Goal: Task Accomplishment & Management: Complete application form

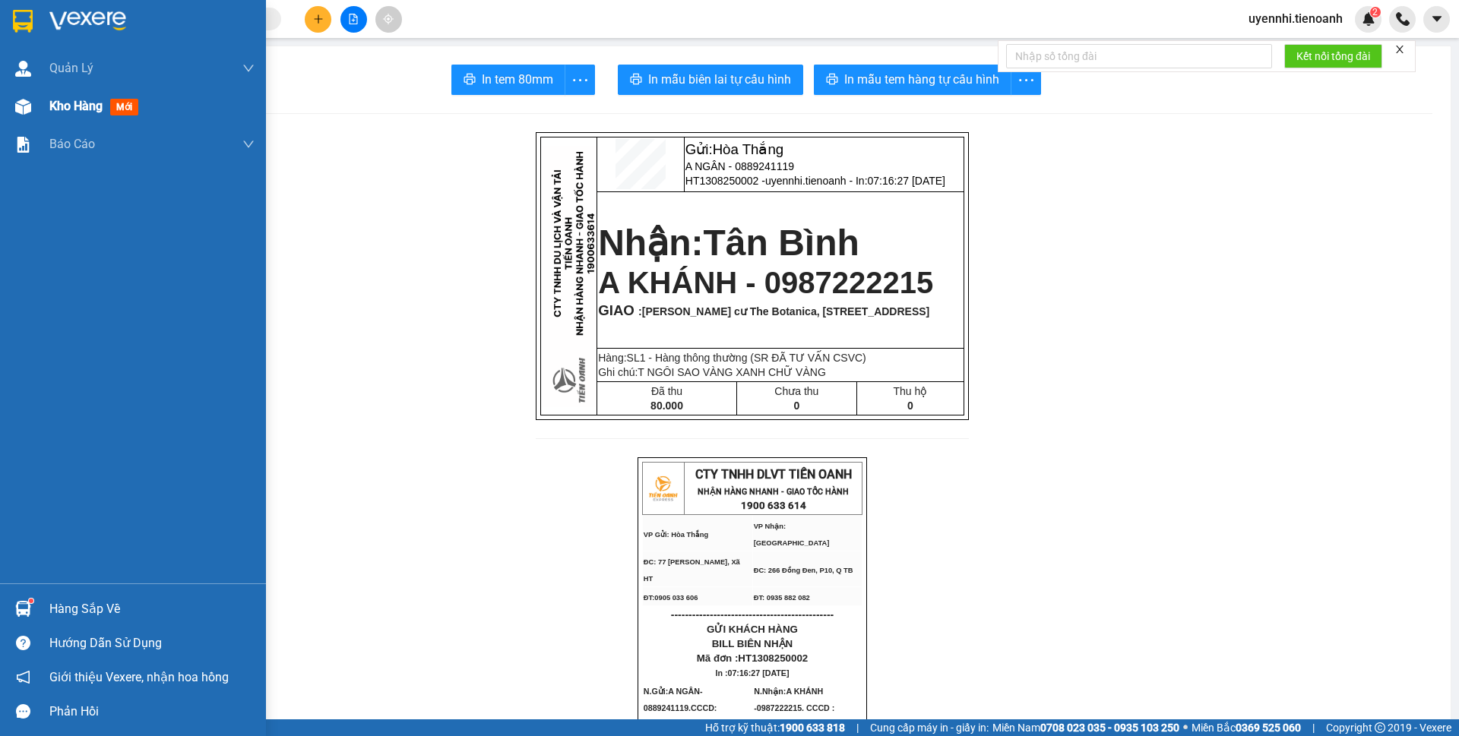
click at [54, 103] on span "Kho hàng" at bounding box center [75, 106] width 53 height 14
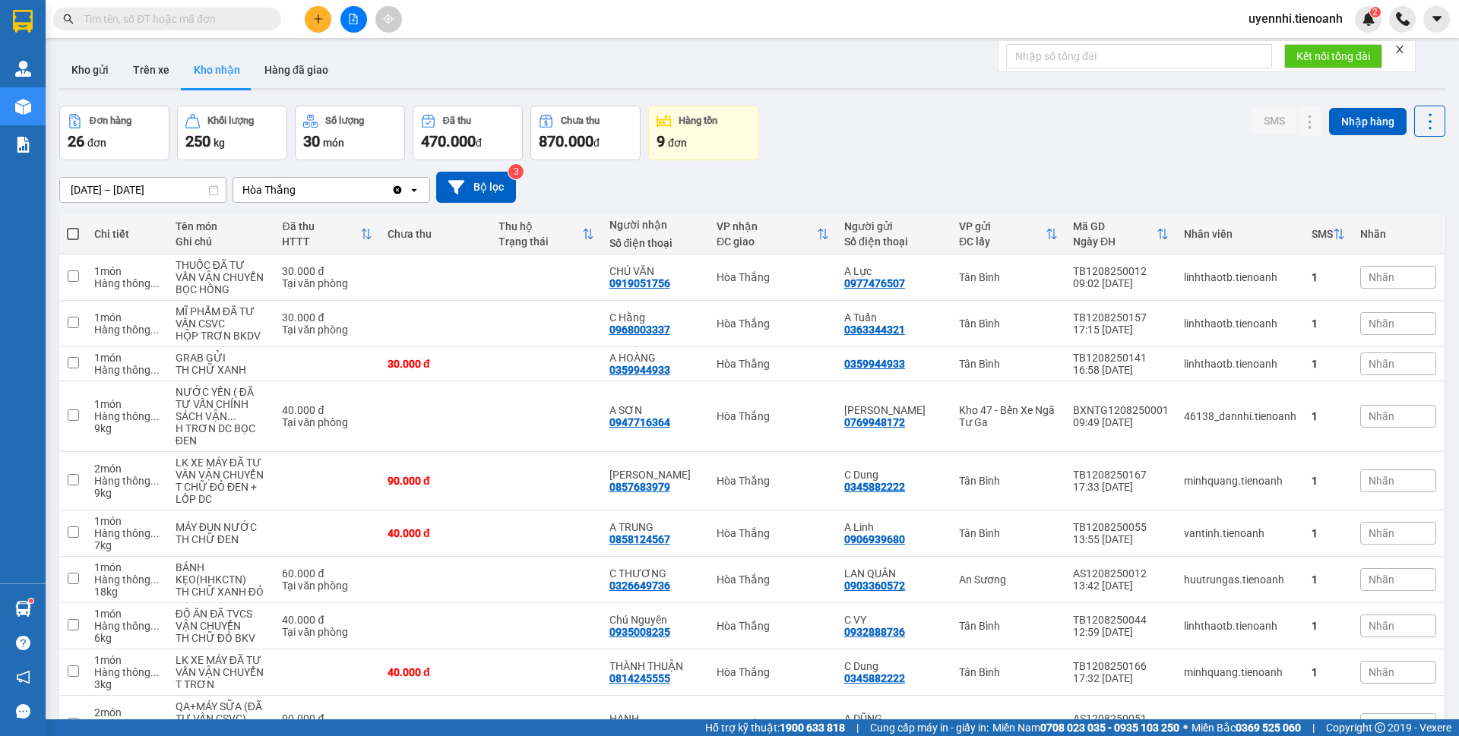
click at [211, 22] on input "text" at bounding box center [173, 19] width 179 height 17
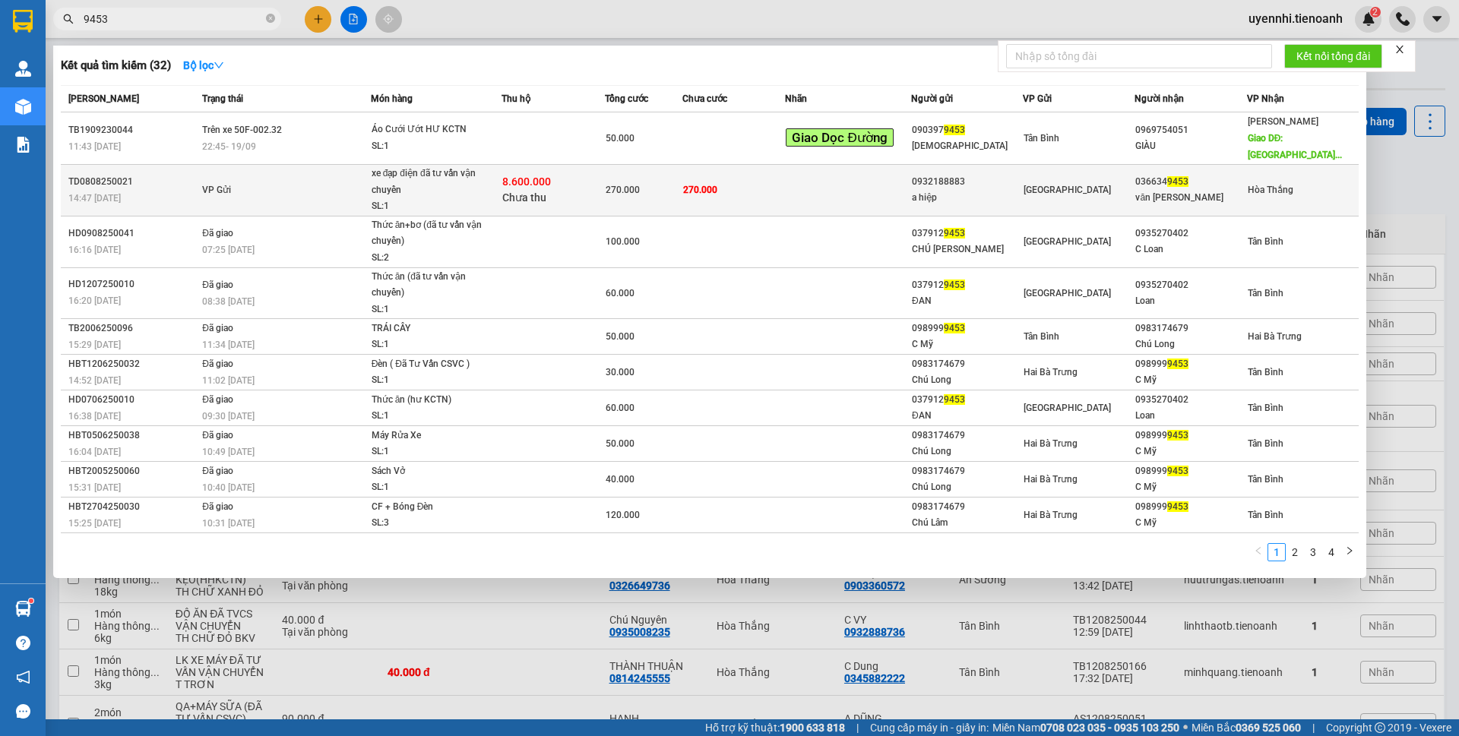
type input "9453"
click at [326, 195] on td "VP Gửi" at bounding box center [284, 191] width 172 height 52
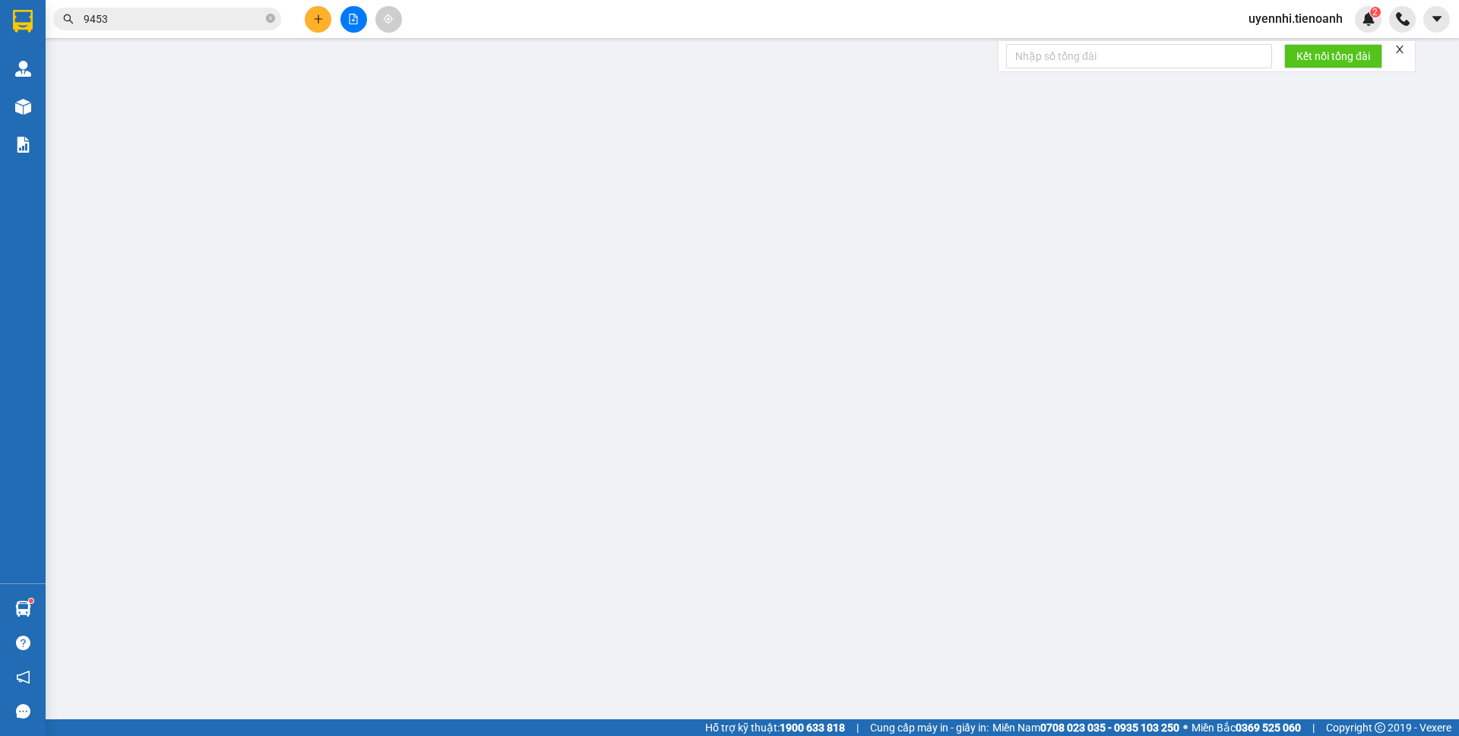
type input "0366349453"
type input "văn [PERSON_NAME]"
type input "0932188883"
type input "a hiệp"
type input "TH CR"
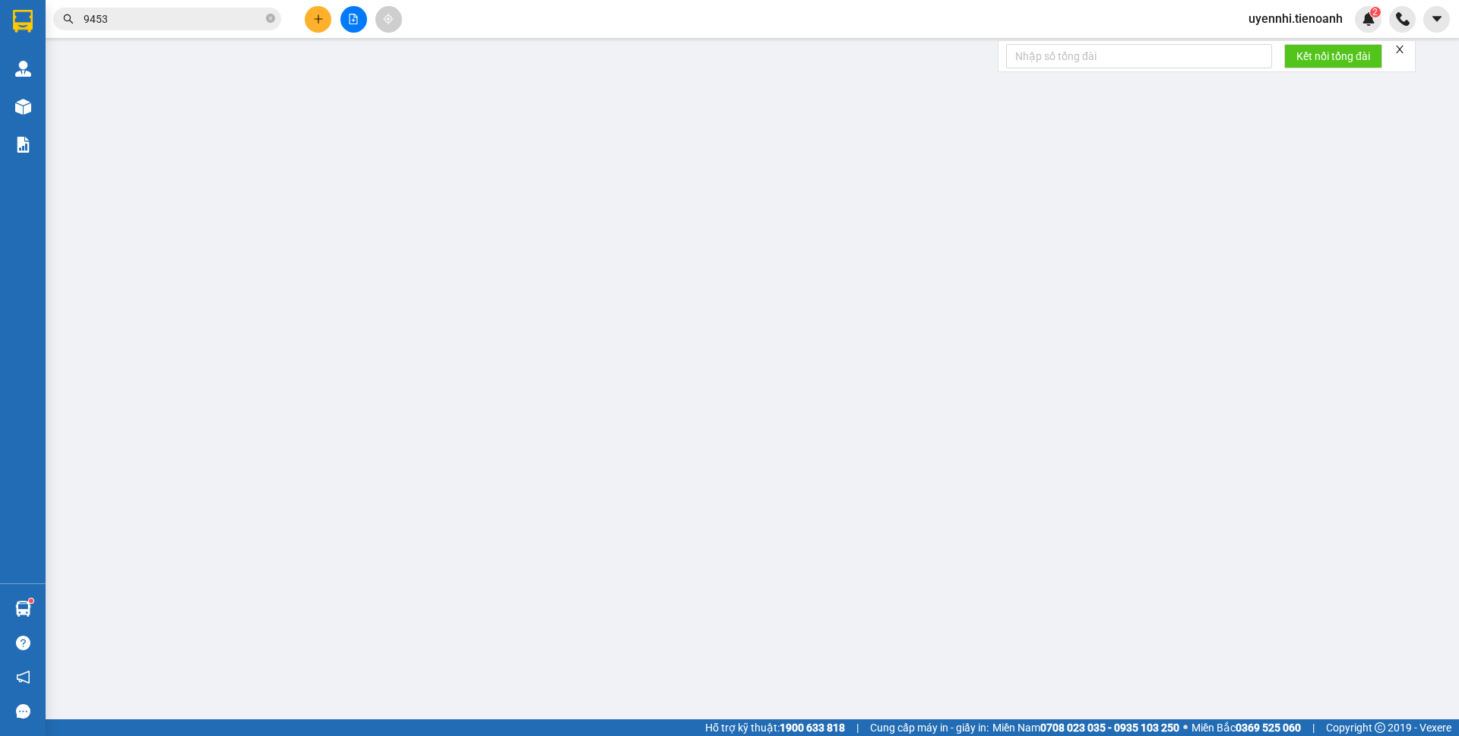
type input "8.600.000"
type input "270.000"
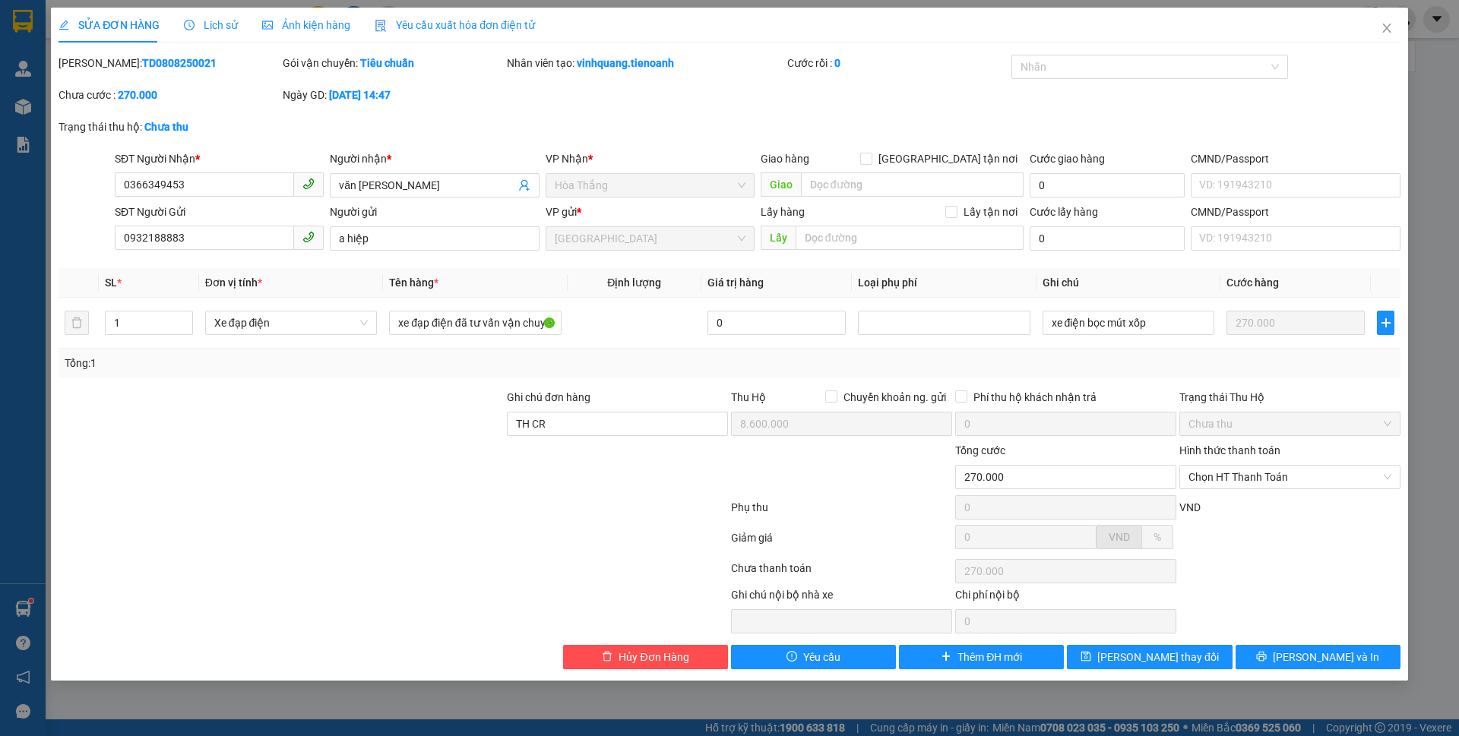
click at [201, 33] on div "Lịch sử" at bounding box center [211, 25] width 54 height 35
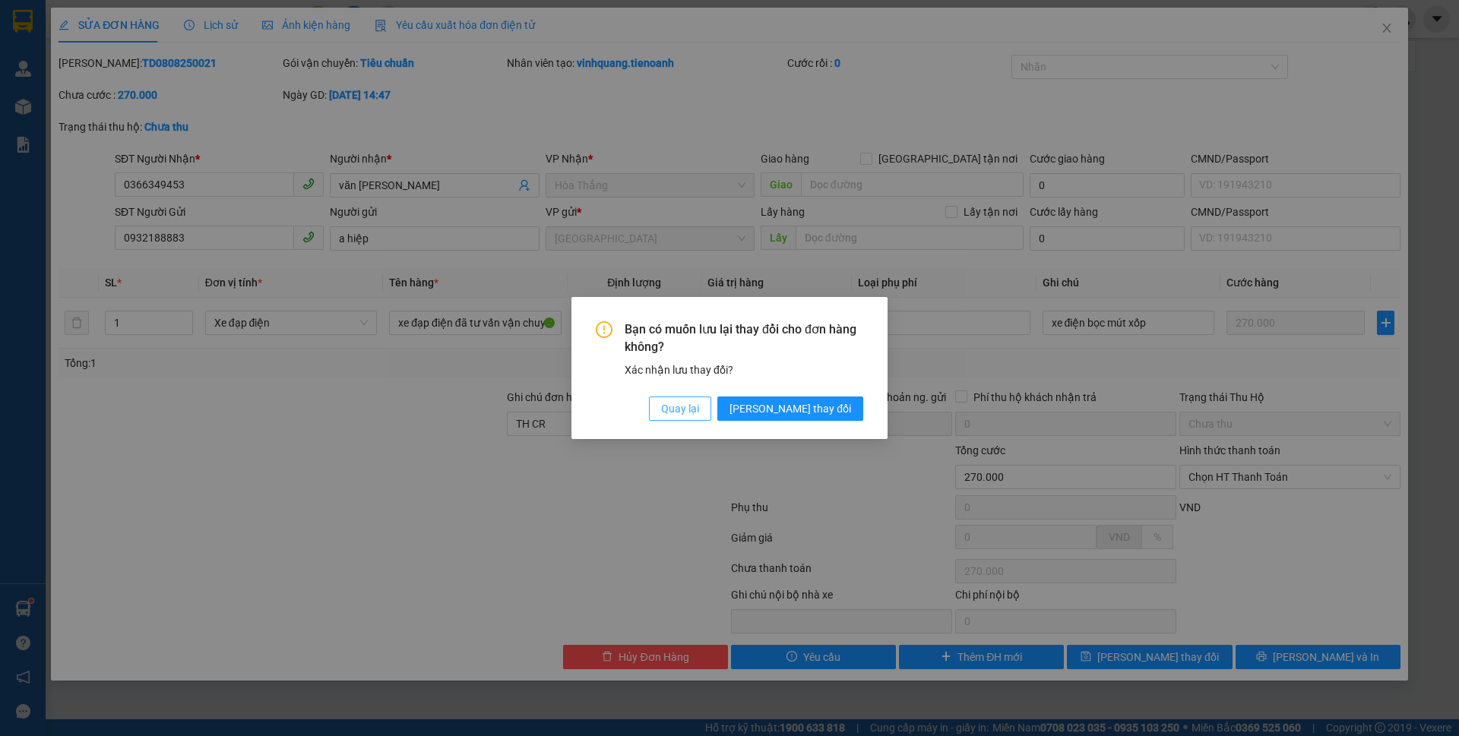
click at [699, 407] on span "Quay lại" at bounding box center [680, 409] width 38 height 17
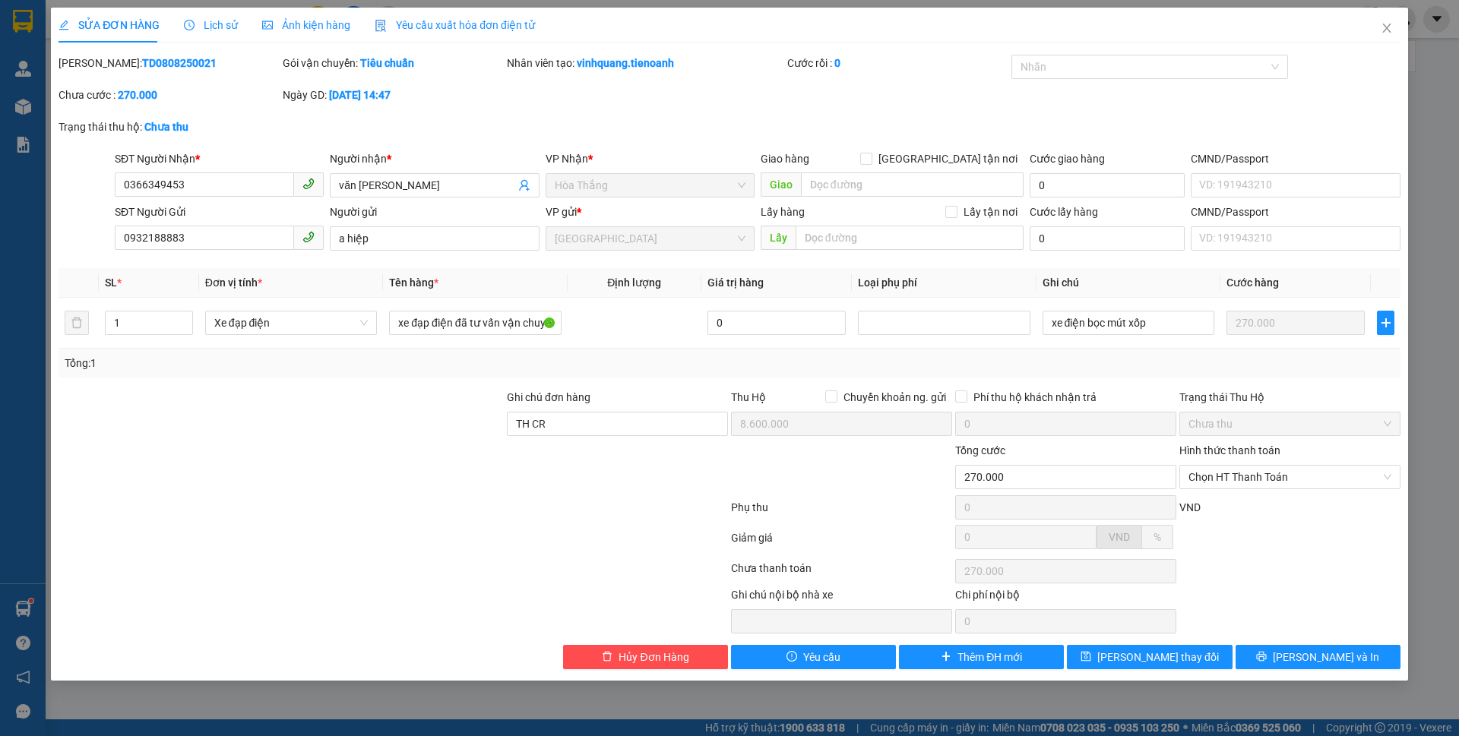
click at [217, 10] on div "Lịch sử" at bounding box center [211, 25] width 54 height 35
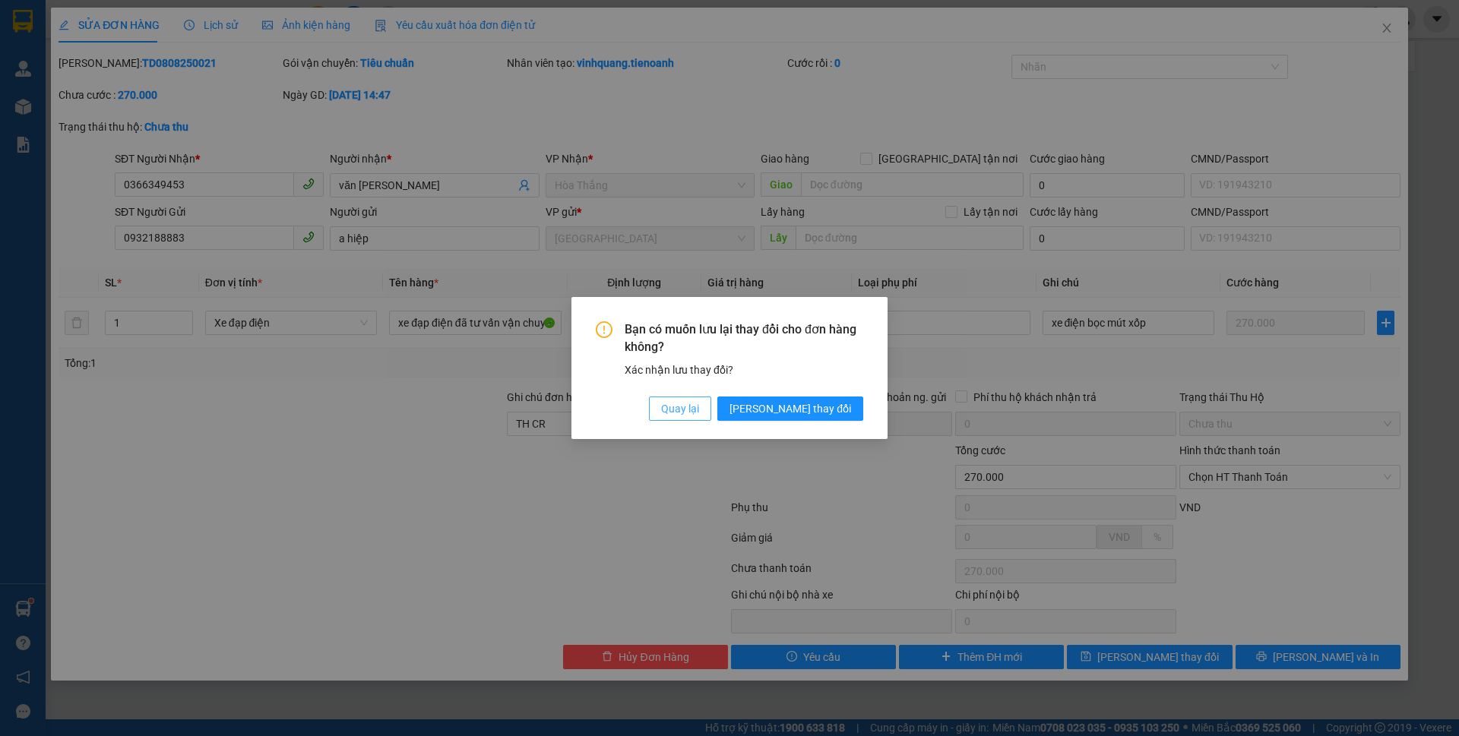
click at [699, 415] on span "Quay lại" at bounding box center [680, 409] width 38 height 17
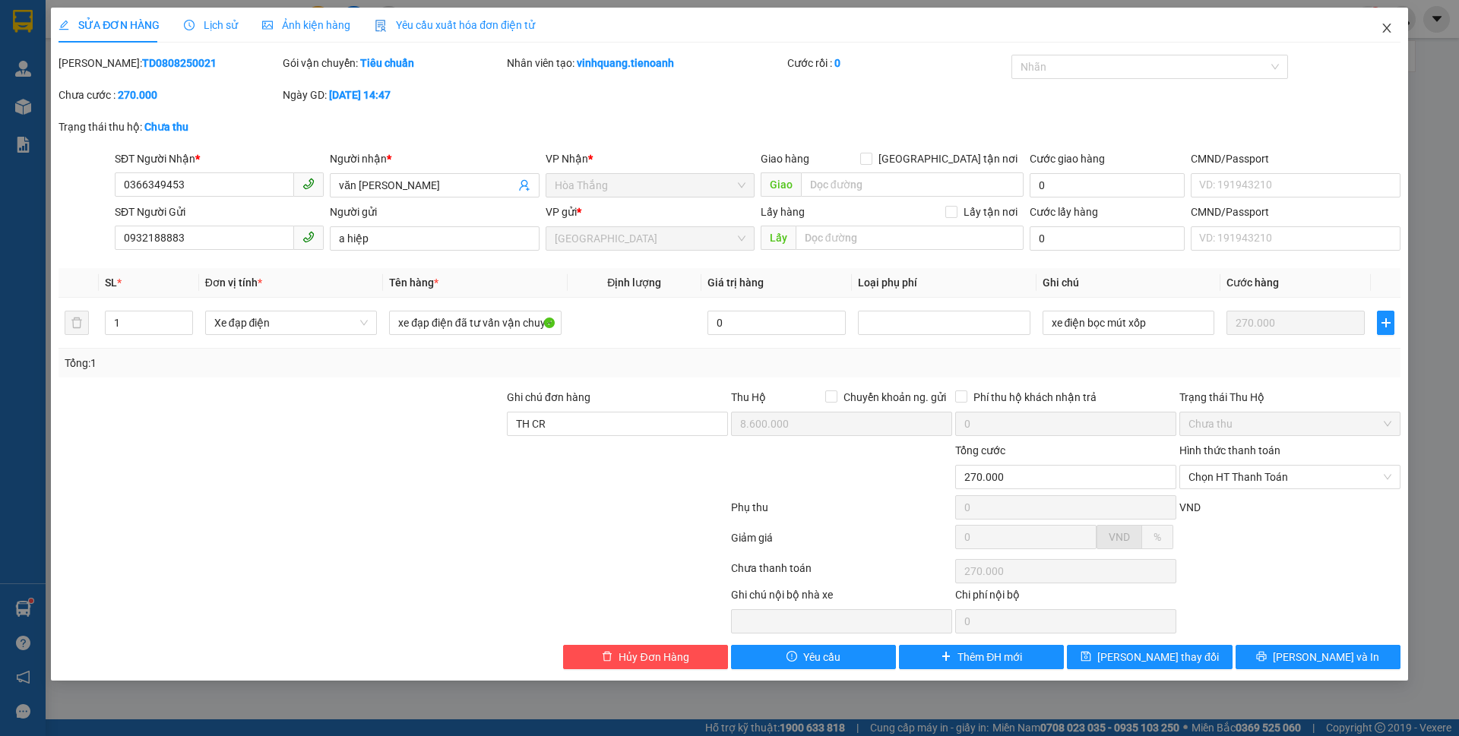
click at [1389, 33] on icon "close" at bounding box center [1387, 28] width 12 height 12
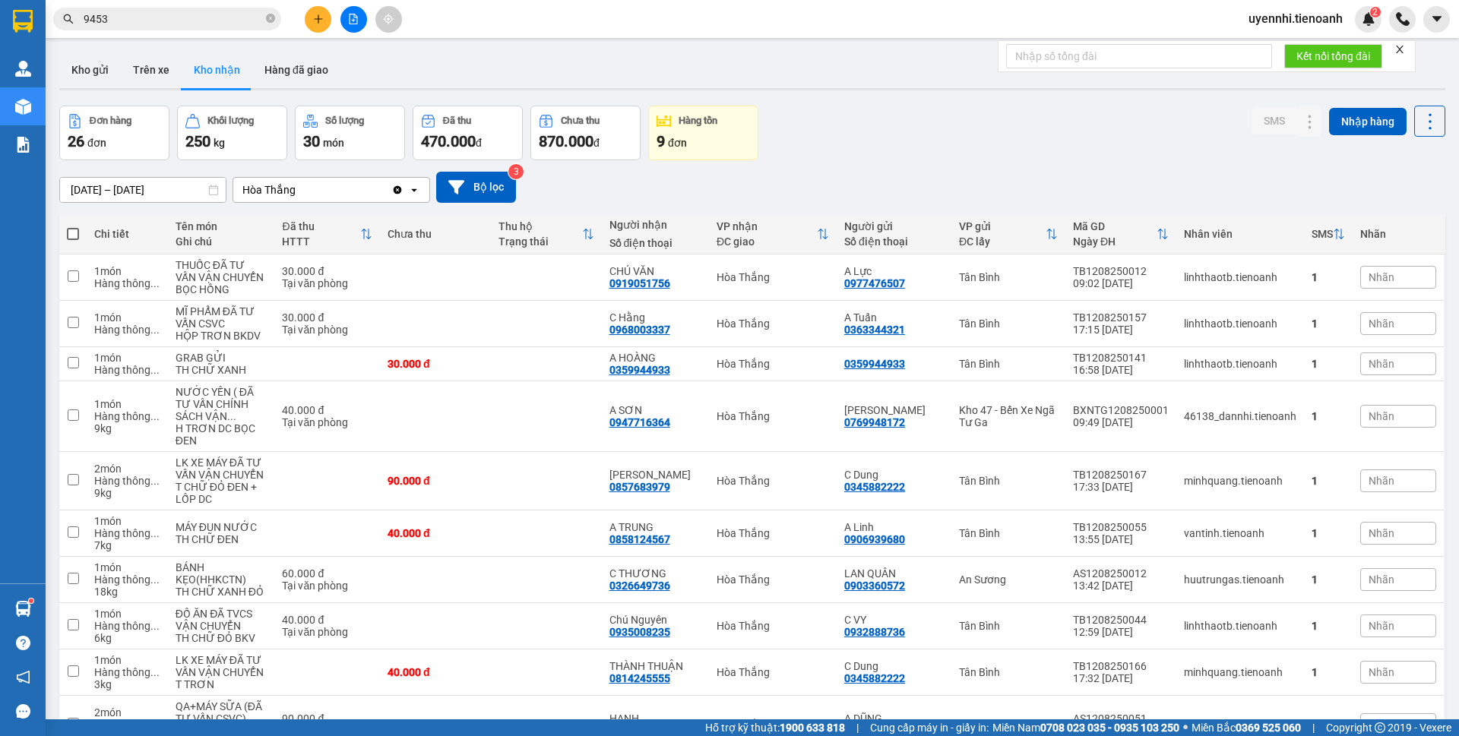
click at [154, 17] on input "9453" at bounding box center [173, 19] width 179 height 17
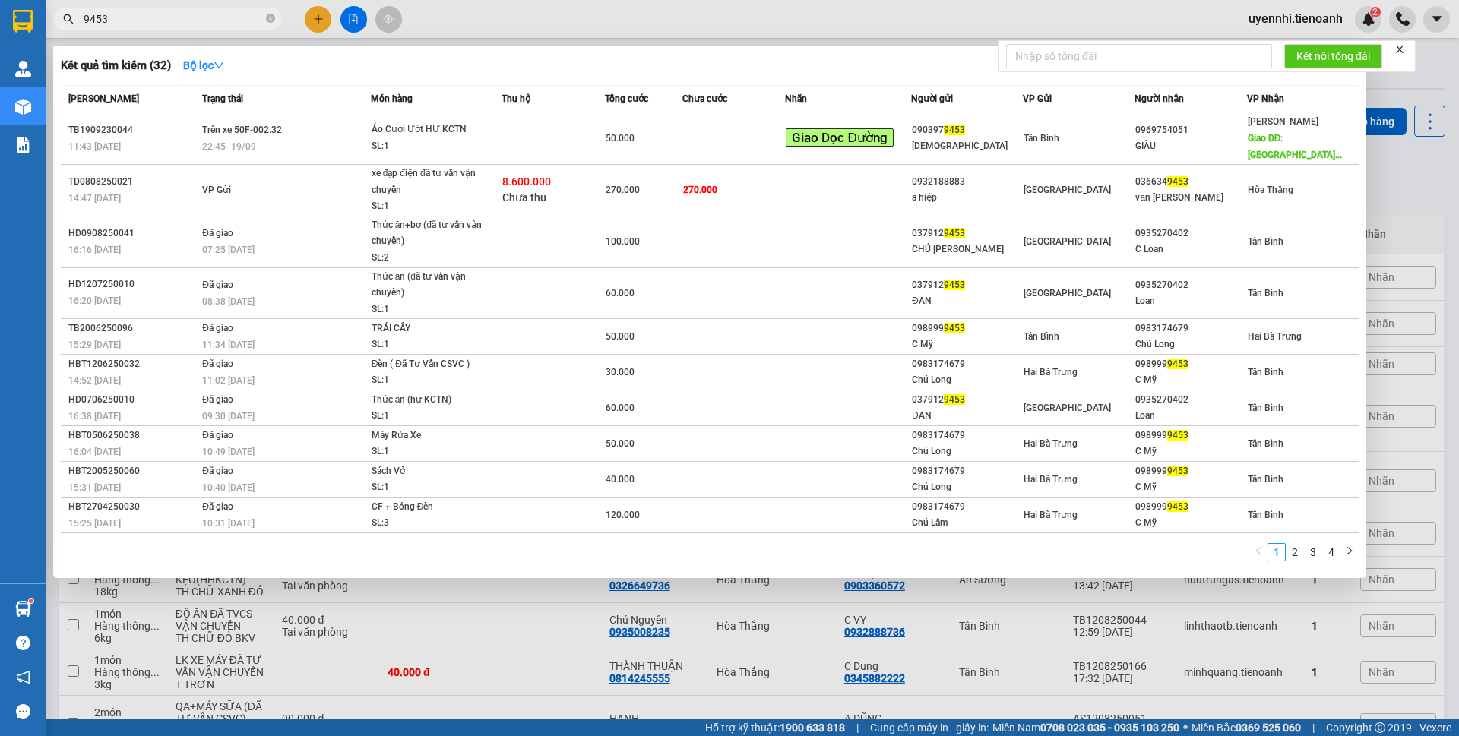
click at [404, 638] on div at bounding box center [729, 368] width 1459 height 736
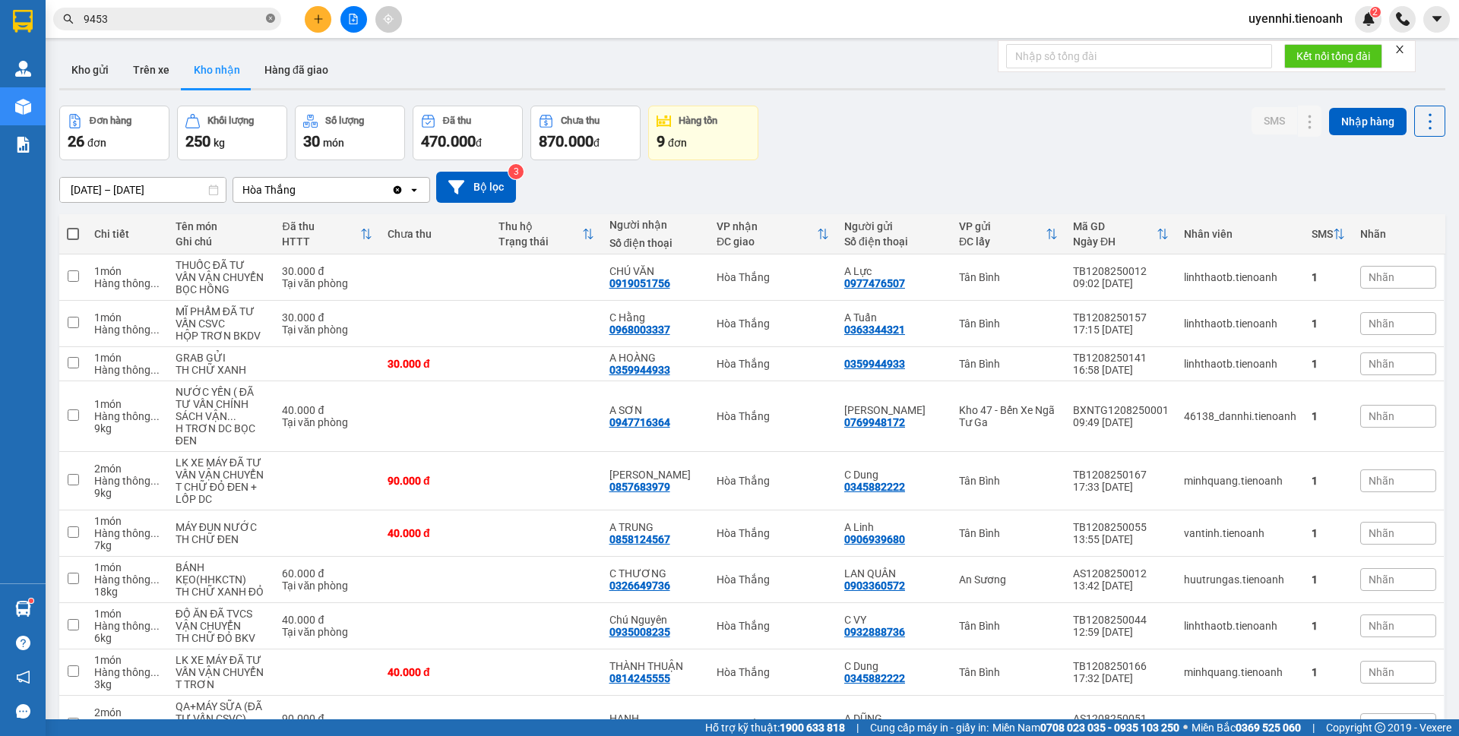
click at [273, 19] on icon "close-circle" at bounding box center [270, 18] width 9 height 9
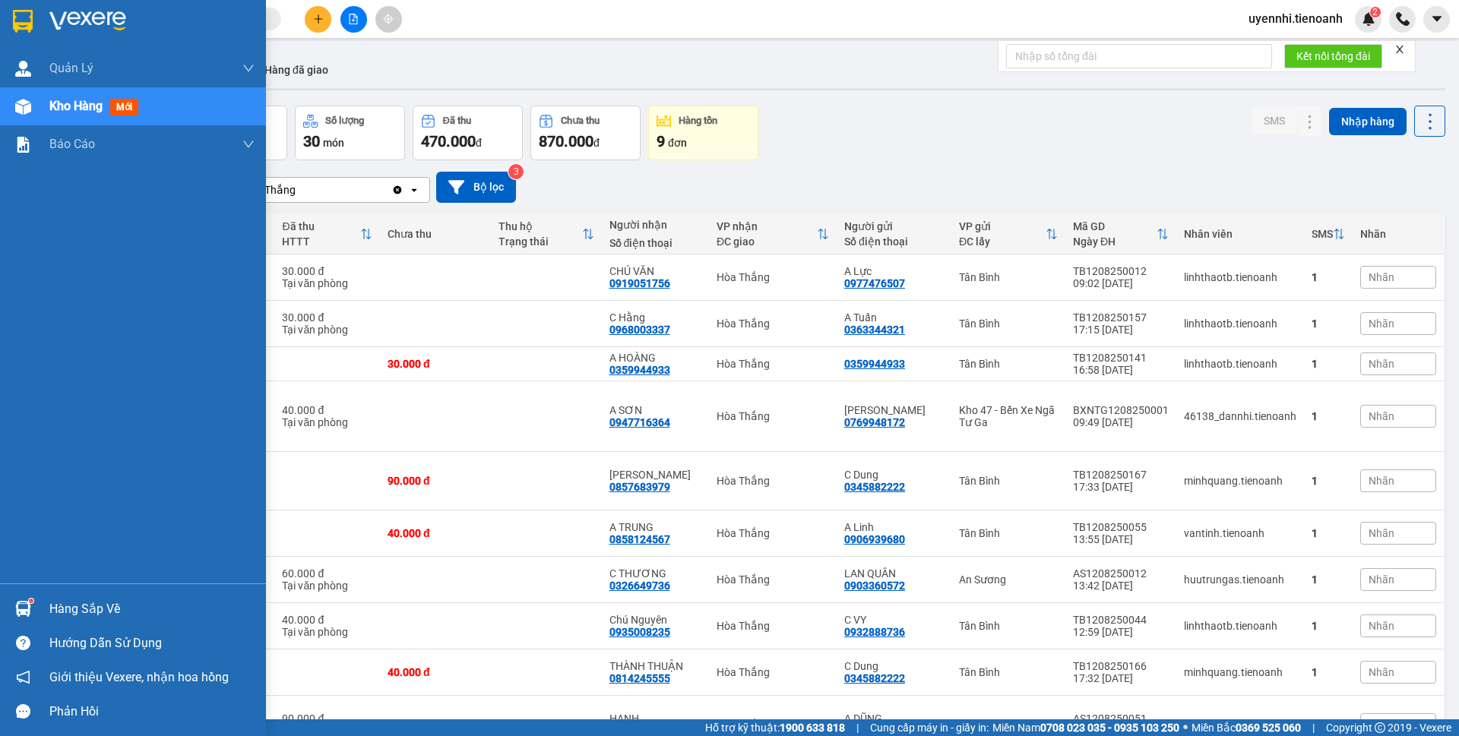
click at [62, 94] on div "Kho hàng mới" at bounding box center [151, 106] width 205 height 38
click at [55, 114] on div "Kho hàng mới" at bounding box center [96, 106] width 95 height 19
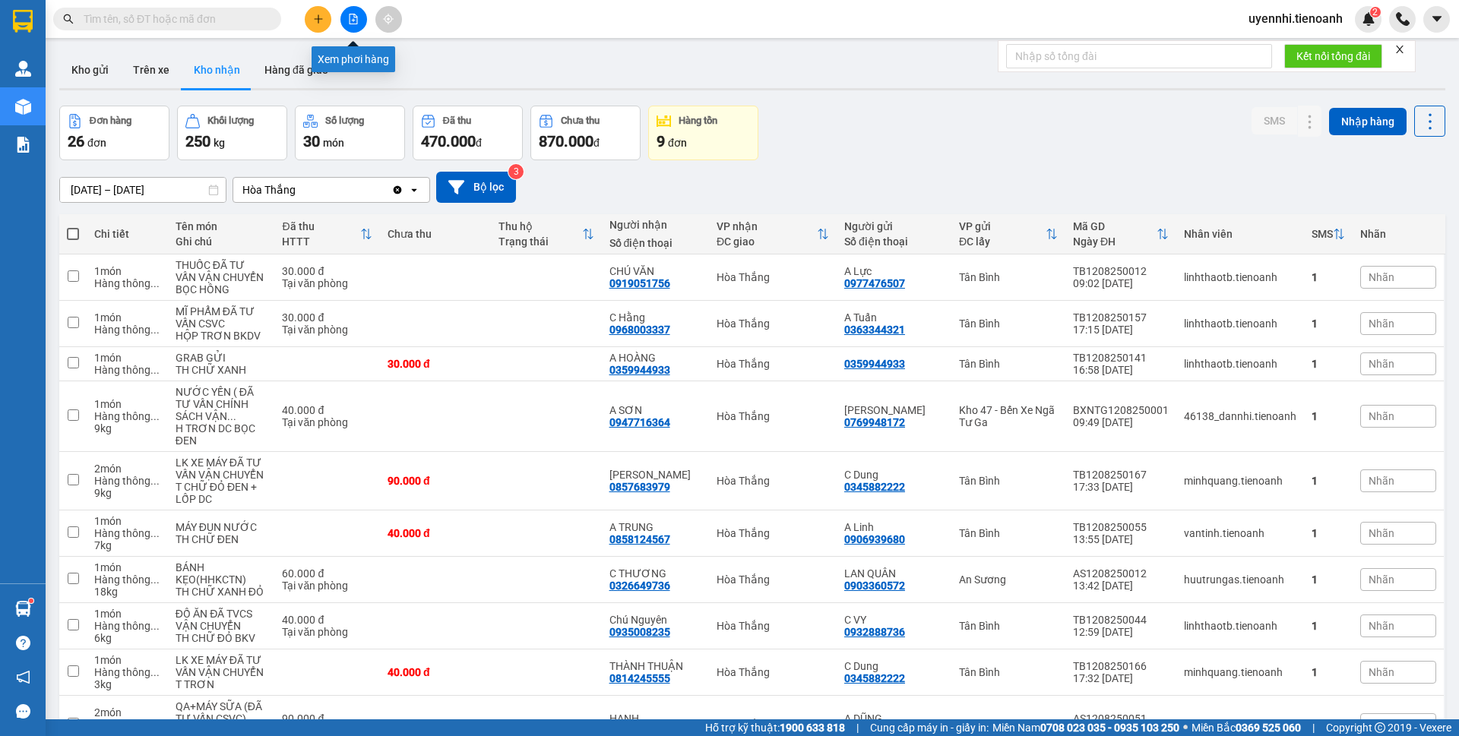
click at [362, 19] on button at bounding box center [354, 19] width 27 height 27
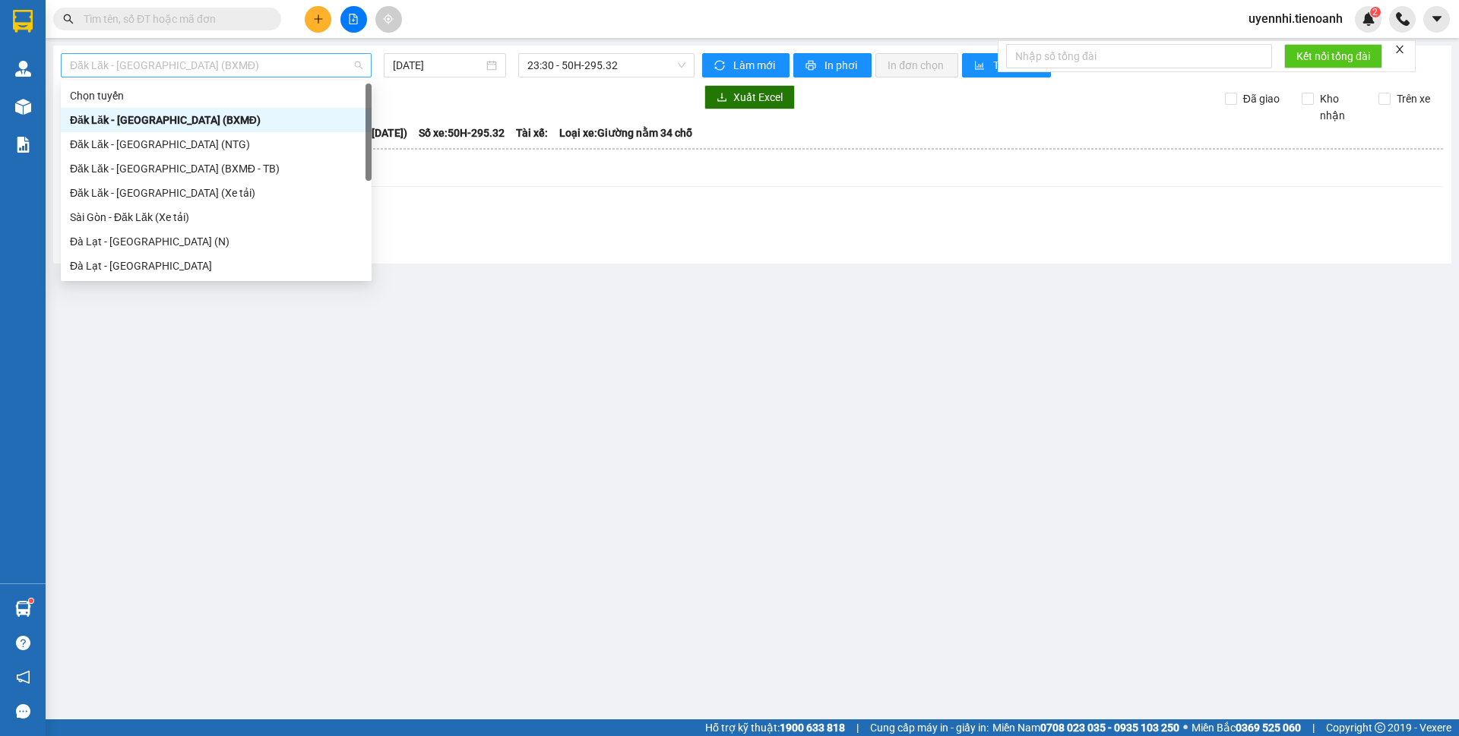
click at [105, 69] on span "Đăk Lăk - Sài Gòn (BXMĐ)" at bounding box center [216, 65] width 293 height 23
click at [89, 220] on div "Sài Gòn - Đăk Lăk (Xe tải)" at bounding box center [216, 217] width 293 height 17
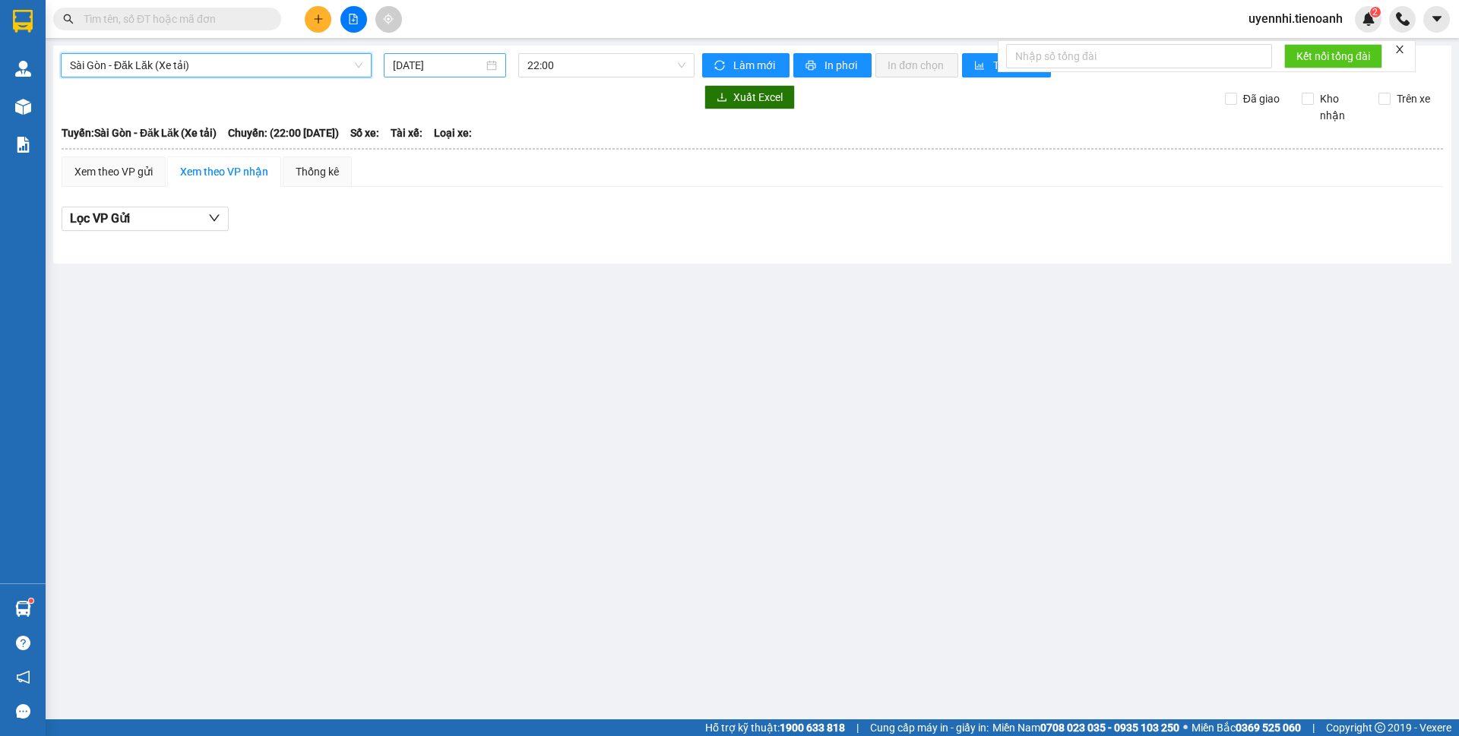
click at [418, 59] on input "13/08/2025" at bounding box center [438, 65] width 90 height 17
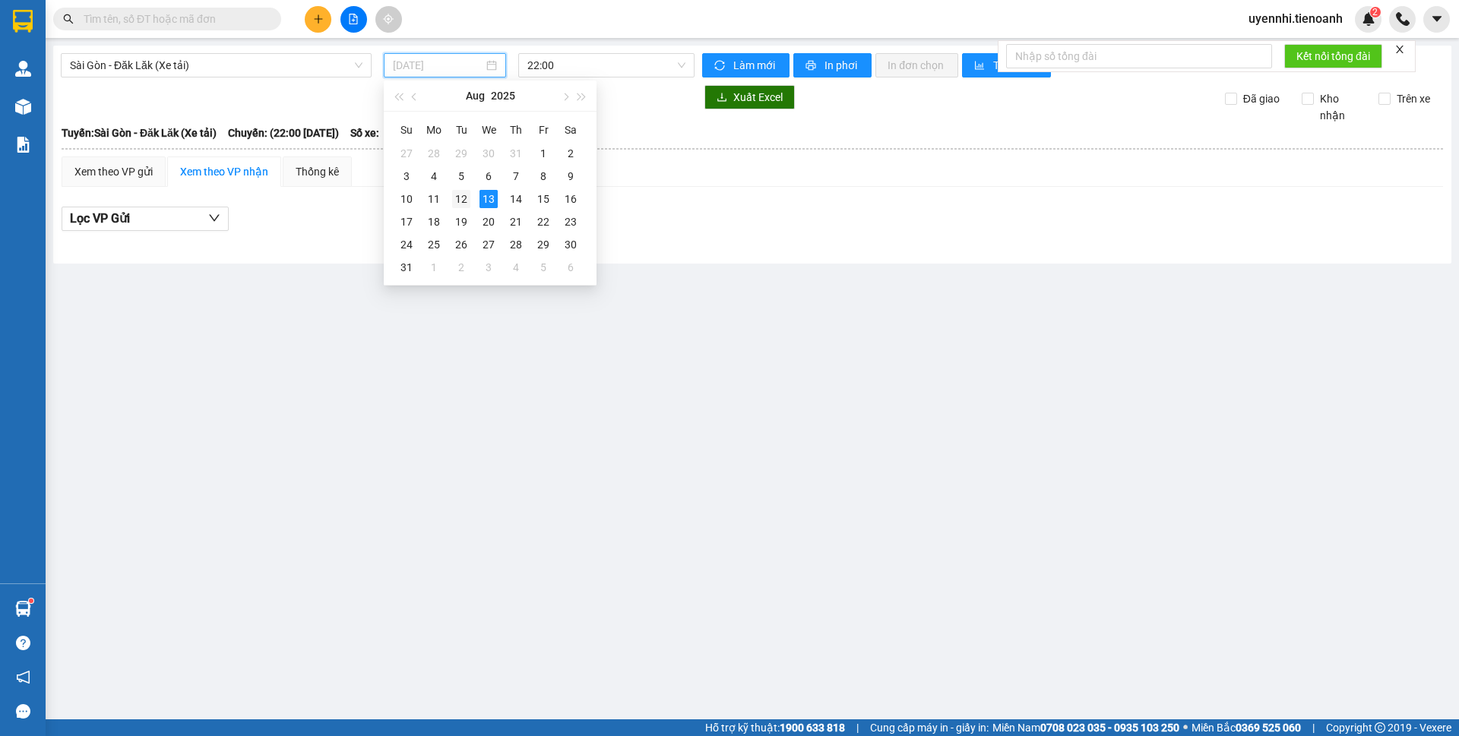
click at [458, 203] on div "12" at bounding box center [461, 199] width 18 height 18
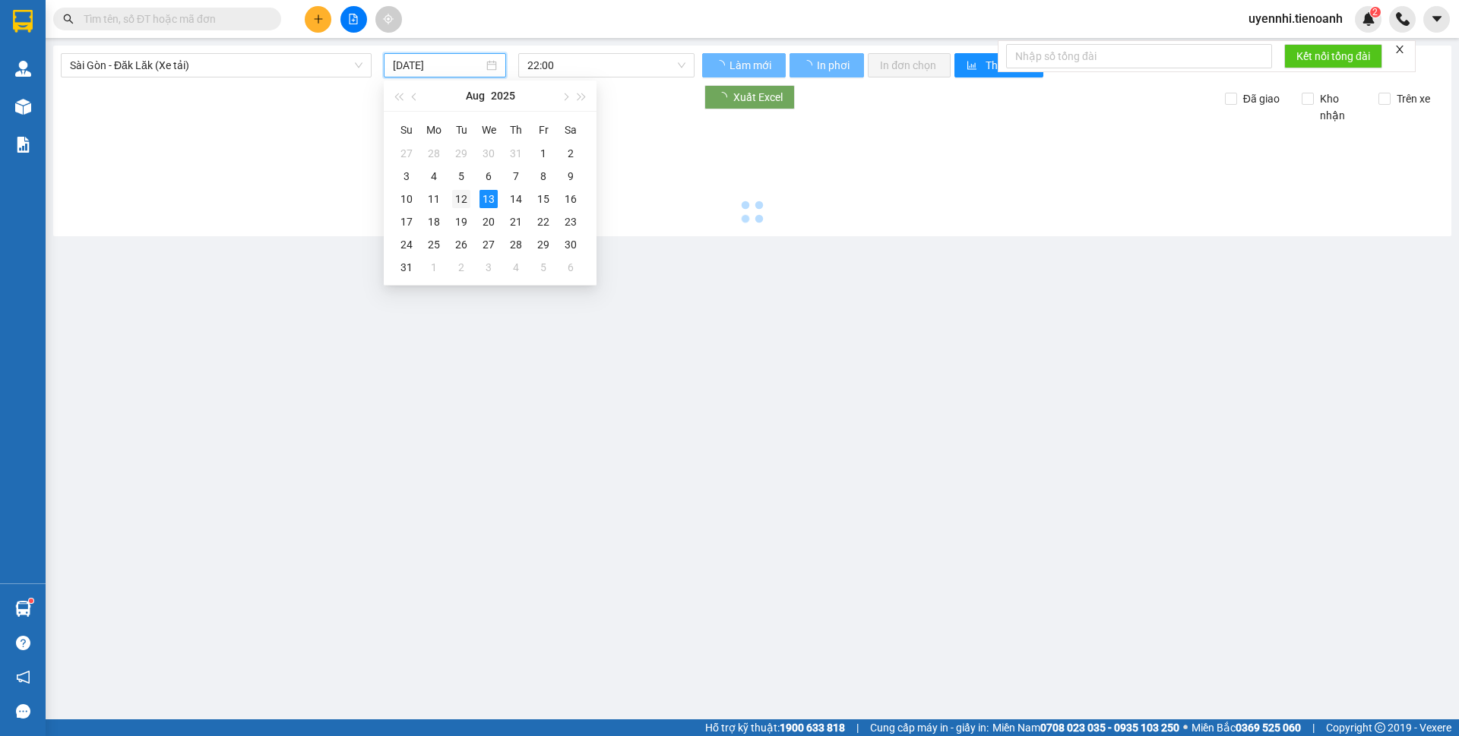
type input "12/08/2025"
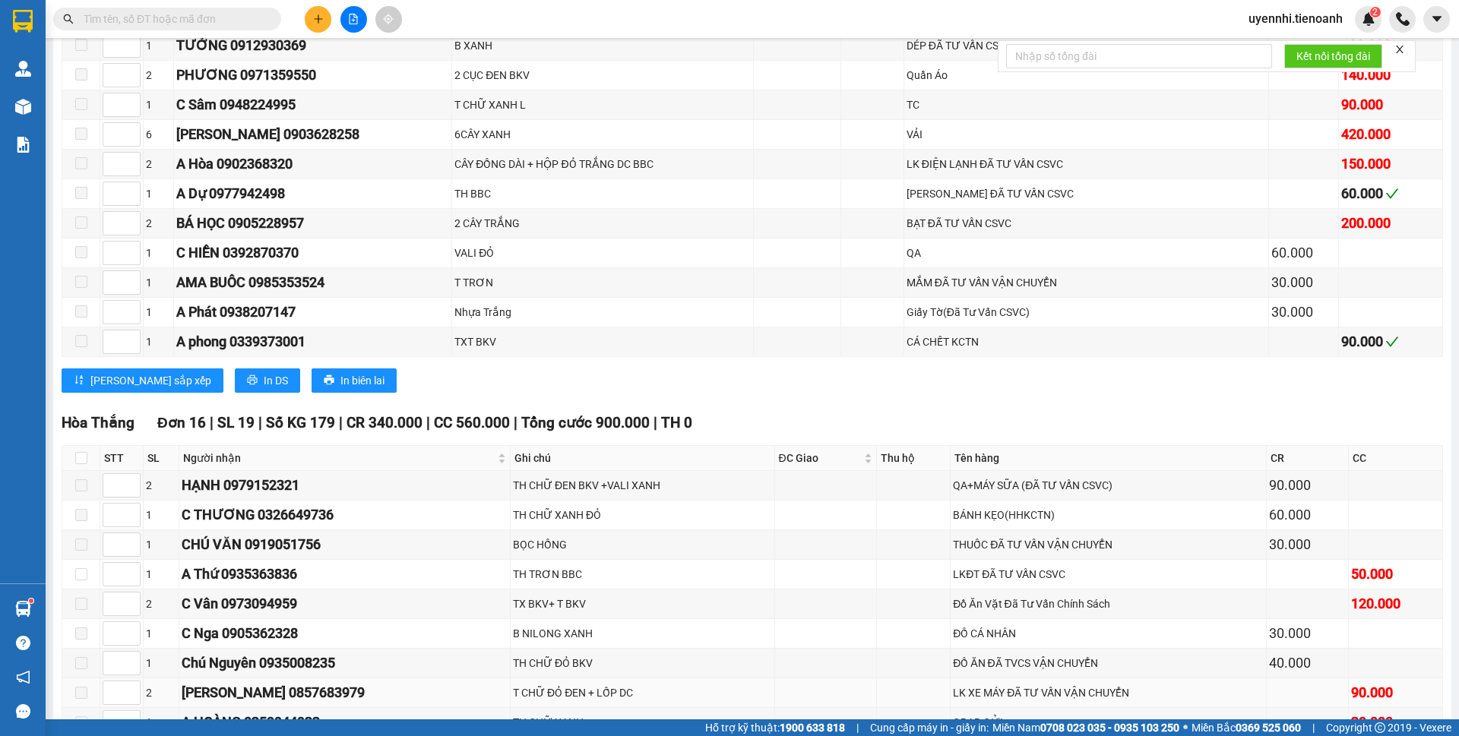
scroll to position [9653, 0]
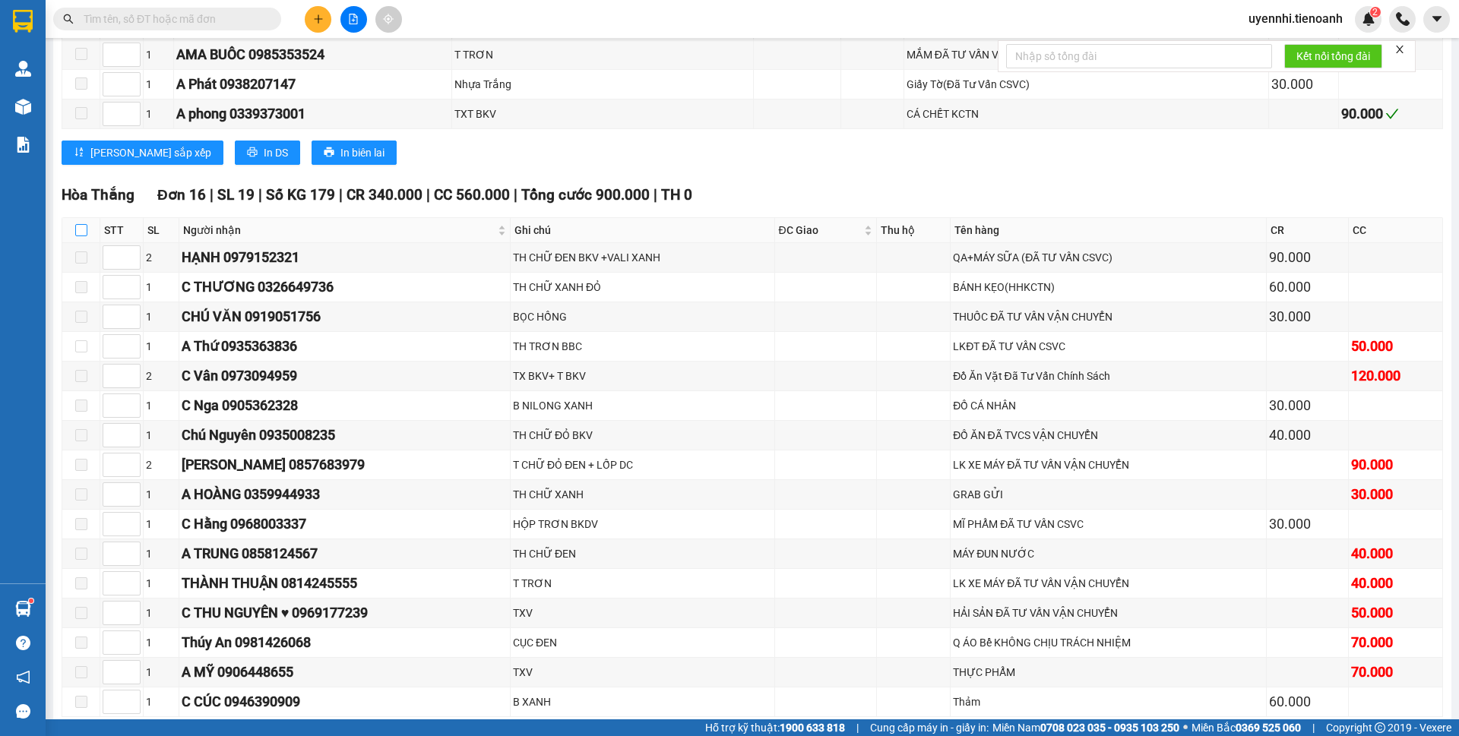
click at [81, 224] on input "checkbox" at bounding box center [81, 230] width 12 height 12
checkbox input "true"
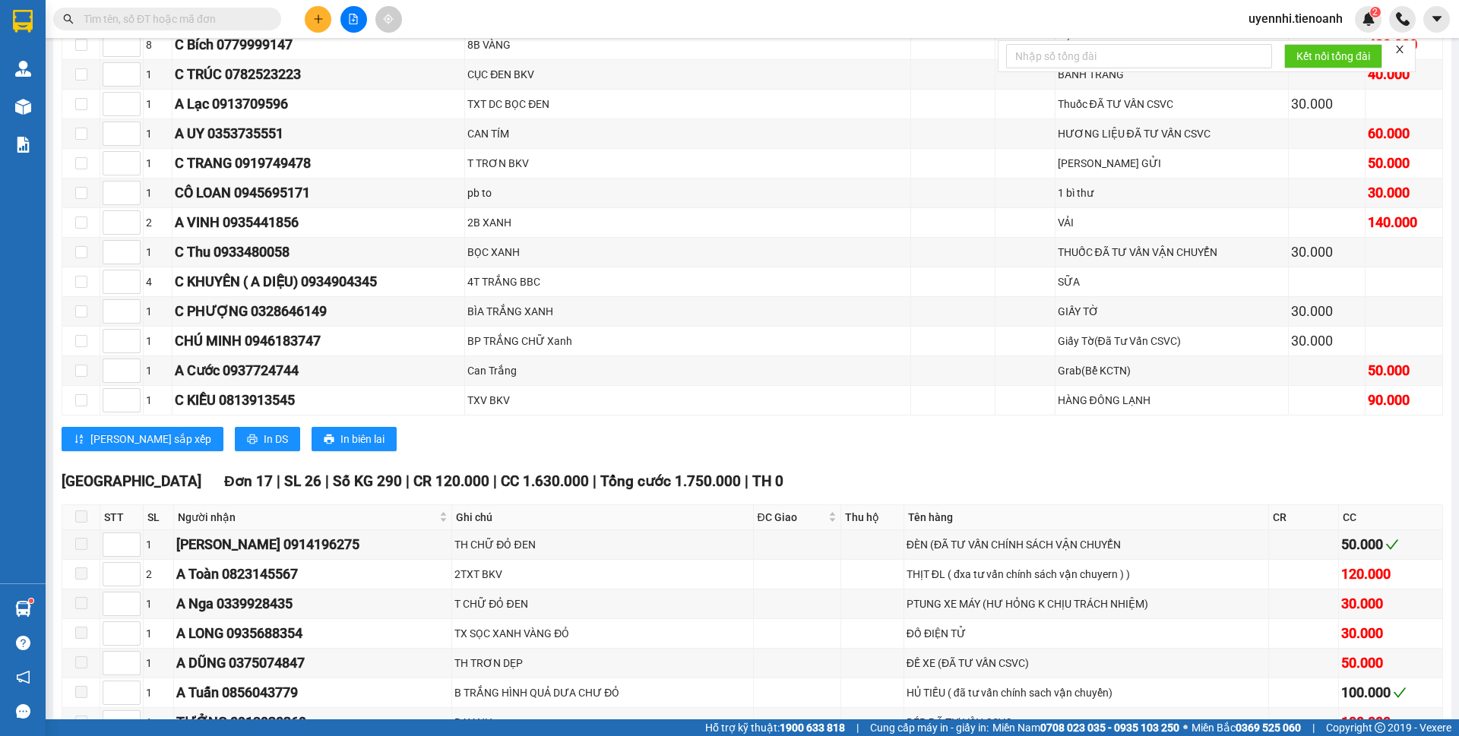
scroll to position [8649, 0]
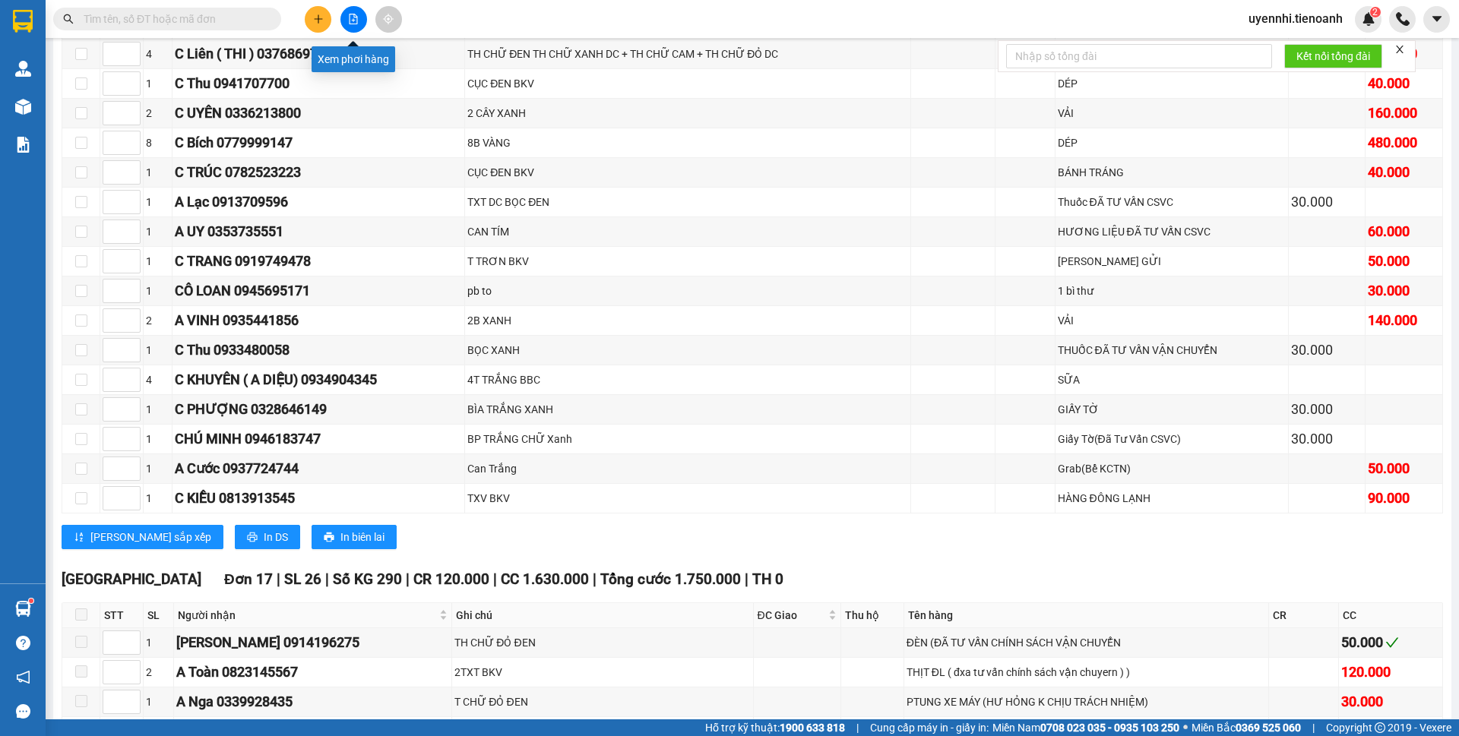
click at [351, 19] on icon "file-add" at bounding box center [353, 19] width 11 height 11
click at [356, 17] on icon "file-add" at bounding box center [353, 19] width 11 height 11
click at [346, 17] on button at bounding box center [354, 19] width 27 height 27
click at [330, 192] on div "A Lạc 0913709596" at bounding box center [318, 202] width 287 height 21
click at [163, 9] on span at bounding box center [167, 19] width 228 height 23
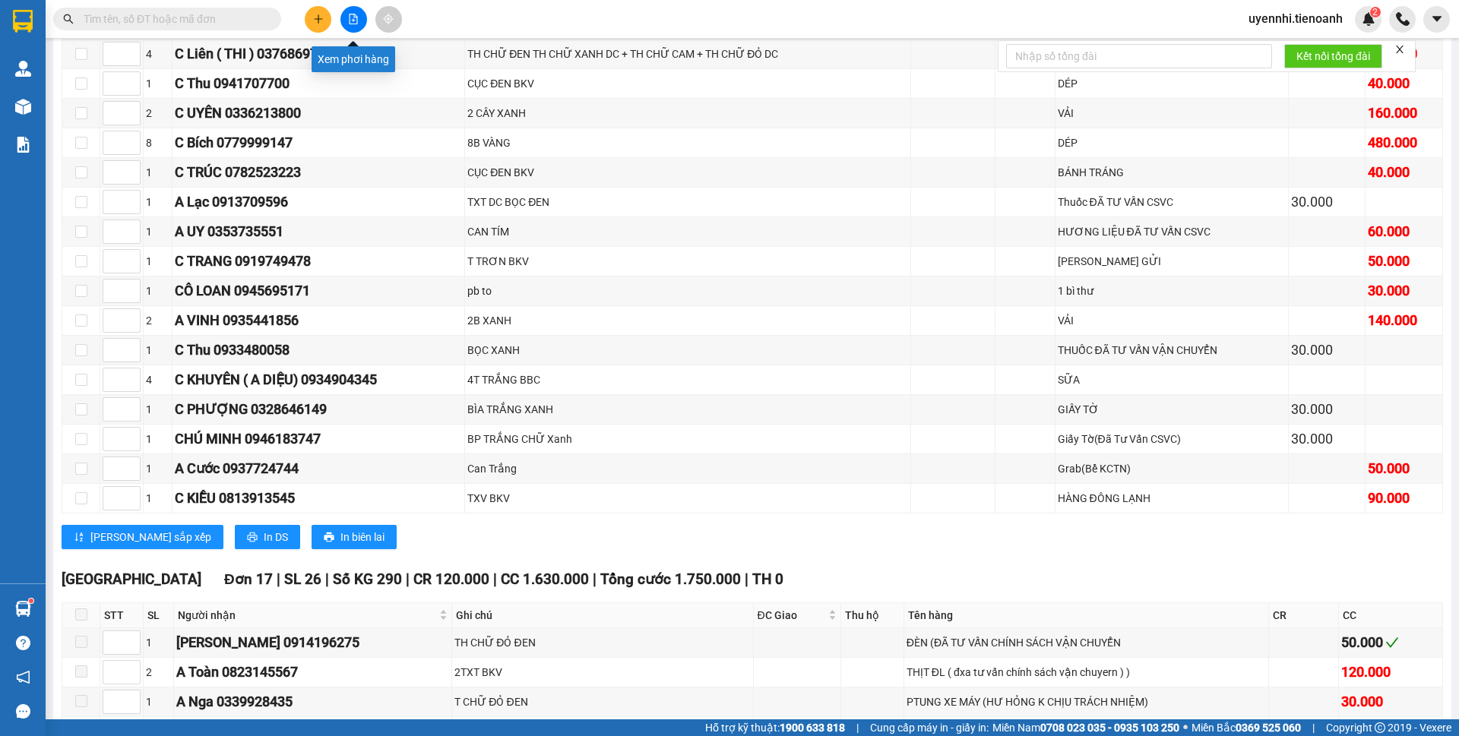
click at [360, 20] on button at bounding box center [354, 19] width 27 height 27
click at [178, 19] on input "text" at bounding box center [173, 19] width 179 height 17
click at [81, 18] on span at bounding box center [167, 19] width 228 height 23
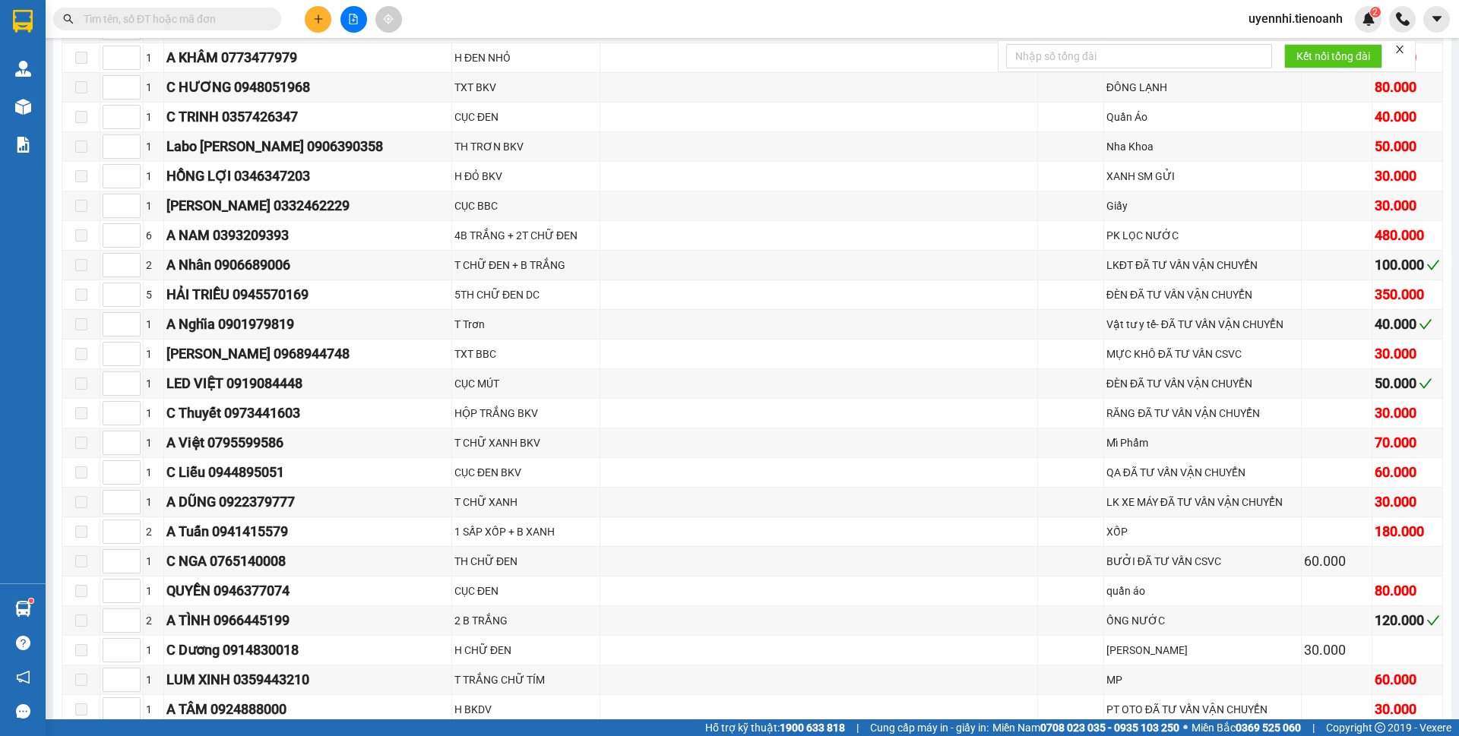
scroll to position [3633, 0]
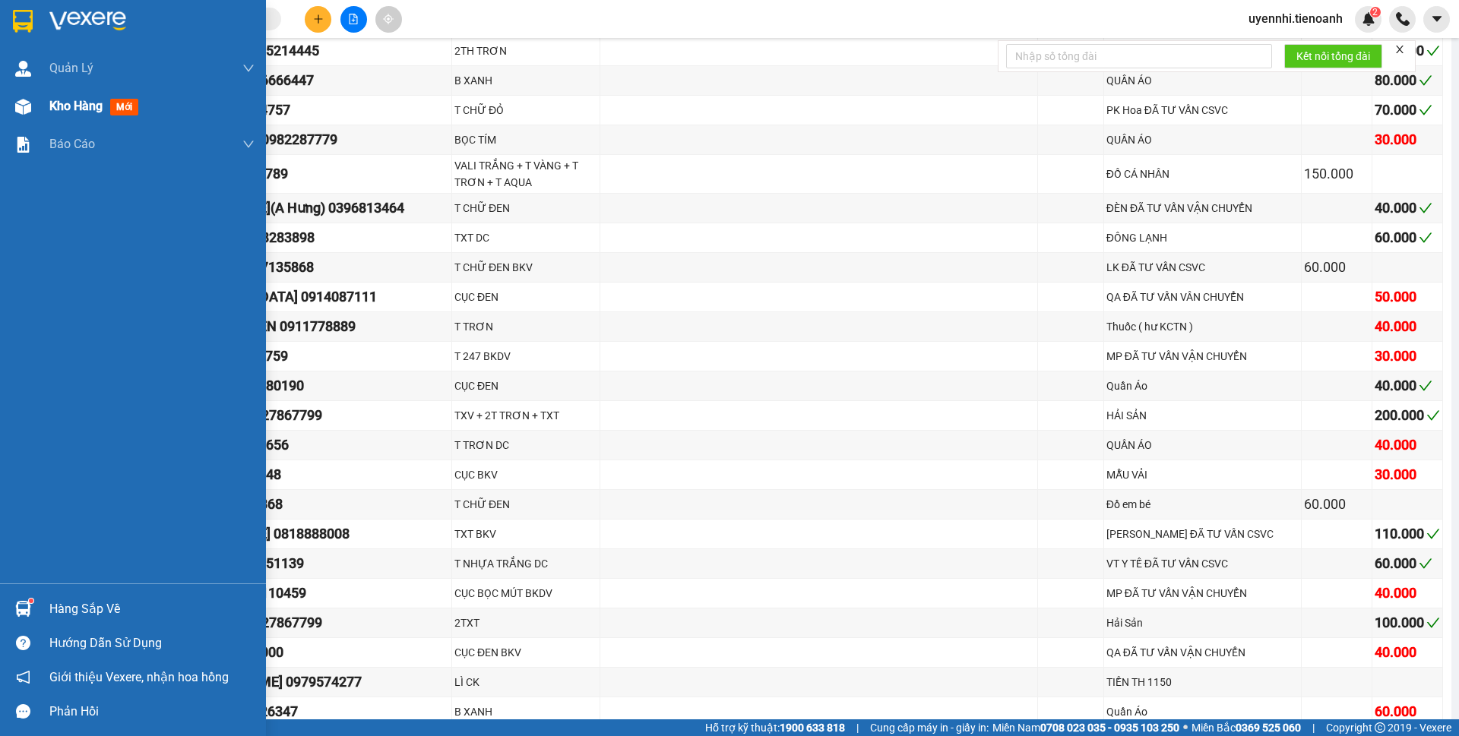
click at [62, 105] on span "Kho hàng" at bounding box center [75, 106] width 53 height 14
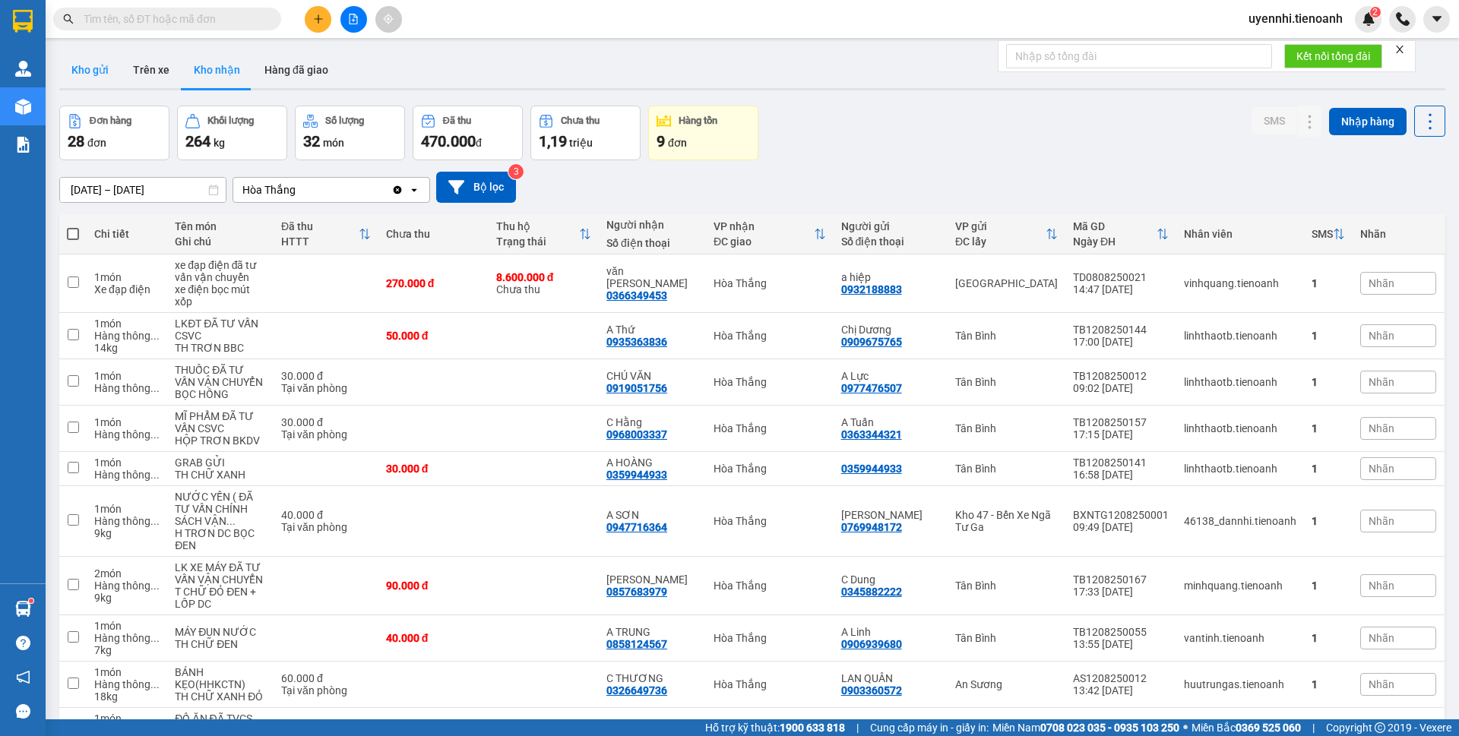
click at [83, 69] on button "Kho gửi" at bounding box center [90, 70] width 62 height 36
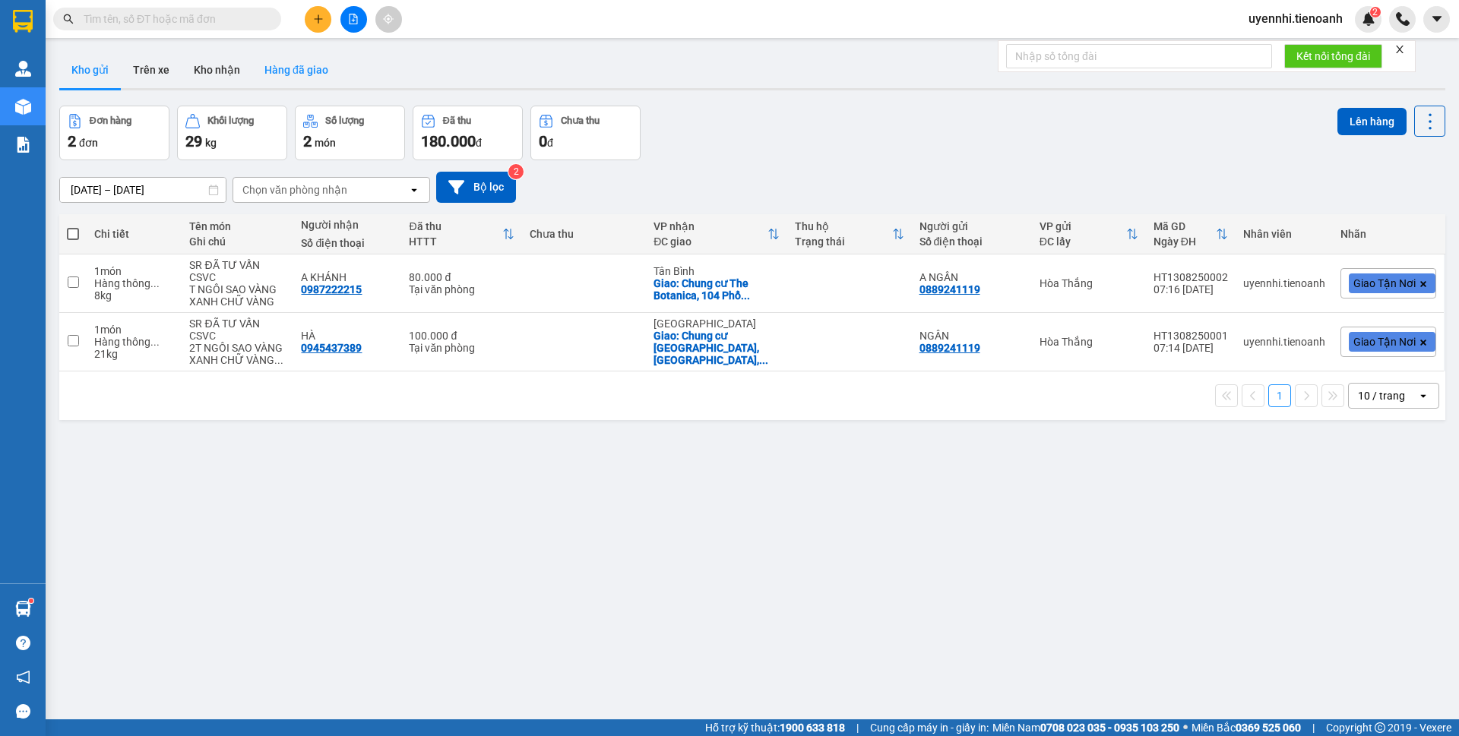
click at [259, 74] on button "Hàng đã giao" at bounding box center [296, 70] width 88 height 36
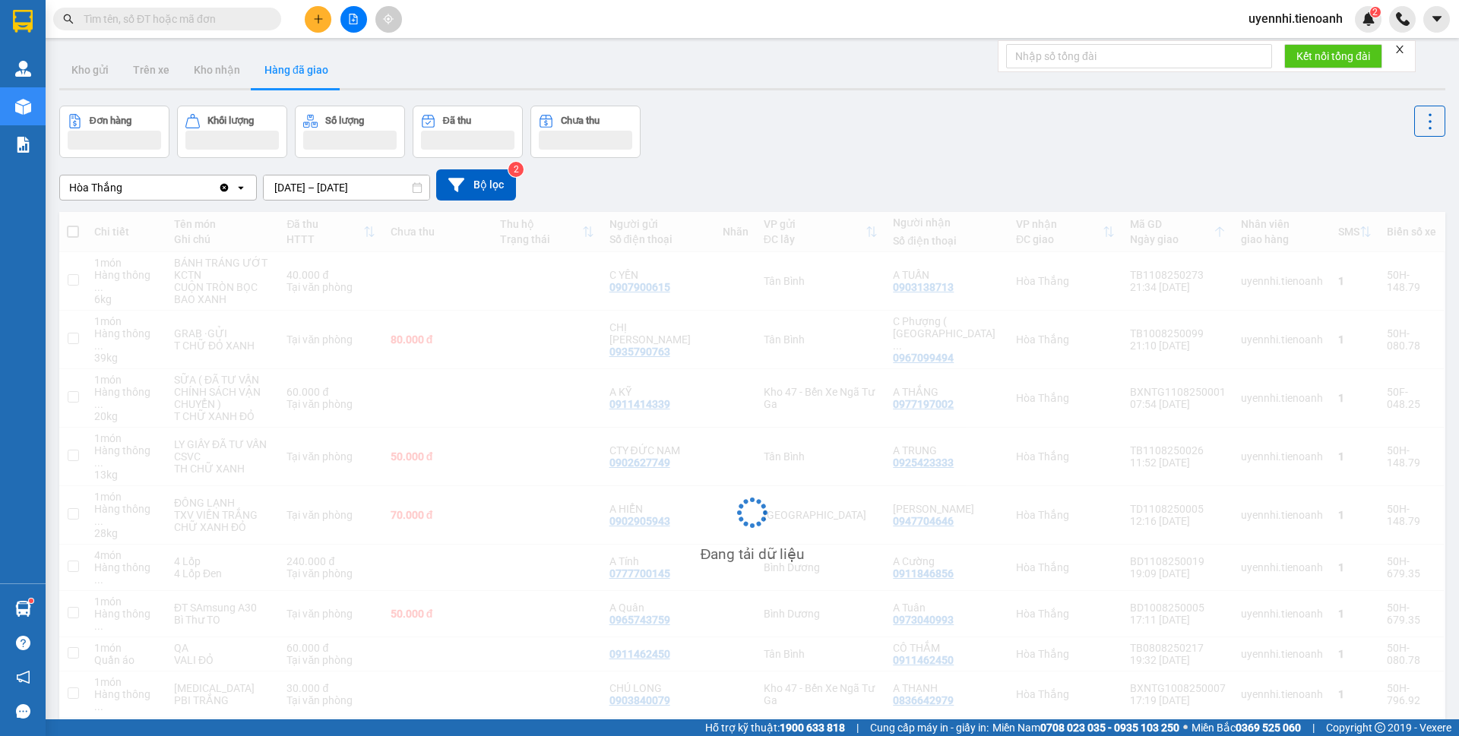
click at [223, 66] on button "Kho nhận" at bounding box center [217, 70] width 71 height 36
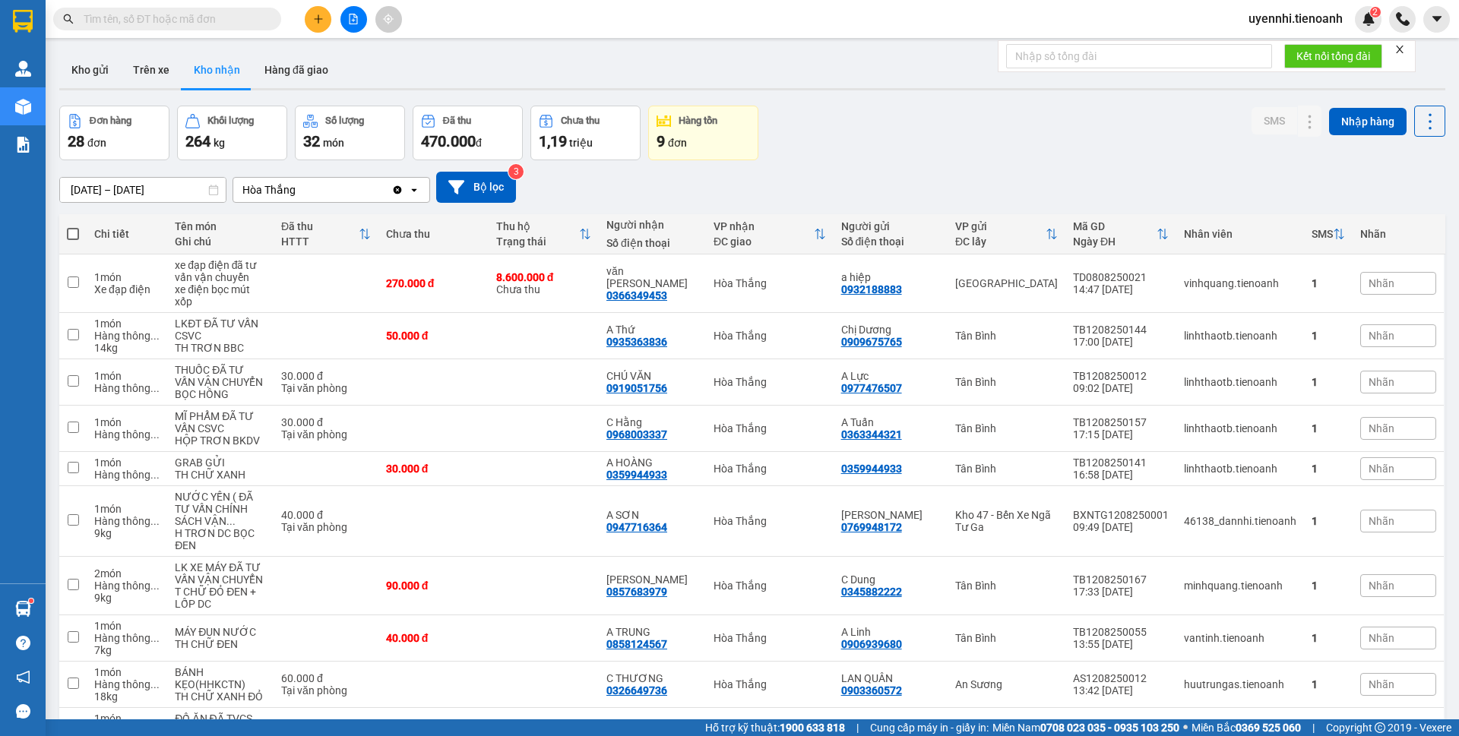
click at [326, 22] on button at bounding box center [318, 19] width 27 height 27
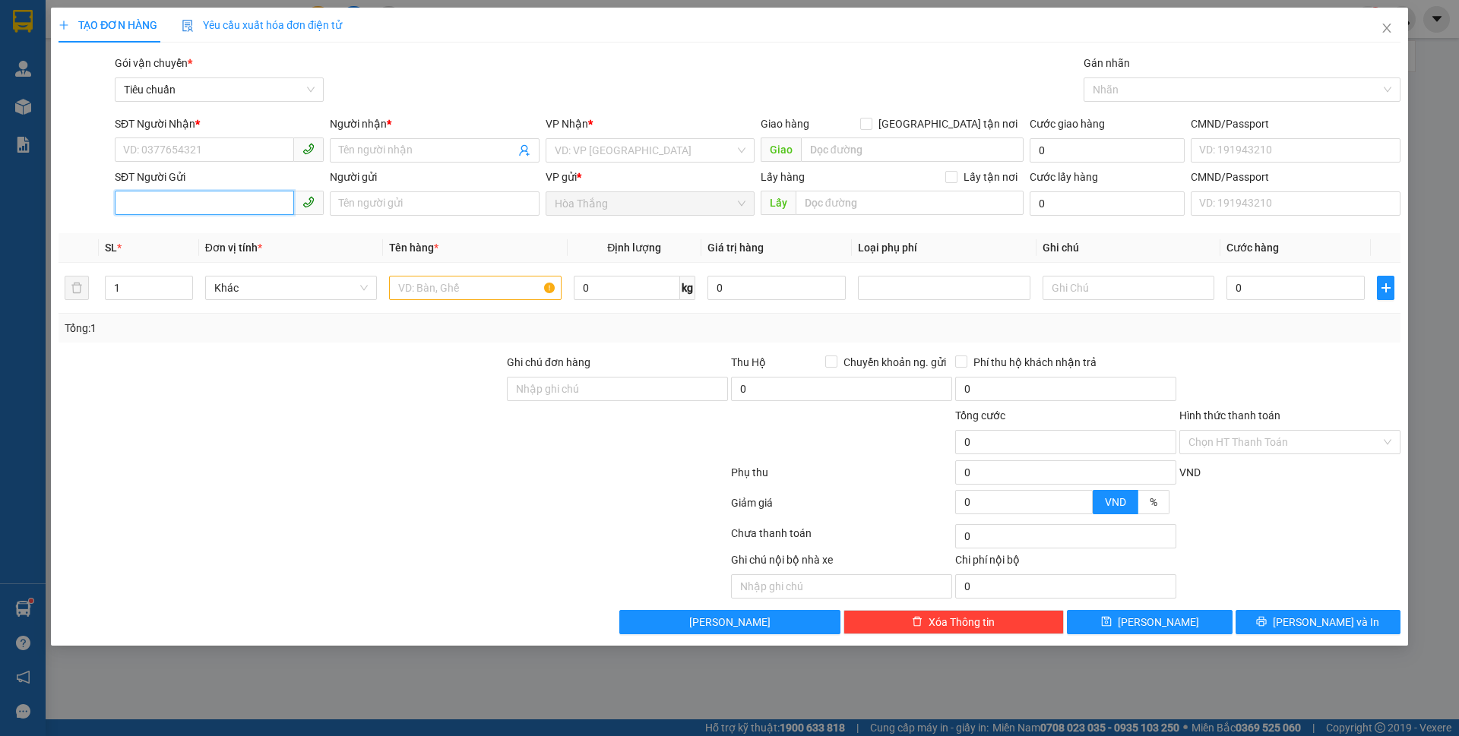
click at [172, 194] on input "SĐT Người Gửi" at bounding box center [204, 203] width 179 height 24
type input "09054266"
click at [198, 235] on div "0905426667 - C NHI HÒA THẮNG" at bounding box center [219, 234] width 191 height 17
type input "0909342244"
type input "NĂM HẠNH"
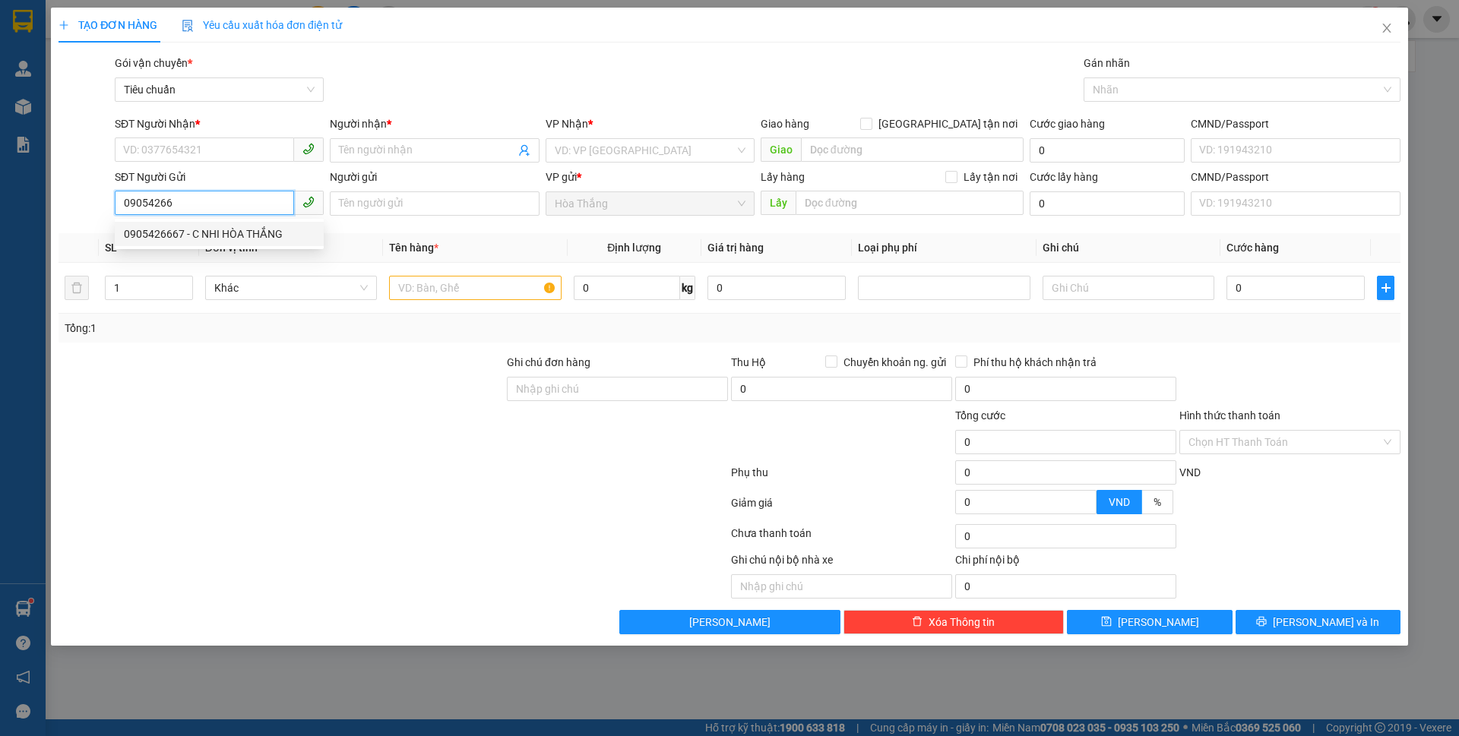
type input "0905426667"
type input "C NHI HÒA THẮNG"
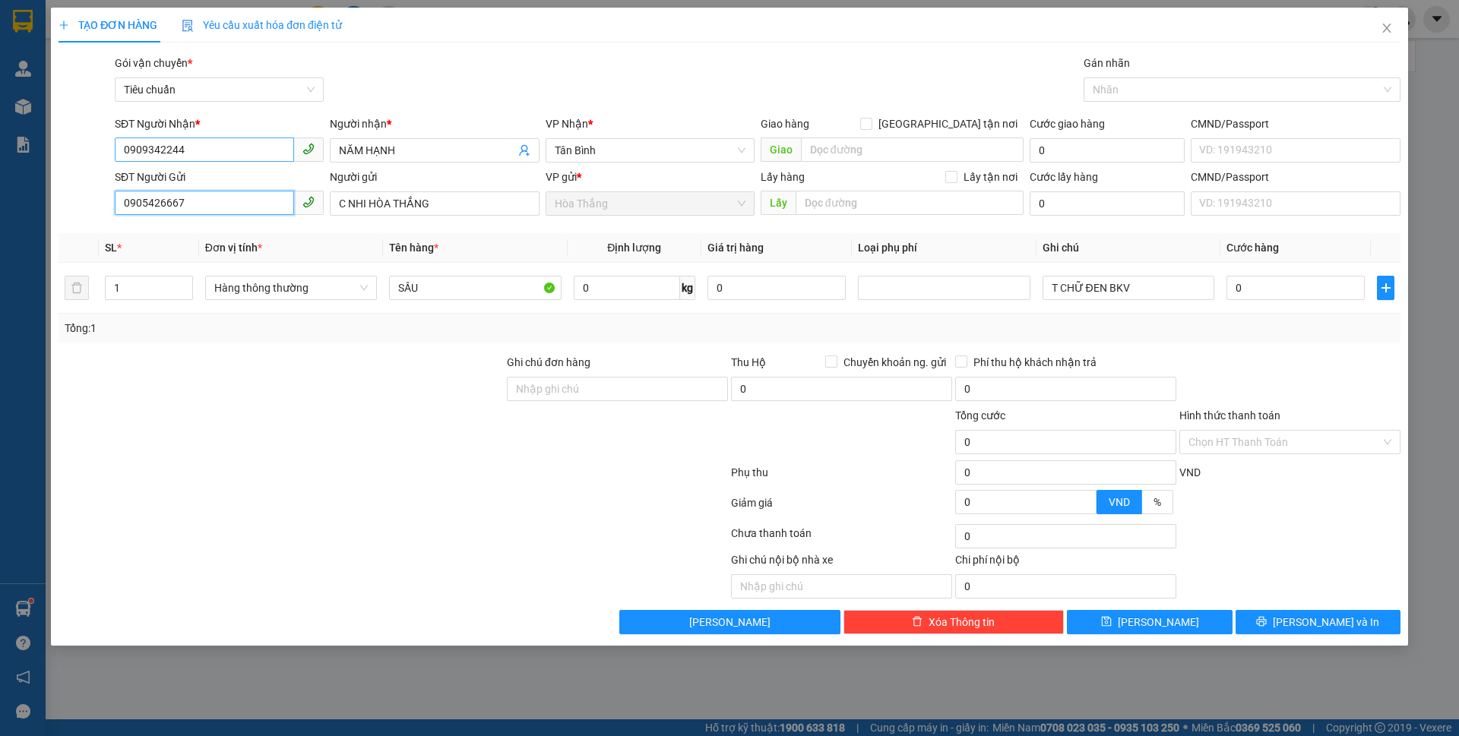
type input "0905426667"
drag, startPoint x: 205, startPoint y: 155, endPoint x: 4, endPoint y: 159, distance: 201.5
click at [4, 159] on div "TẠO ĐƠN HÀNG Yêu cầu xuất hóa đơn điện tử Transit Pickup Surcharge Ids Transit …" at bounding box center [729, 368] width 1459 height 736
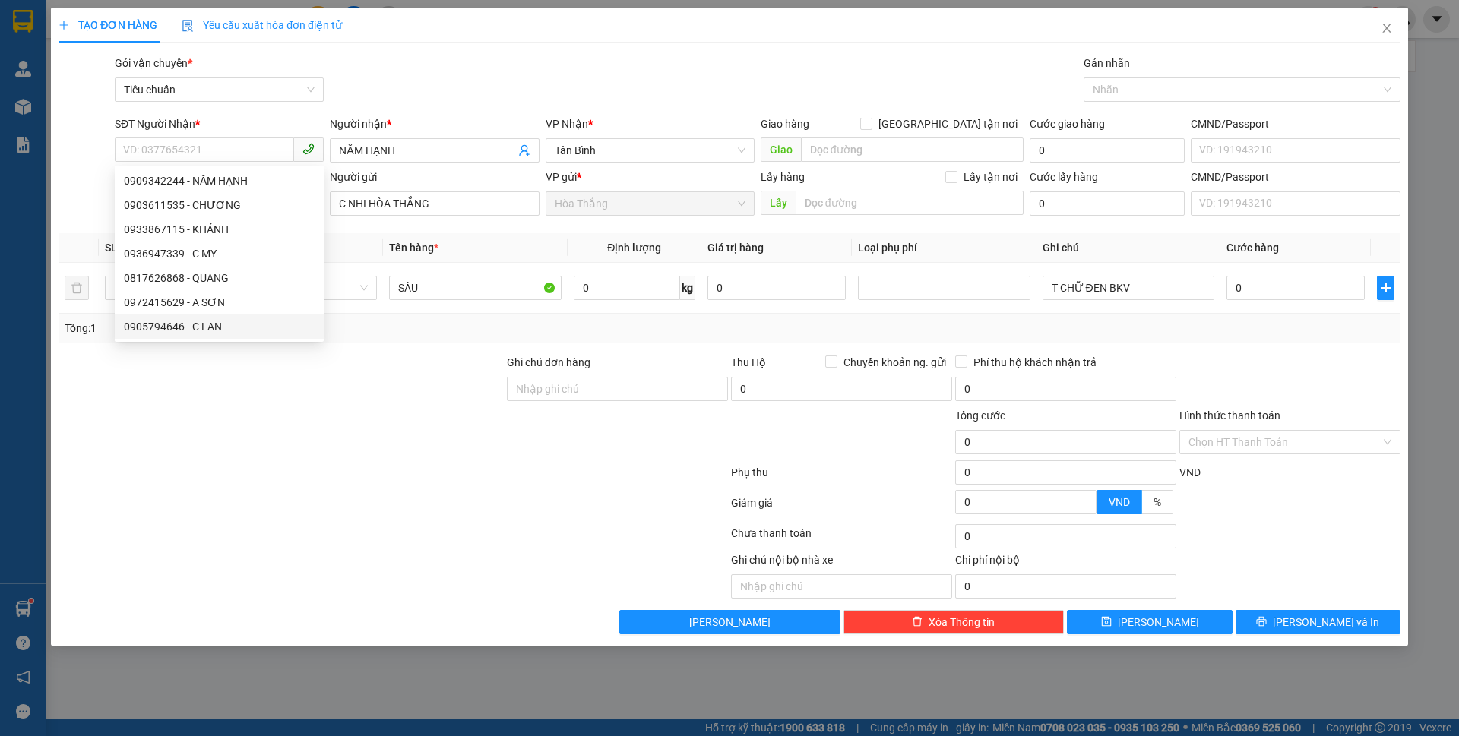
click at [382, 396] on div at bounding box center [281, 380] width 448 height 53
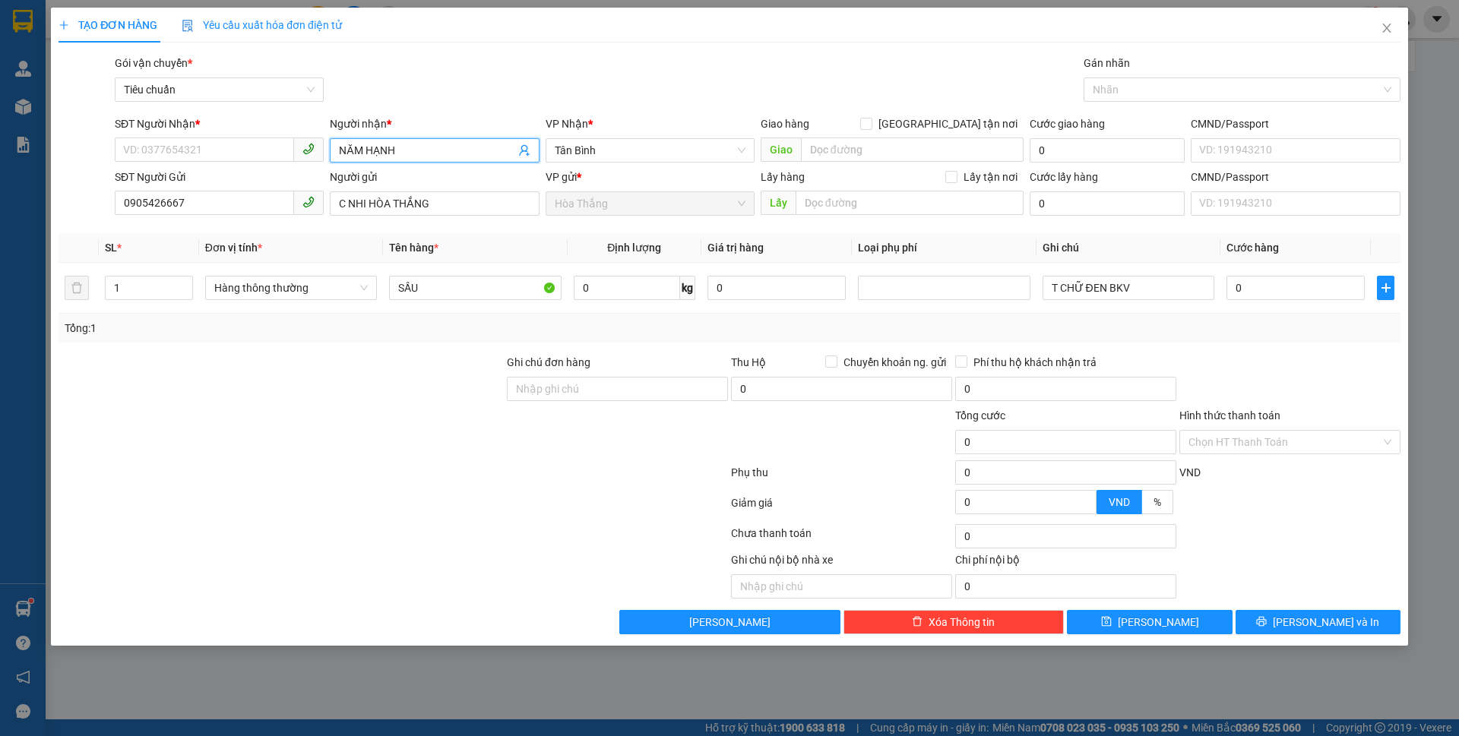
drag, startPoint x: 432, startPoint y: 150, endPoint x: 309, endPoint y: 147, distance: 123.2
click at [309, 147] on div "SĐT Người Nhận * VD: 0377654321 Người nhận * NĂM HẠNH VP Nhận * Tân Bình Giao h…" at bounding box center [758, 142] width 1292 height 53
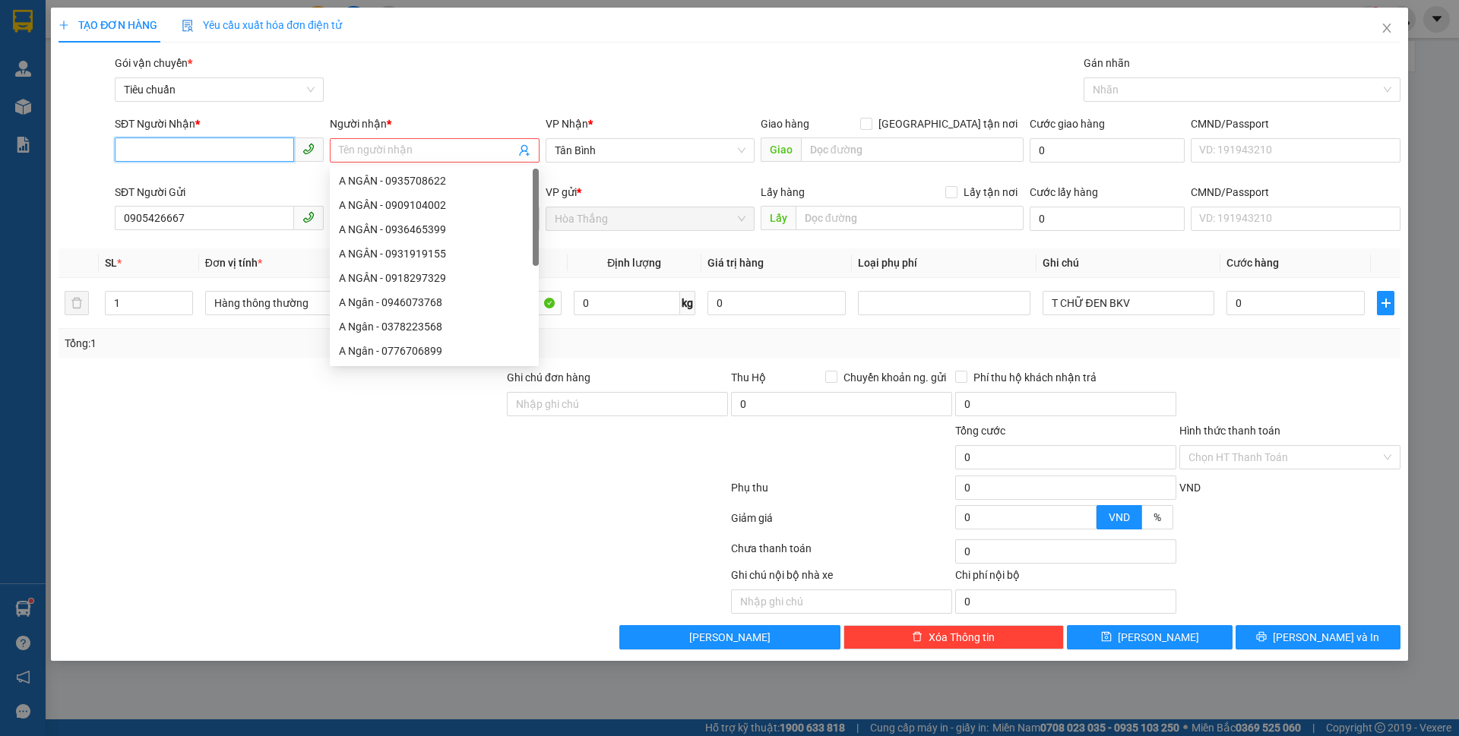
click at [150, 143] on input "SĐT Người Nhận *" at bounding box center [204, 150] width 179 height 24
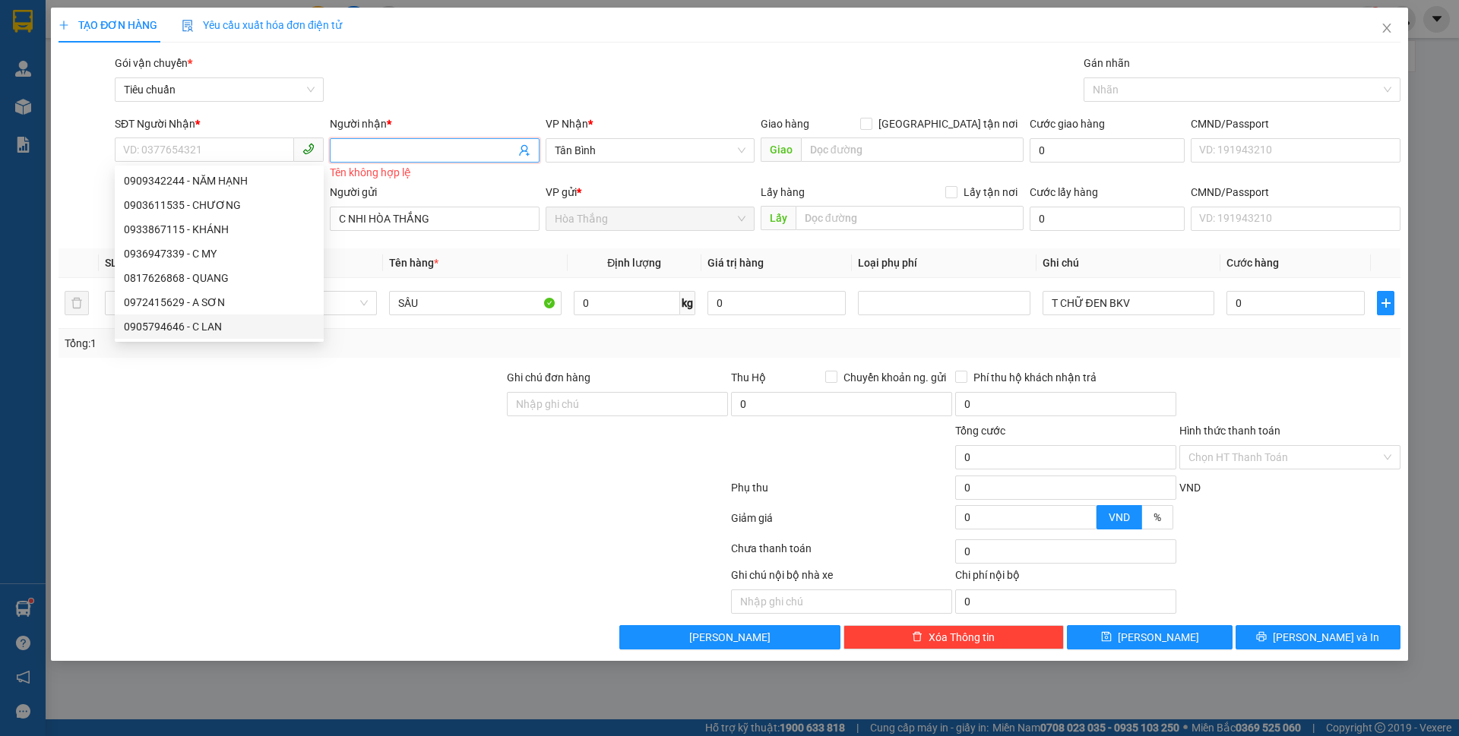
click at [417, 144] on input "Người nhận *" at bounding box center [427, 150] width 176 height 17
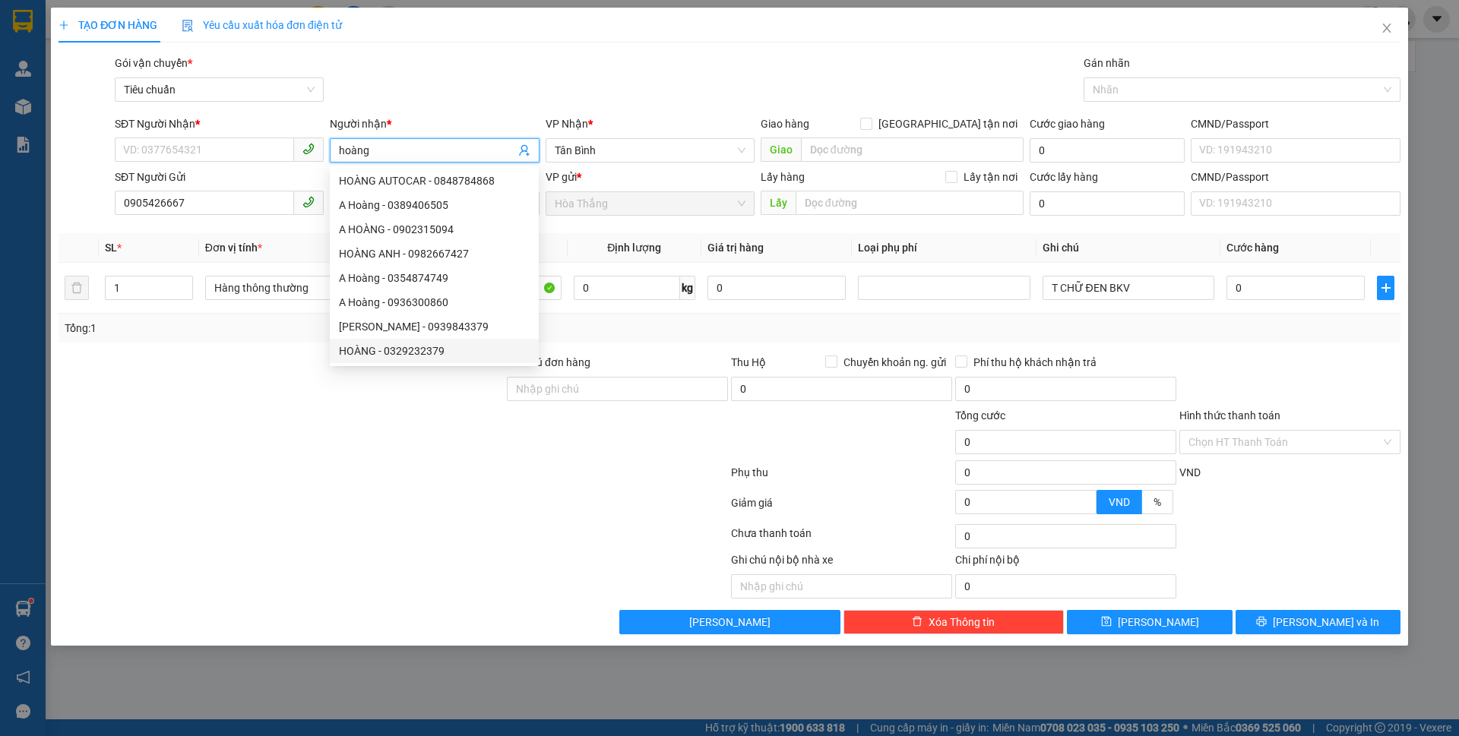
type input "hoàng"
click at [227, 369] on div at bounding box center [281, 380] width 448 height 53
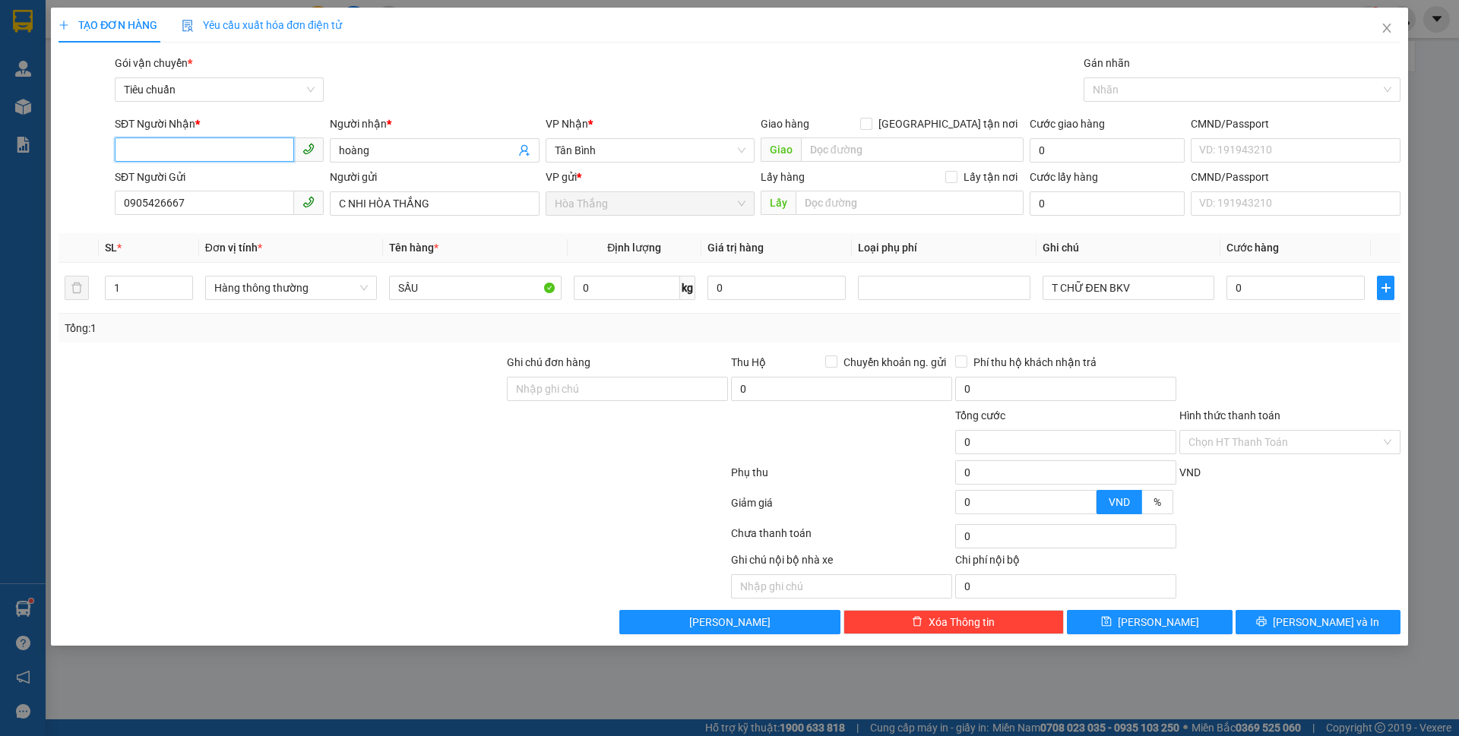
click at [143, 147] on input "SĐT Người Nhận *" at bounding box center [204, 150] width 179 height 24
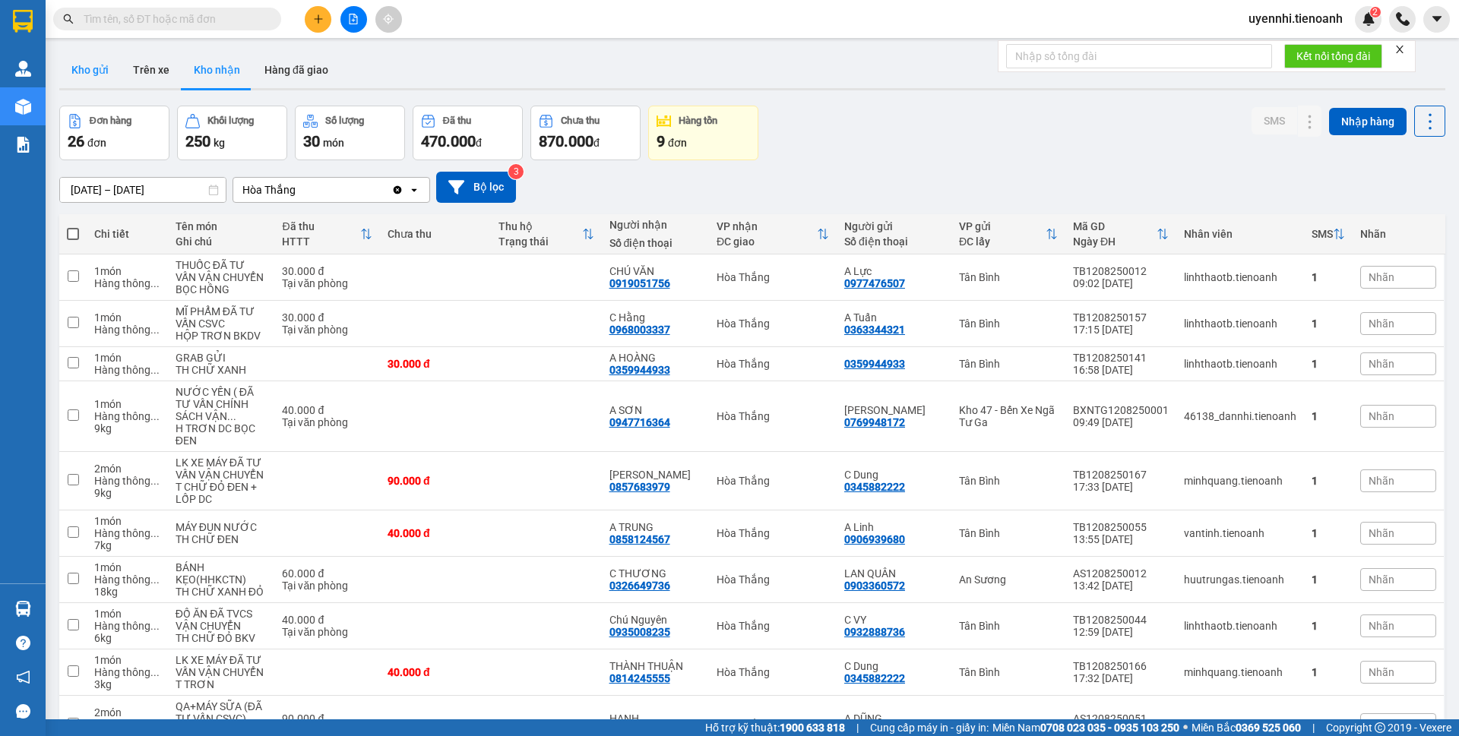
click at [94, 69] on button "Kho gửi" at bounding box center [90, 70] width 62 height 36
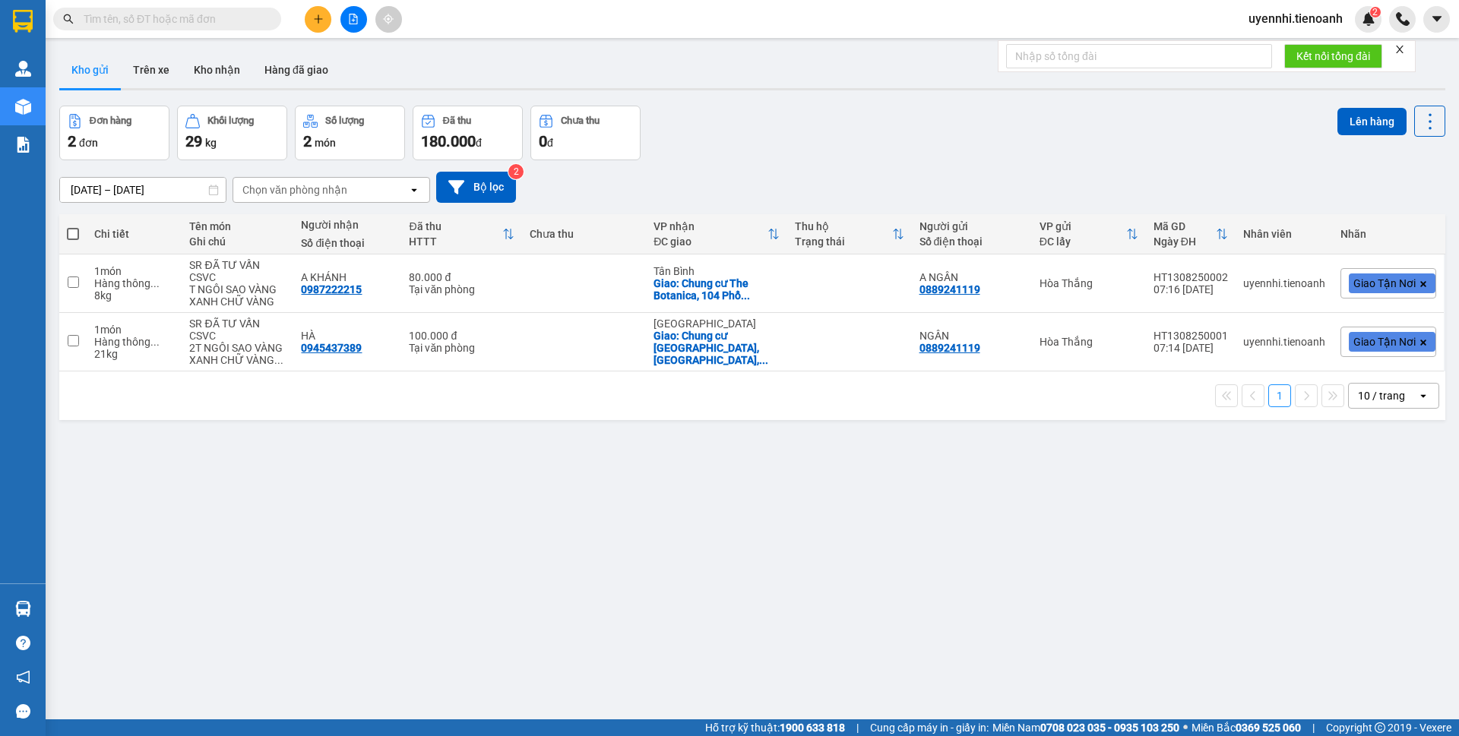
click at [186, 22] on input "text" at bounding box center [173, 19] width 179 height 17
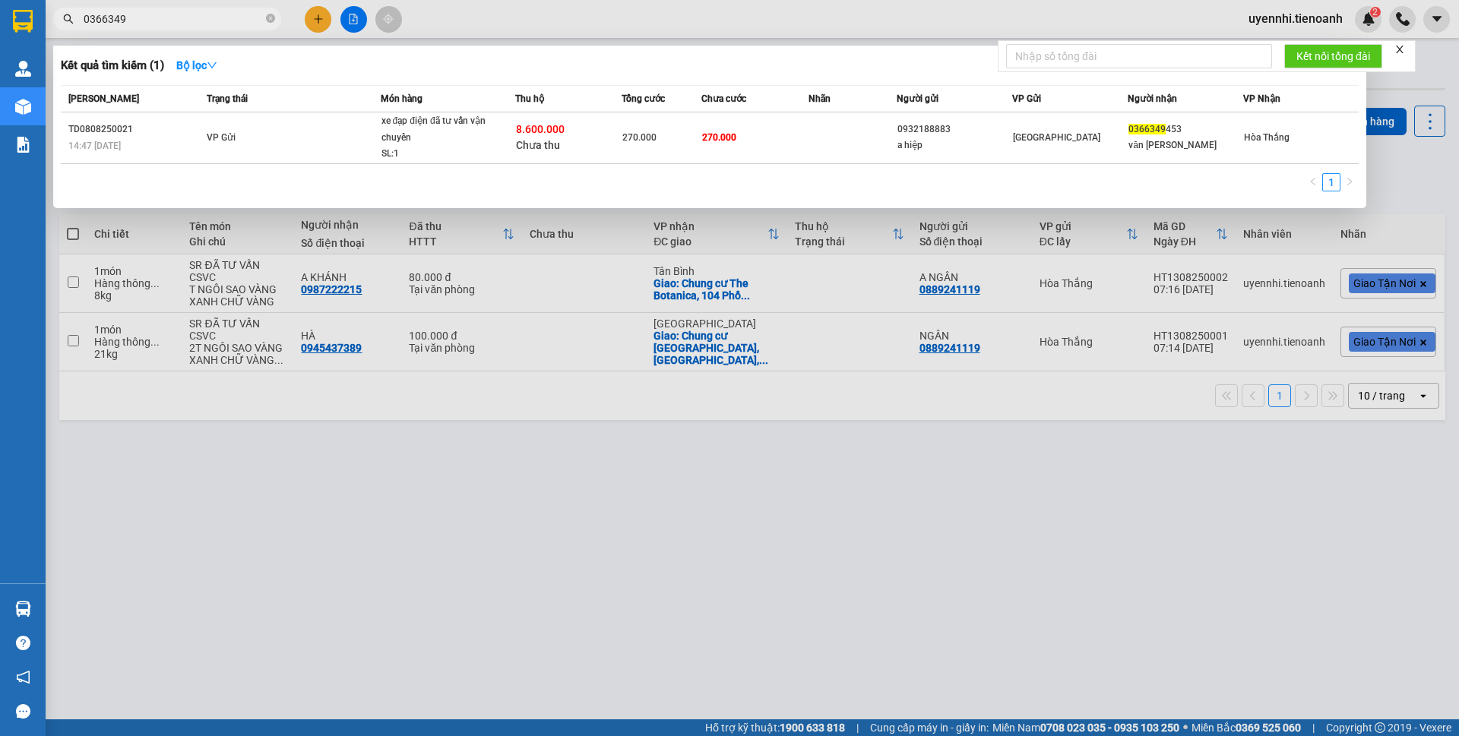
type input "0366349"
drag, startPoint x: 489, startPoint y: 515, endPoint x: 485, endPoint y: 506, distance: 9.9
click at [488, 515] on div at bounding box center [729, 368] width 1459 height 736
click at [271, 14] on icon "close-circle" at bounding box center [270, 18] width 9 height 9
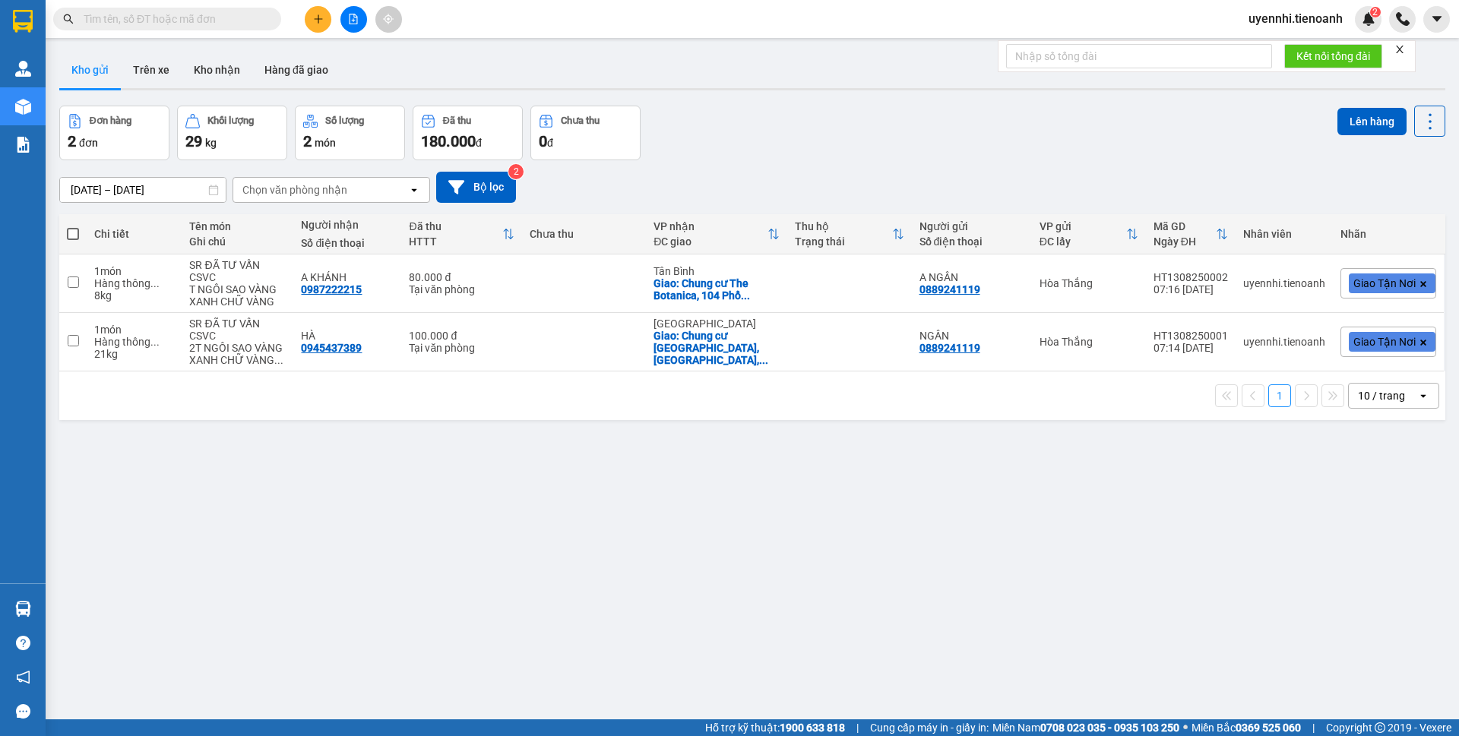
click at [164, 14] on input "text" at bounding box center [173, 19] width 179 height 17
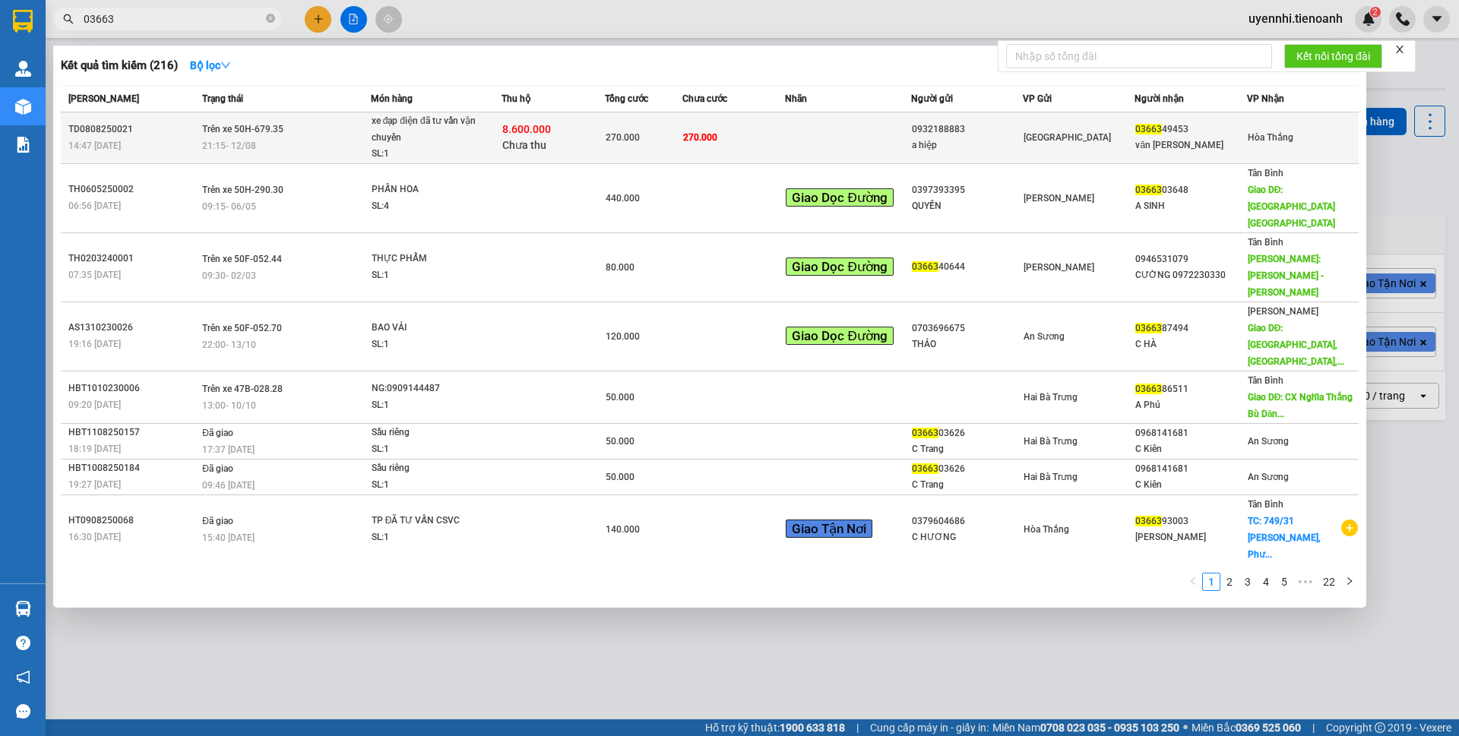
type input "03663"
click at [385, 148] on div "SL: 1" at bounding box center [429, 154] width 114 height 17
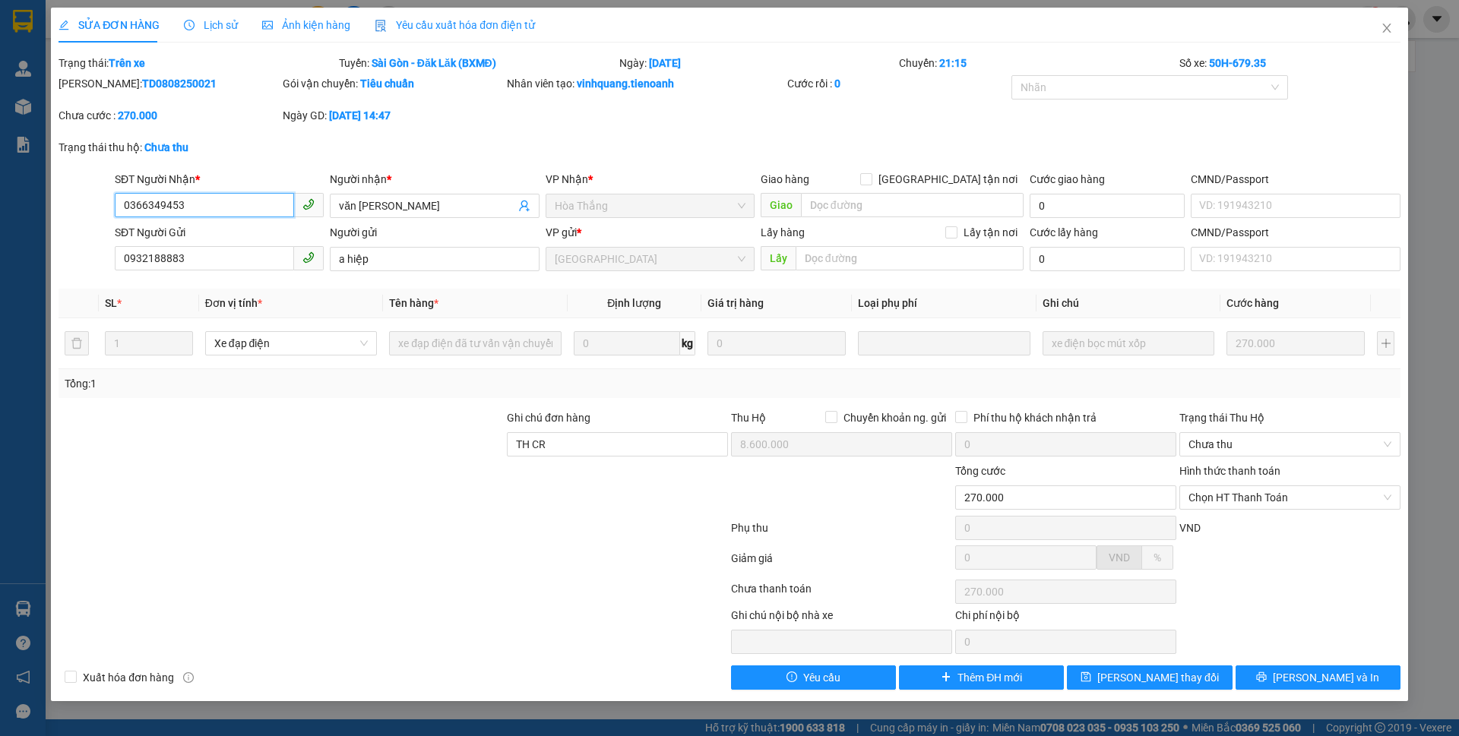
type input "0366349453"
type input "văn [PERSON_NAME]"
type input "0932188883"
type input "a hiệp"
type input "TH CR"
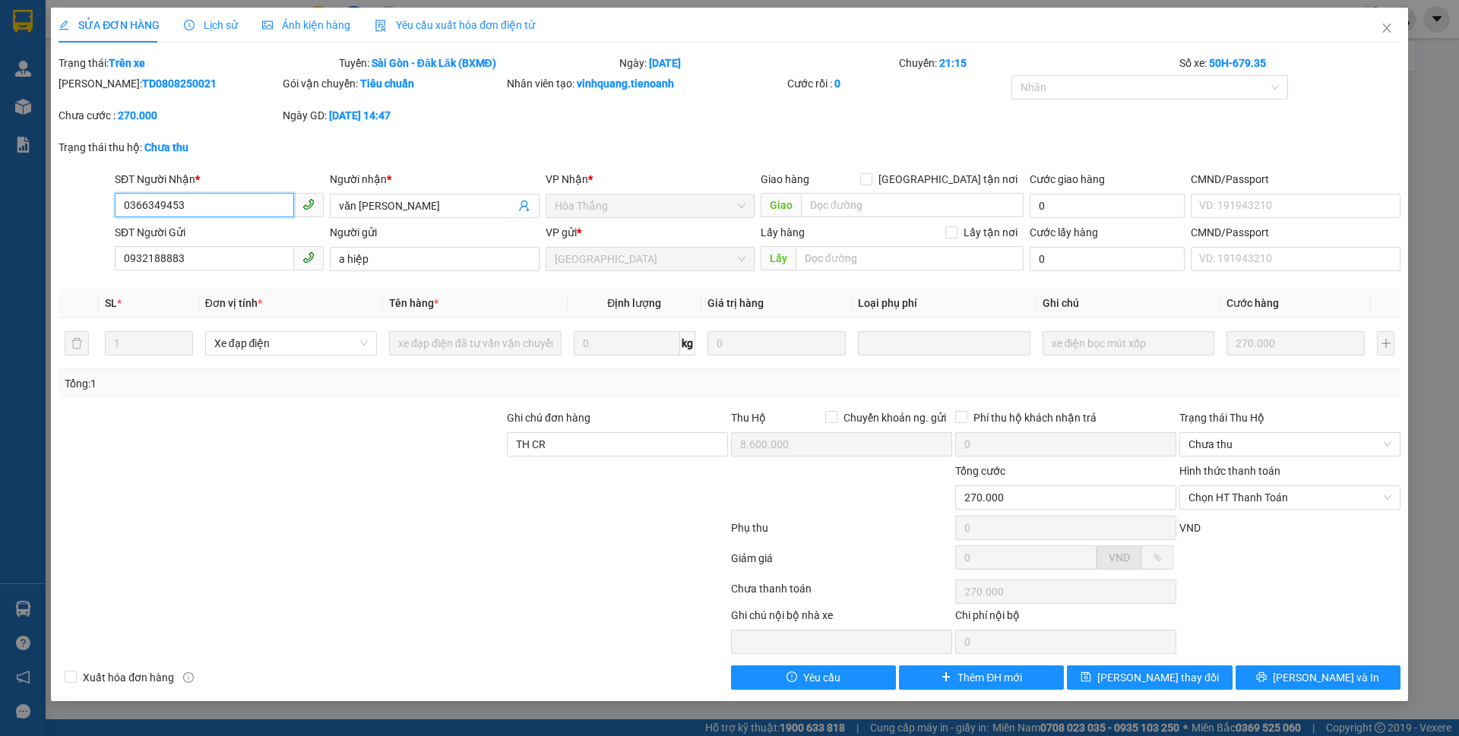
type input "8.600.000"
type input "270.000"
click at [1272, 665] on div "Total Paid Fee 0 Total UnPaid Fee 270.000 Cash Collection Total Fee Trạng thái:…" at bounding box center [730, 372] width 1342 height 635
click at [1271, 671] on button "Lưu và In" at bounding box center [1318, 678] width 165 height 24
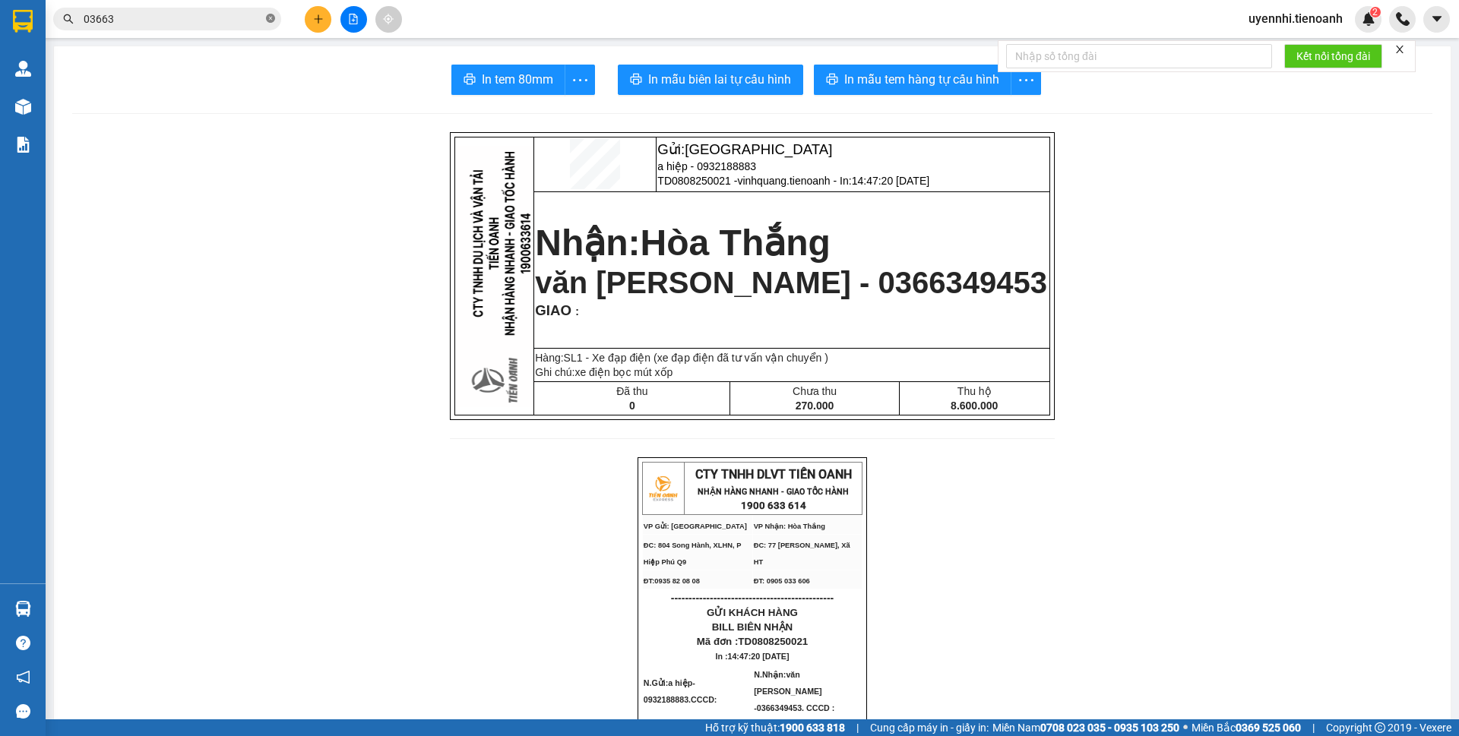
click at [273, 15] on icon "close-circle" at bounding box center [270, 18] width 9 height 9
click at [363, 20] on button at bounding box center [354, 19] width 27 height 27
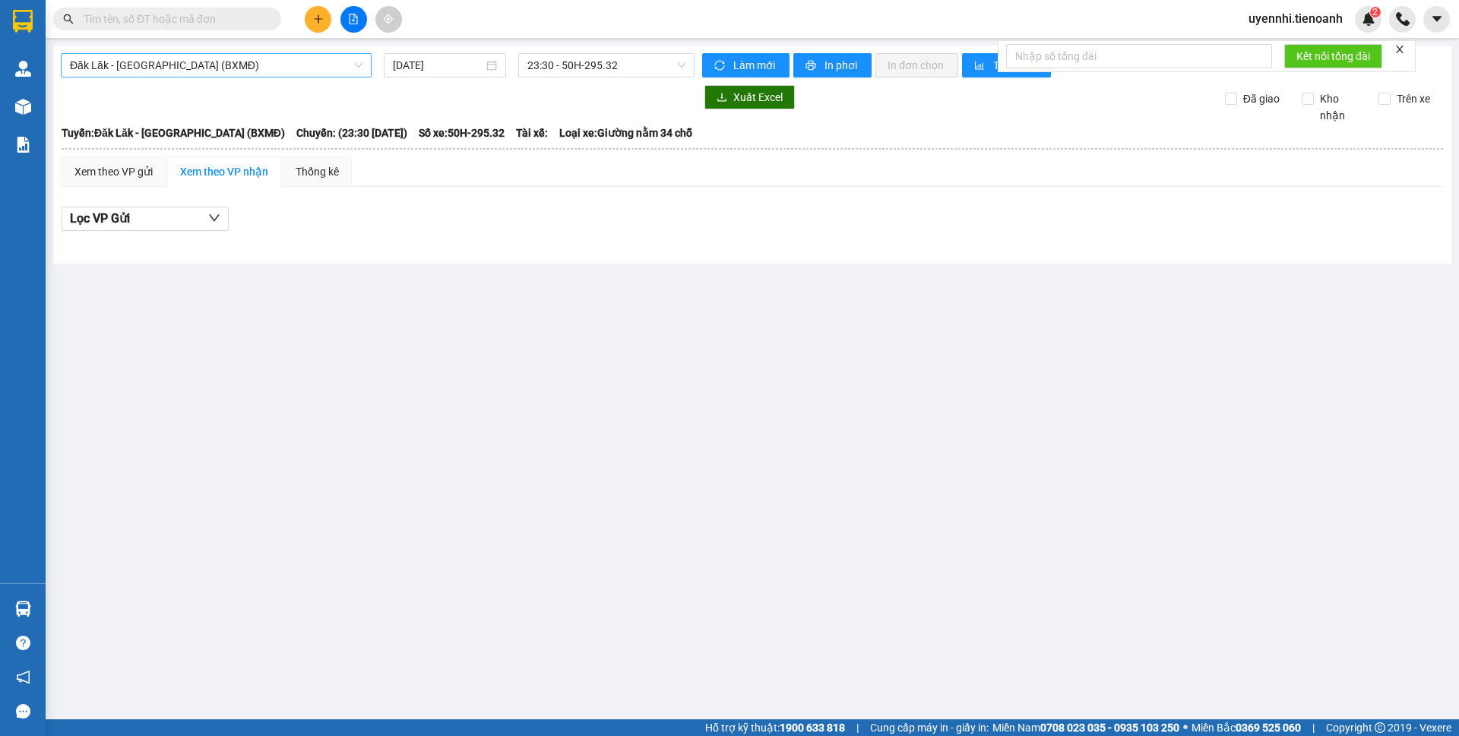
click at [92, 67] on span "Đăk Lăk - Sài Gòn (BXMĐ)" at bounding box center [216, 65] width 293 height 23
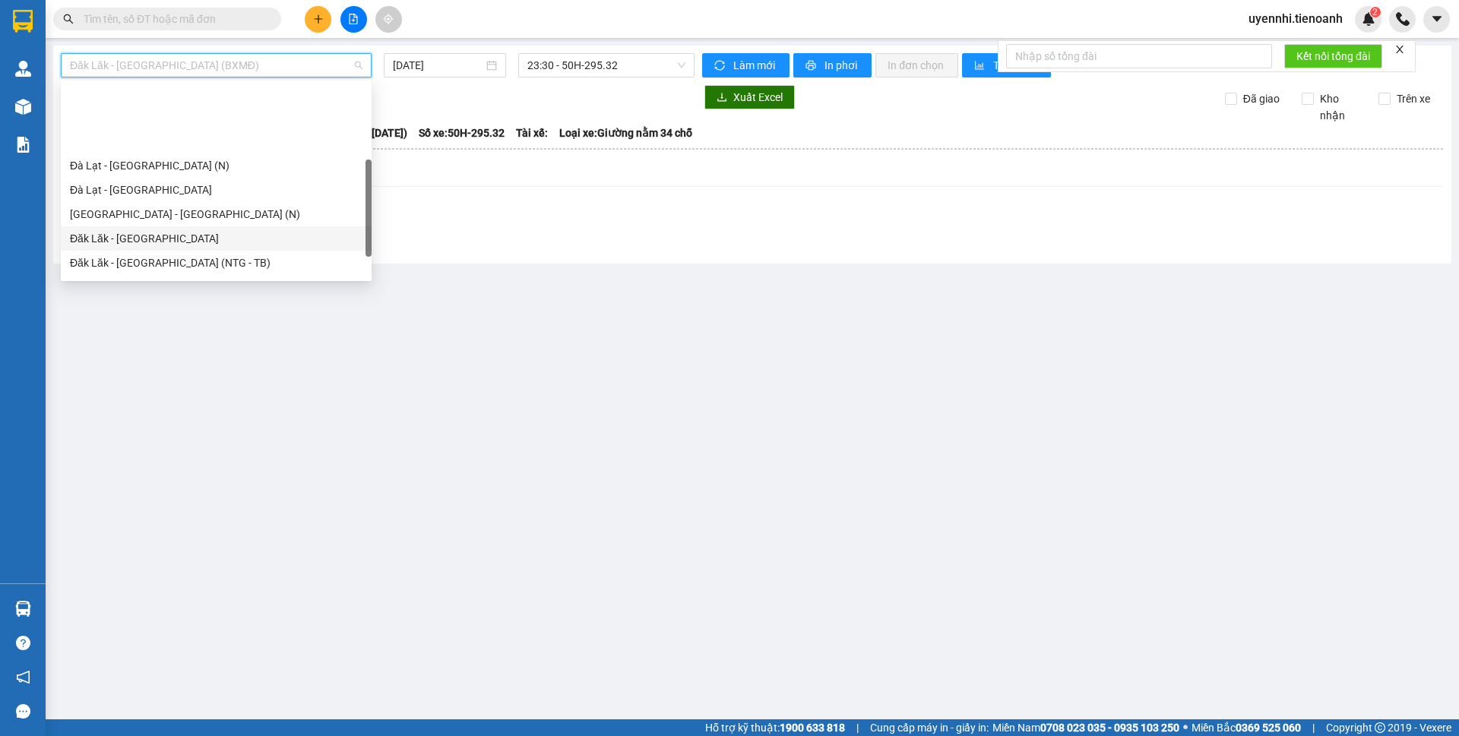
scroll to position [195, 0]
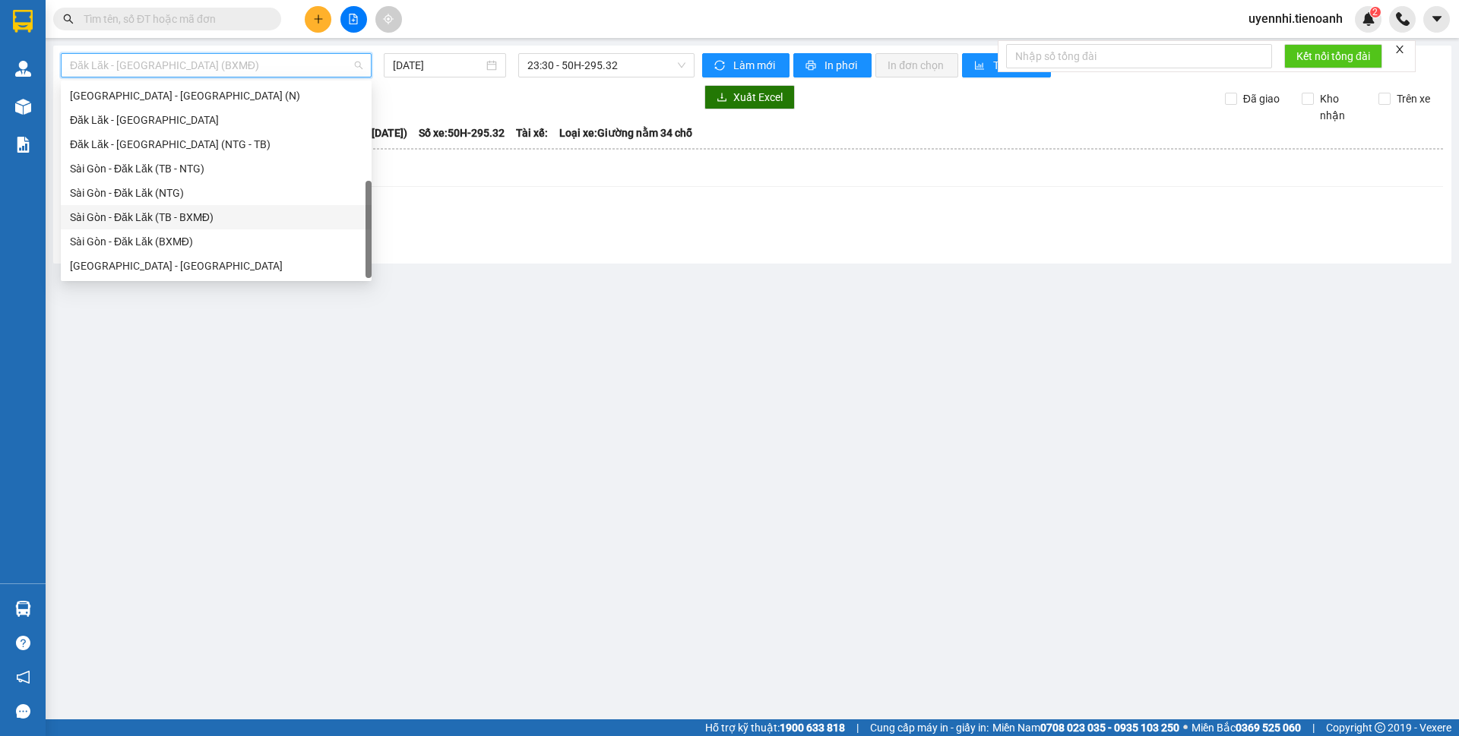
click at [114, 222] on div "Sài Gòn - Đăk Lăk (TB - BXMĐ)" at bounding box center [216, 217] width 293 height 17
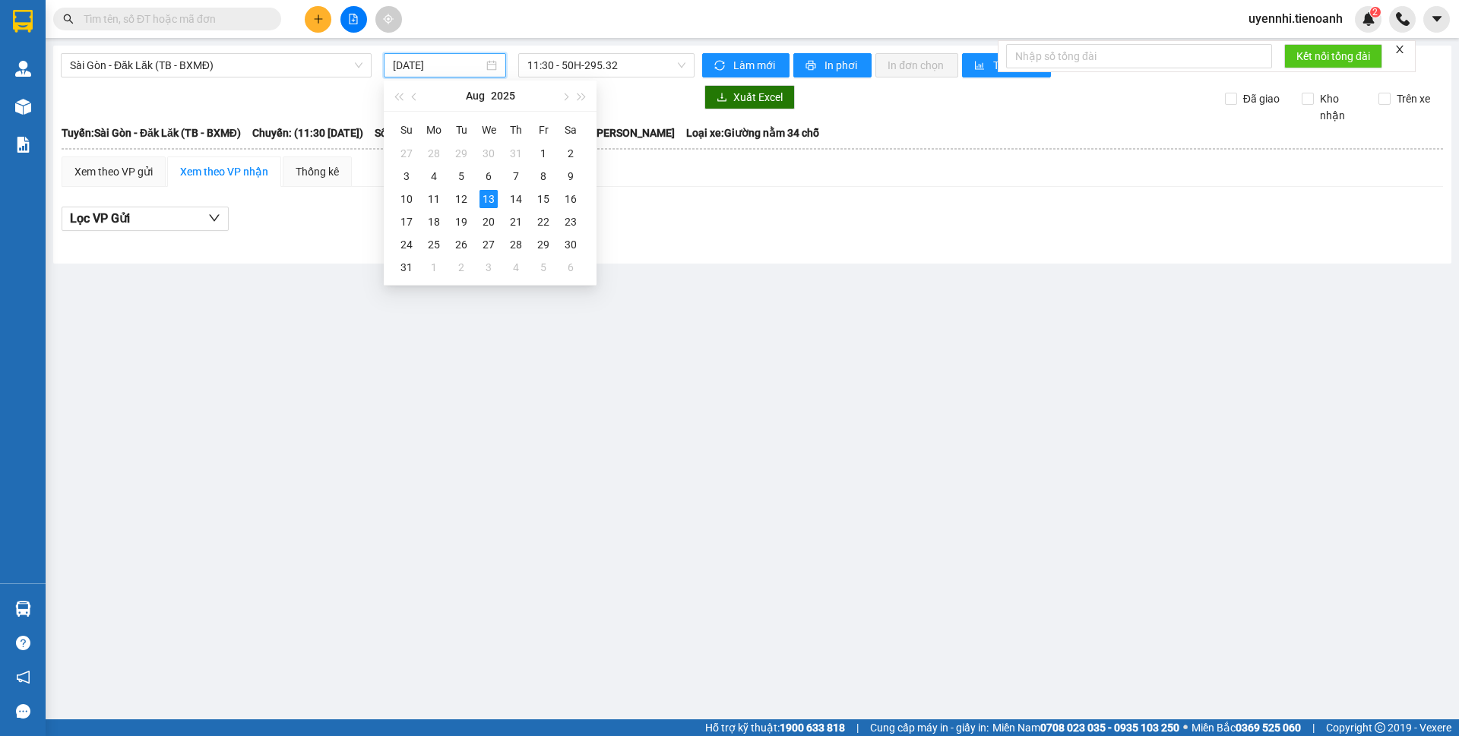
click at [436, 63] on input "13/08/2025" at bounding box center [438, 65] width 90 height 17
click at [459, 200] on div "12" at bounding box center [461, 199] width 18 height 18
type input "12/08/2025"
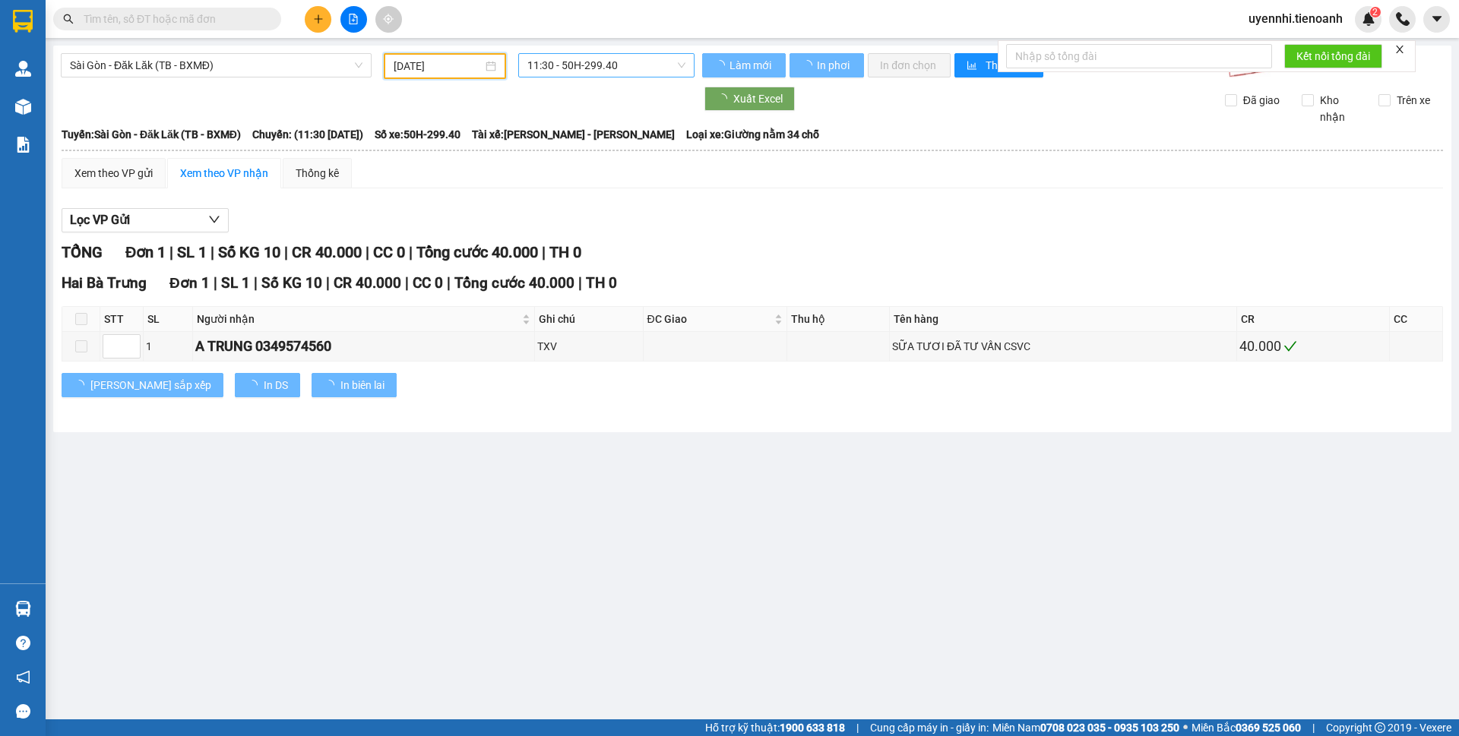
click at [564, 55] on span "11:30 - 50H-299.40" at bounding box center [606, 65] width 158 height 23
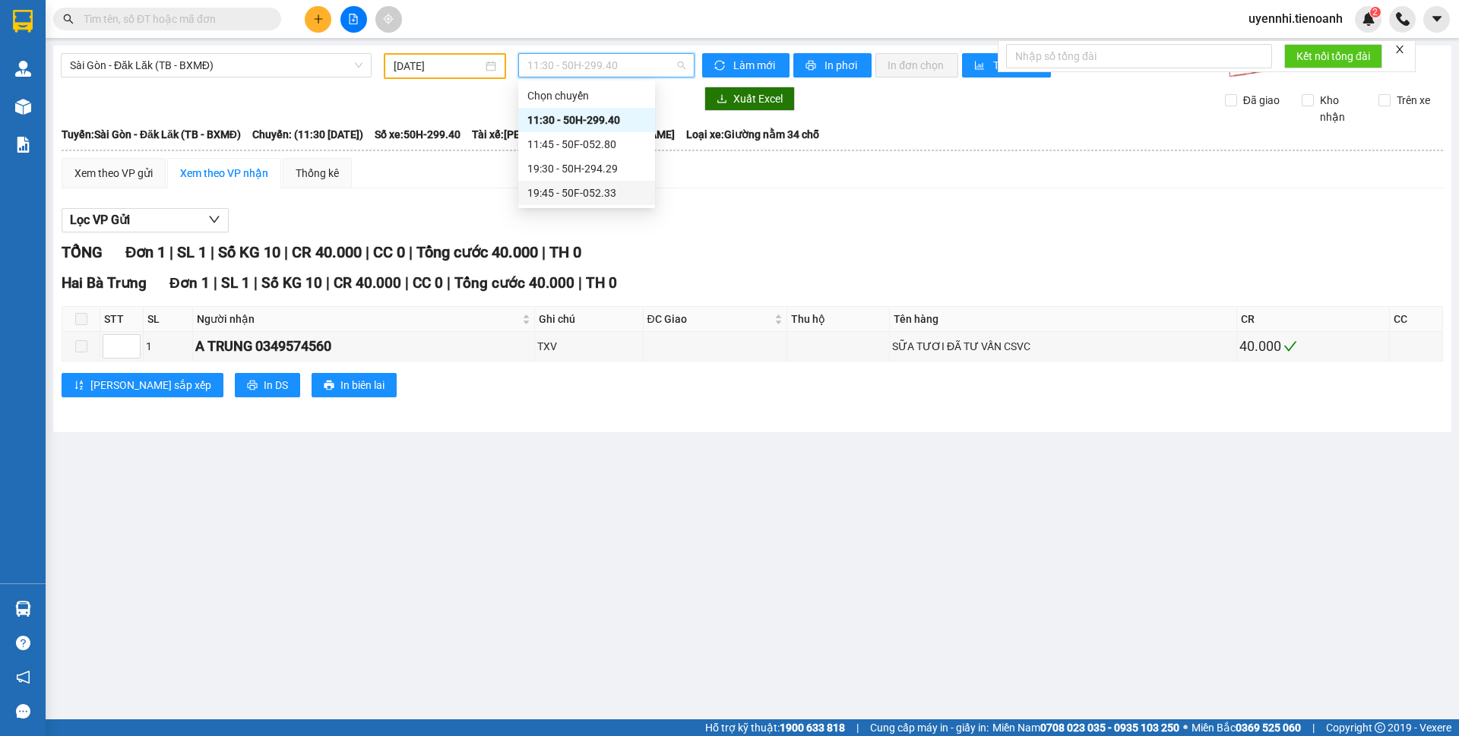
click at [567, 192] on div "19:45 - 50F-052.33" at bounding box center [586, 193] width 119 height 17
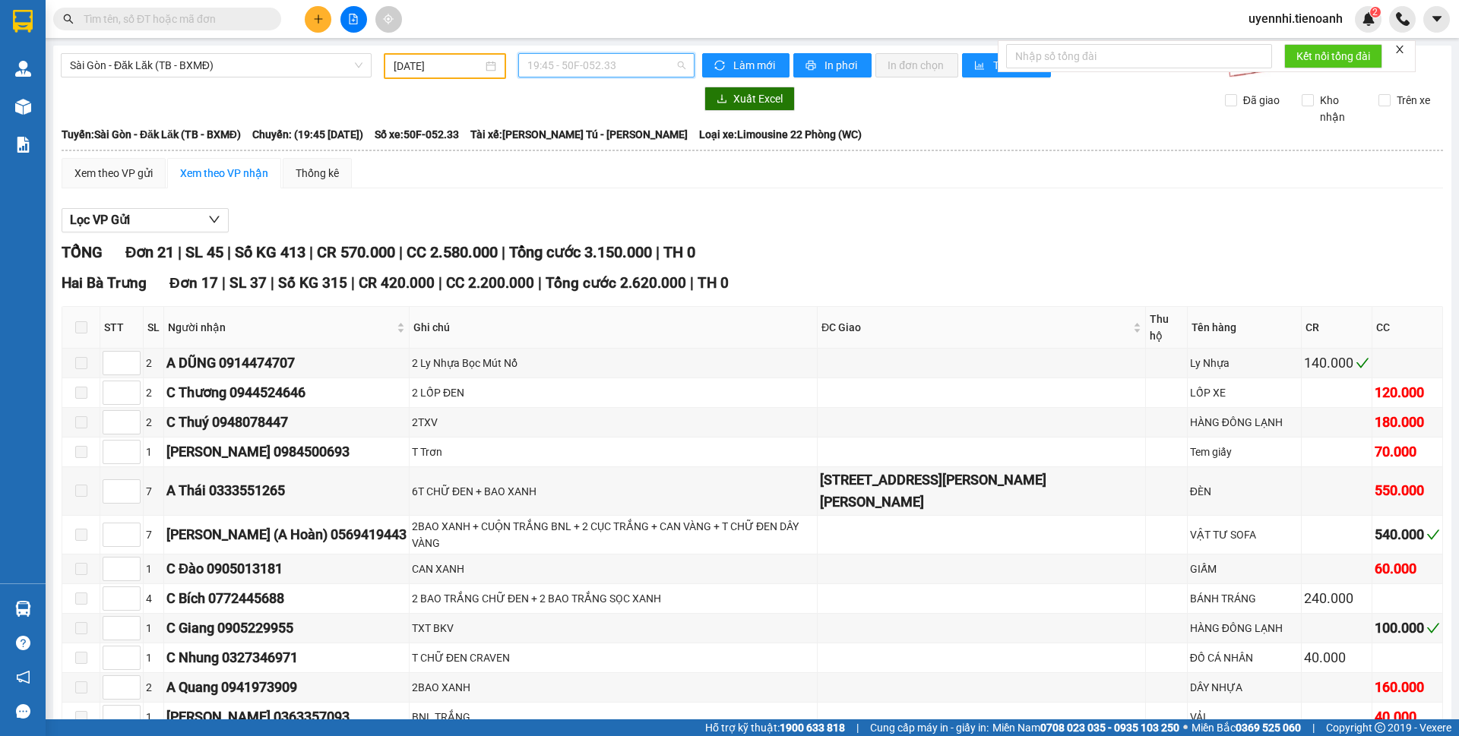
click at [554, 59] on span "19:45 - 50F-052.33" at bounding box center [606, 65] width 158 height 23
click at [559, 166] on div "19:30 - 50H-294.29" at bounding box center [583, 168] width 119 height 17
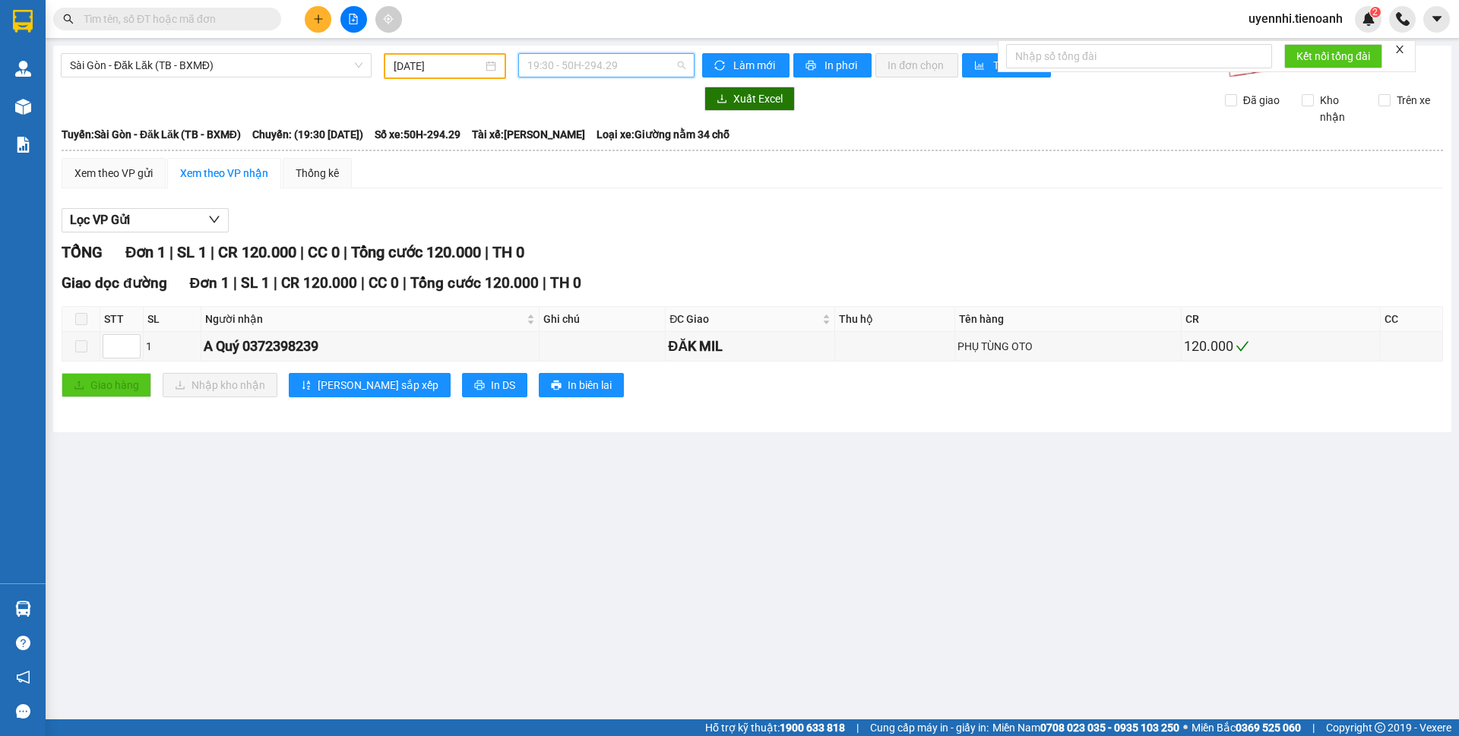
click at [610, 55] on span "19:30 - 50H-294.29" at bounding box center [606, 65] width 158 height 23
click at [155, 64] on span "Sài Gòn - Đăk Lăk (TB - BXMĐ)" at bounding box center [216, 65] width 293 height 23
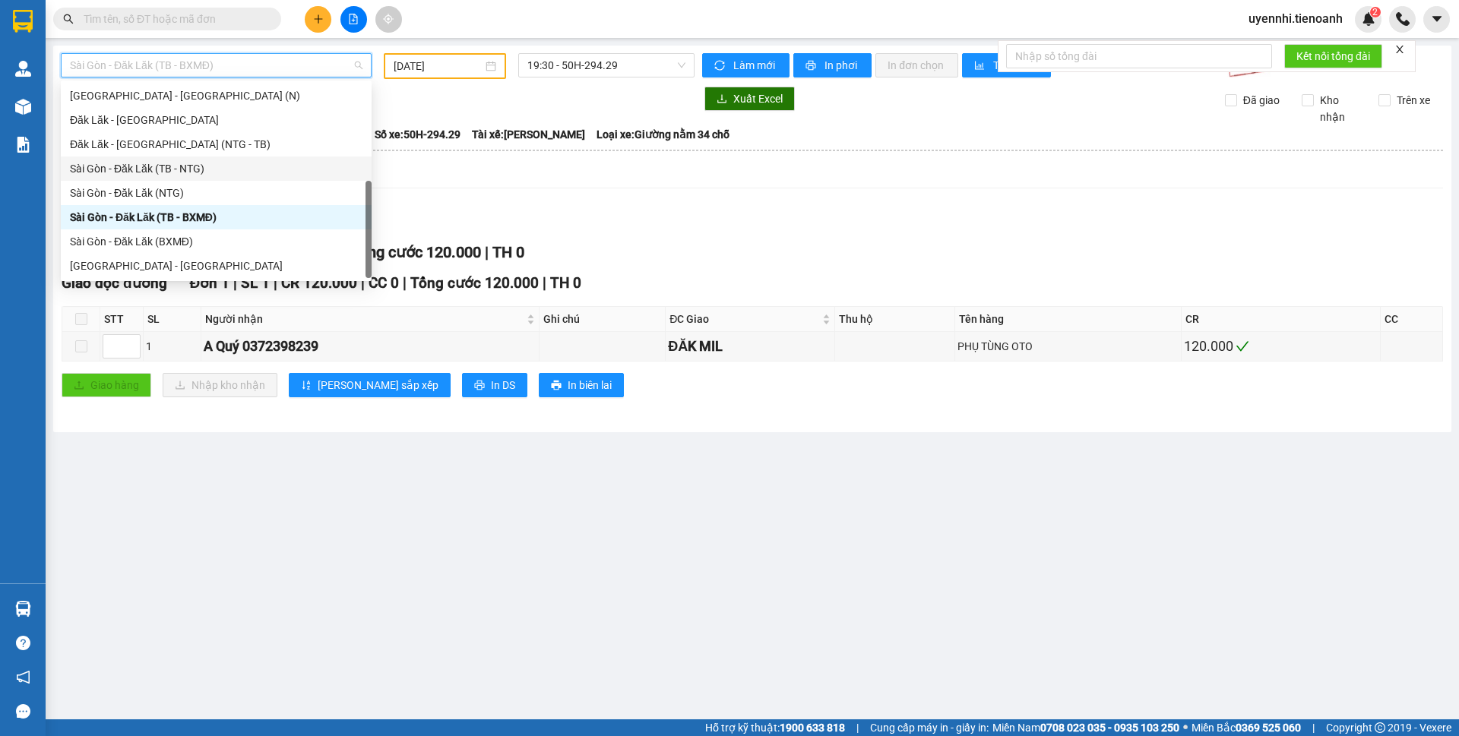
click at [165, 171] on div "Sài Gòn - Đăk Lăk (TB - NTG)" at bounding box center [216, 168] width 293 height 17
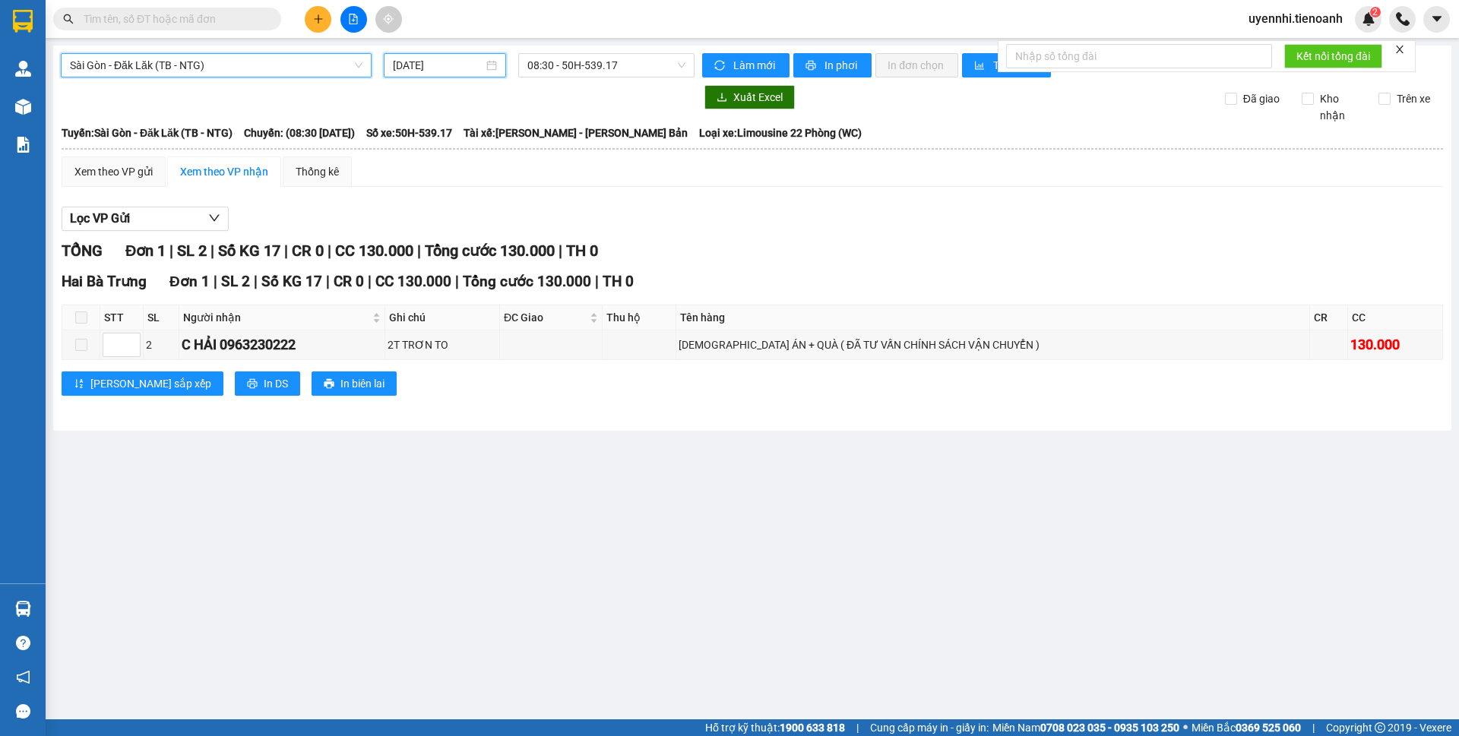
click at [423, 64] on input "13/08/2025" at bounding box center [438, 65] width 90 height 17
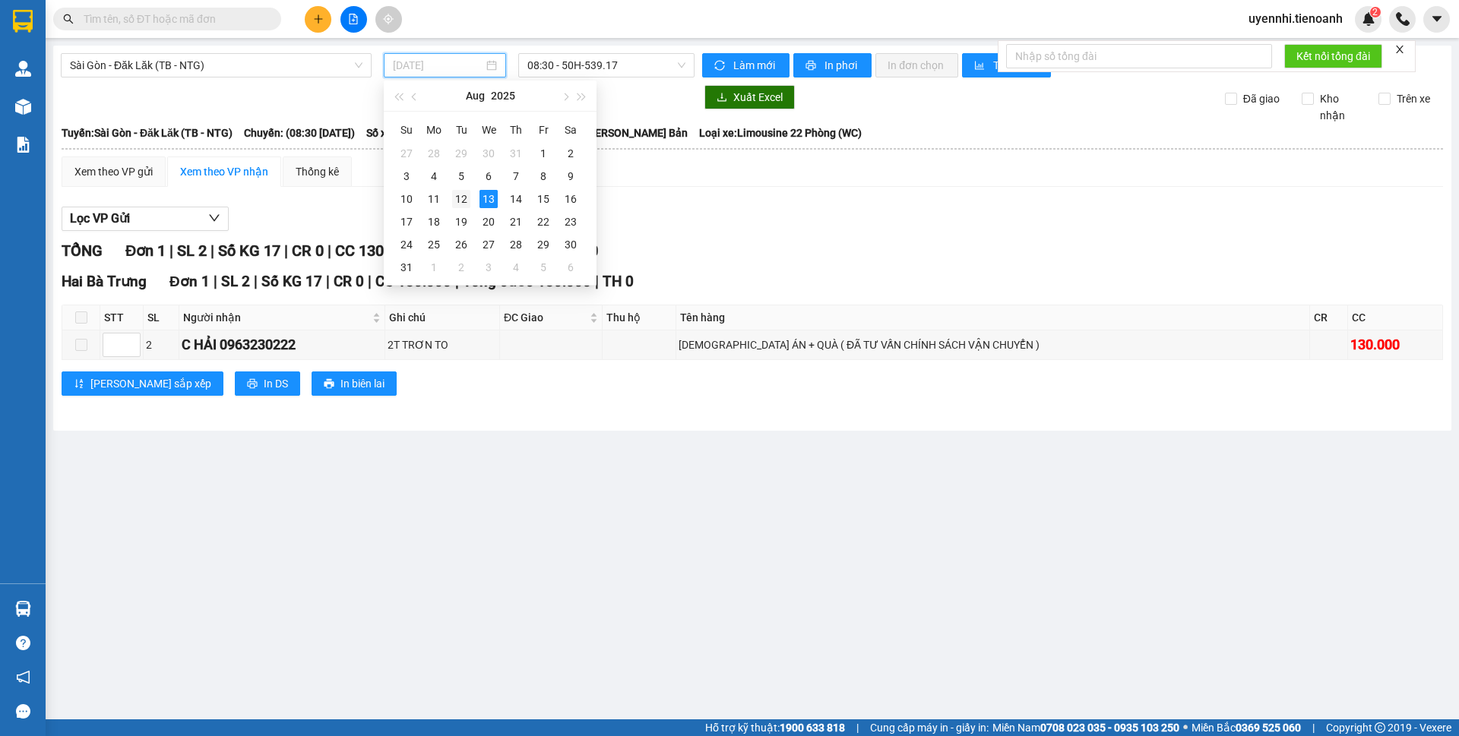
click at [454, 201] on div "12" at bounding box center [461, 199] width 18 height 18
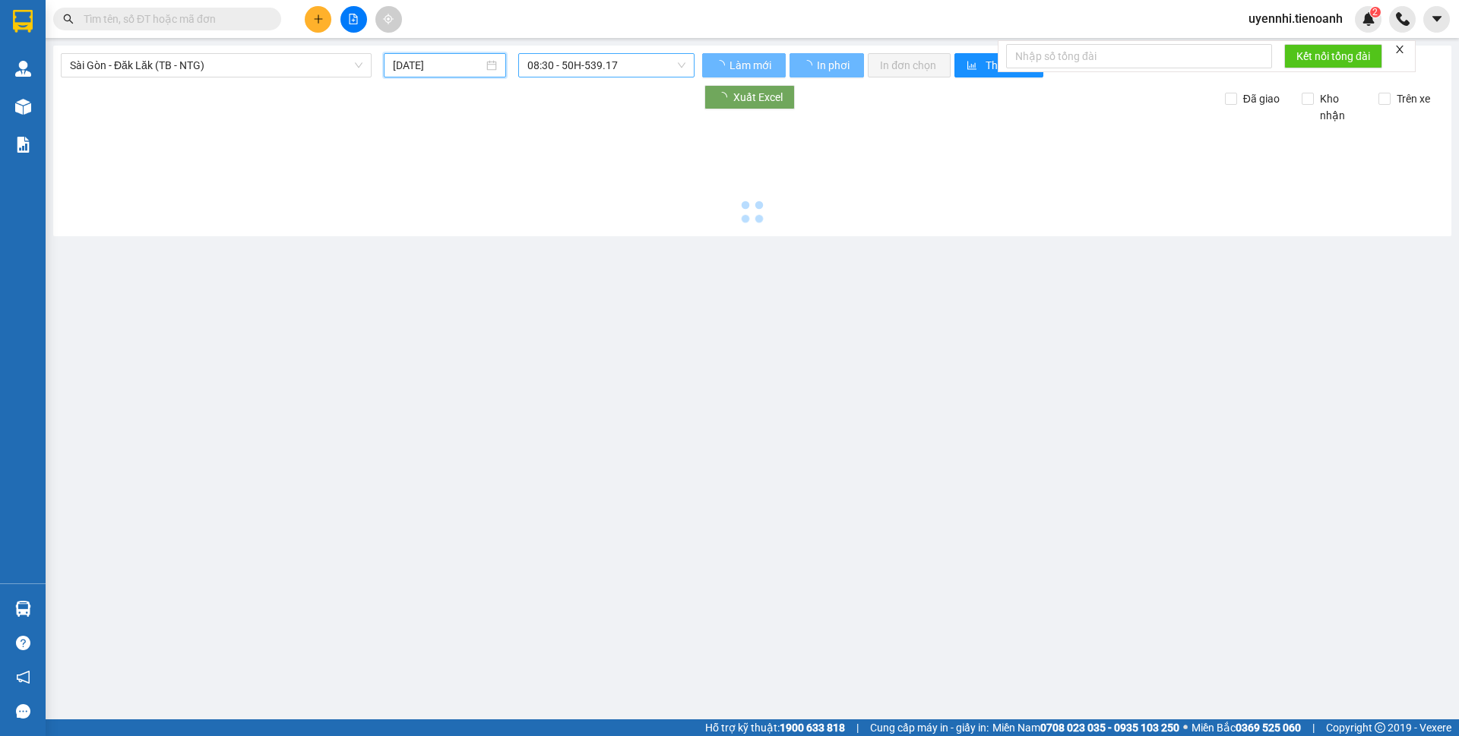
type input "12/08/2025"
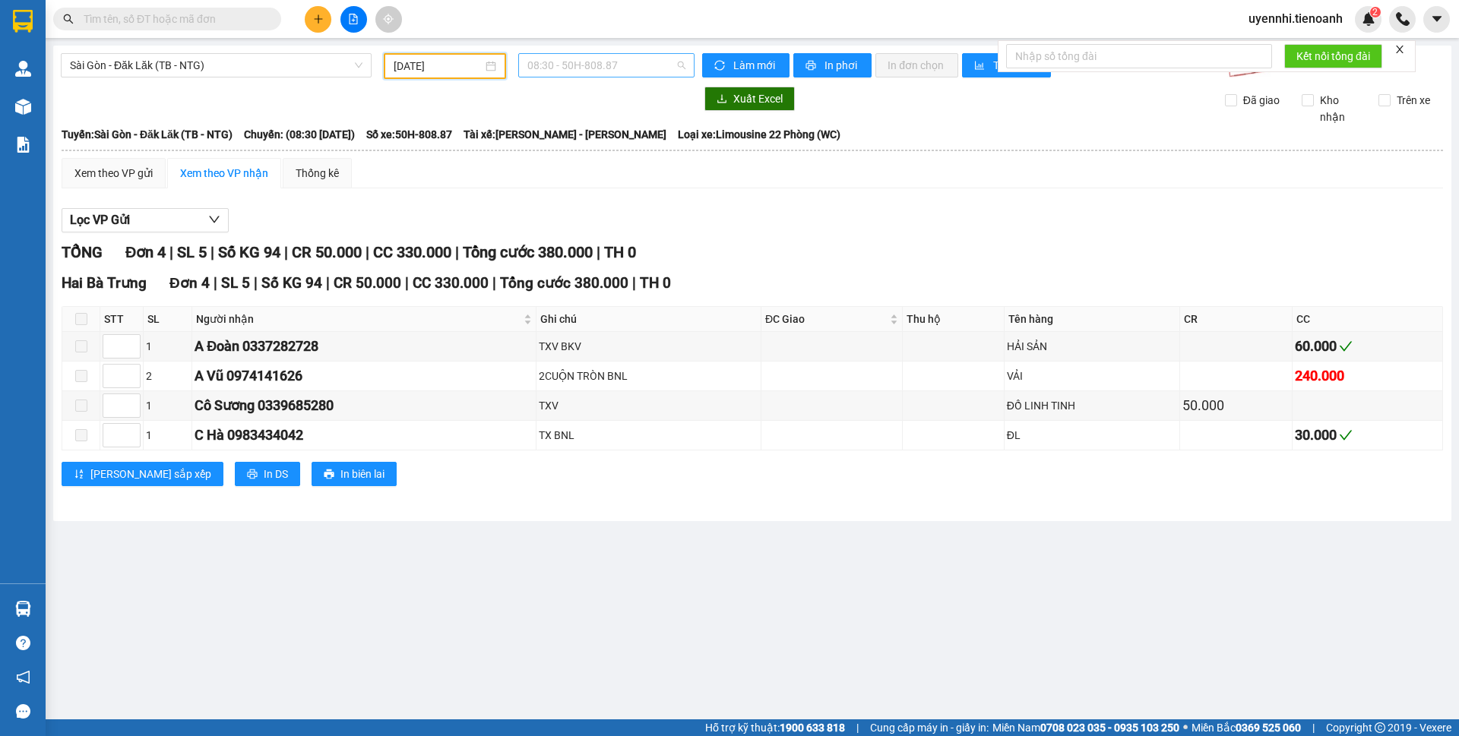
click at [569, 62] on span "08:30 - 50H-808.87" at bounding box center [606, 65] width 158 height 23
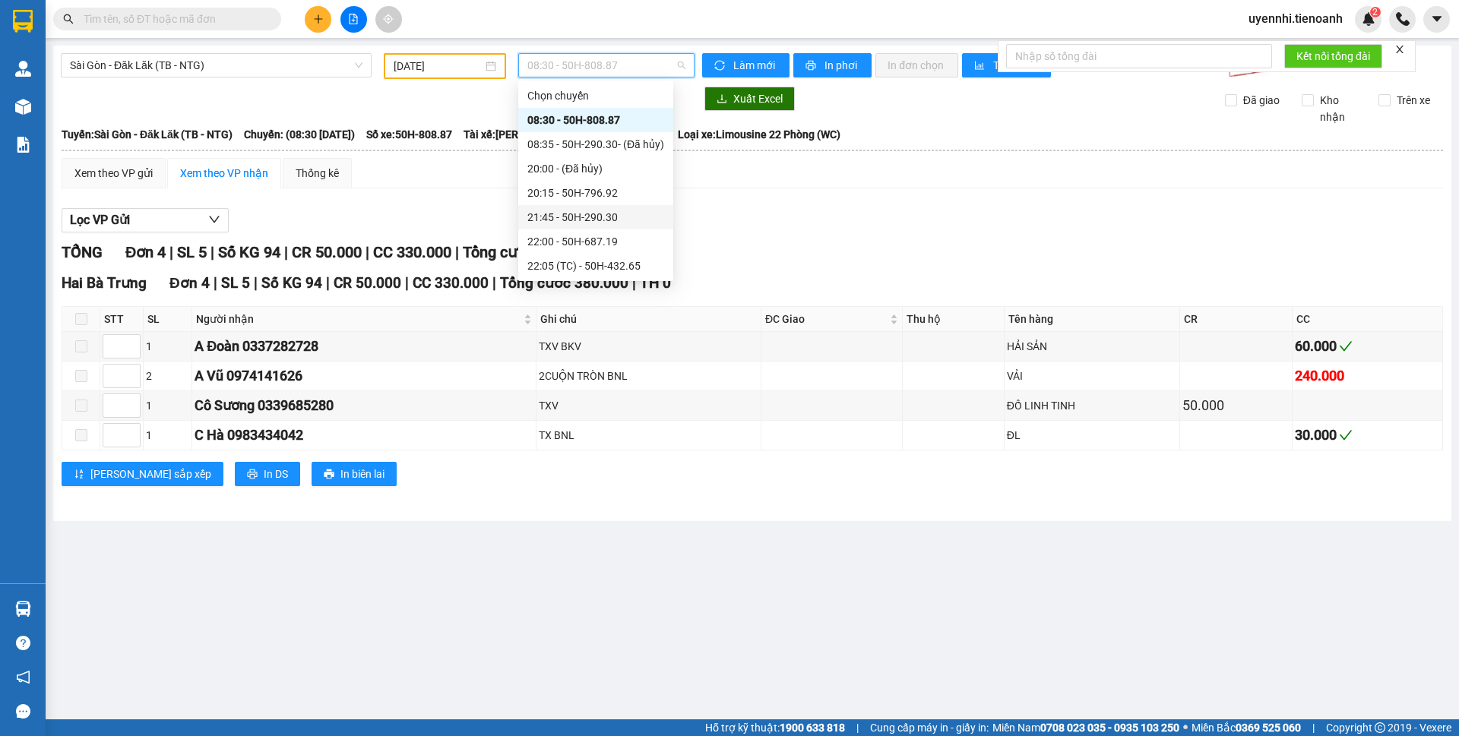
click at [562, 224] on div "21:45 - 50H-290.30" at bounding box center [595, 217] width 137 height 17
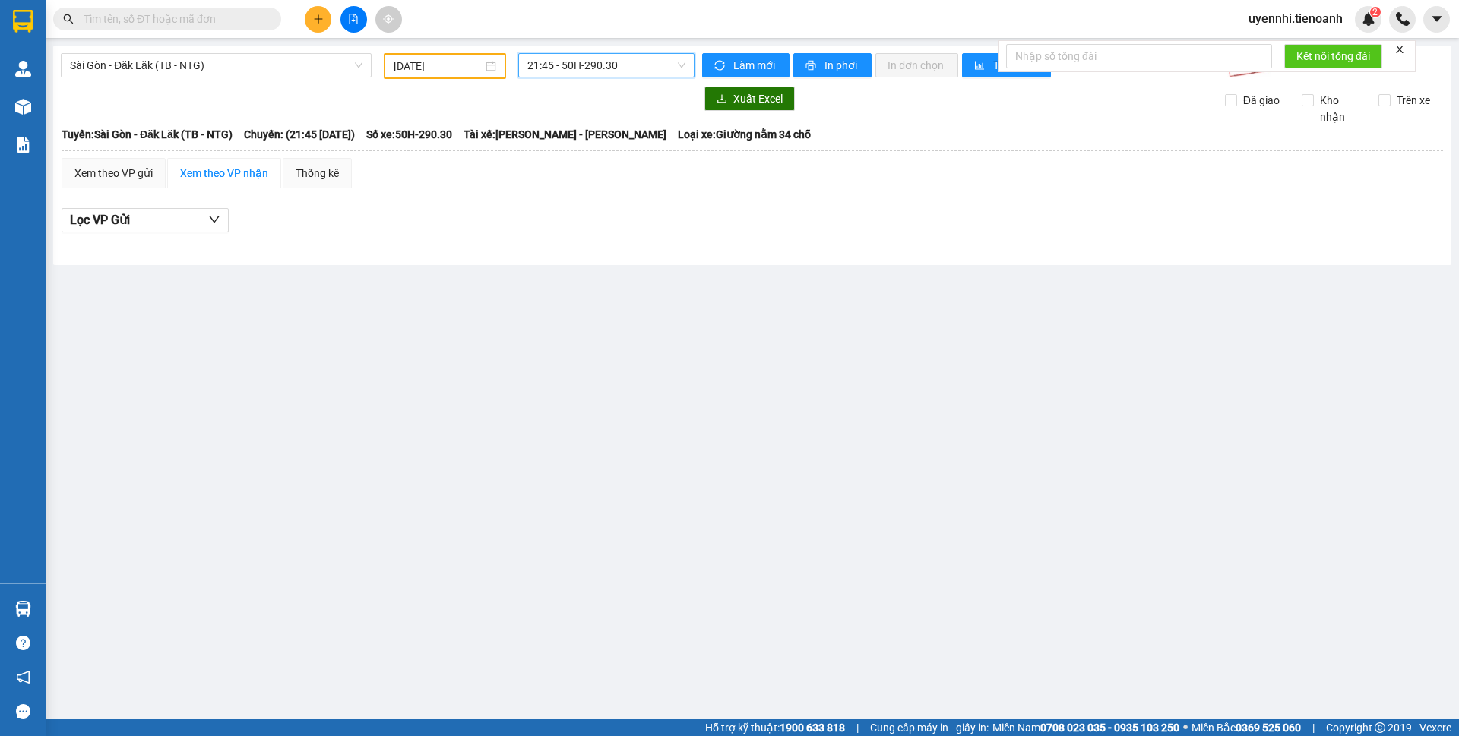
click at [572, 64] on span "21:45 - 50H-290.30" at bounding box center [606, 65] width 158 height 23
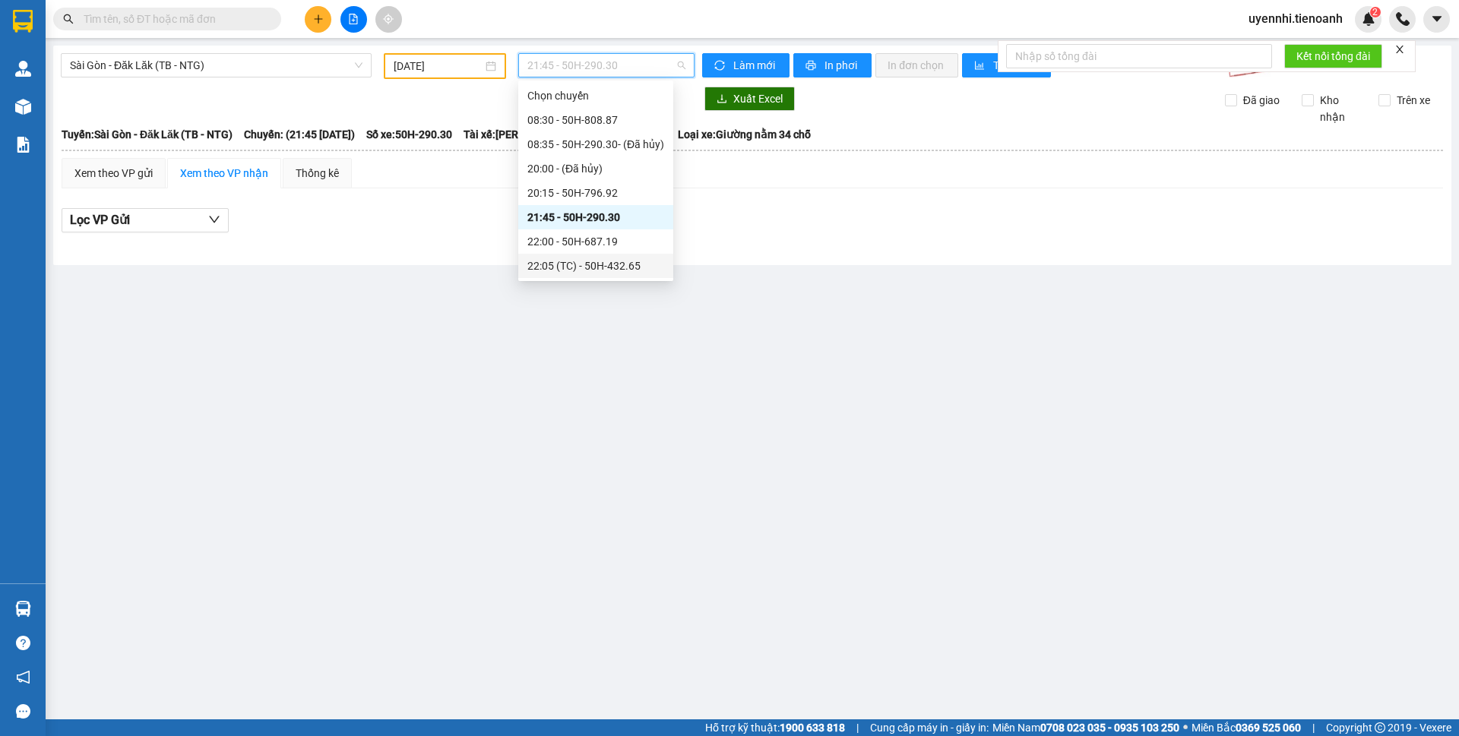
click at [561, 270] on div "22:05 (TC) - 50H-432.65" at bounding box center [595, 266] width 137 height 17
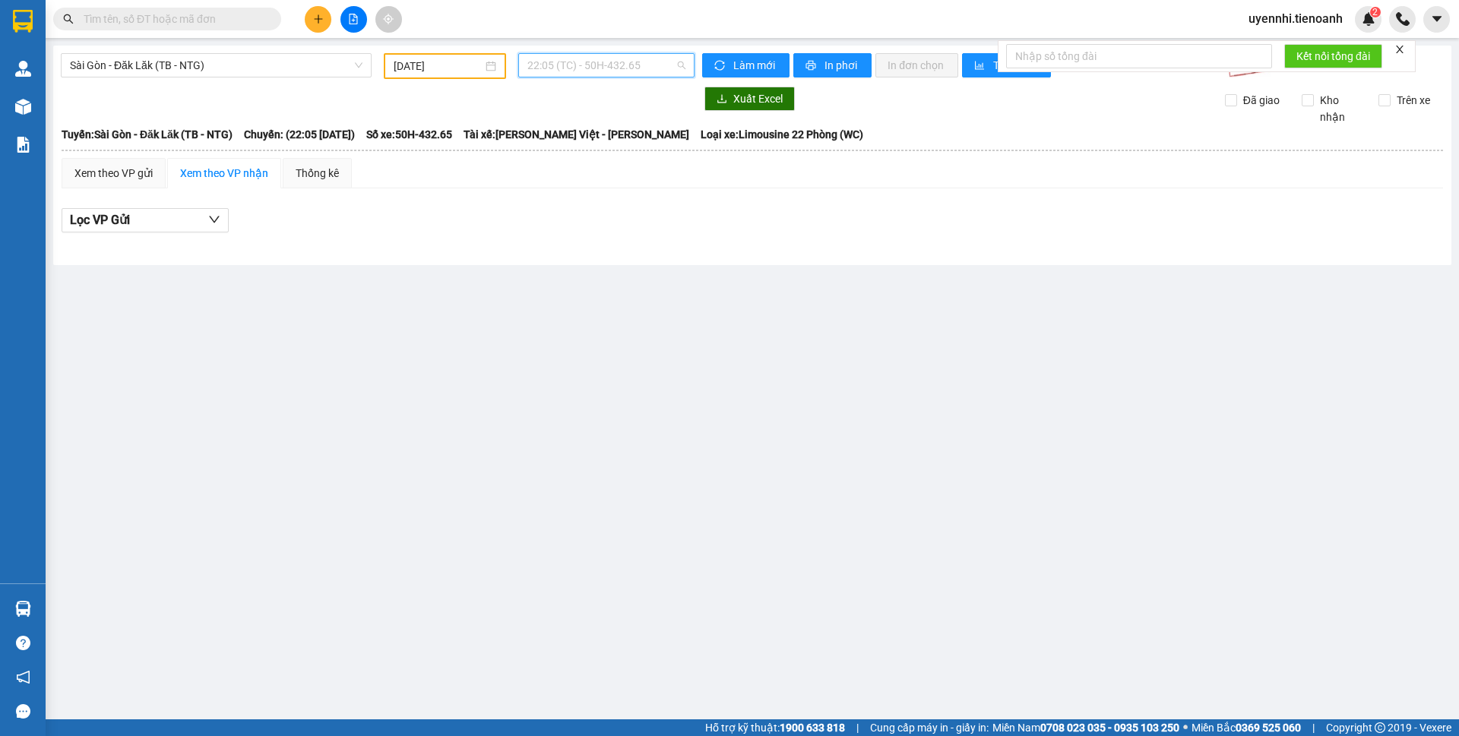
click at [569, 59] on span "22:05 (TC) - 50H-432.65" at bounding box center [606, 65] width 158 height 23
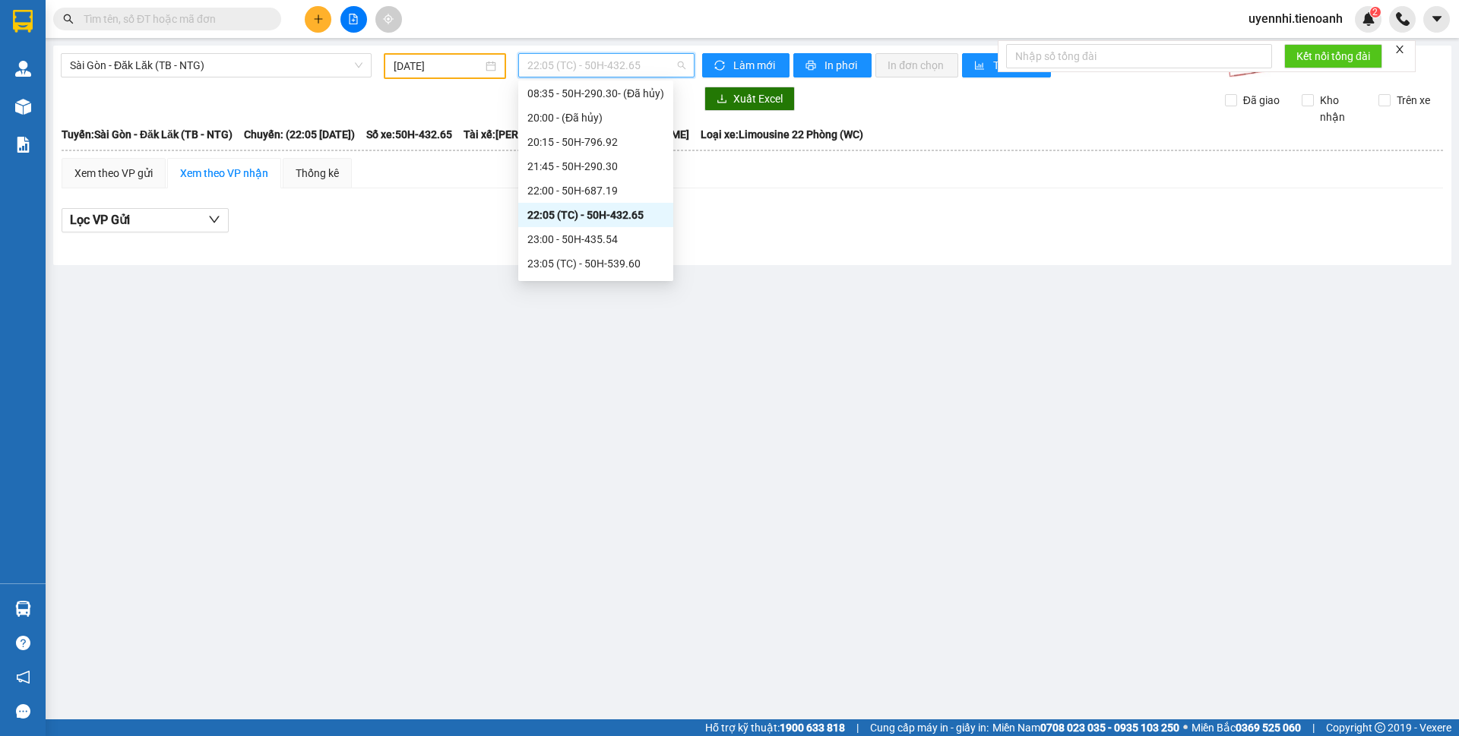
scroll to position [73, 0]
click at [568, 272] on div "23:10 - 50F-003.79" at bounding box center [595, 266] width 137 height 17
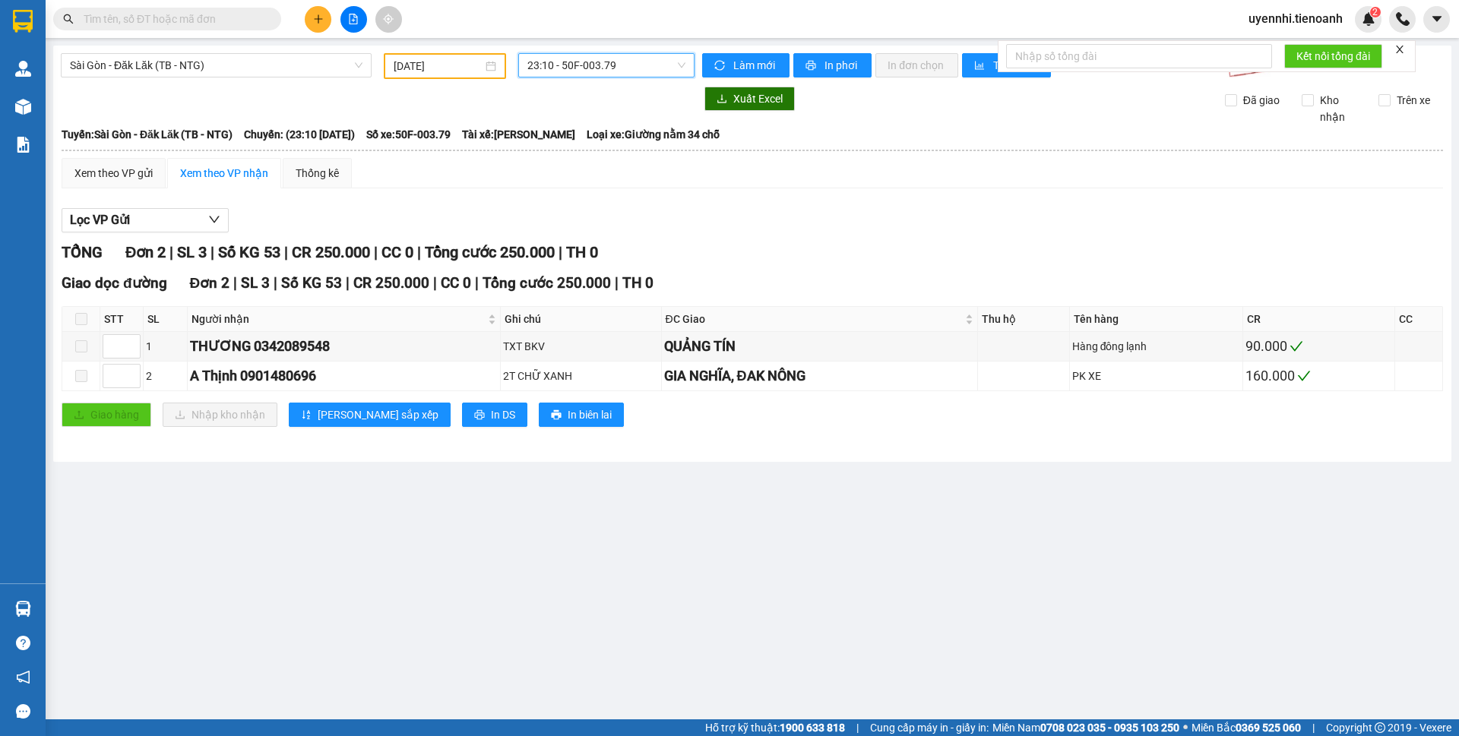
click at [582, 71] on span "23:10 - 50F-003.79" at bounding box center [606, 65] width 158 height 23
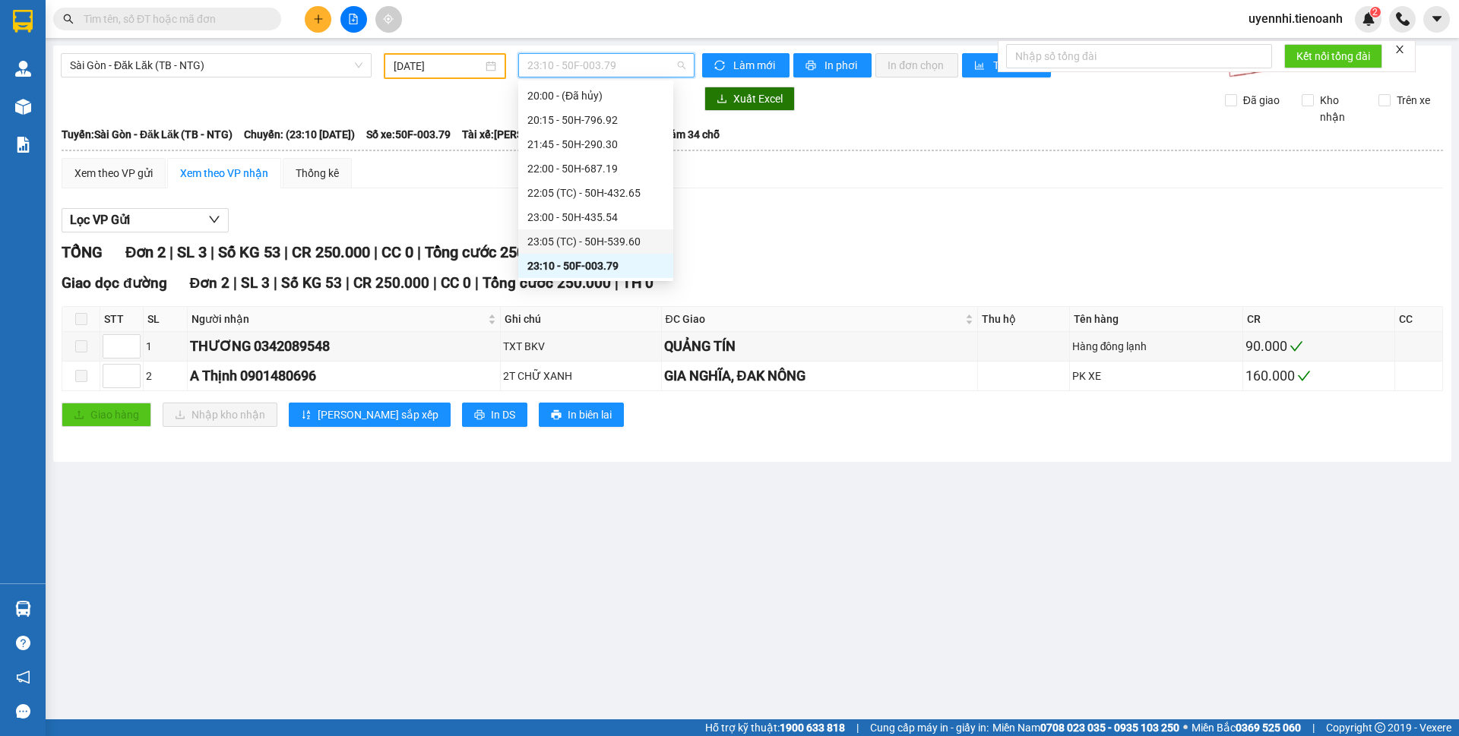
click at [578, 239] on div "23:05 (TC) - 50H-539.60" at bounding box center [595, 241] width 137 height 17
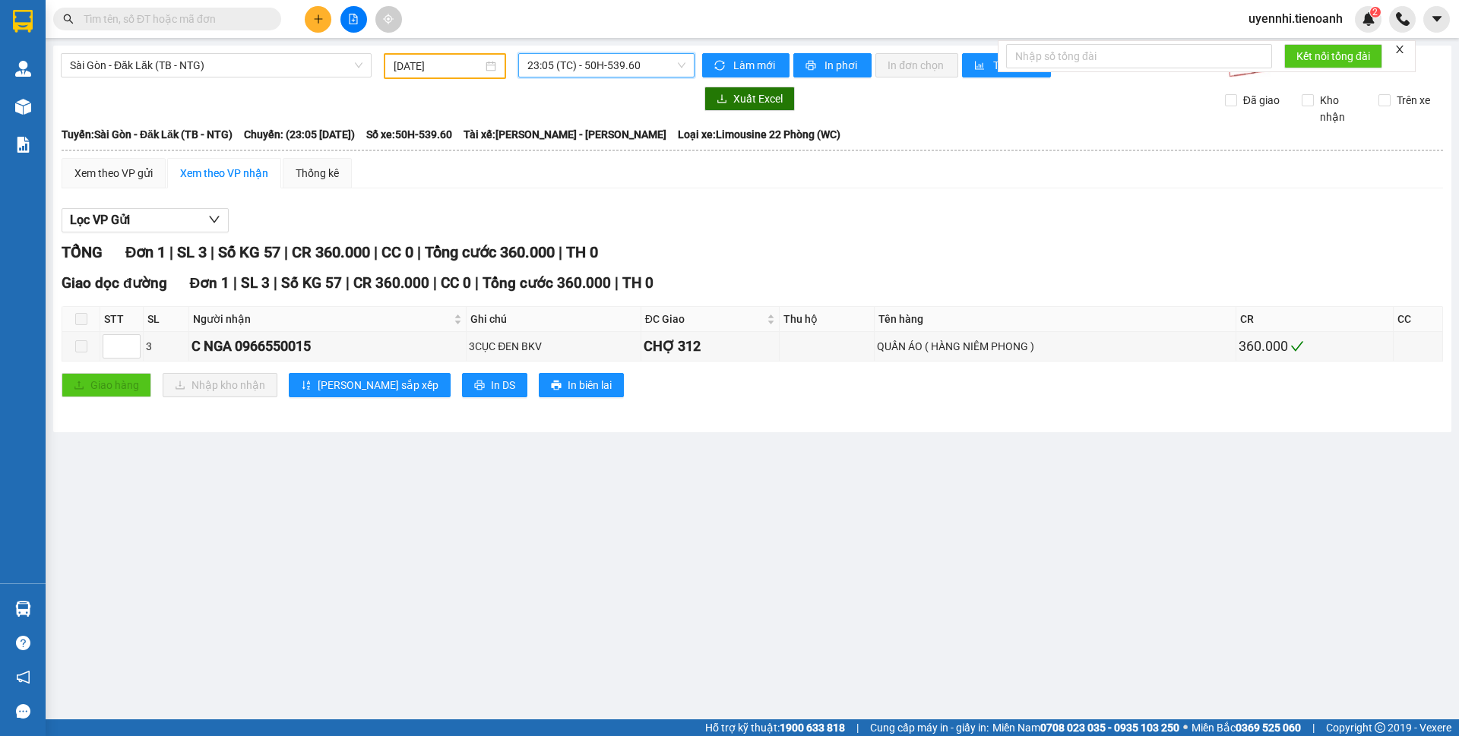
click at [592, 61] on span "23:05 (TC) - 50H-539.60" at bounding box center [606, 65] width 158 height 23
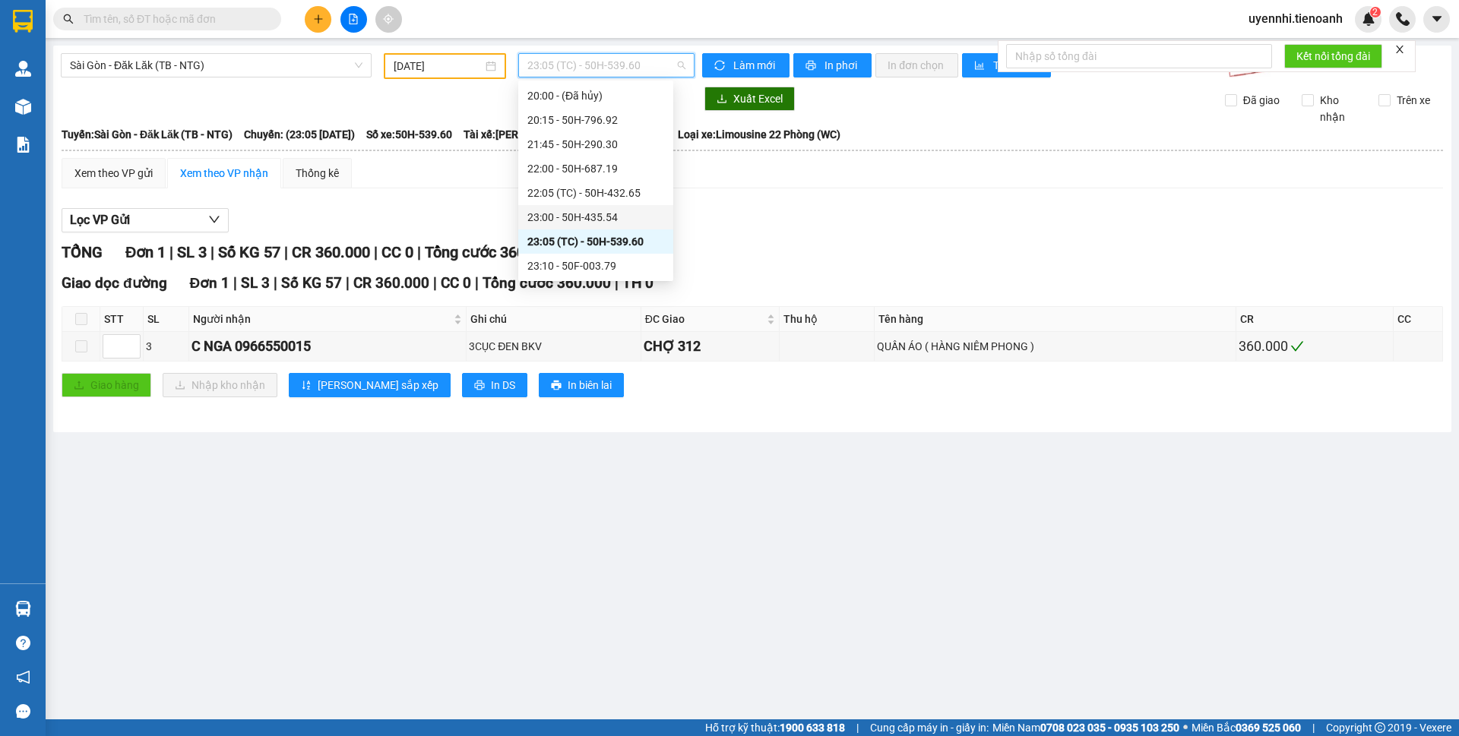
click at [552, 218] on div "23:00 - 50H-435.54" at bounding box center [595, 217] width 137 height 17
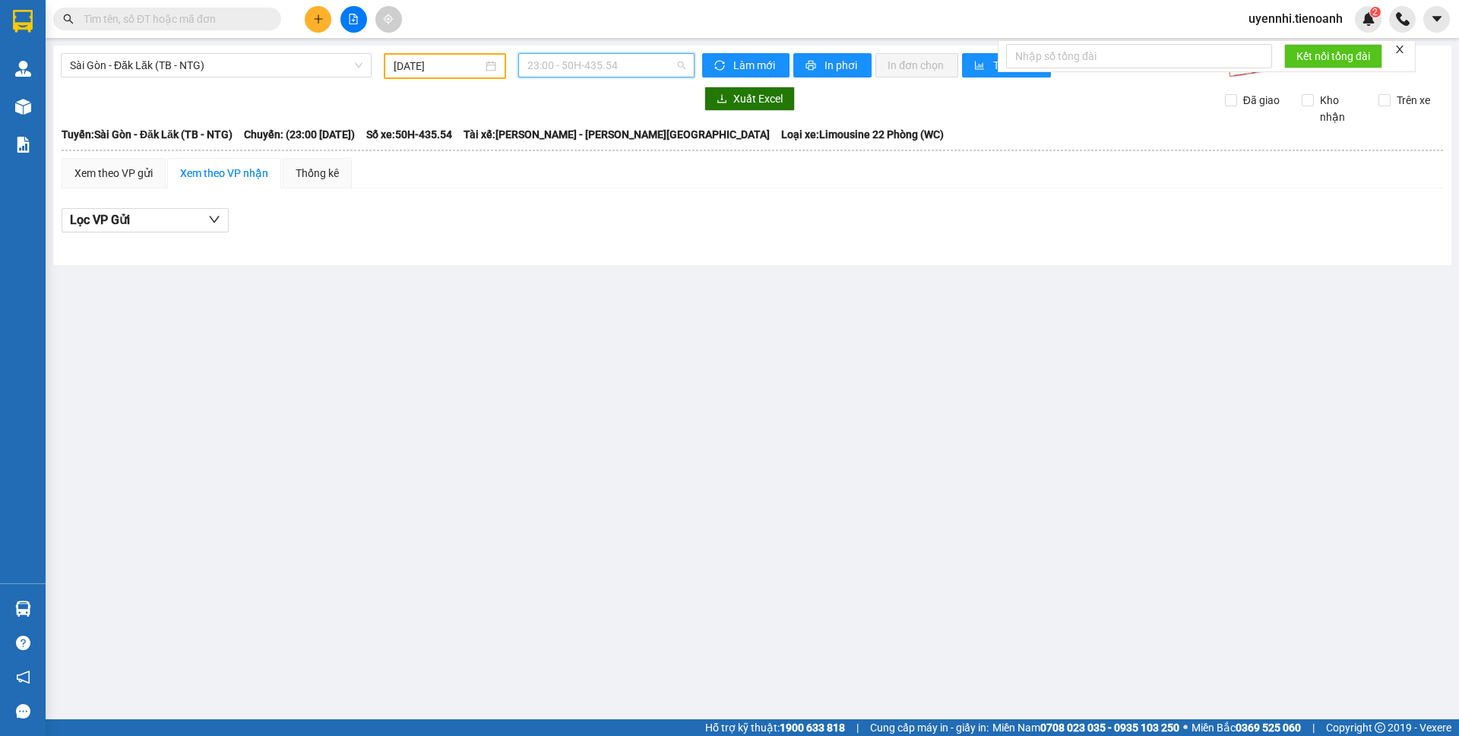
click at [577, 62] on span "23:00 - 50H-435.54" at bounding box center [606, 65] width 158 height 23
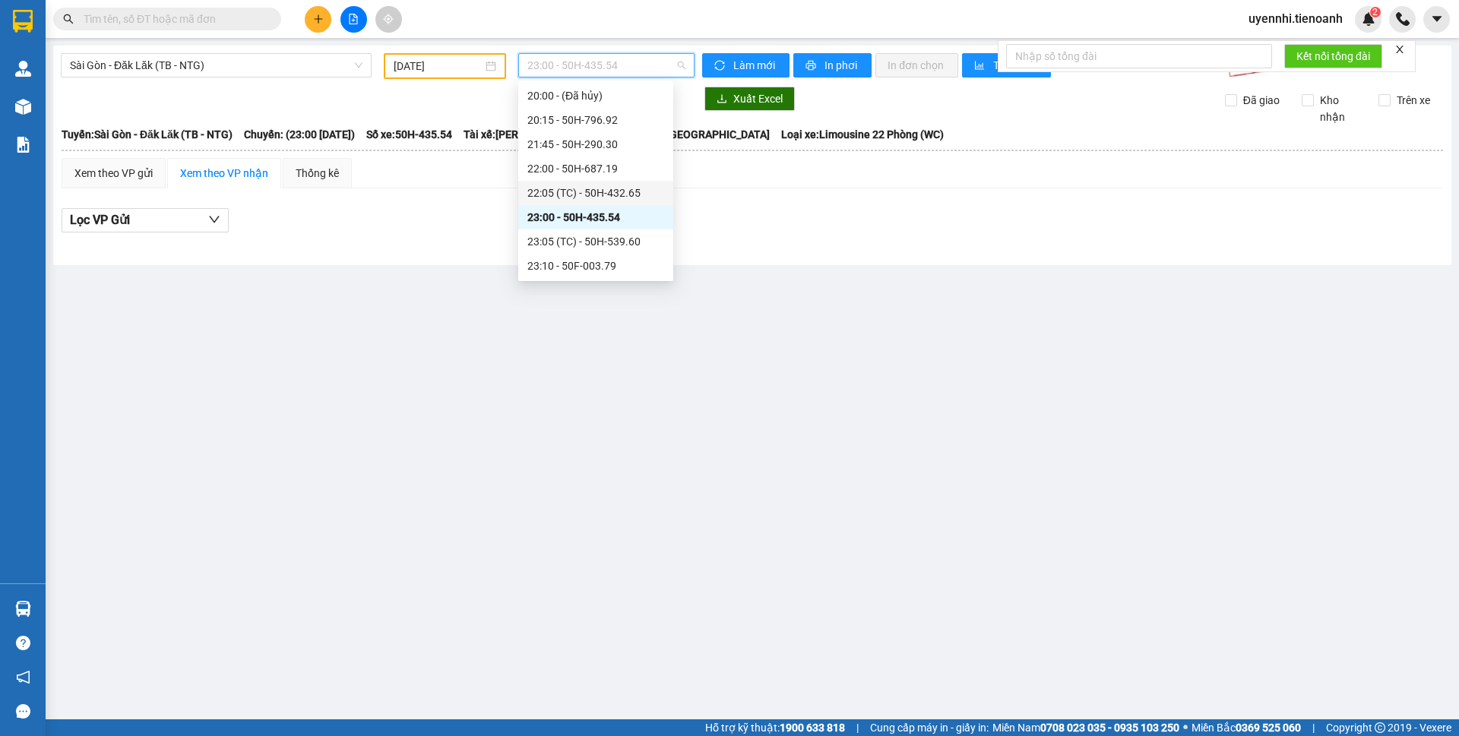
click at [563, 195] on div "22:05 (TC) - 50H-432.65" at bounding box center [595, 193] width 137 height 17
click at [562, 67] on span "22:05 (TC) - 50H-432.65" at bounding box center [606, 65] width 158 height 23
click at [558, 169] on div "22:00 - 50H-687.19" at bounding box center [595, 168] width 137 height 17
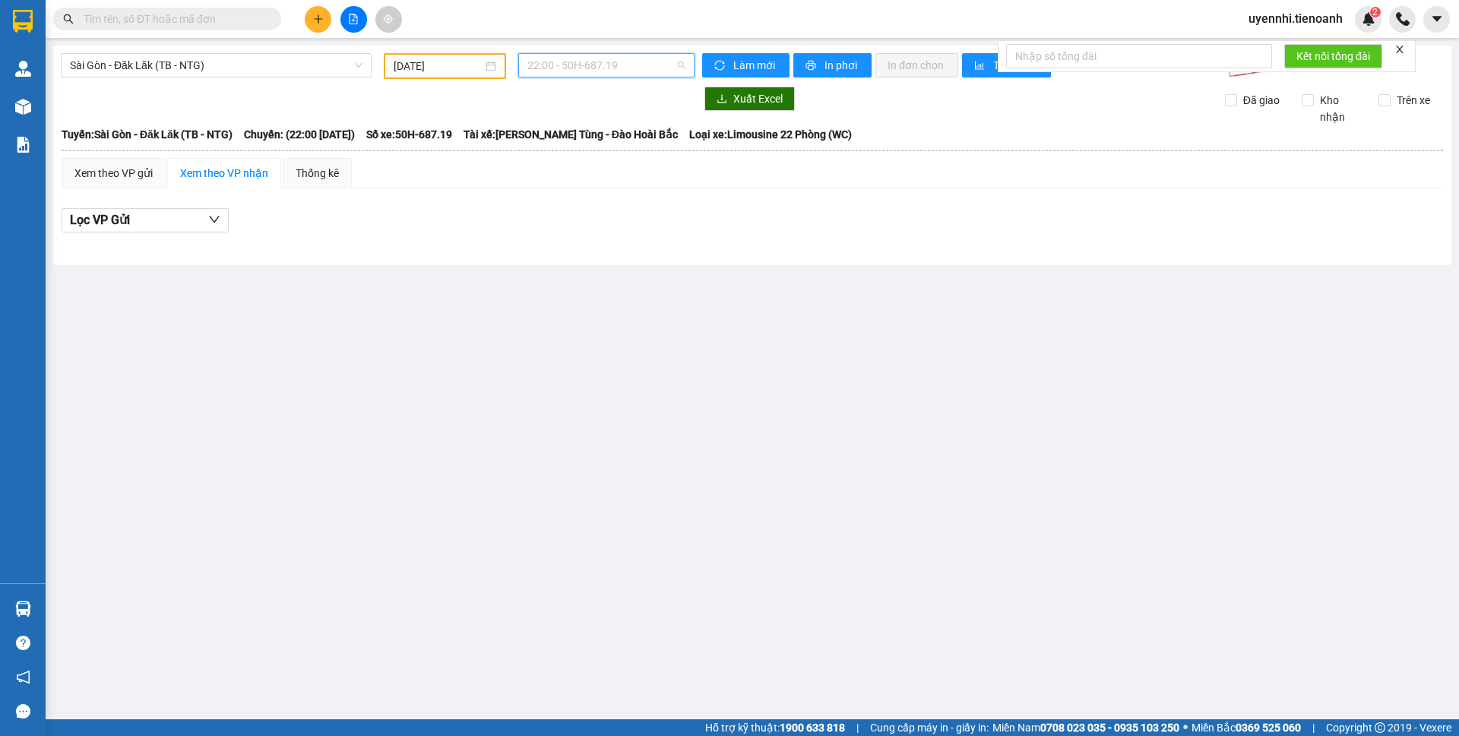
drag, startPoint x: 551, startPoint y: 62, endPoint x: 555, endPoint y: 69, distance: 8.5
click at [551, 62] on span "22:00 - 50H-687.19" at bounding box center [606, 65] width 158 height 23
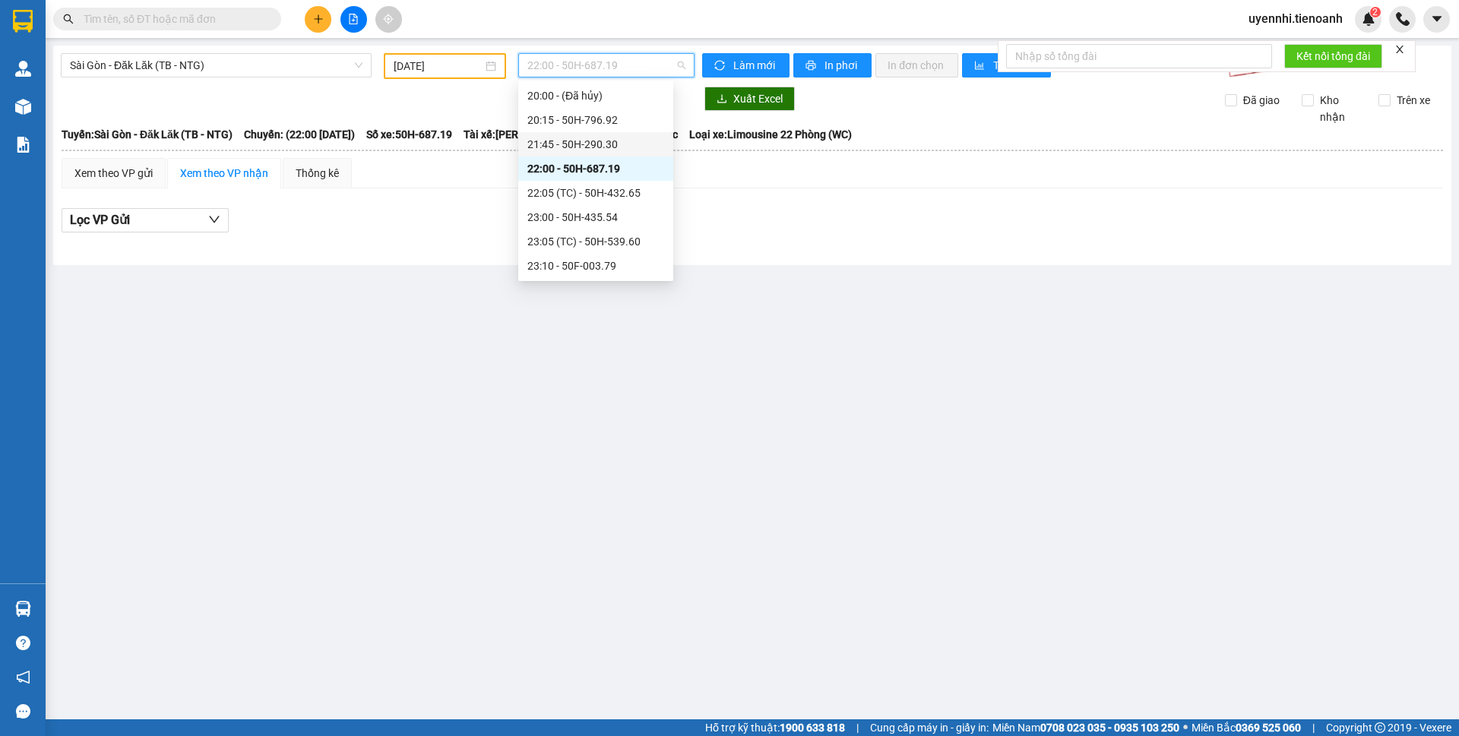
click at [562, 150] on div "21:45 - 50H-290.30" at bounding box center [595, 144] width 137 height 17
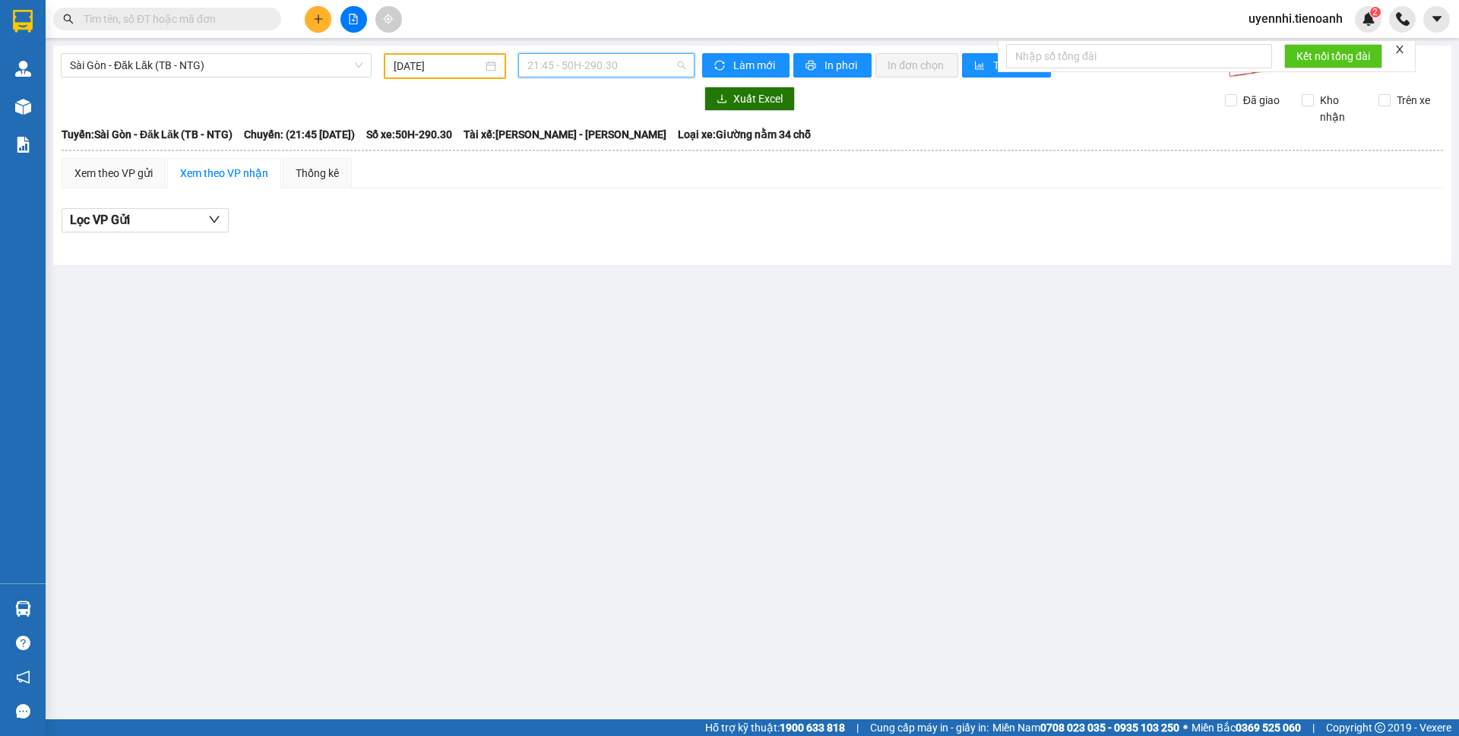
click at [550, 59] on span "21:45 - 50H-290.30" at bounding box center [606, 65] width 158 height 23
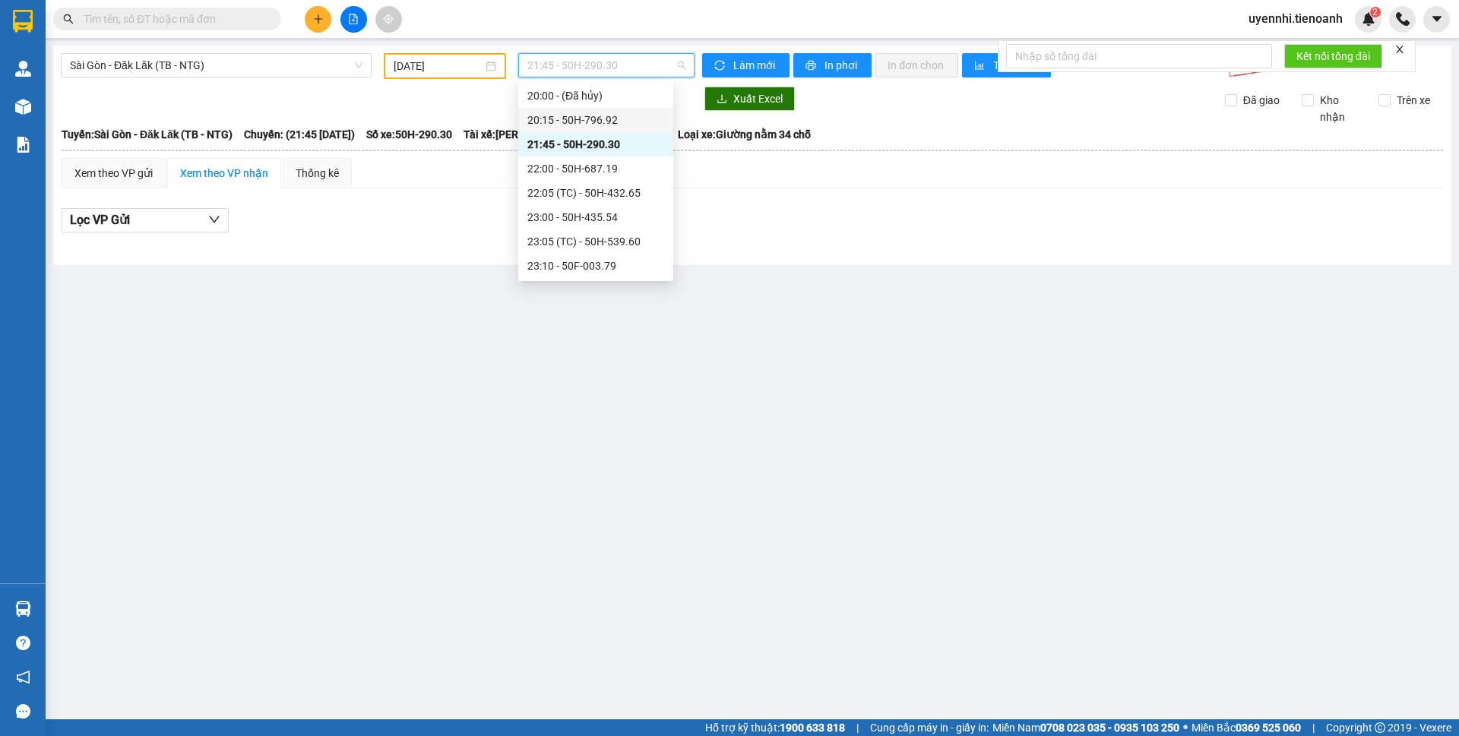
click at [549, 124] on div "20:15 - 50H-796.92" at bounding box center [595, 120] width 137 height 17
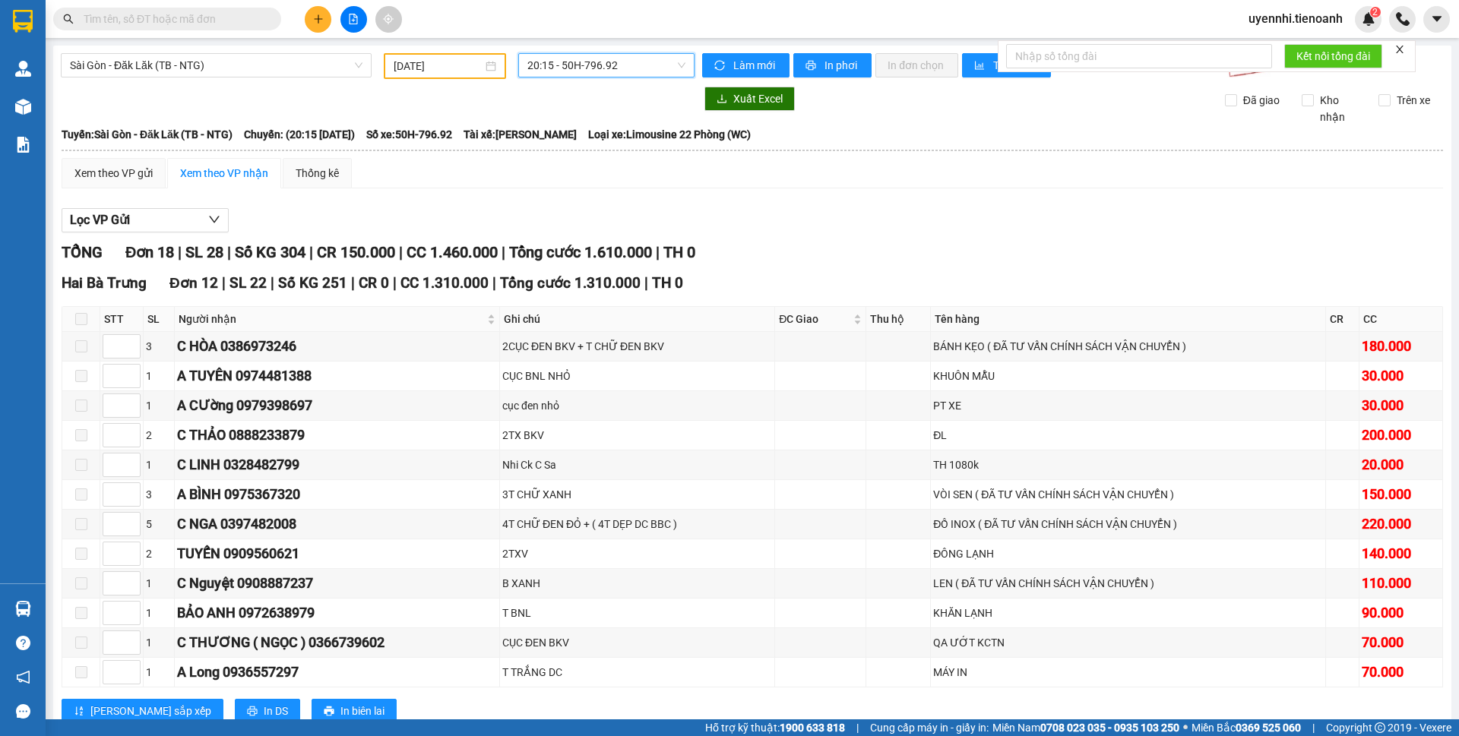
click at [566, 70] on span "20:15 - 50H-796.92" at bounding box center [606, 65] width 158 height 23
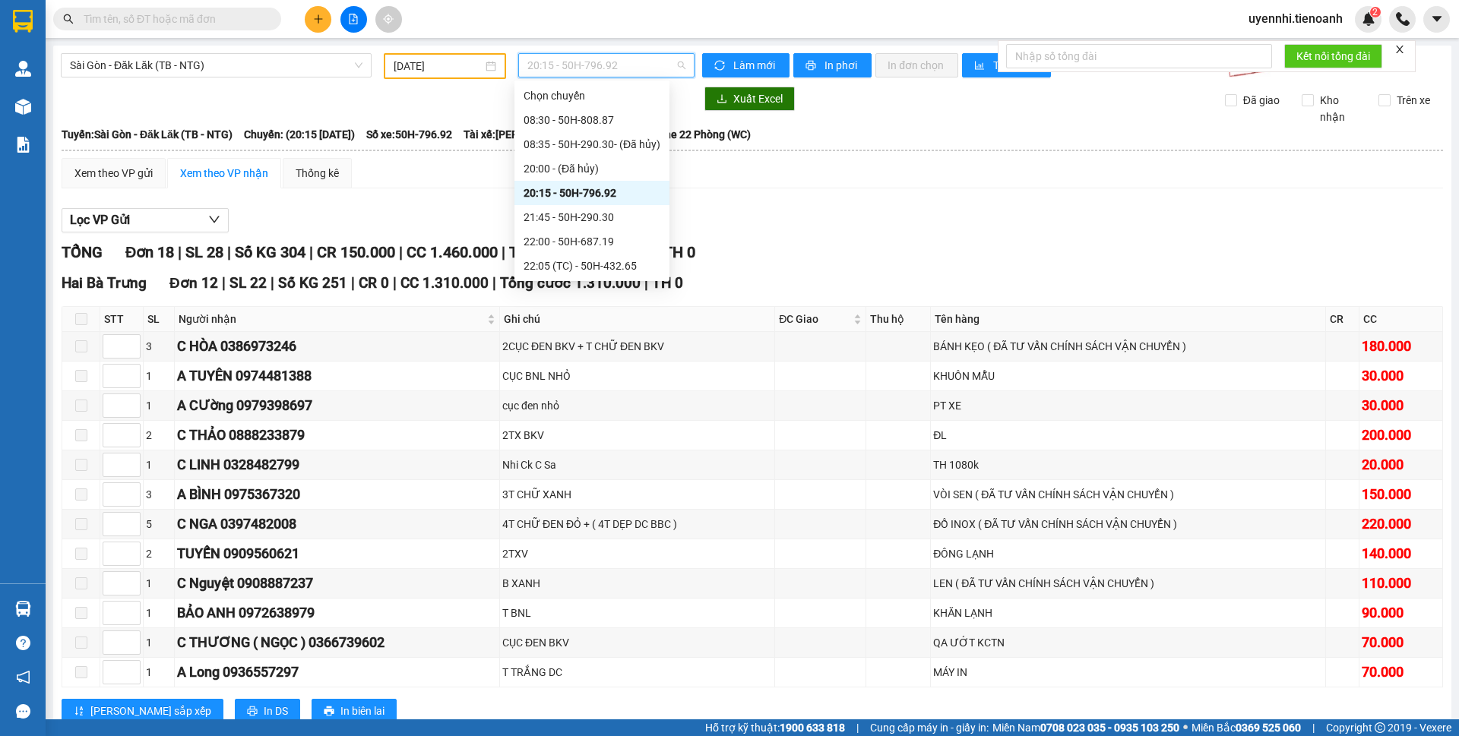
click at [550, 192] on div "20:15 - 50H-796.92" at bounding box center [592, 193] width 137 height 17
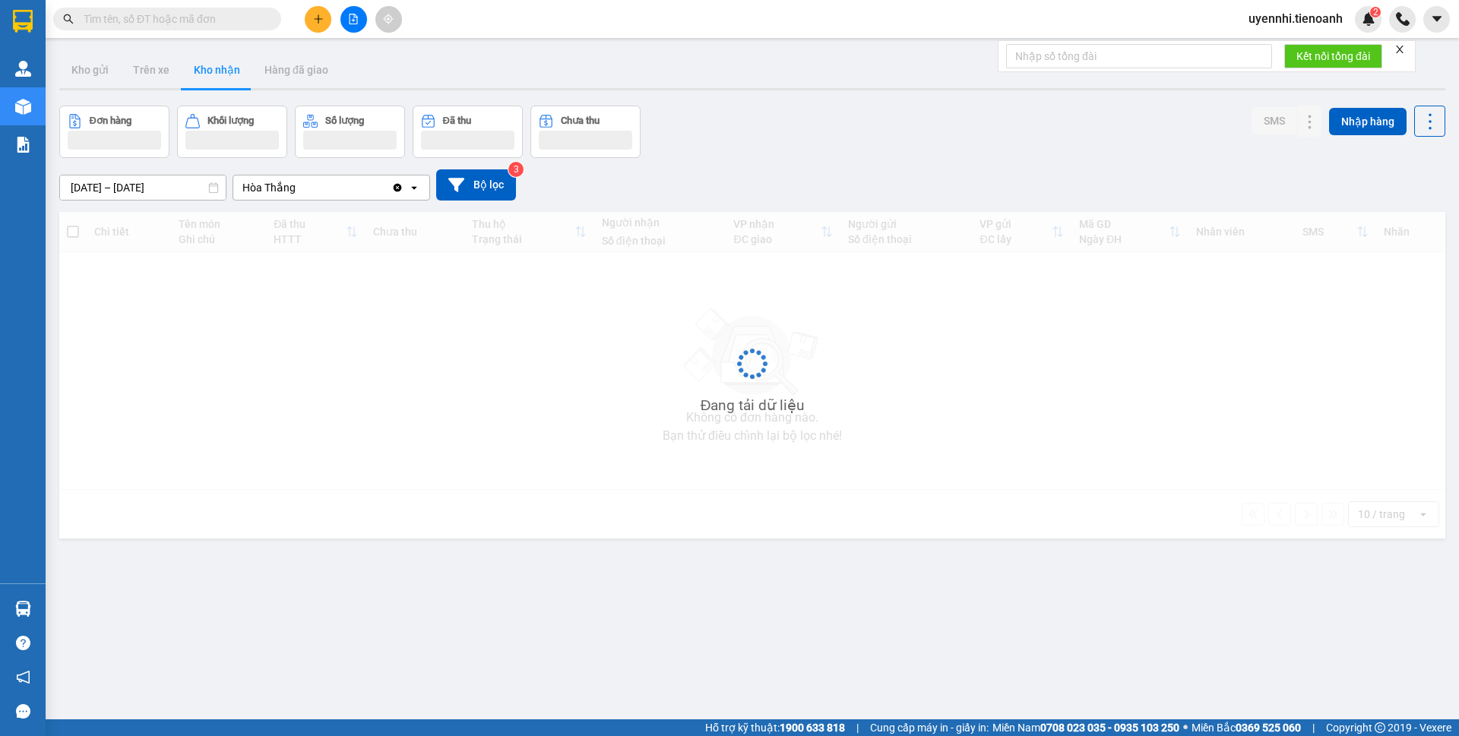
click at [155, 20] on input "text" at bounding box center [173, 19] width 179 height 17
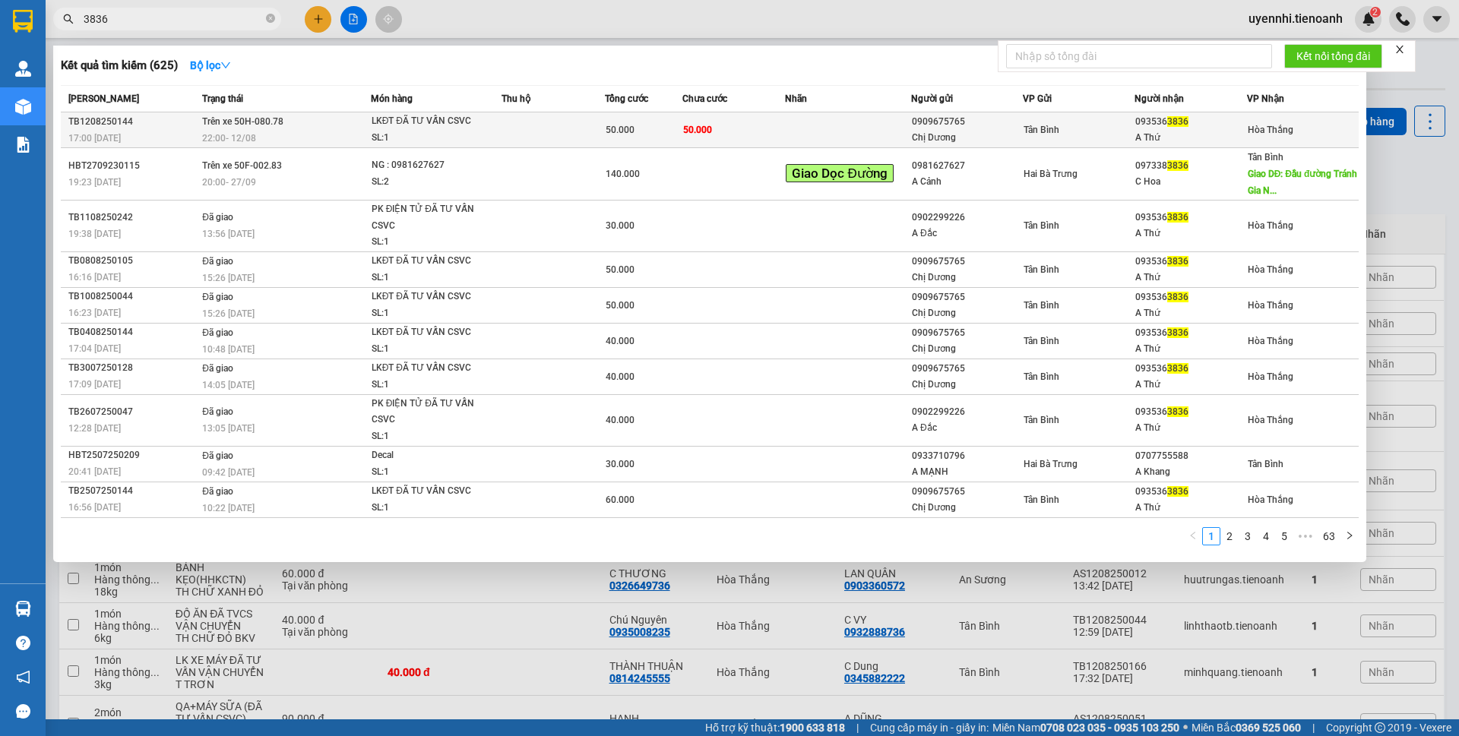
type input "3836"
drag, startPoint x: 360, startPoint y: 147, endPoint x: 360, endPoint y: 122, distance: 24.3
click at [360, 122] on td "Trên xe 50H-080.78 22:00 [DATE]" at bounding box center [284, 130] width 172 height 36
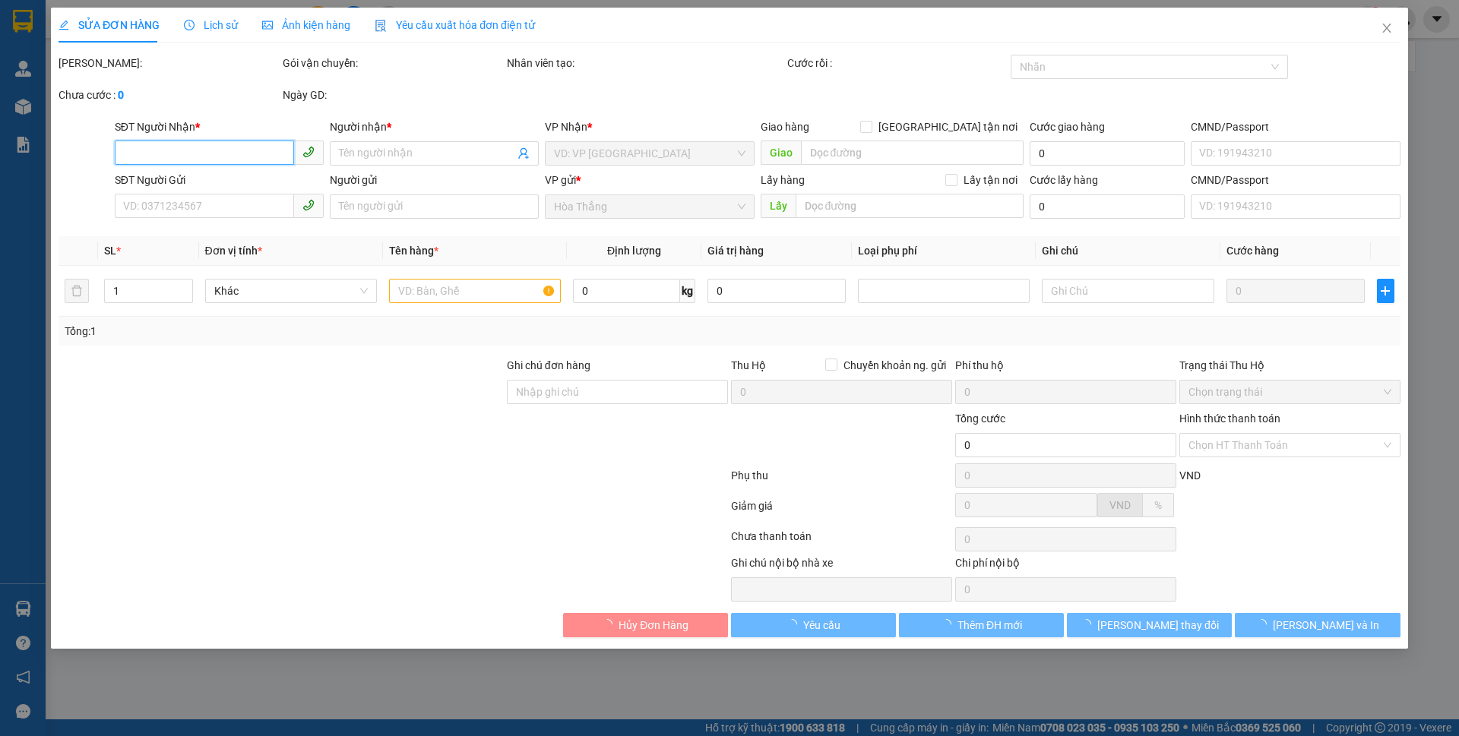
type input "0935363836"
type input "A Thứ"
type input "066090019918"
type input "0909675765"
type input "Chị Dương"
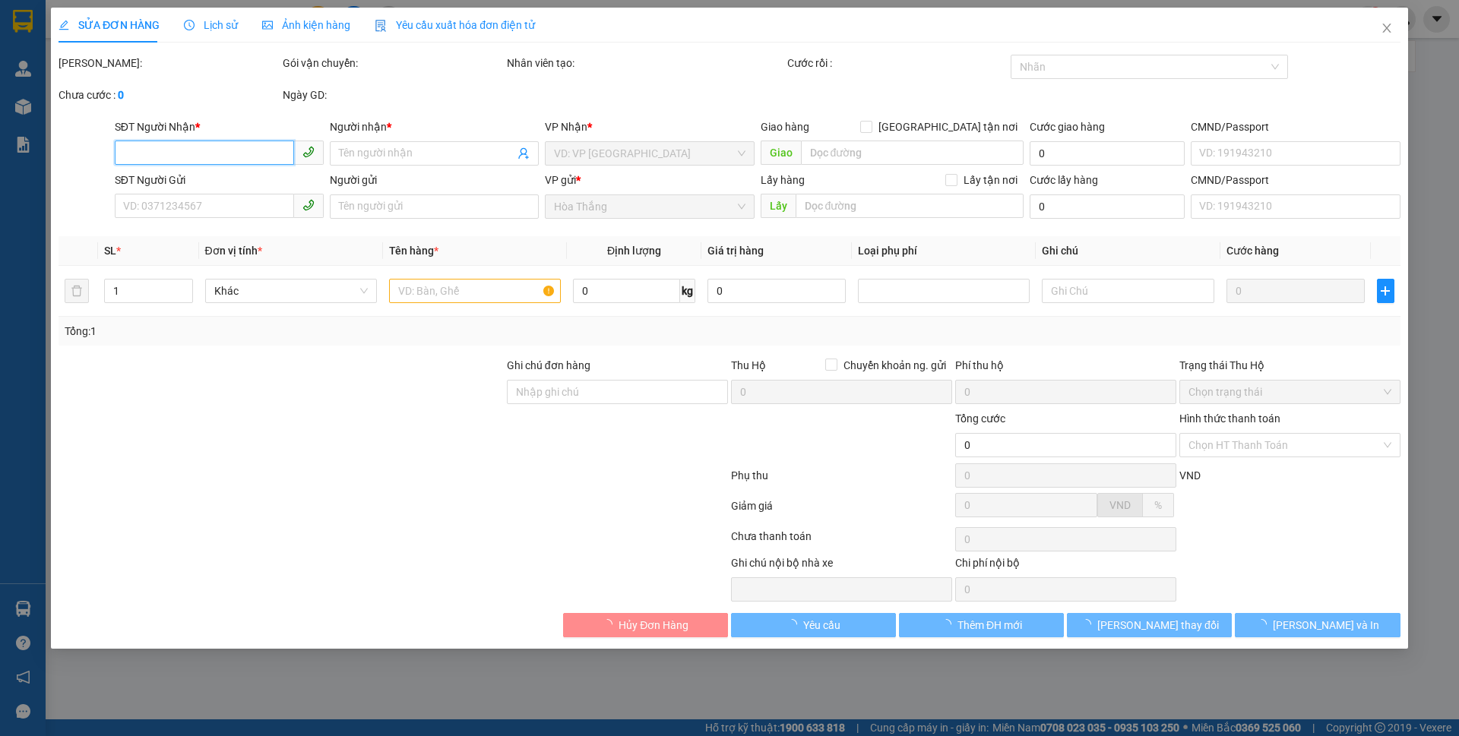
type input "50.000"
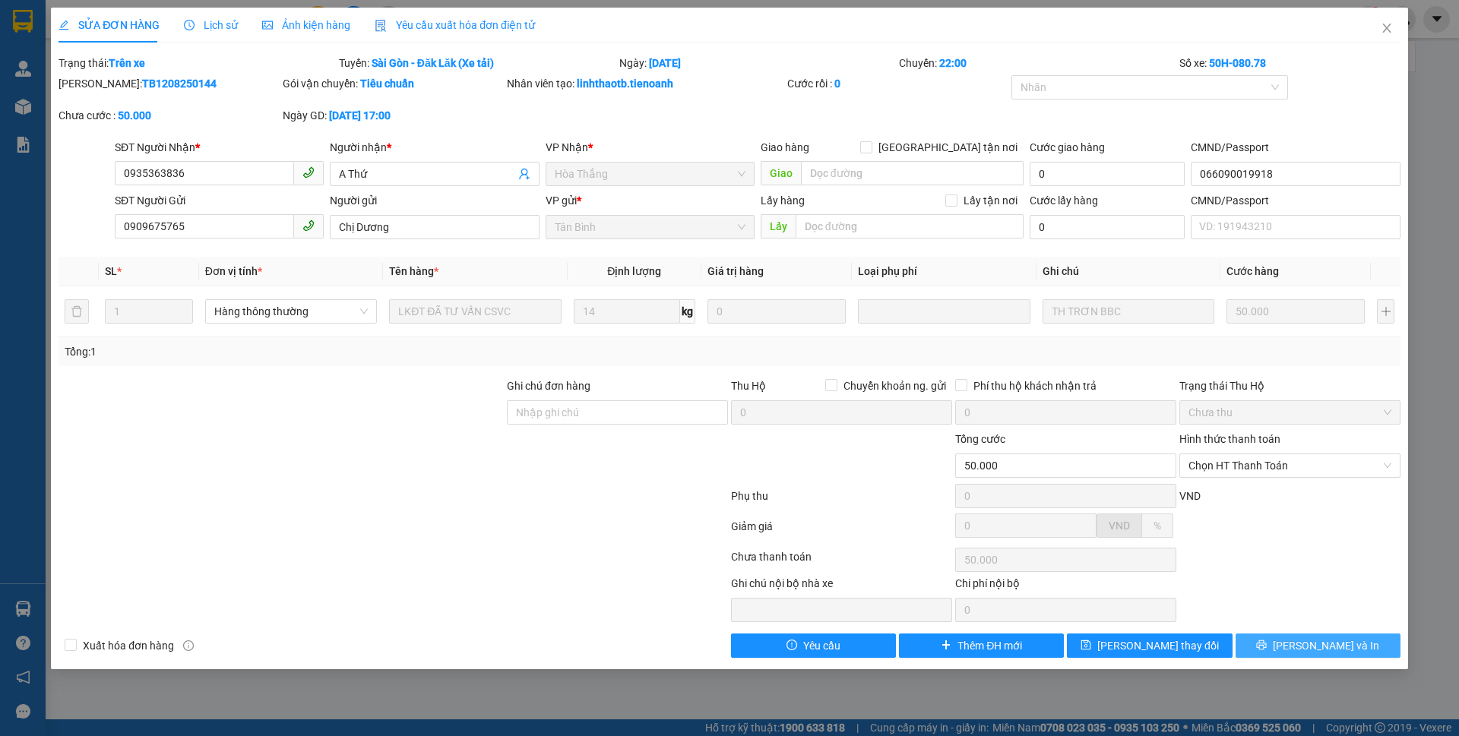
click at [1334, 643] on span "[PERSON_NAME] và In" at bounding box center [1326, 646] width 106 height 17
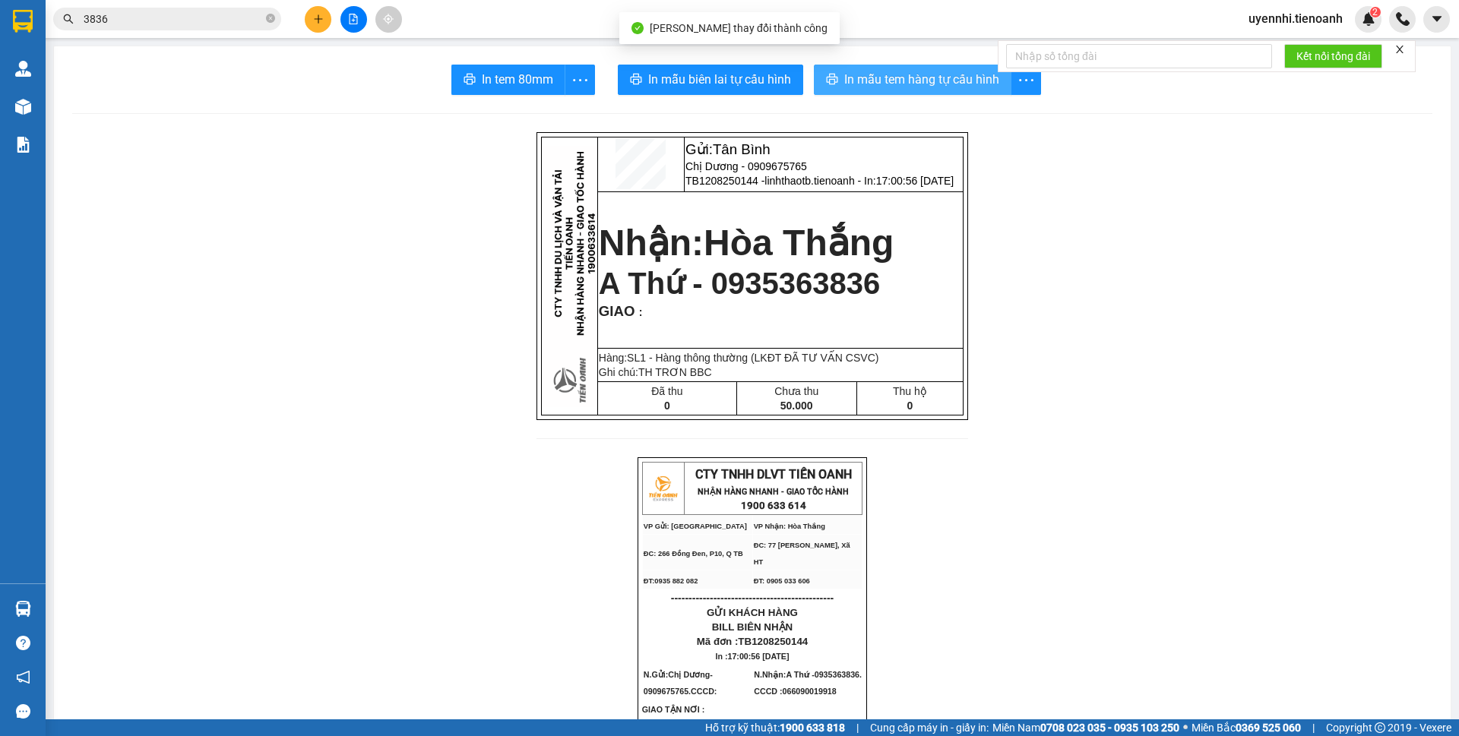
click at [951, 73] on span "In mẫu tem hàng tự cấu hình" at bounding box center [921, 79] width 155 height 19
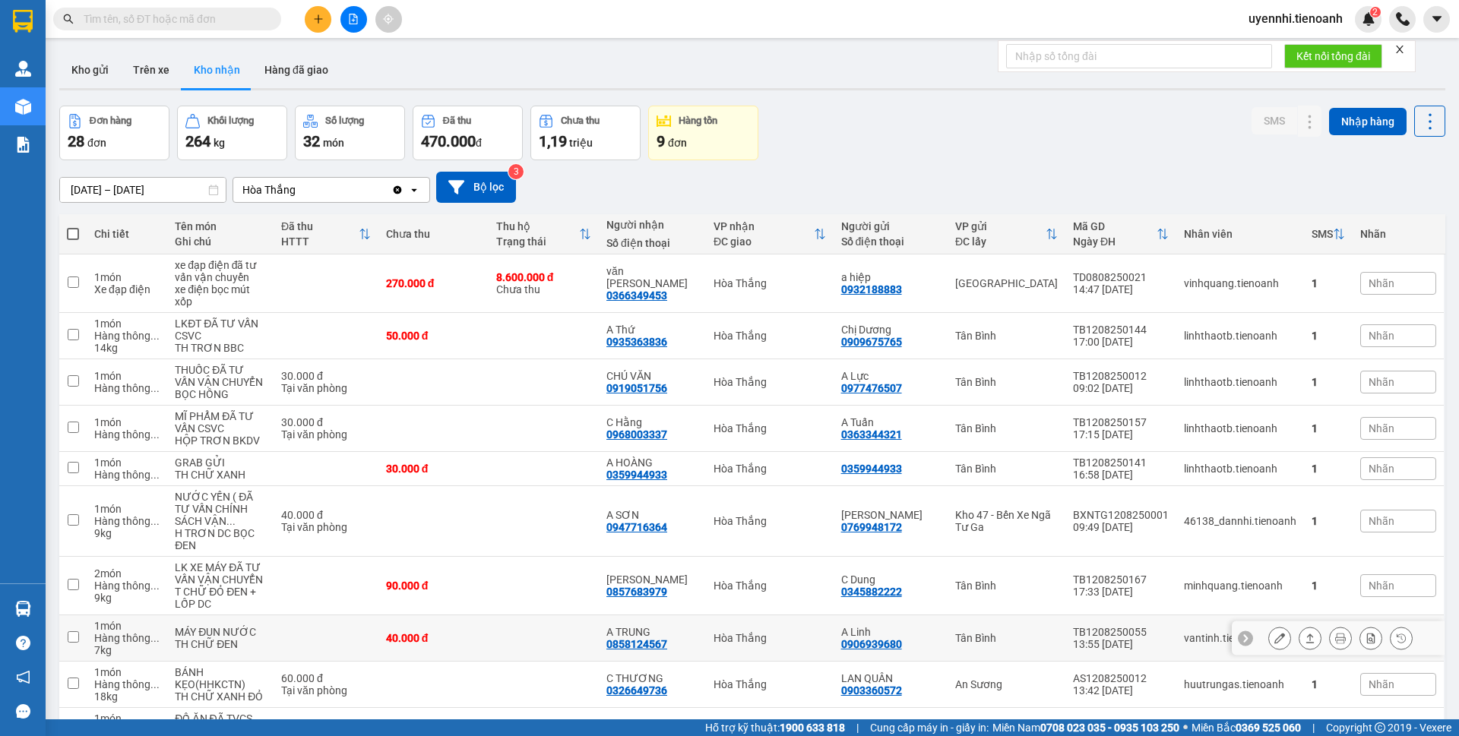
scroll to position [97, 0]
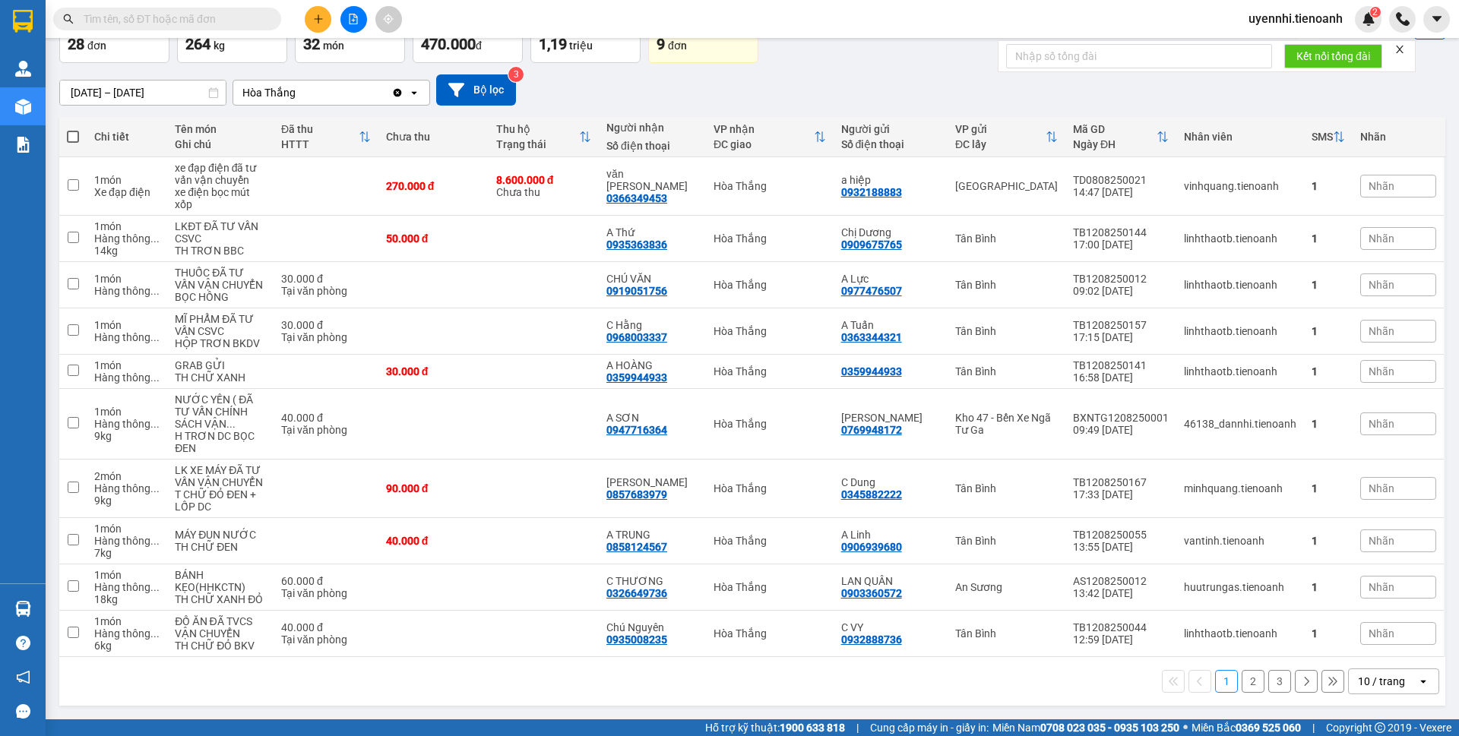
drag, startPoint x: 1405, startPoint y: 676, endPoint x: 682, endPoint y: 493, distance: 745.9
click at [770, 543] on div "Chi tiết Tên món Ghi chú Đã thu HTTT Chưa thu Thu hộ Trạng thái Người nhận Số đ…" at bounding box center [752, 411] width 1386 height 589
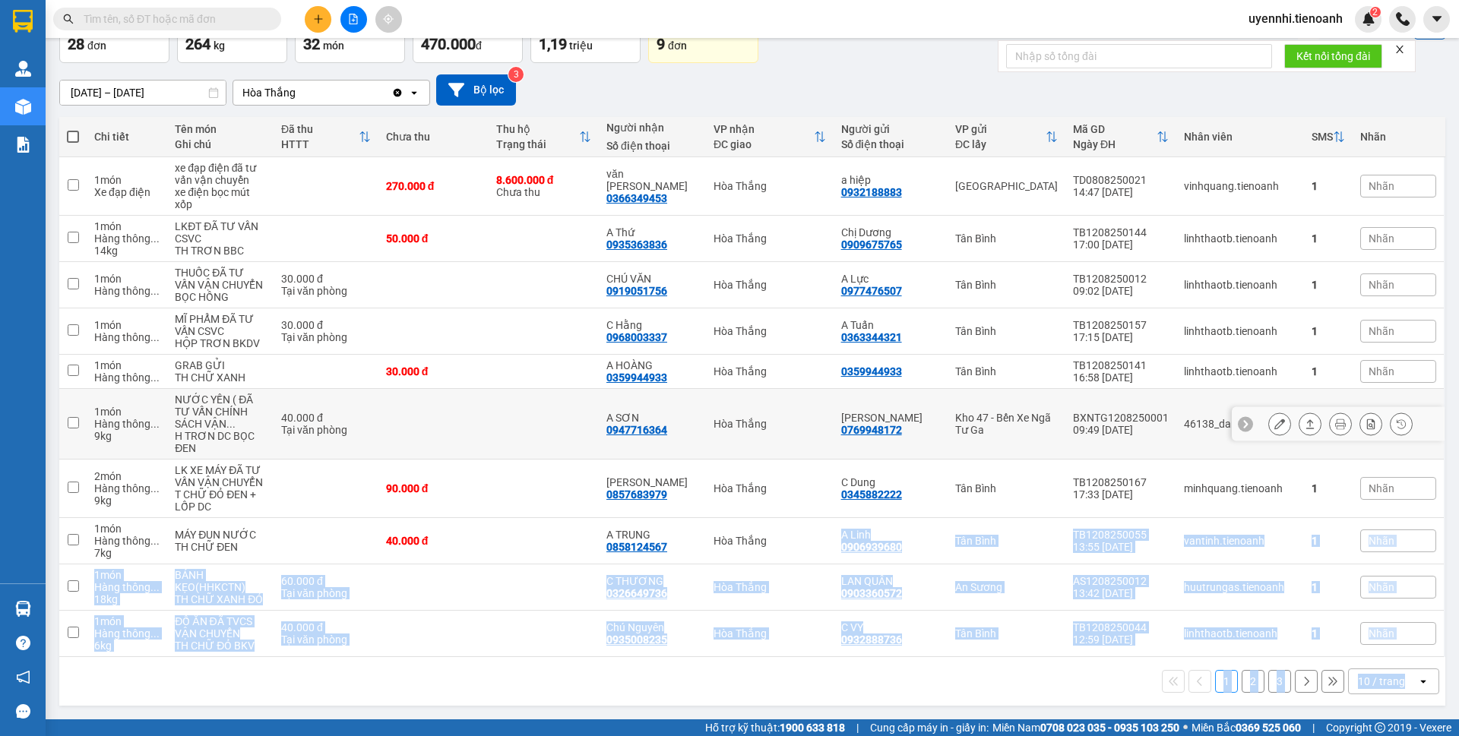
click at [1305, 423] on icon at bounding box center [1310, 424] width 11 height 11
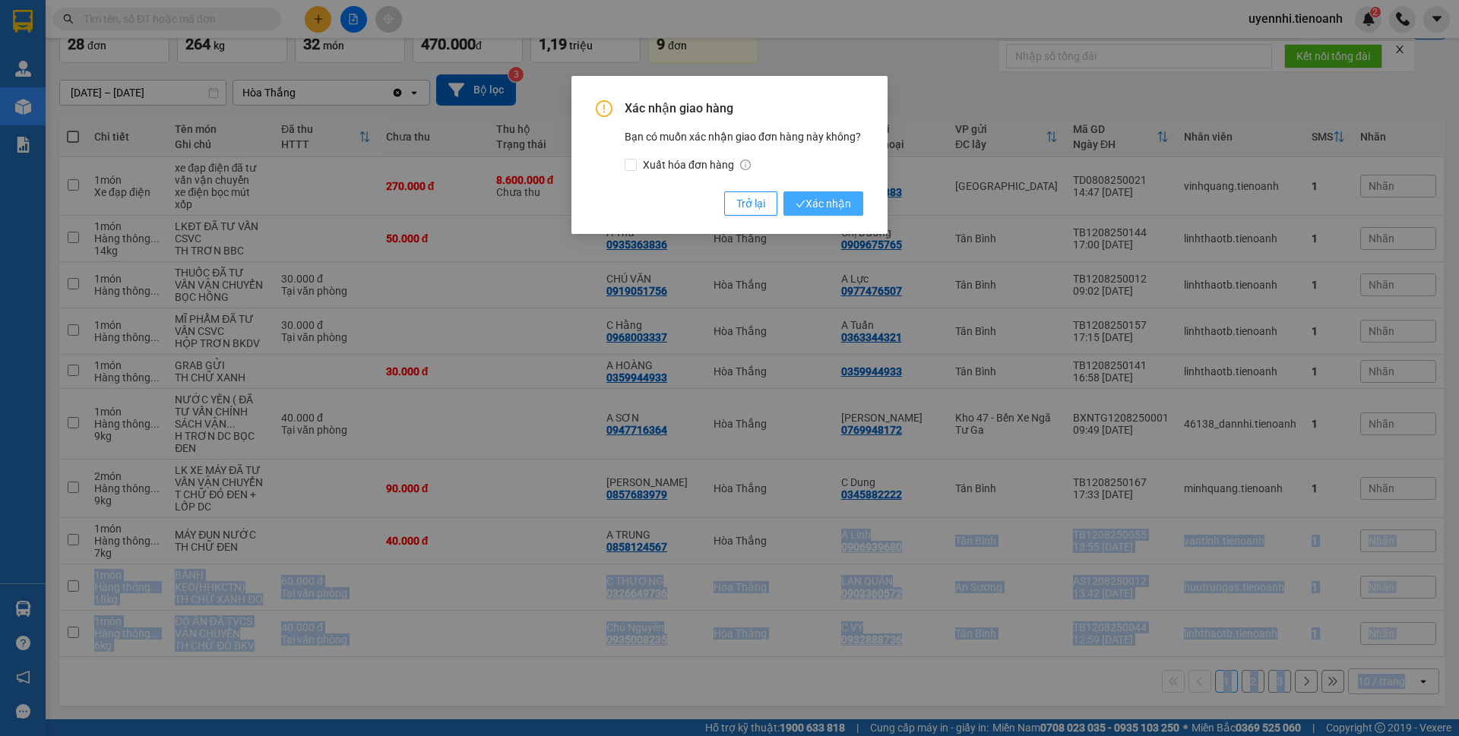
click at [829, 199] on span "Xác nhận" at bounding box center [823, 203] width 55 height 17
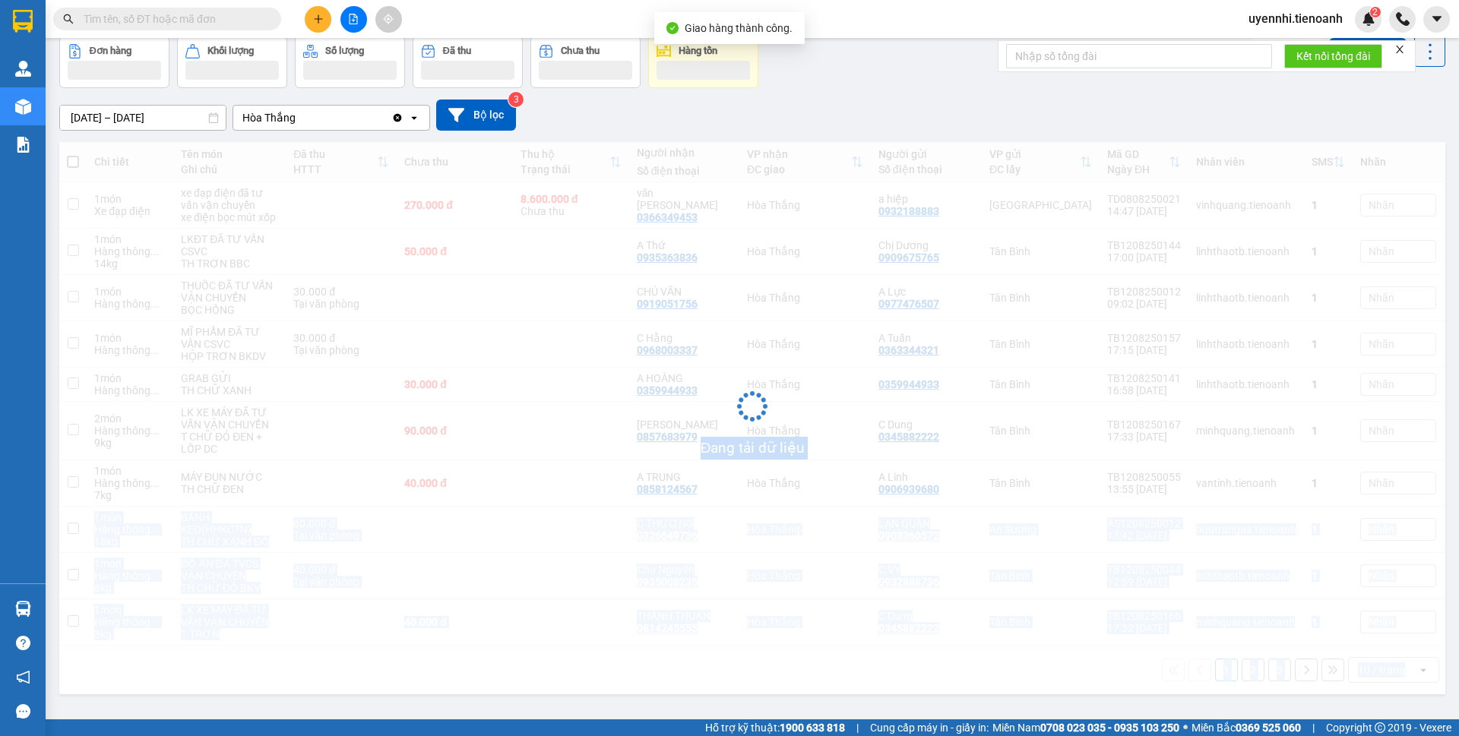
scroll to position [70, 0]
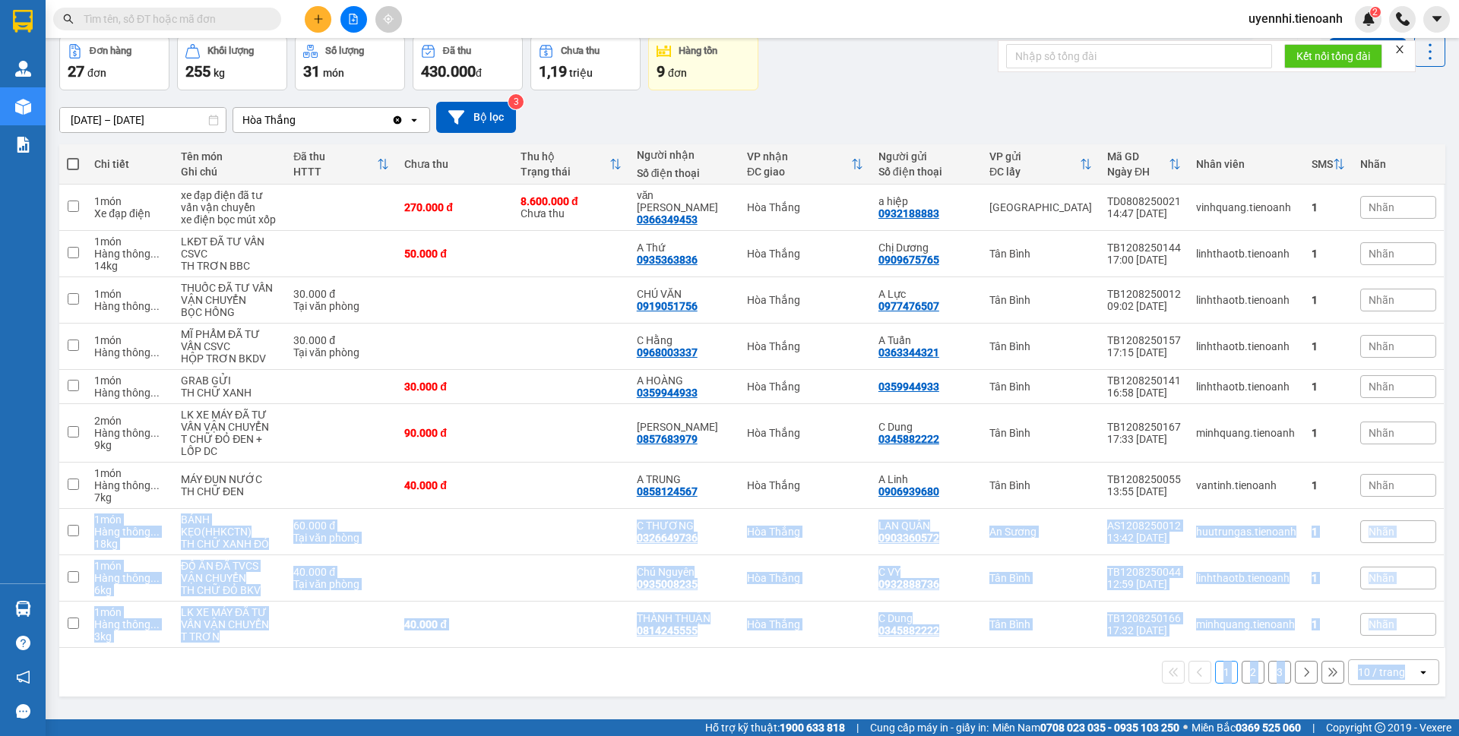
click at [923, 661] on div "1 2 3 10 / trang open" at bounding box center [752, 673] width 1374 height 26
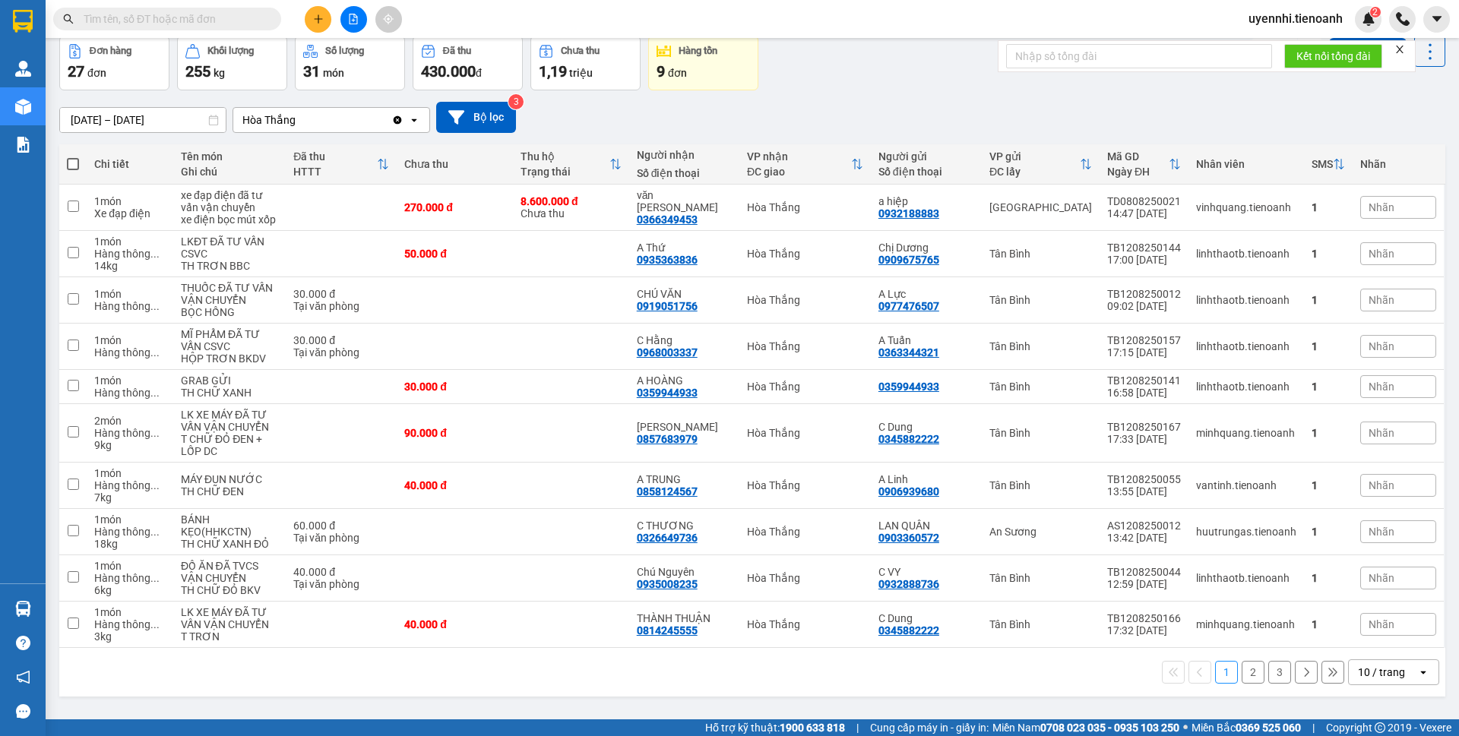
click at [1418, 673] on icon "open" at bounding box center [1424, 673] width 12 height 12
click at [1389, 632] on span "100 / trang" at bounding box center [1375, 639] width 55 height 15
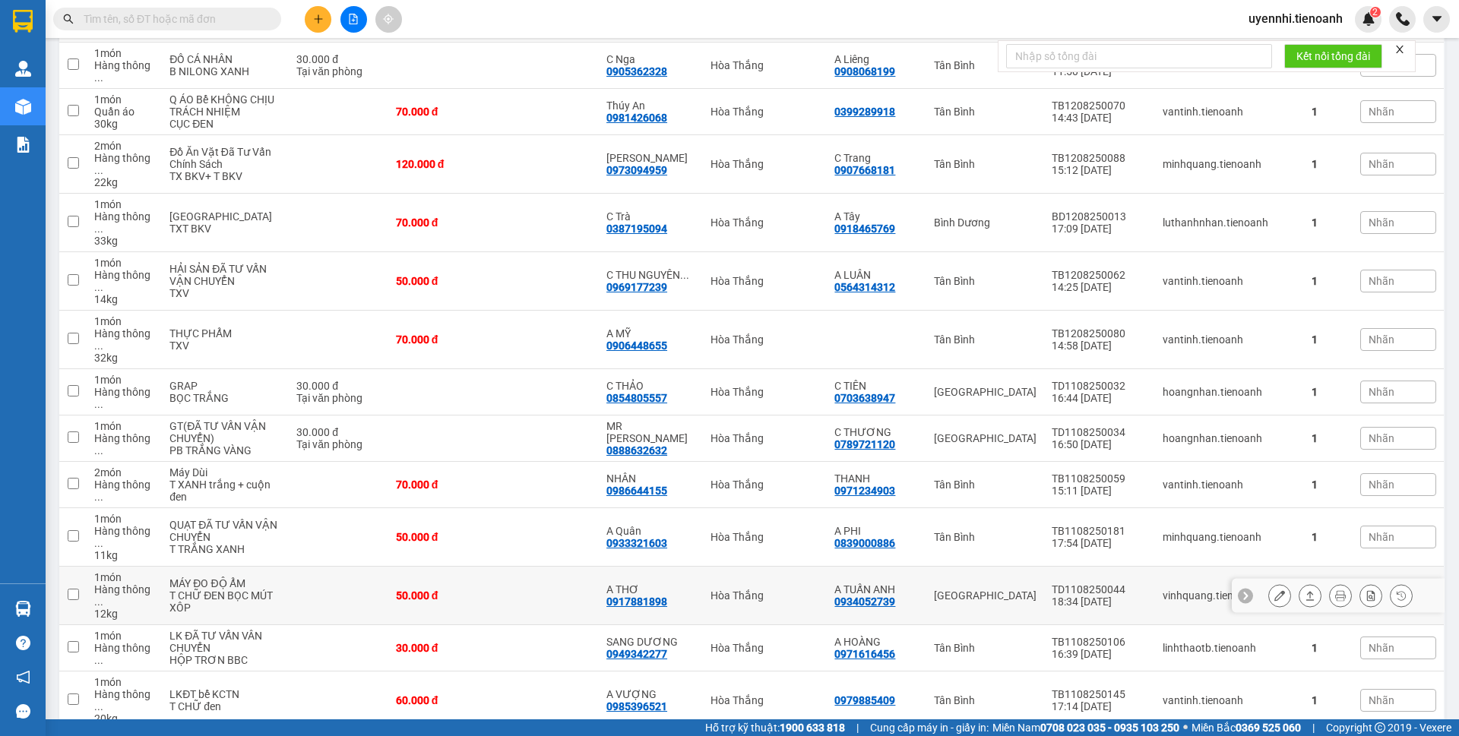
scroll to position [885, 0]
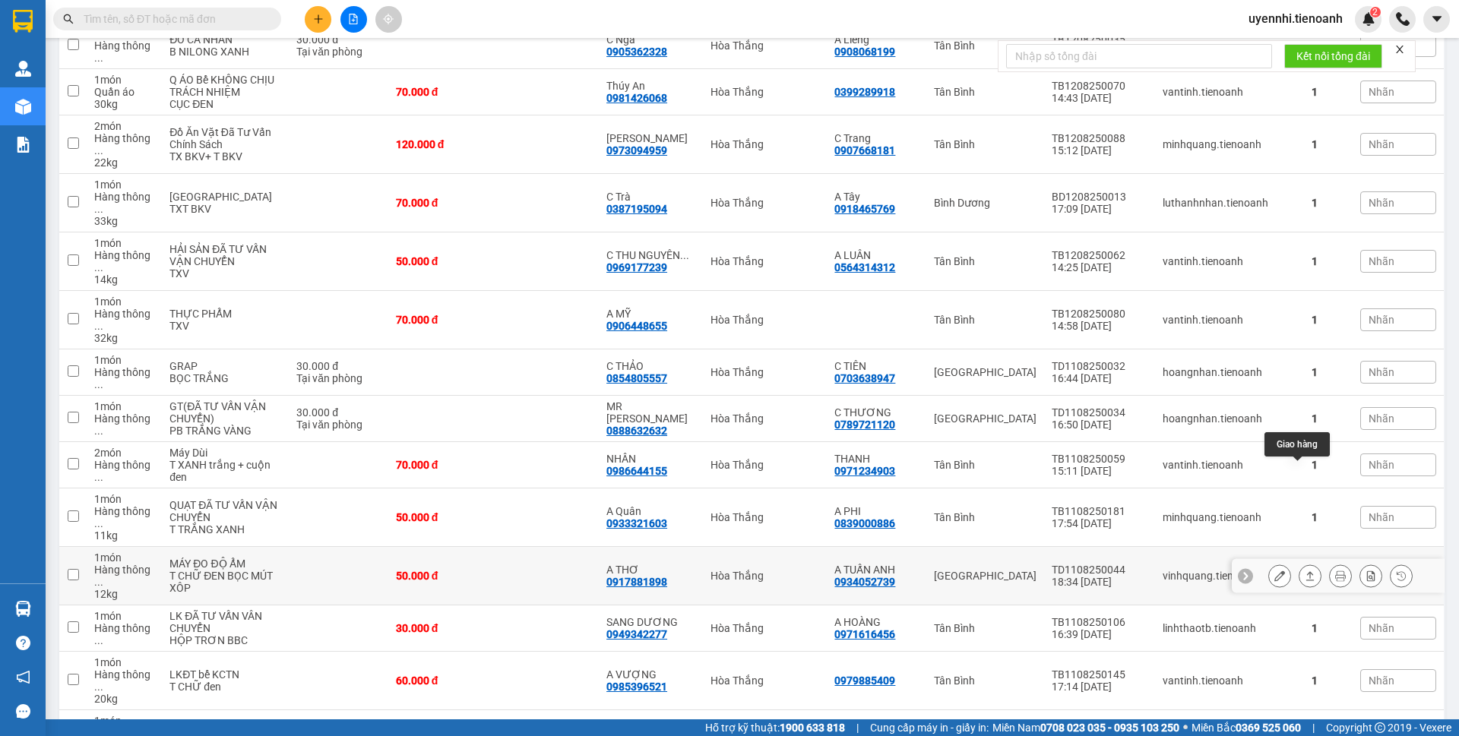
click at [1305, 571] on icon at bounding box center [1310, 576] width 11 height 11
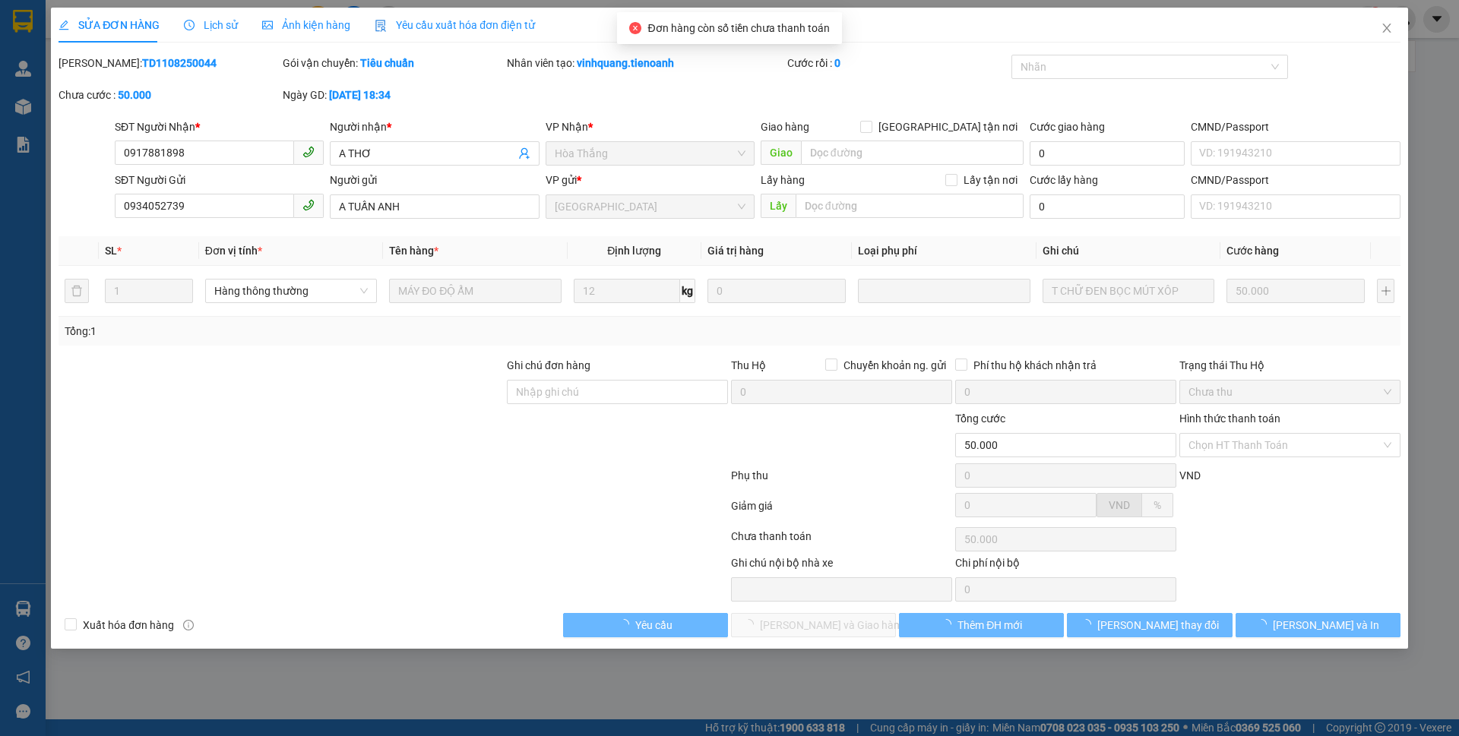
type input "0917881898"
type input "A THƠ"
type input "0934052739"
type input "A TUẤN ANH"
type input "50.000"
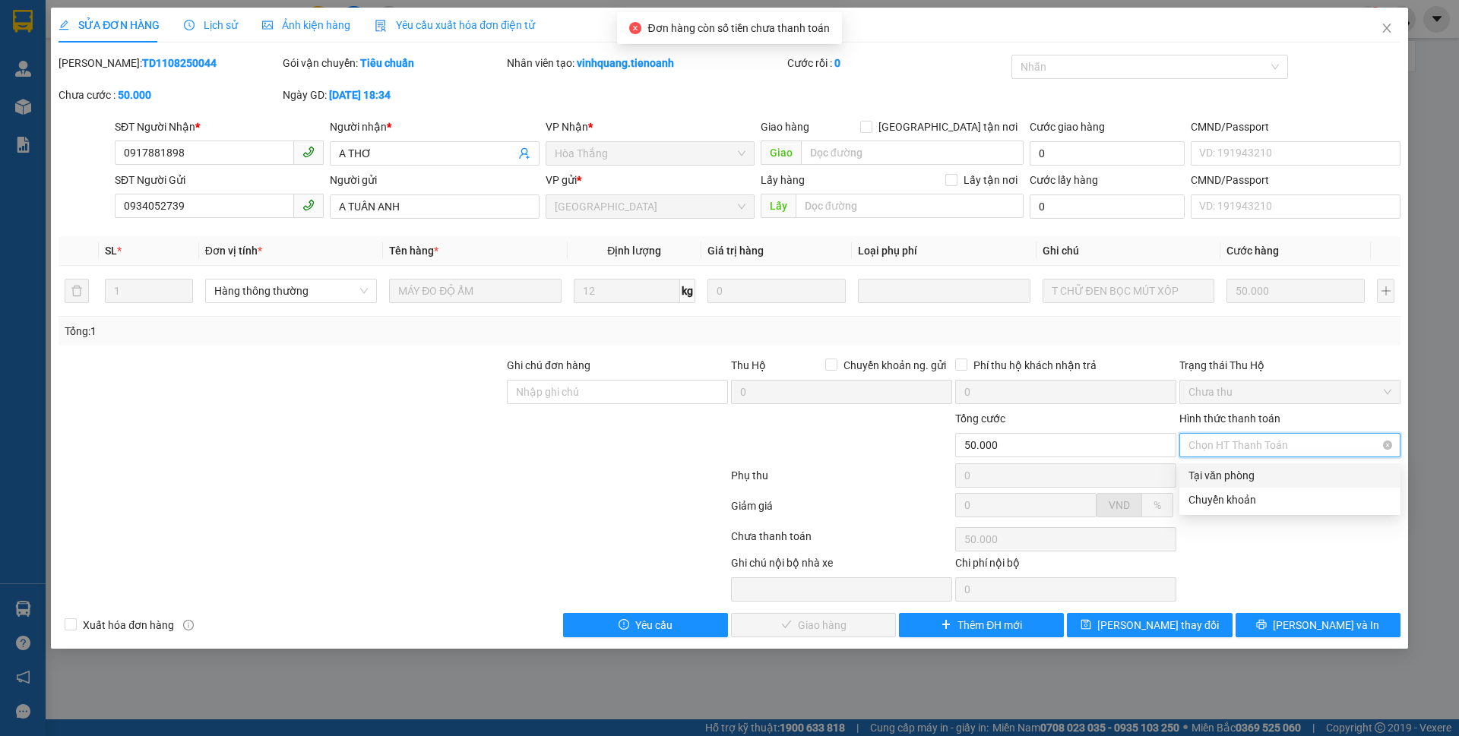
click at [1211, 451] on span "Chọn HT Thanh Toán" at bounding box center [1290, 445] width 203 height 23
click at [1208, 471] on div "Tại văn phòng" at bounding box center [1290, 475] width 203 height 17
type input "0"
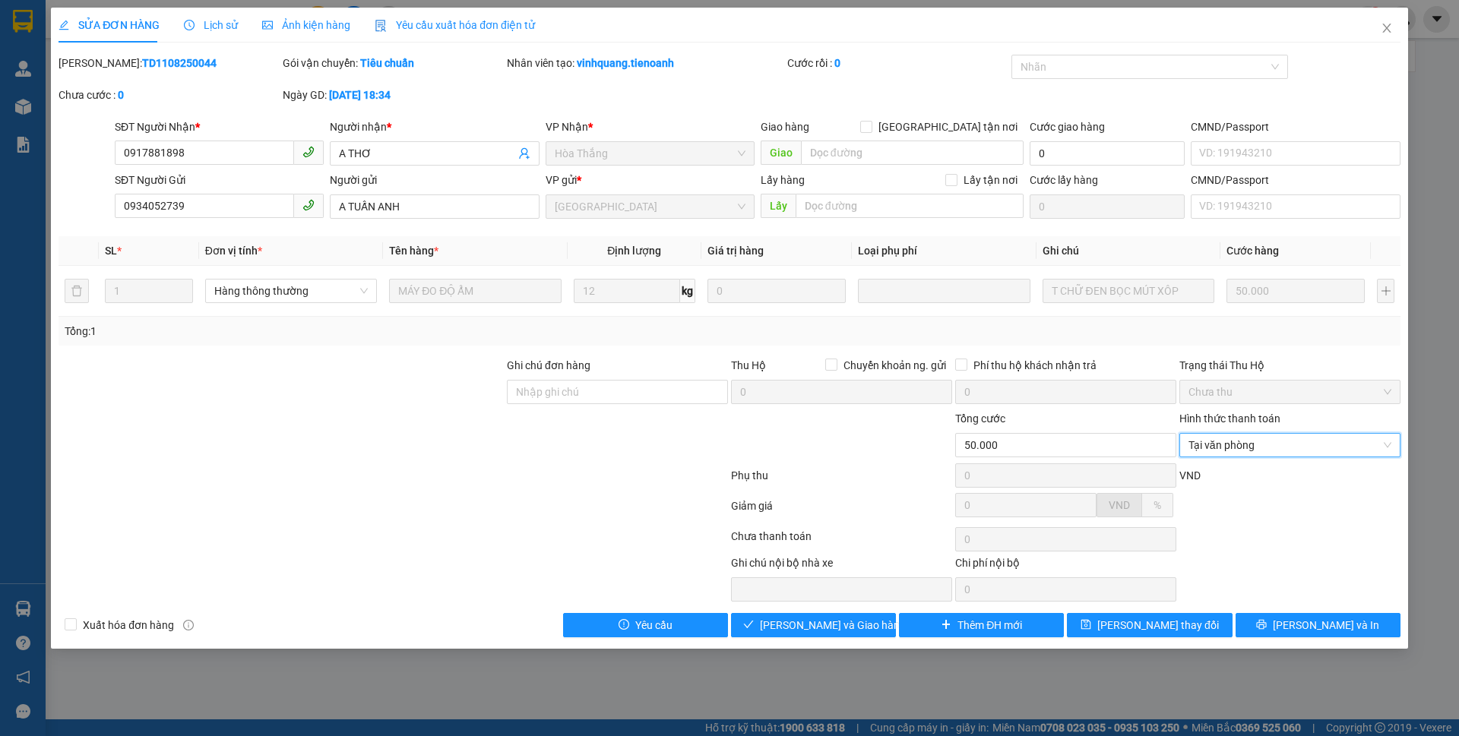
click at [775, 640] on div "SỬA ĐƠN HÀNG Lịch sử Ảnh kiện hàng Yêu cầu xuất hóa đơn điện tử Total Paid Fee …" at bounding box center [729, 328] width 1357 height 641
click at [789, 616] on button "Lưu và Giao hàng" at bounding box center [813, 625] width 165 height 24
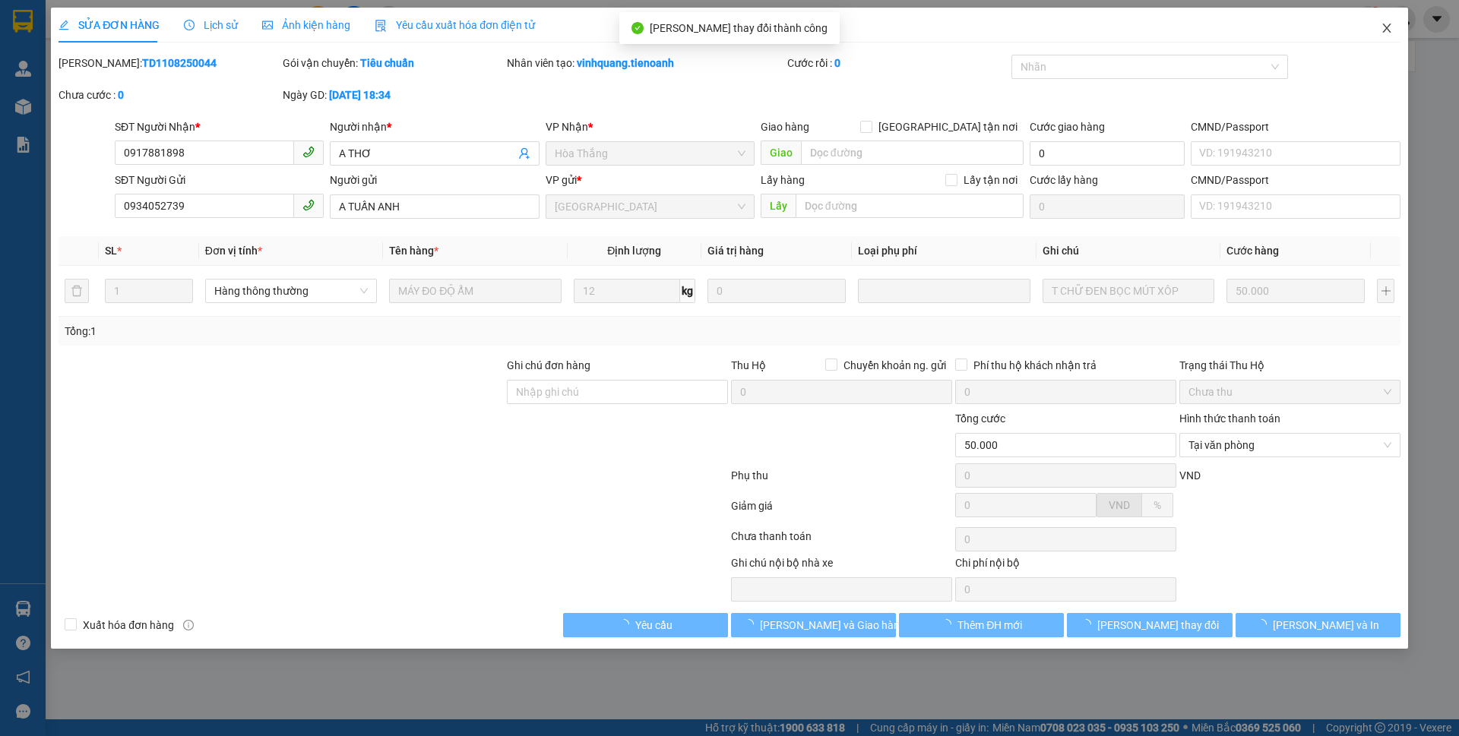
click at [1394, 37] on span "Close" at bounding box center [1387, 29] width 43 height 43
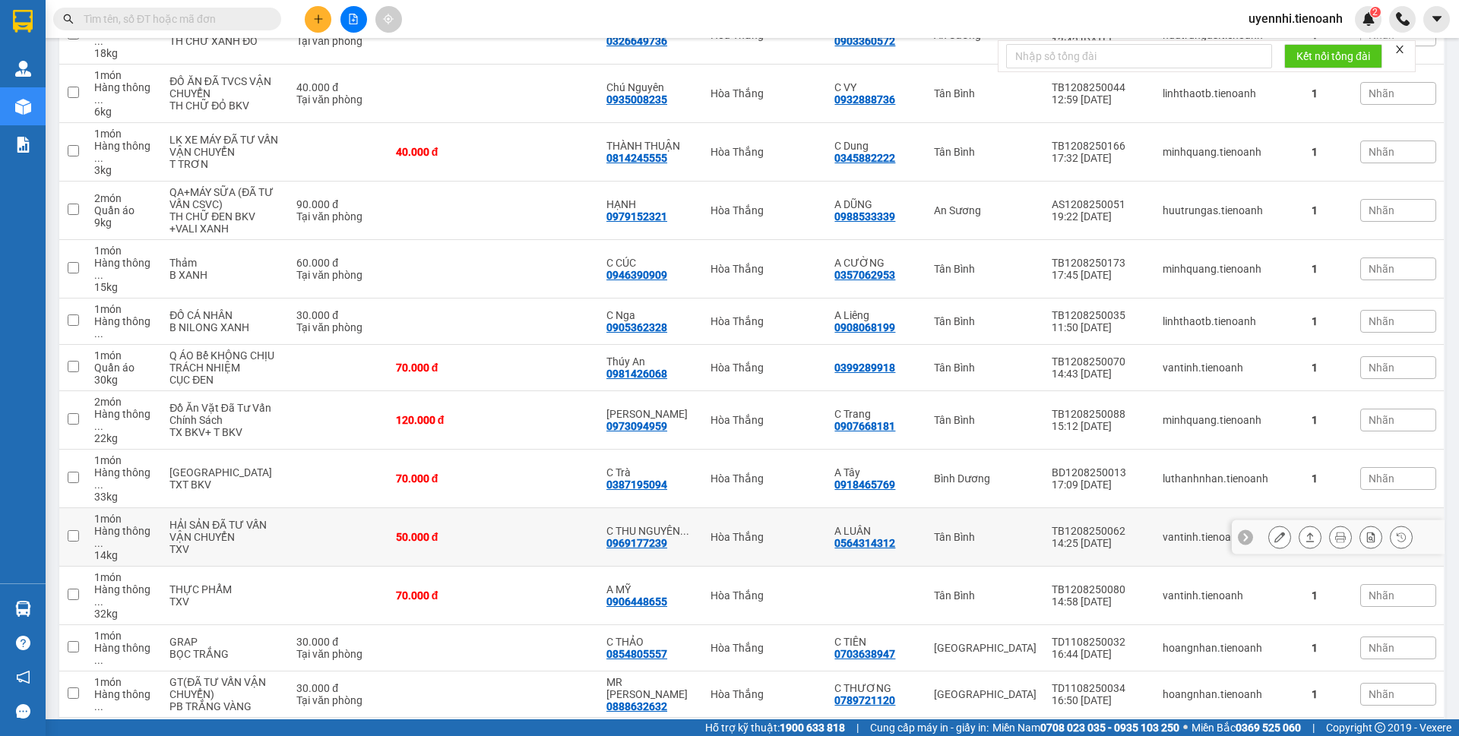
scroll to position [535, 0]
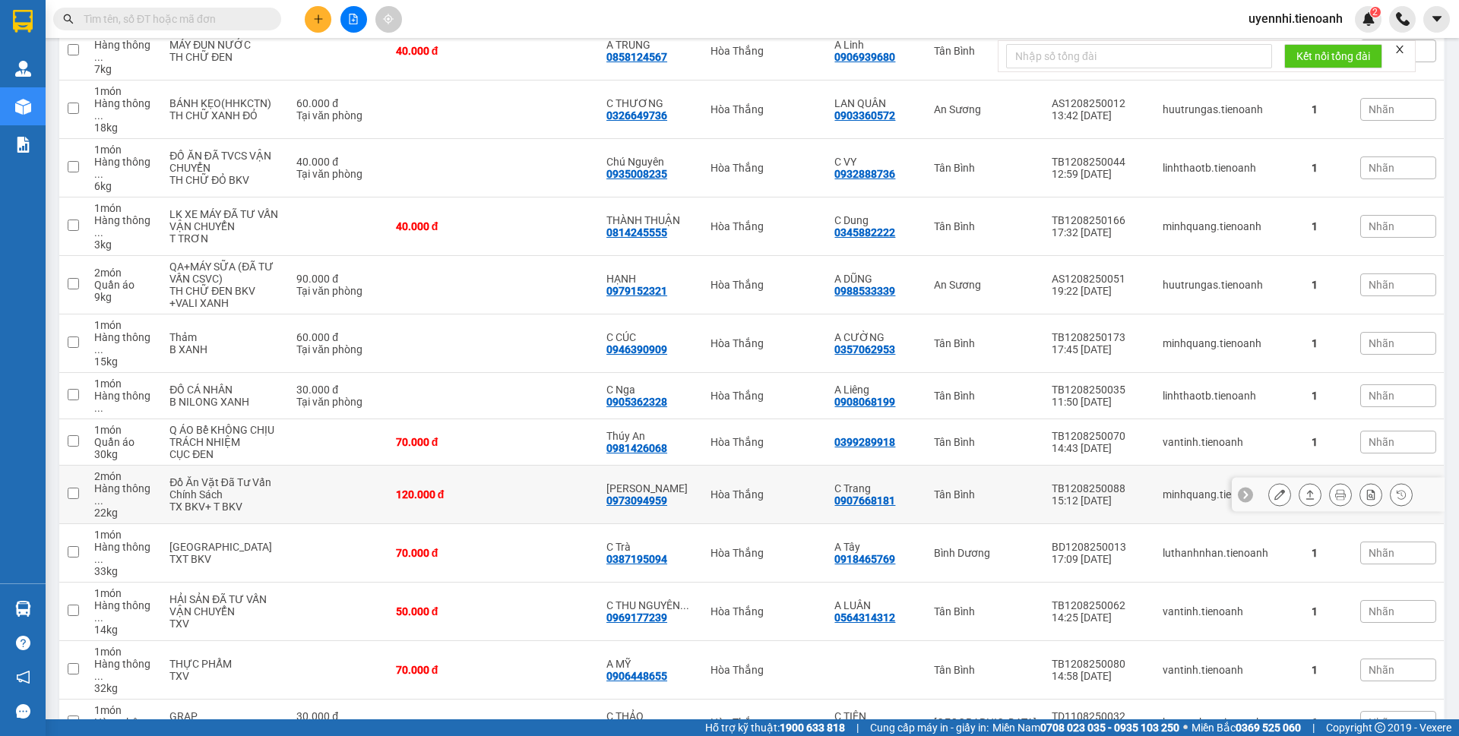
click at [1278, 483] on div at bounding box center [1341, 494] width 144 height 23
click at [1278, 483] on div at bounding box center [1280, 494] width 23 height 23
click at [1275, 489] on icon at bounding box center [1280, 494] width 11 height 11
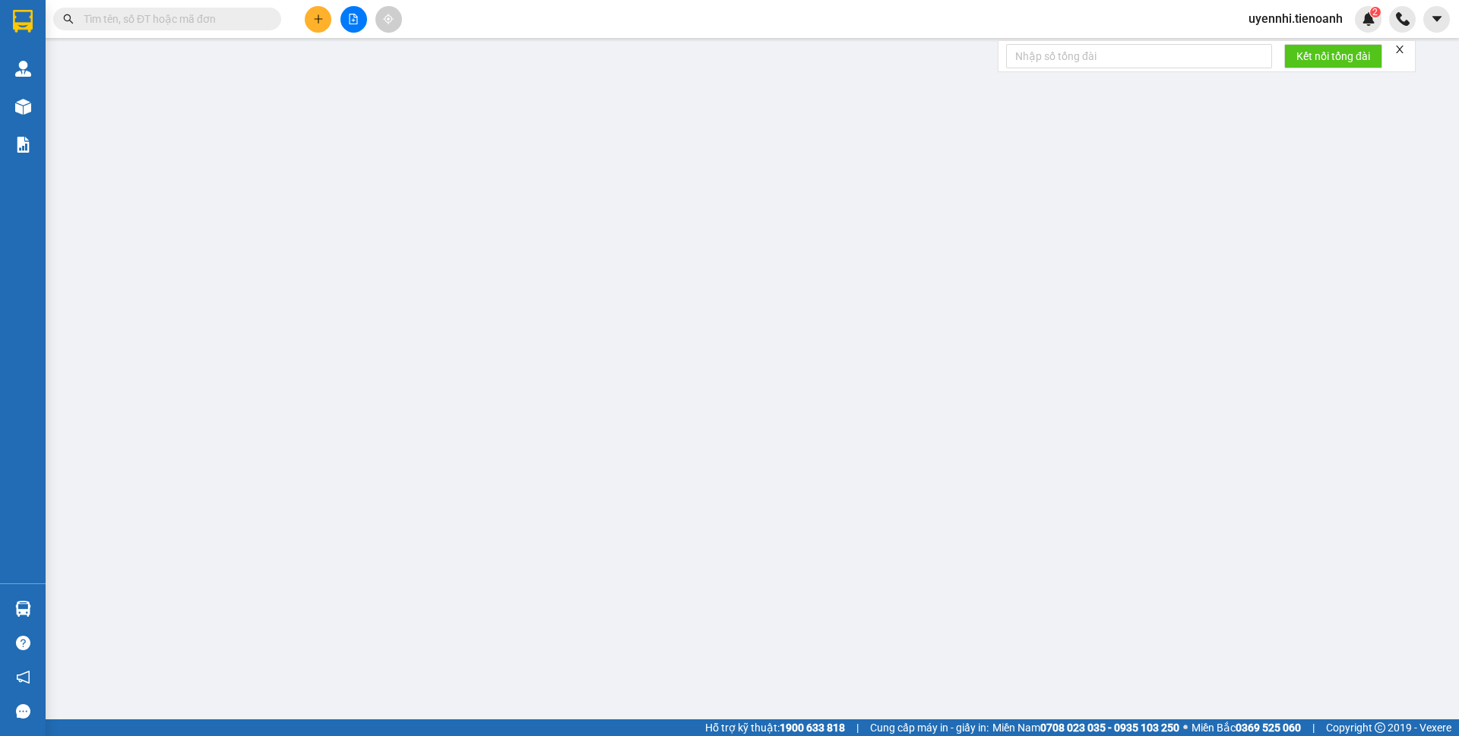
type input "0973094959"
type input "C Vân"
type input "0907668181"
type input "C Trang"
type input "120.000"
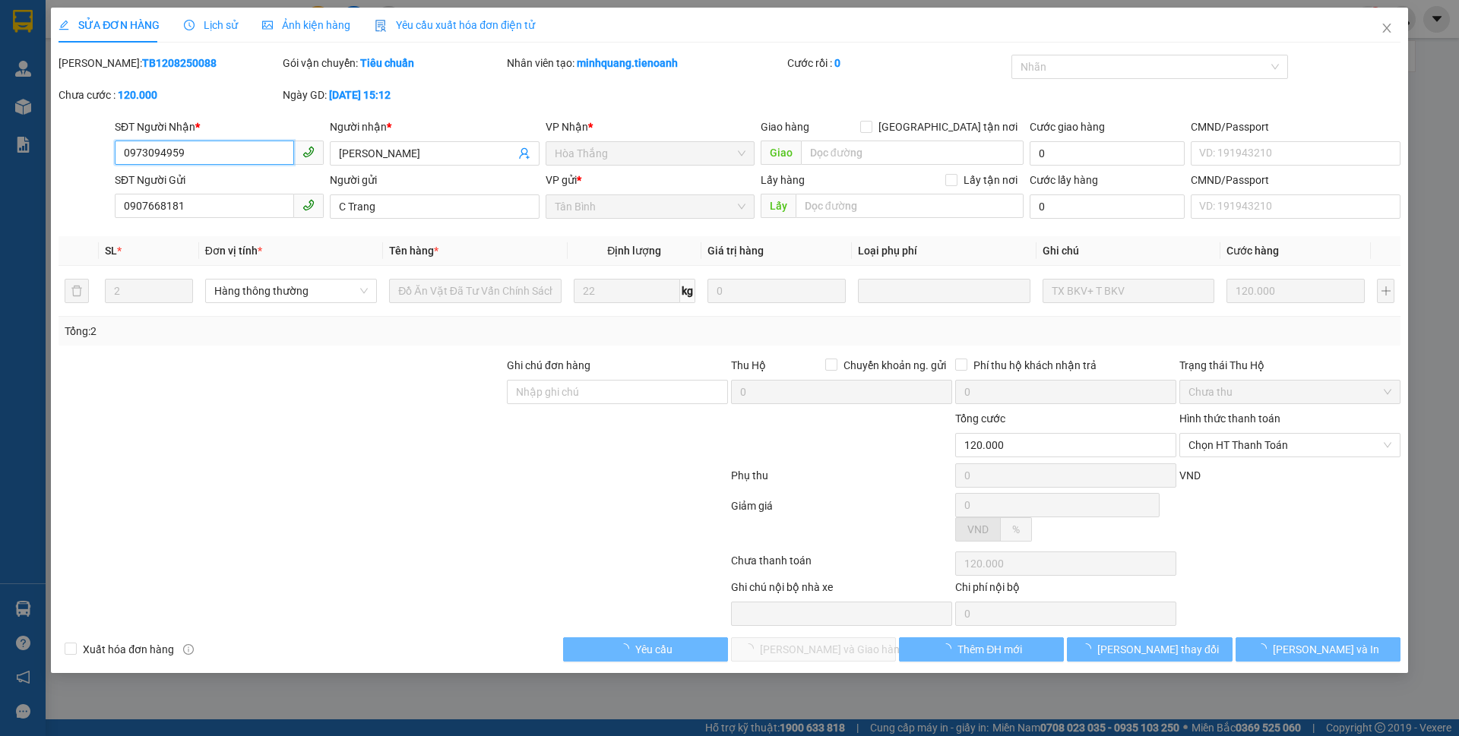
click at [1259, 455] on span "Chọn HT Thanh Toán" at bounding box center [1290, 445] width 203 height 23
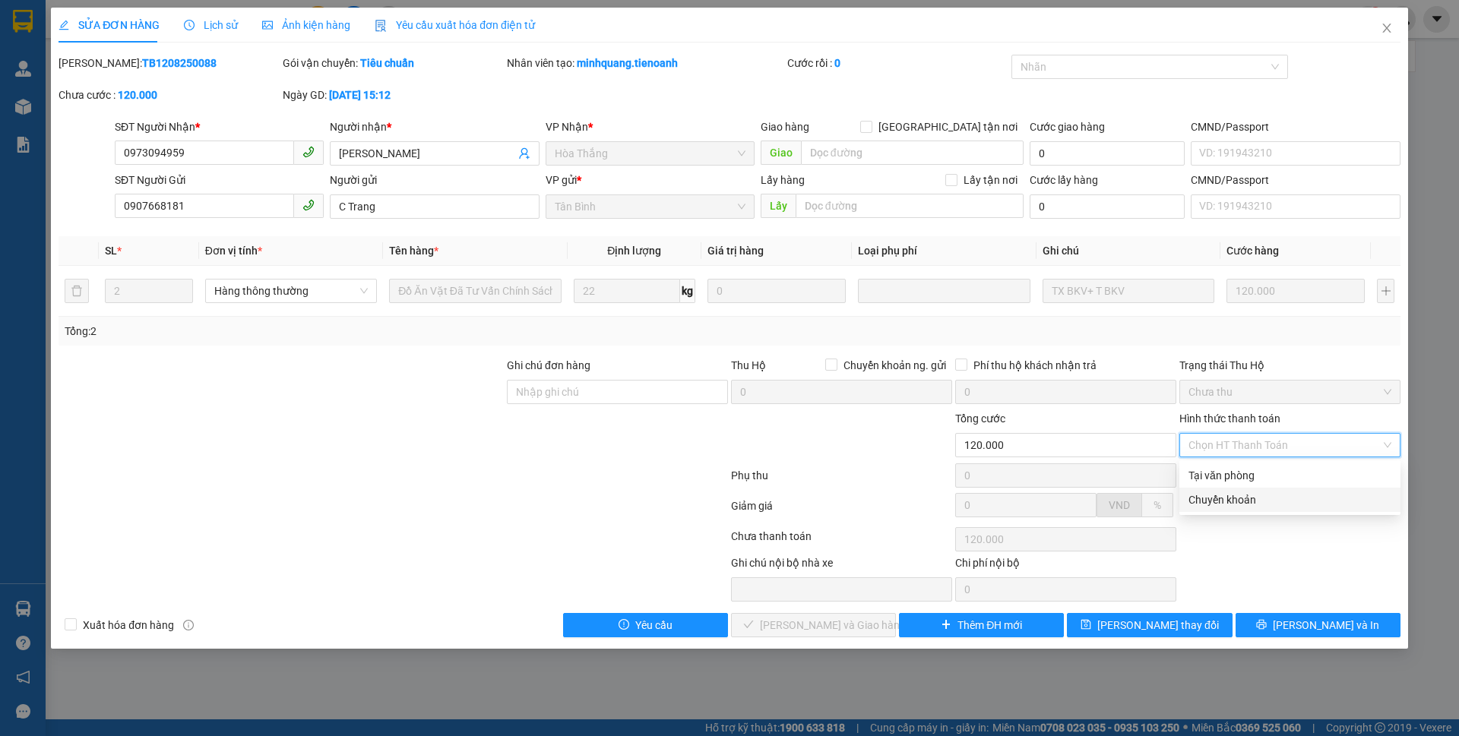
click at [1234, 489] on div "Chuyển khoản" at bounding box center [1290, 500] width 221 height 24
type input "0"
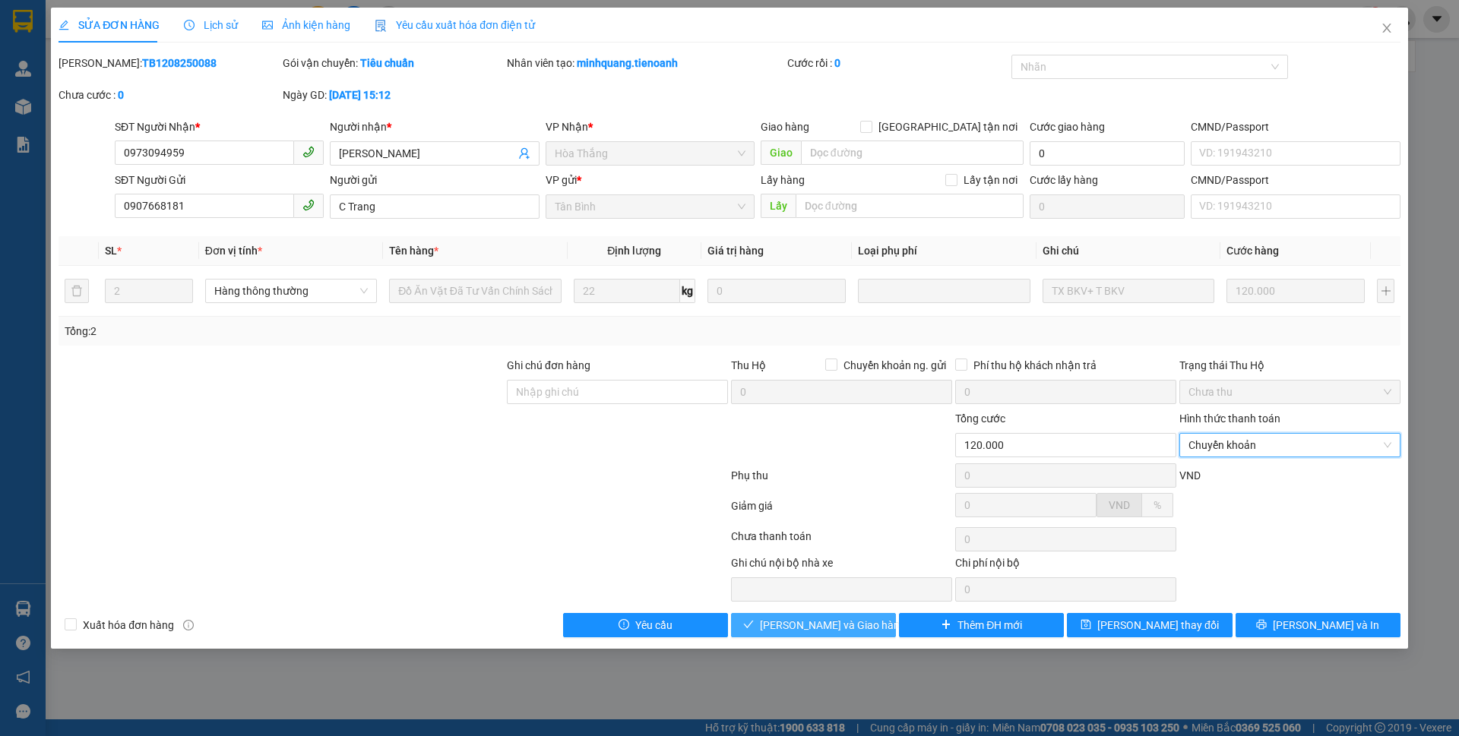
click at [768, 619] on button "Lưu và Giao hàng" at bounding box center [813, 625] width 165 height 24
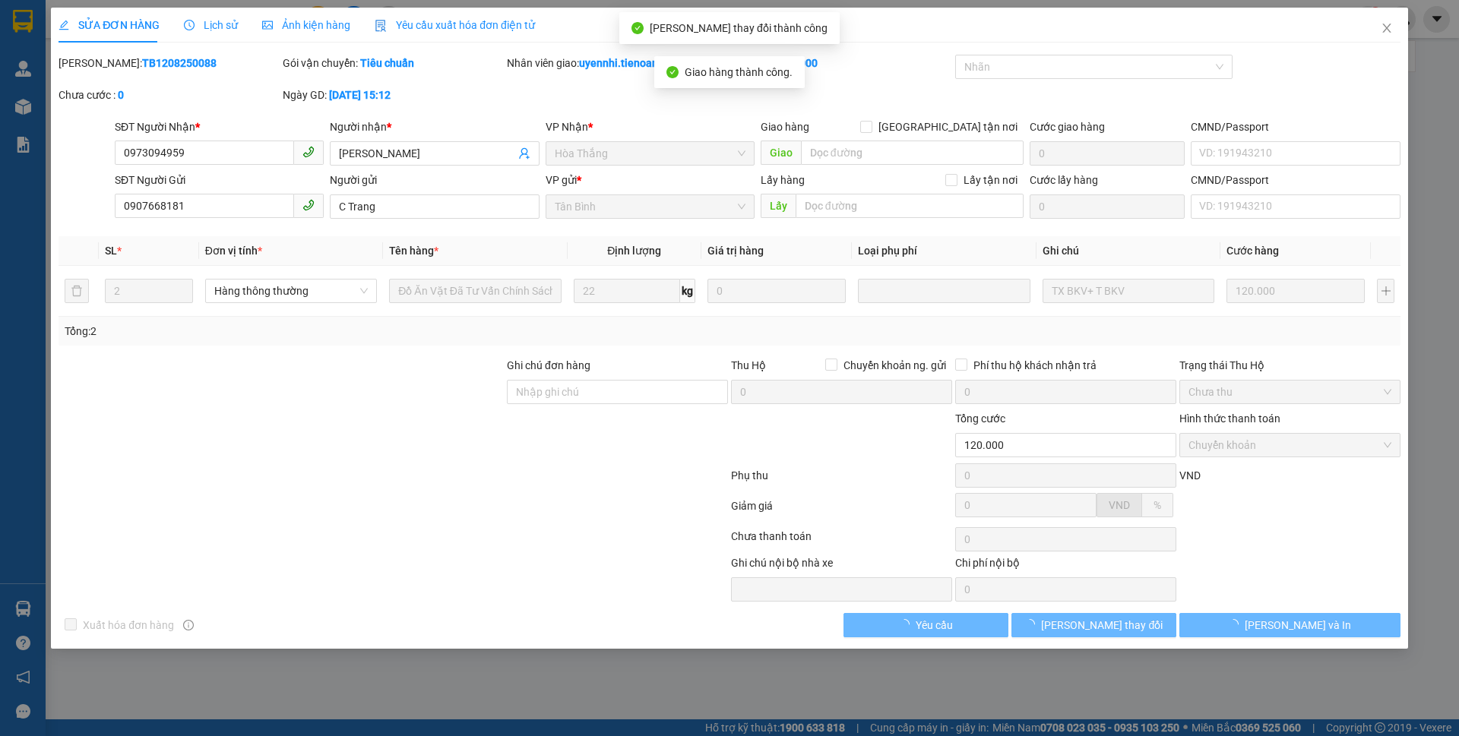
click at [1215, 446] on span "Chuyển khoản" at bounding box center [1290, 445] width 203 height 23
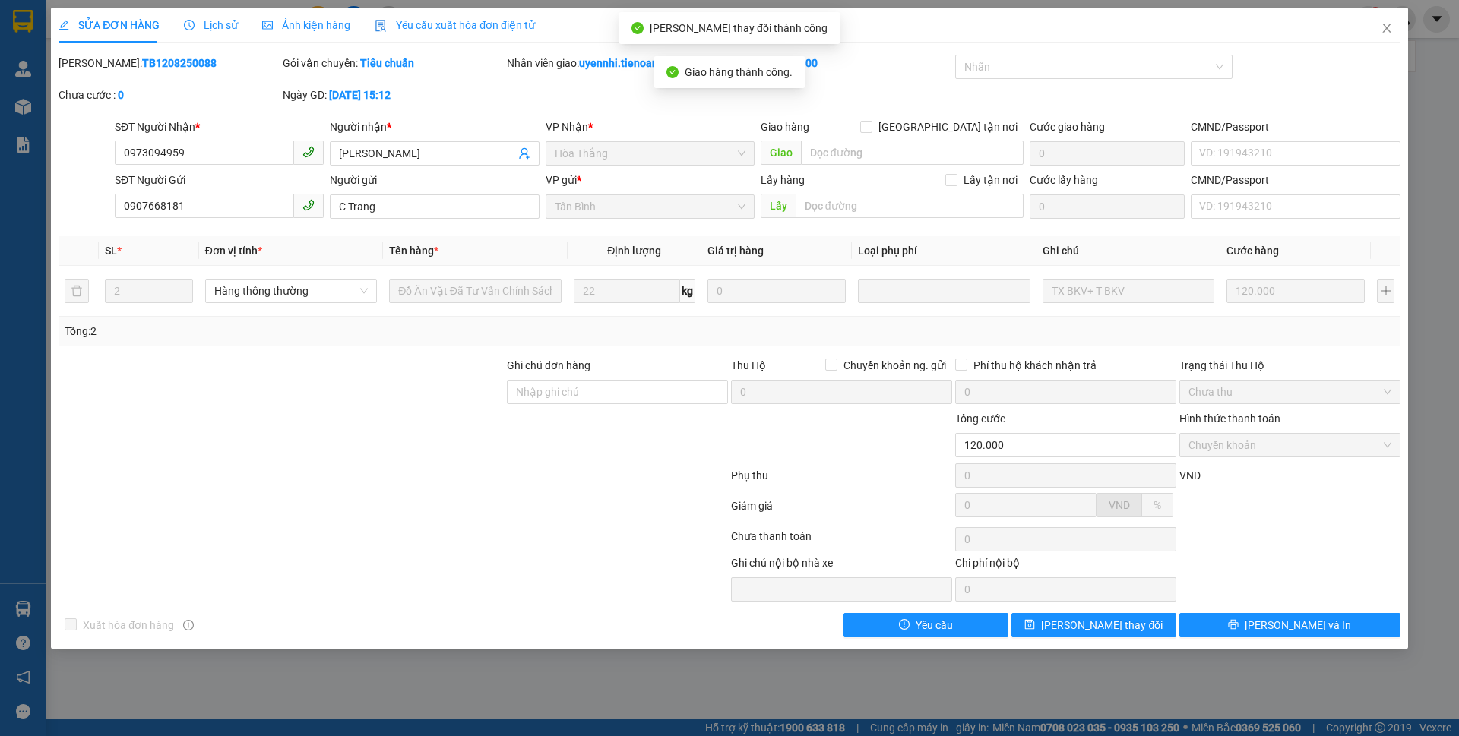
click at [1230, 448] on span "Chuyển khoản" at bounding box center [1290, 445] width 203 height 23
click at [1382, 447] on span "Chuyển khoản" at bounding box center [1290, 445] width 203 height 23
click at [1392, 25] on icon "close" at bounding box center [1387, 28] width 12 height 12
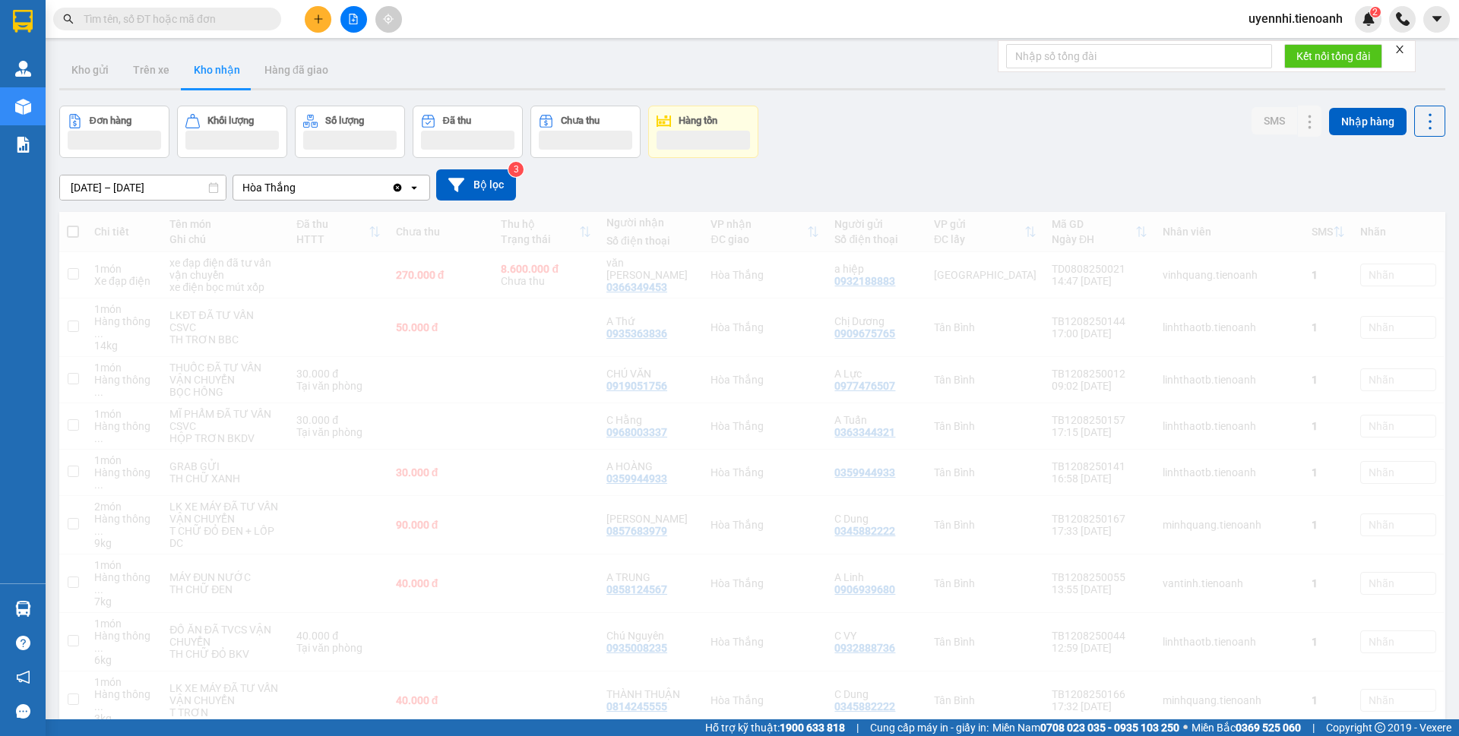
click at [313, 20] on icon "plus" at bounding box center [318, 19] width 11 height 11
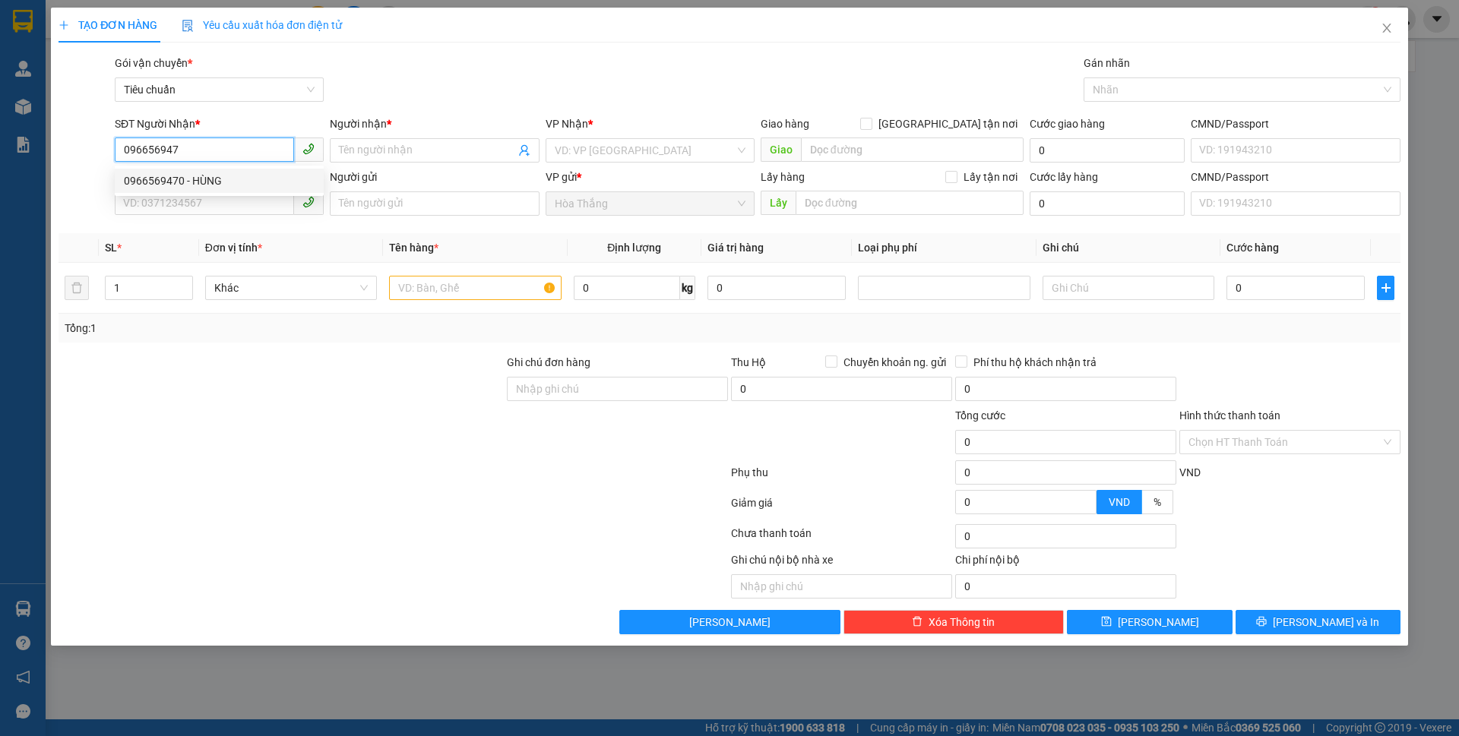
click at [172, 172] on div "0966569470 - HÙNG" at bounding box center [219, 181] width 209 height 24
type input "0966569470"
type input "HÙNG"
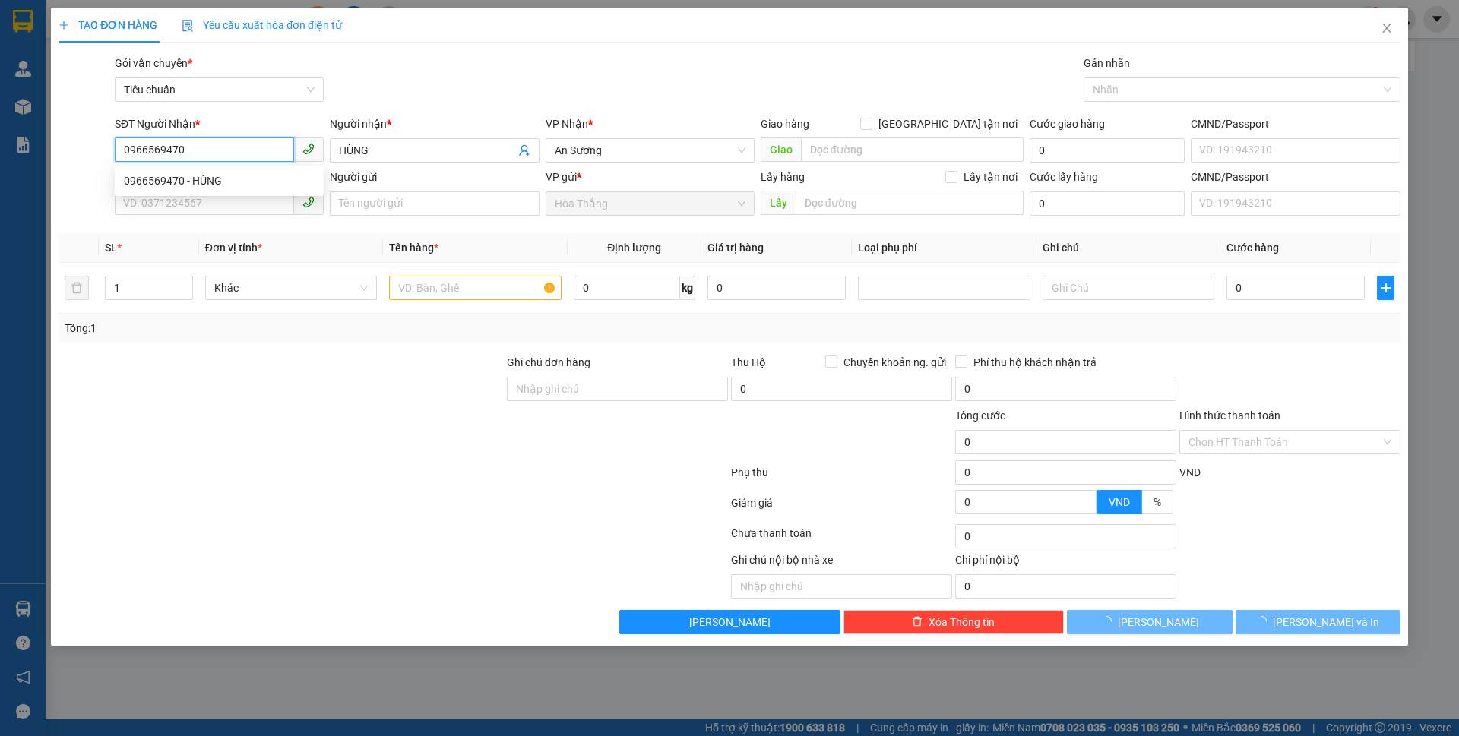
click at [159, 192] on div "0966569470 - HÙNG" at bounding box center [219, 181] width 209 height 24
type input "70.000"
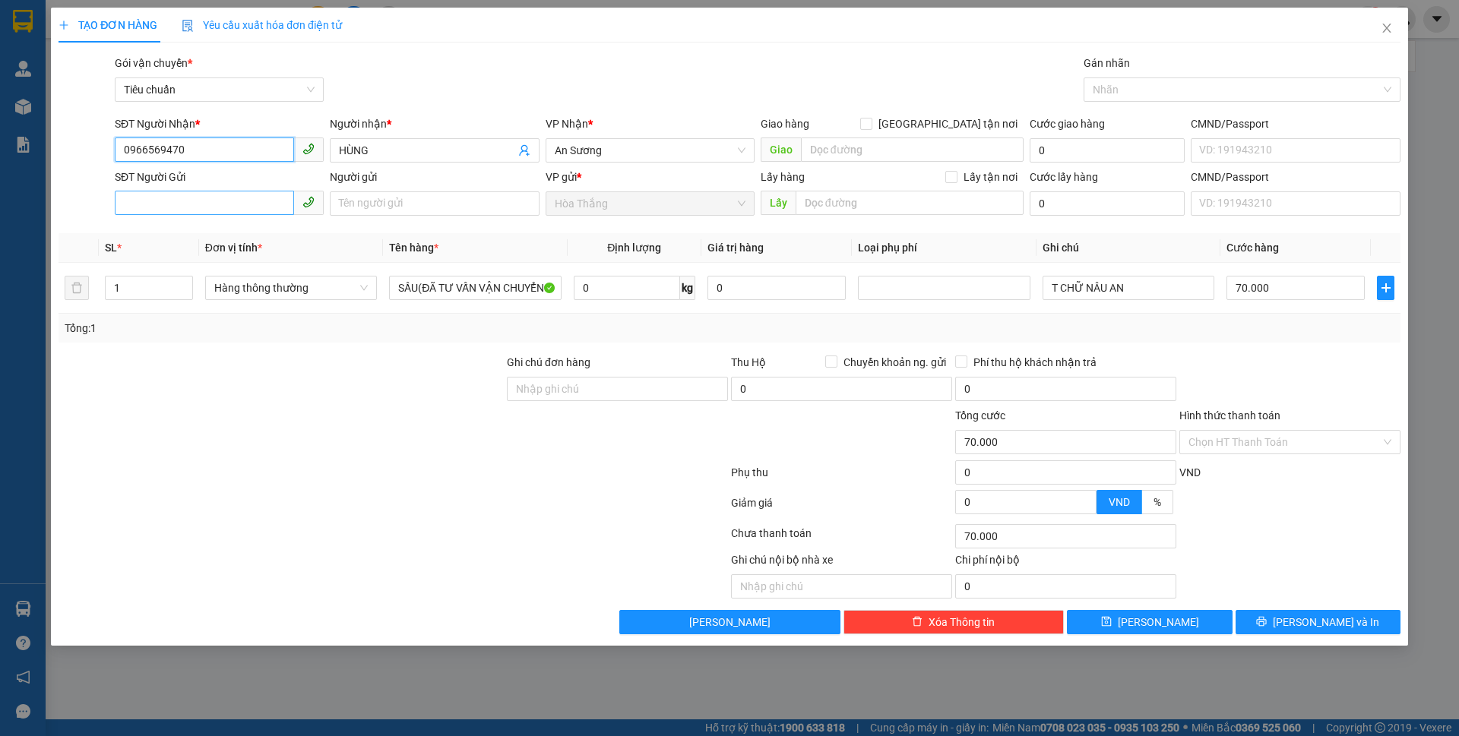
type input "0966569470"
click at [171, 200] on input "SĐT Người Gửi" at bounding box center [204, 203] width 179 height 24
click at [180, 235] on div "0389123484 - CHÚ HÙNG" at bounding box center [219, 234] width 191 height 17
type input "0389123484"
type input "CHÚ HÙNG"
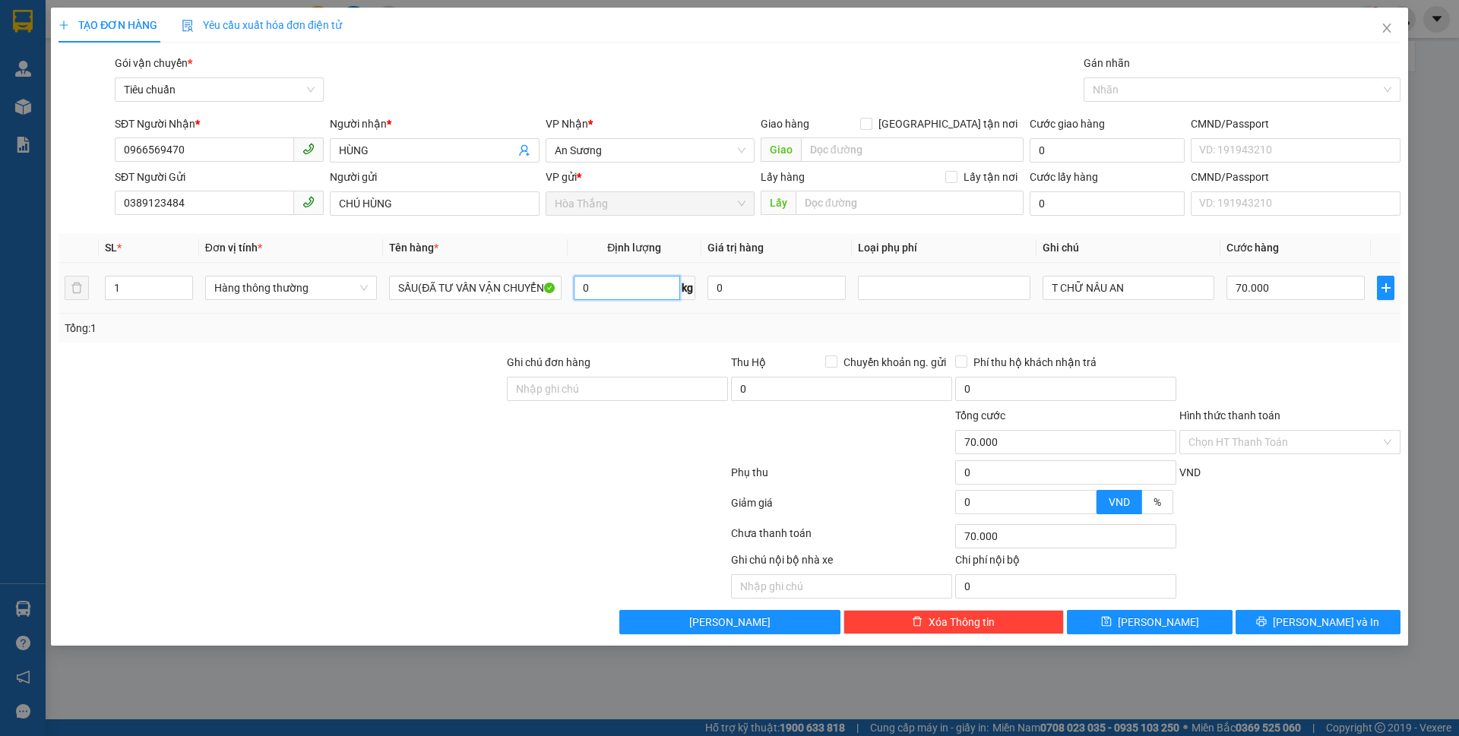
click at [617, 288] on input "0" at bounding box center [627, 288] width 106 height 24
type input "39"
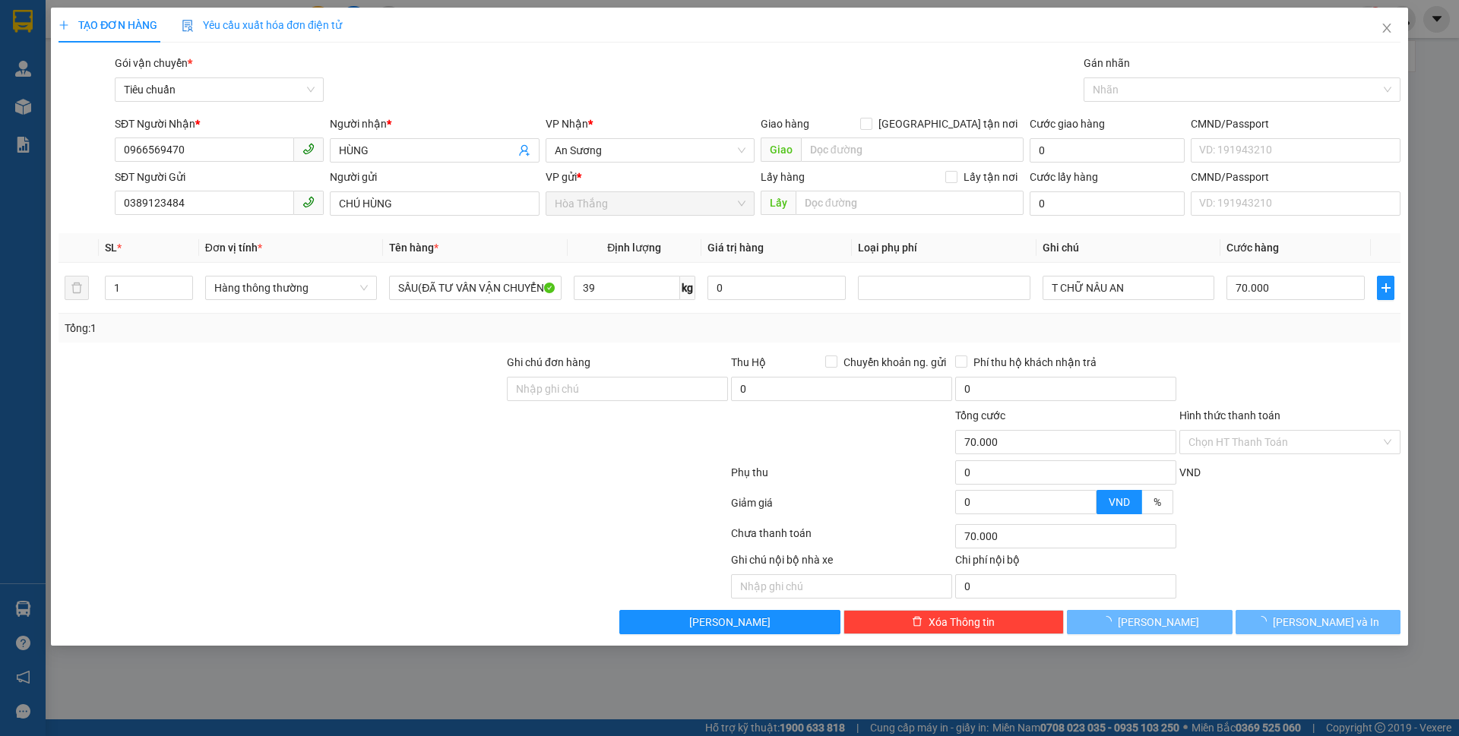
click at [420, 360] on div at bounding box center [281, 380] width 448 height 53
click at [420, 359] on div at bounding box center [281, 380] width 448 height 53
type input "80.000"
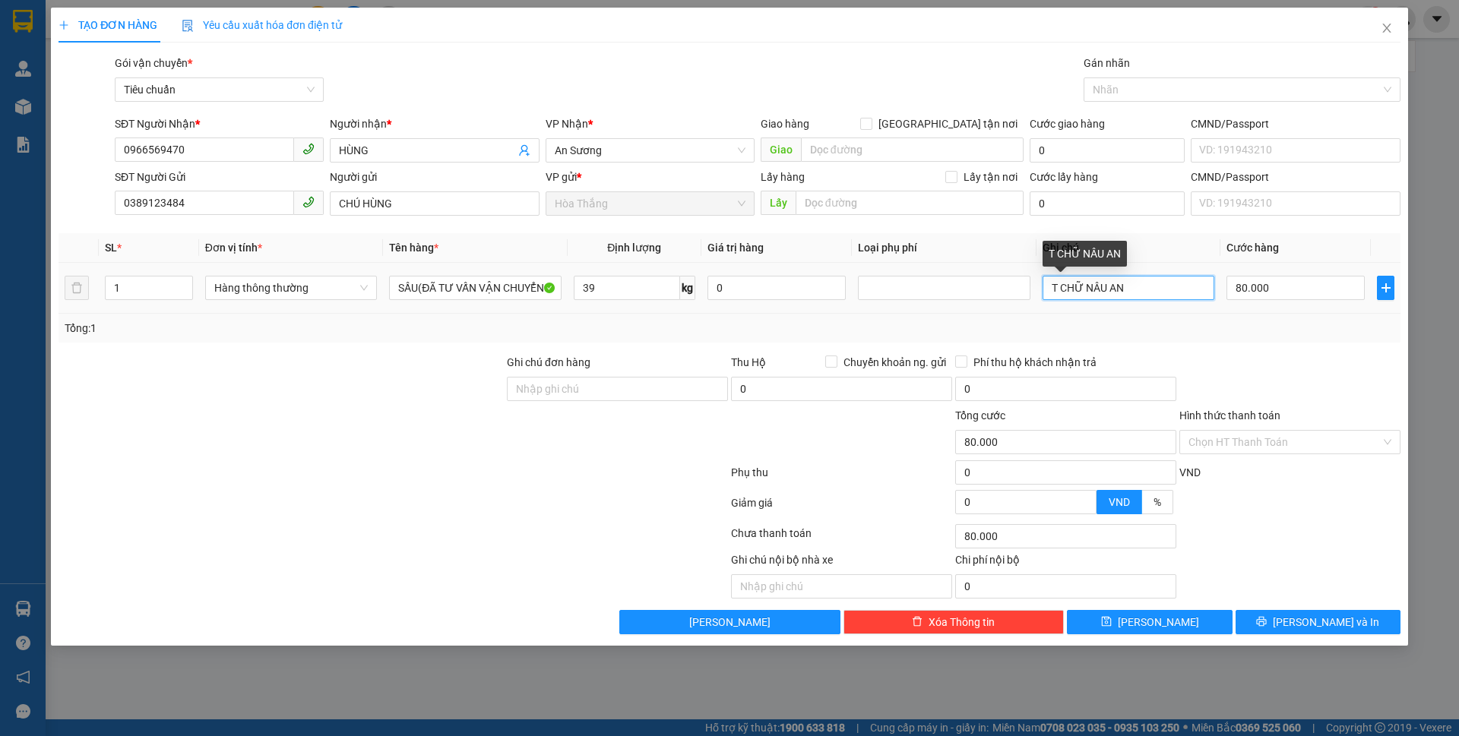
drag, startPoint x: 1081, startPoint y: 288, endPoint x: 1194, endPoint y: 303, distance: 114.2
click at [1194, 303] on div "T CHỮ NÂU AN" at bounding box center [1129, 288] width 172 height 30
type input "T CHỮ cam đen"
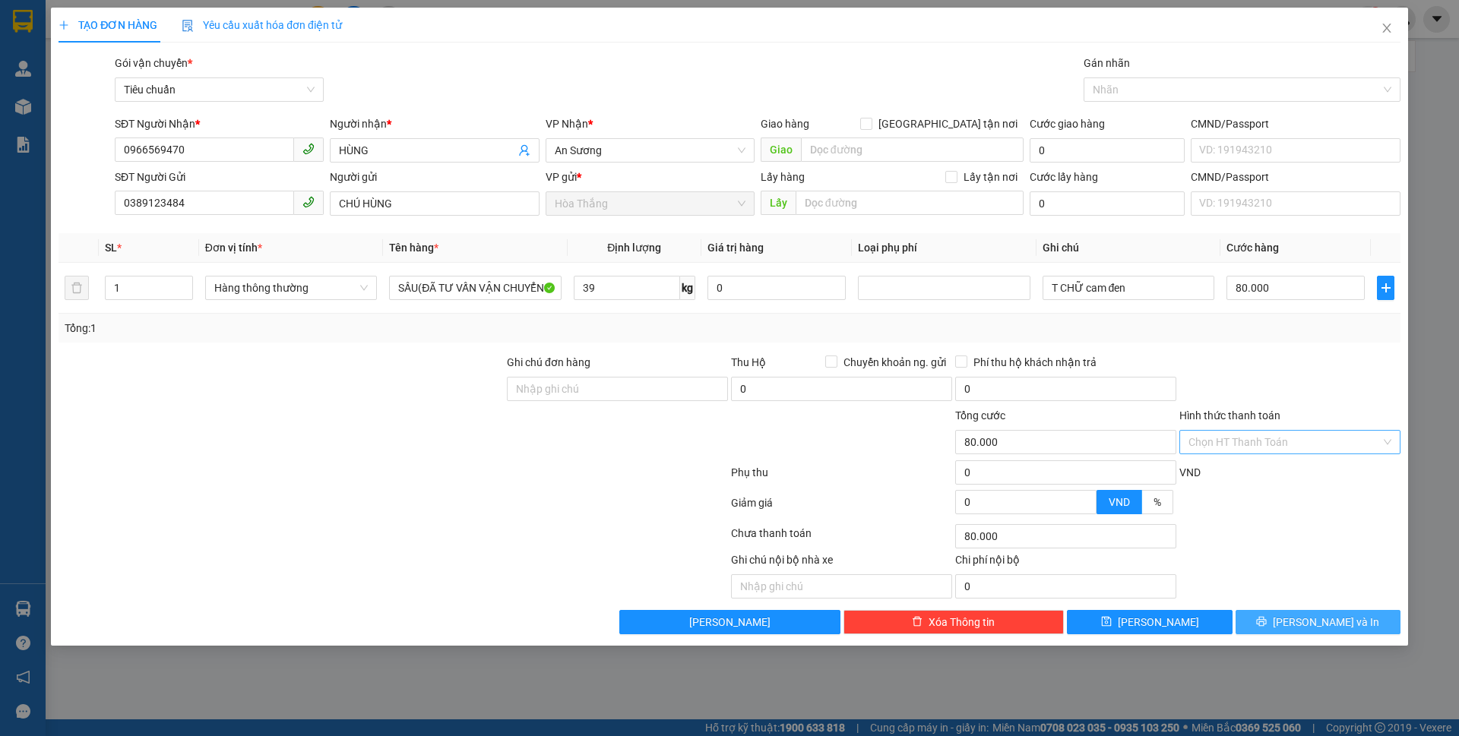
drag, startPoint x: 1312, startPoint y: 624, endPoint x: 1305, endPoint y: 439, distance: 184.8
click at [1305, 439] on div "Transit Pickup Surcharge Ids Transit Deliver Surcharge Ids Transit Deliver Surc…" at bounding box center [730, 345] width 1342 height 580
click at [1301, 440] on input "Hình thức thanh toán" at bounding box center [1285, 442] width 192 height 23
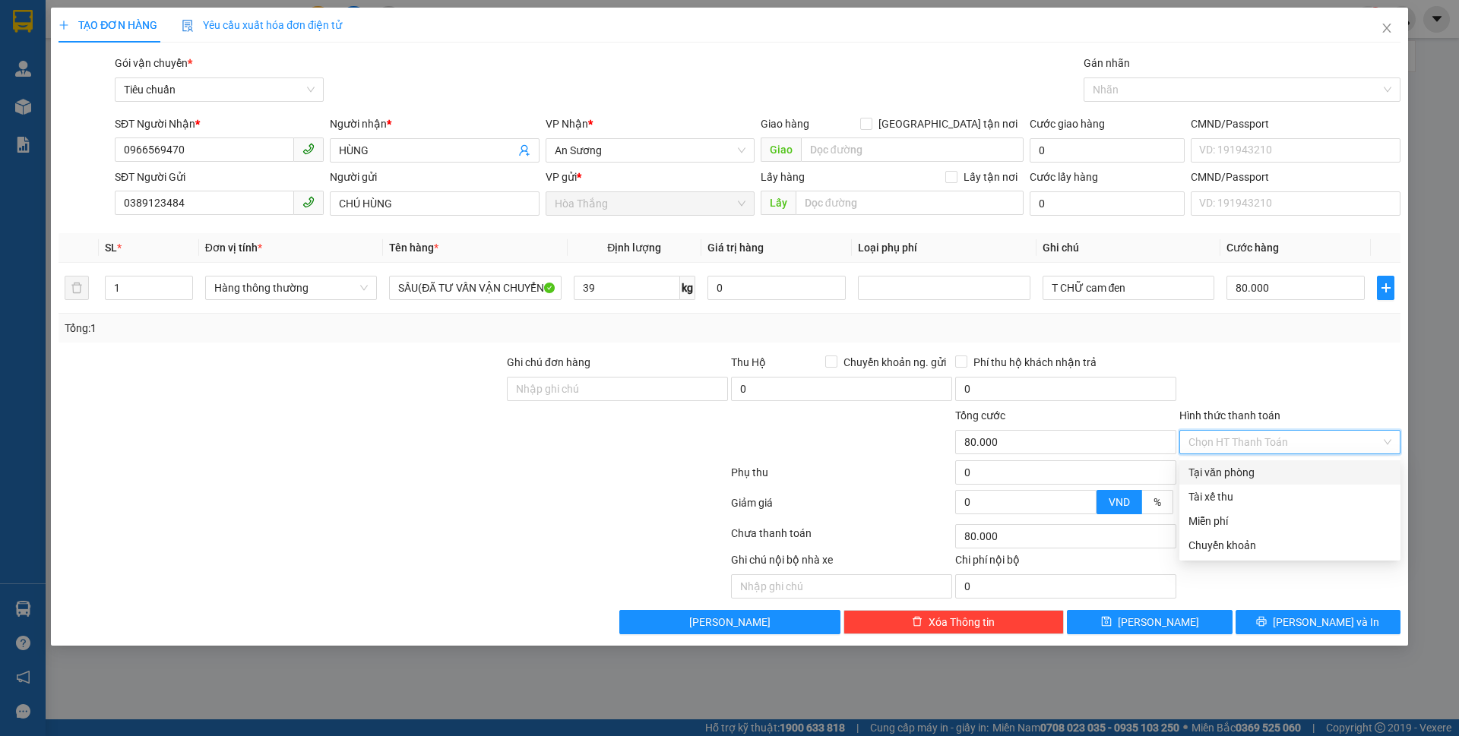
click at [1247, 477] on div "Tại văn phòng" at bounding box center [1290, 472] width 203 height 17
type input "0"
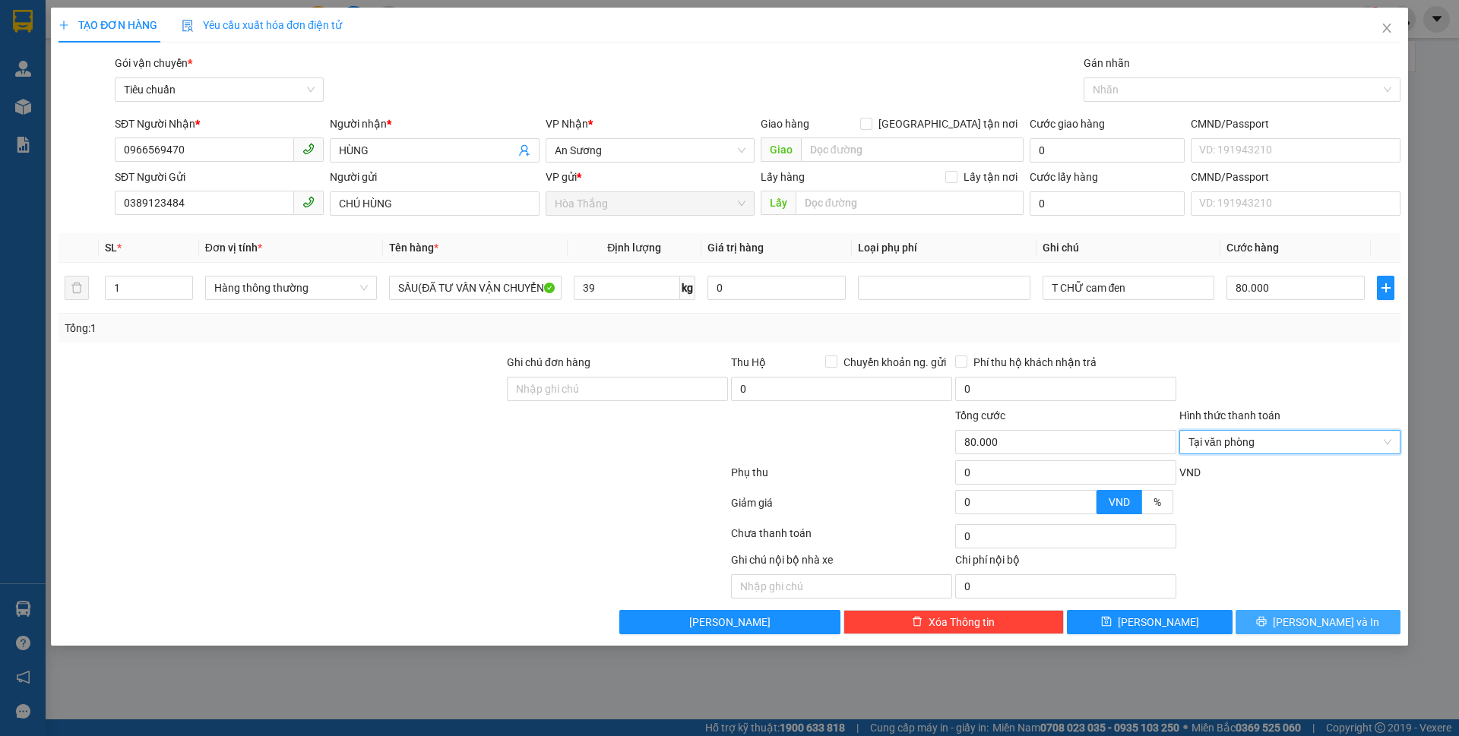
click at [1267, 618] on icon "printer" at bounding box center [1261, 621] width 11 height 11
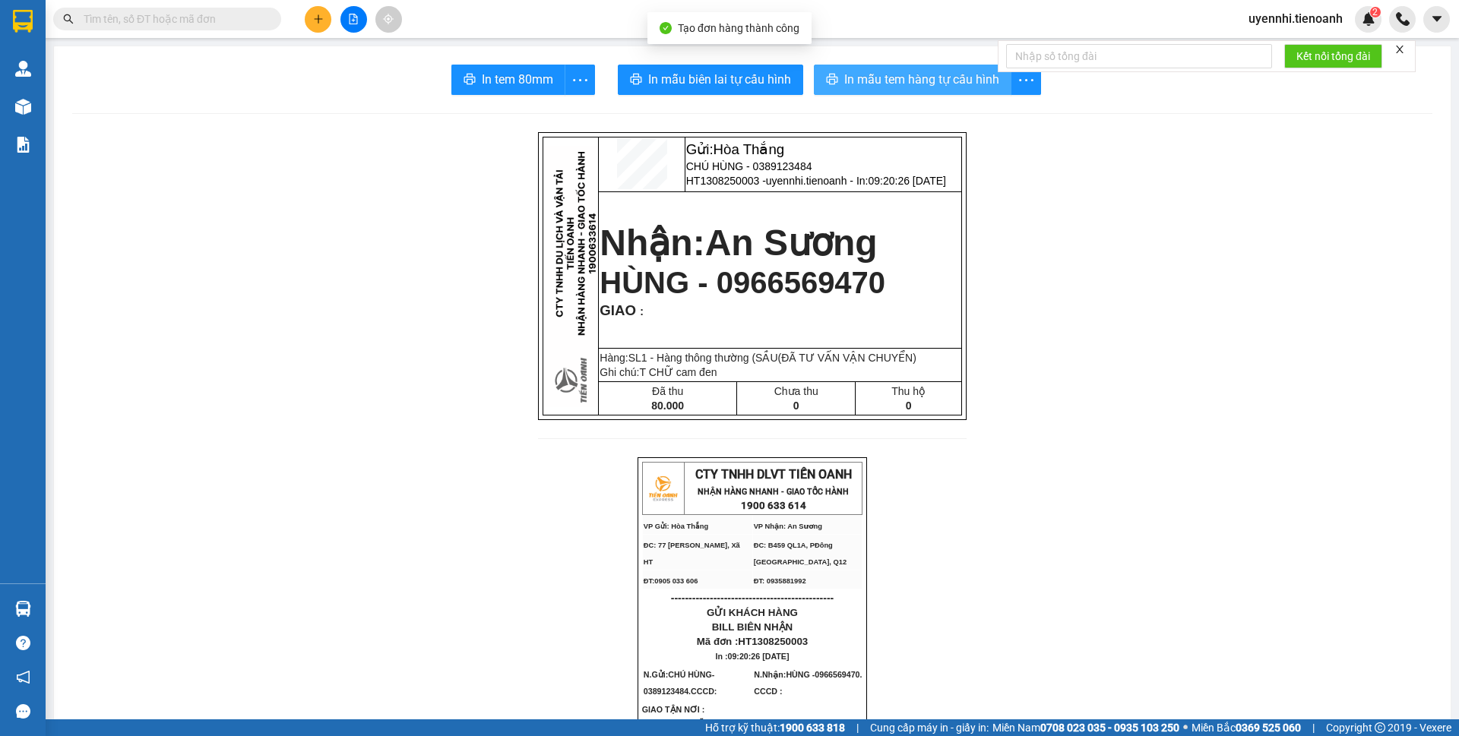
click at [922, 90] on button "In mẫu tem hàng tự cấu hình" at bounding box center [913, 80] width 198 height 30
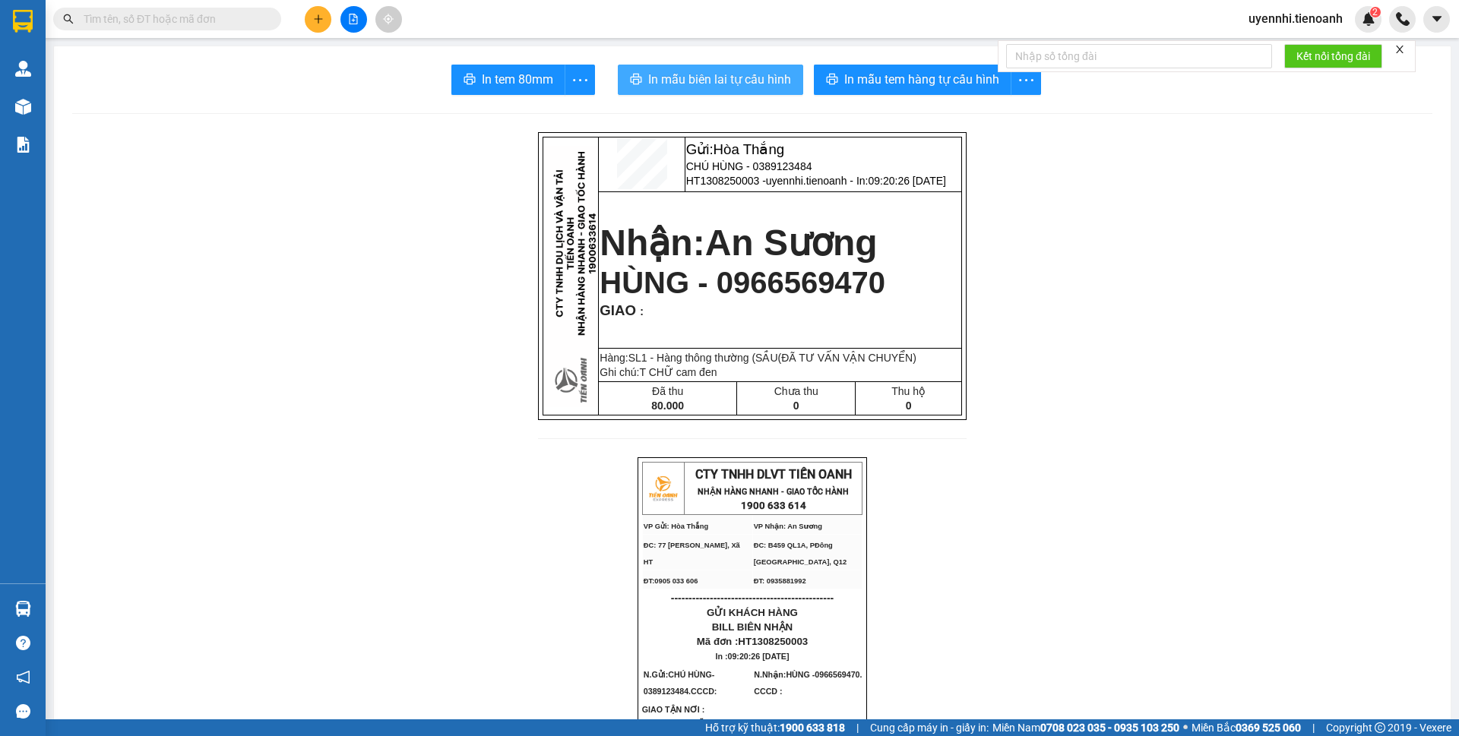
click at [735, 74] on span "In mẫu biên lai tự cấu hình" at bounding box center [719, 79] width 143 height 19
click at [312, 27] on button at bounding box center [318, 19] width 27 height 27
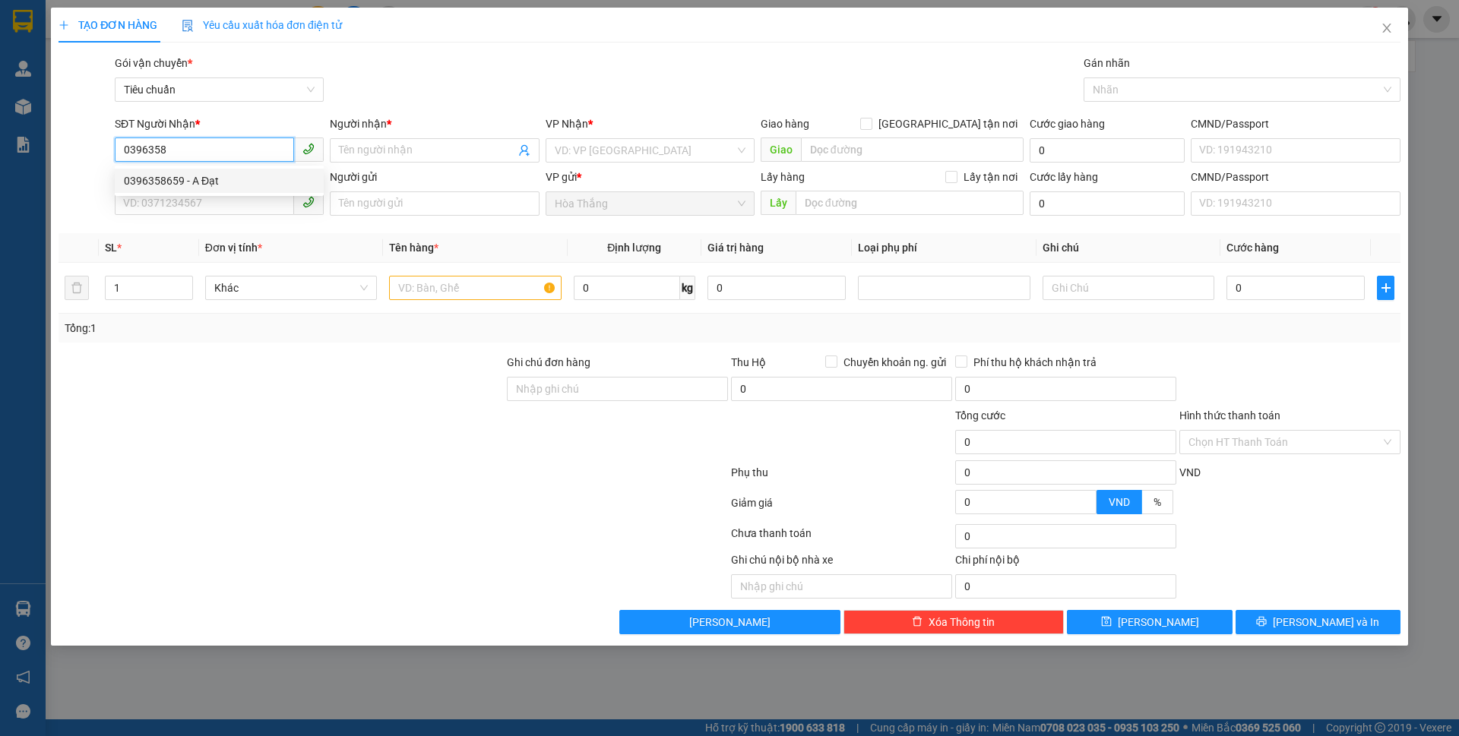
click at [156, 175] on div "0396358659 - A Đạt" at bounding box center [219, 181] width 191 height 17
type input "0396358659"
type input "A Đạt"
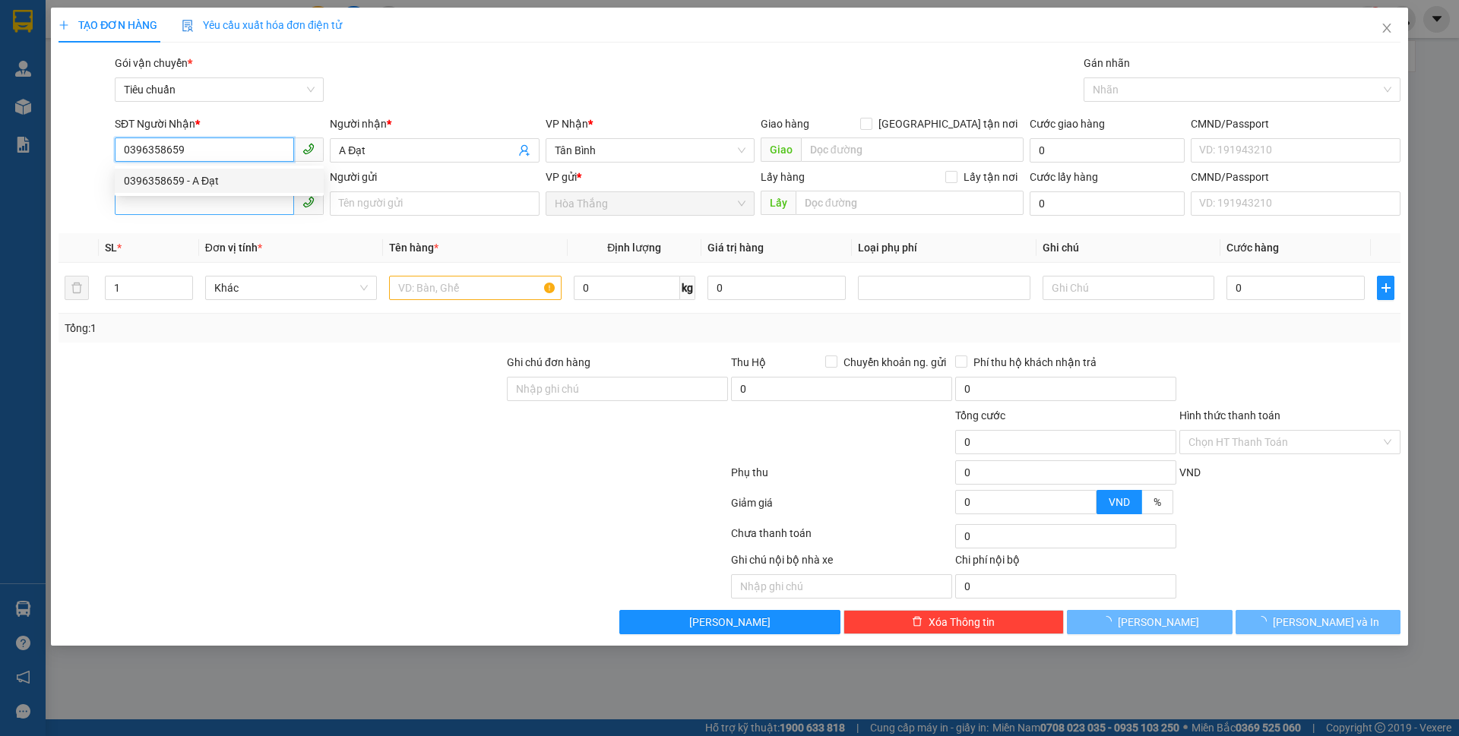
type input "0396358659"
type input "30.000"
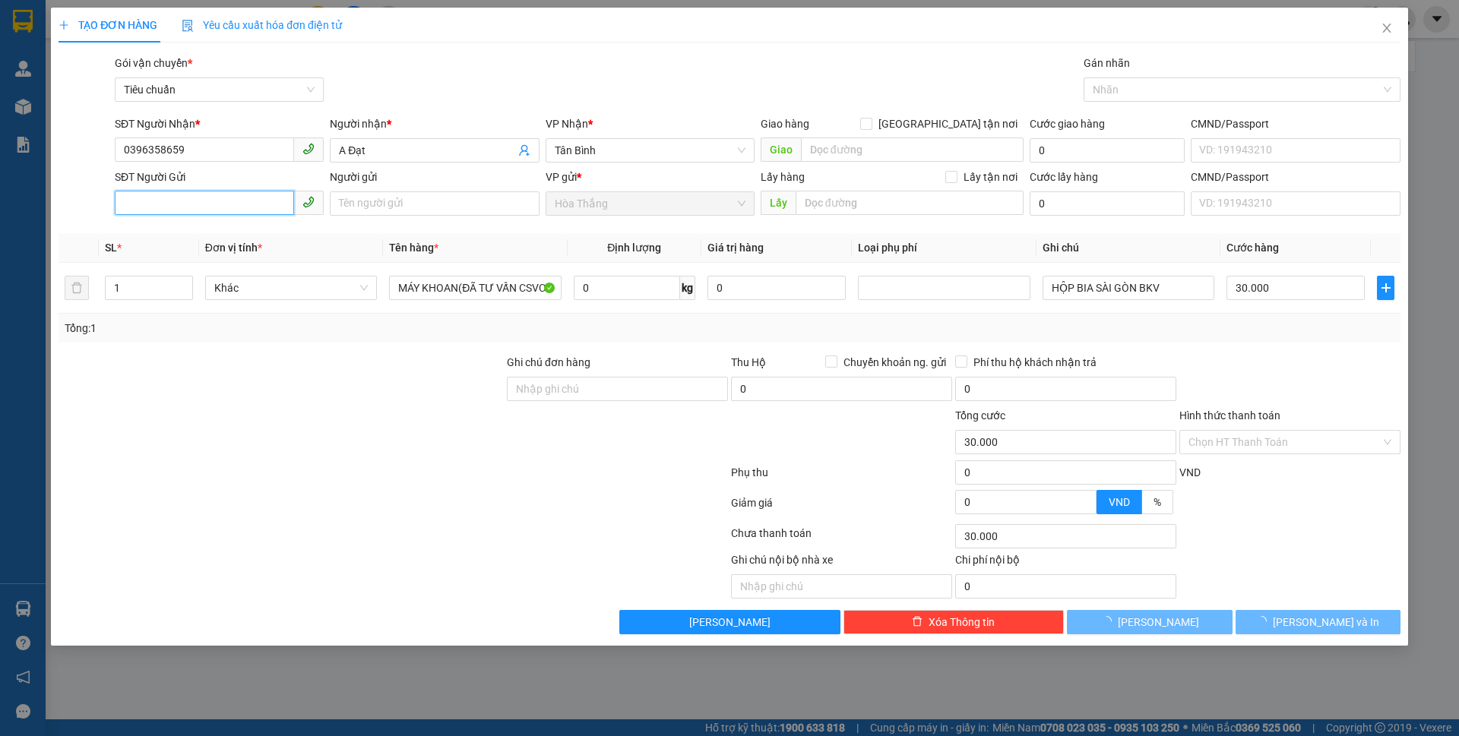
click at [160, 204] on input "SĐT Người Gửi" at bounding box center [204, 203] width 179 height 24
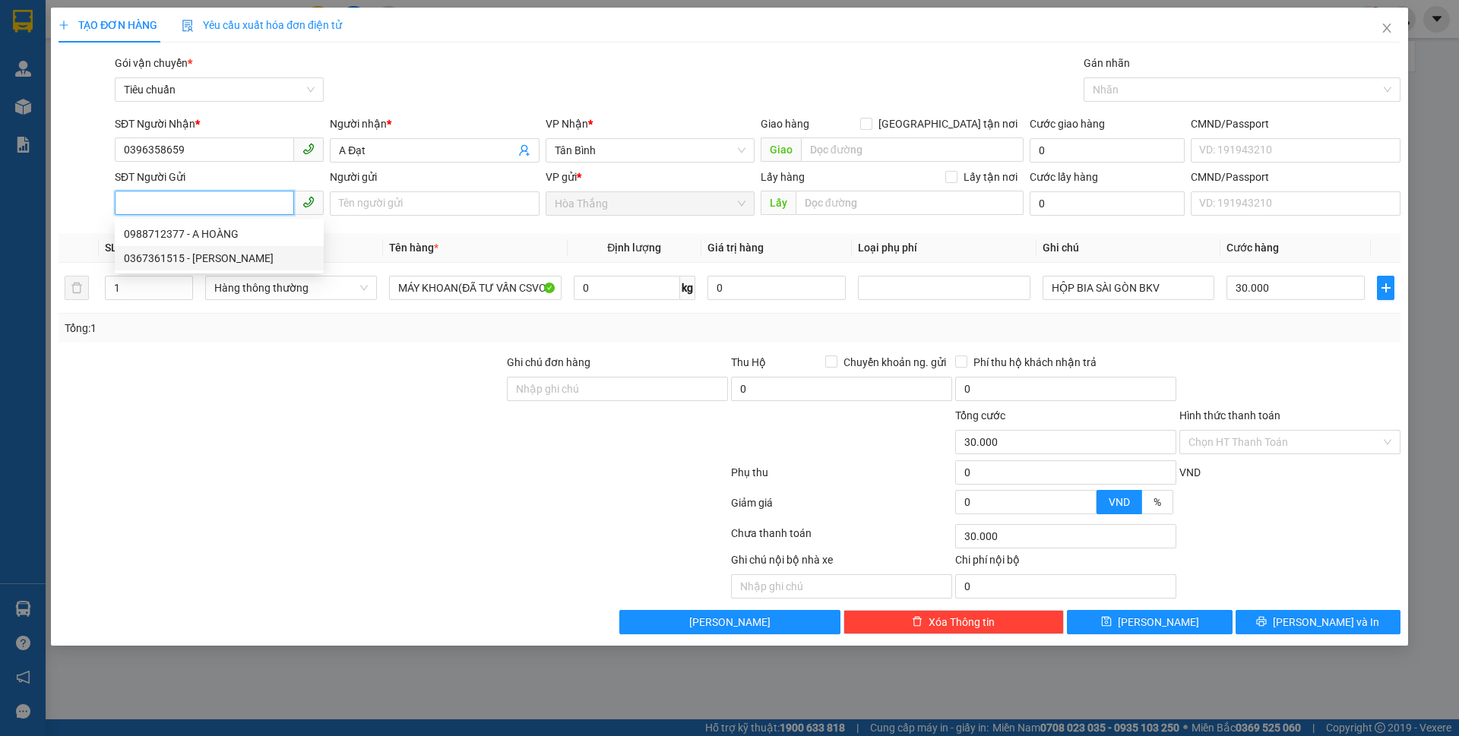
click at [222, 260] on div "0367361515 - CÔ MINH" at bounding box center [219, 258] width 191 height 17
type input "0367361515"
type input "CÔ MINH"
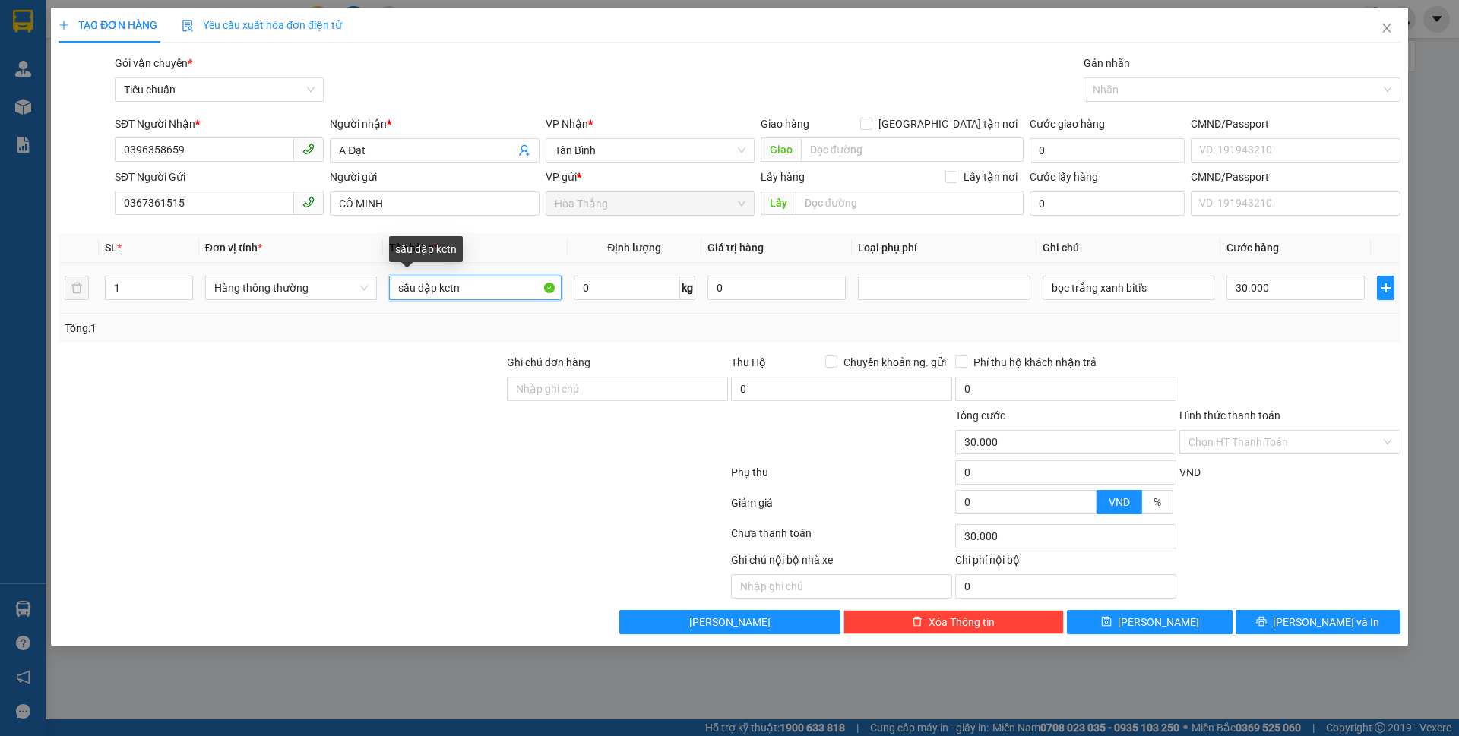
drag, startPoint x: 493, startPoint y: 287, endPoint x: 369, endPoint y: 274, distance: 123.7
click at [369, 274] on tr "1 Hàng thông thường sầu dập kctn 0 kg 0 bọc trắng xanh biti's 30.000" at bounding box center [730, 288] width 1342 height 51
type input "sr đã tư vấn"
click at [640, 294] on input "0" at bounding box center [627, 288] width 106 height 24
type input "7"
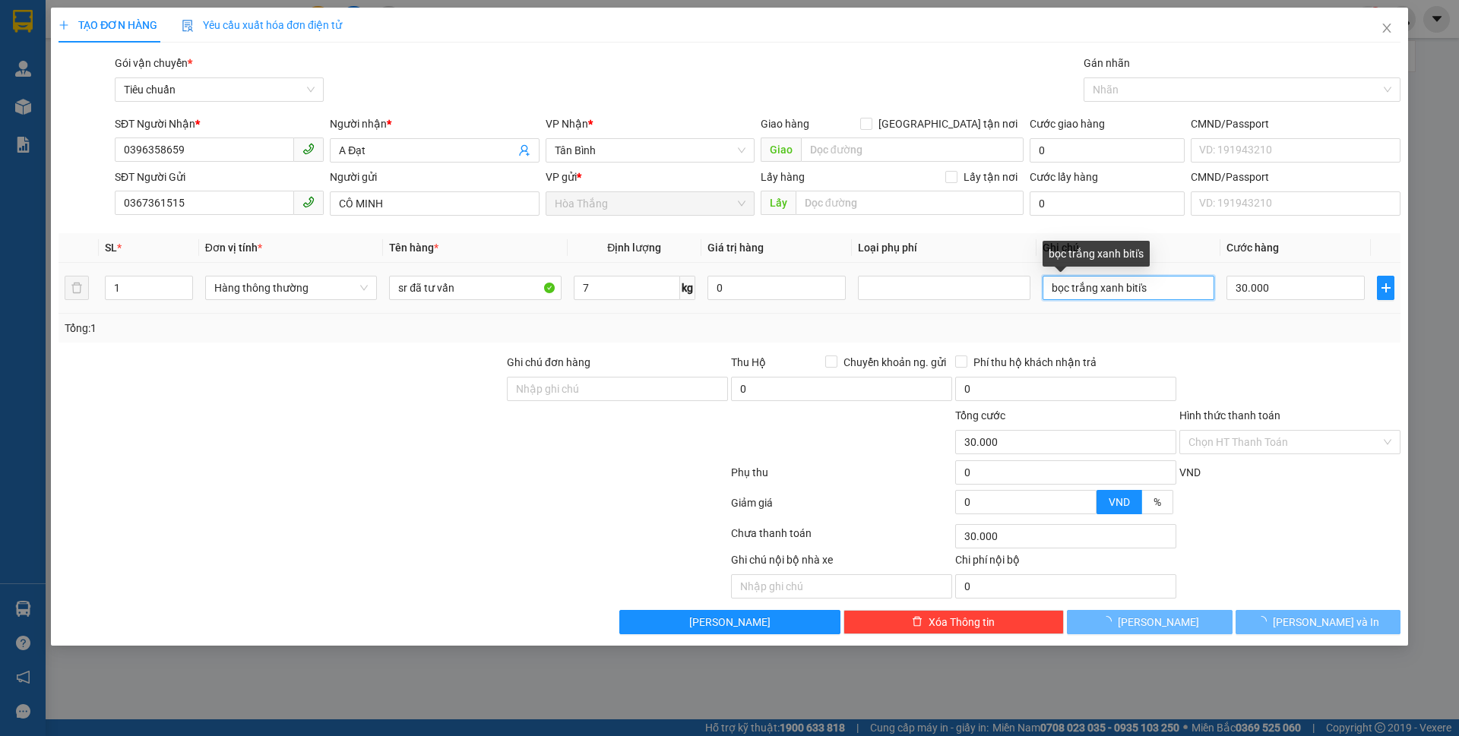
drag, startPoint x: 1148, startPoint y: 278, endPoint x: 1023, endPoint y: 258, distance: 126.3
click at [1023, 258] on table "SL * Đơn vị tính * Tên hàng * Định lượng Giá trị hàng Loại phụ phí Ghi chú Cước…" at bounding box center [730, 273] width 1342 height 81
type input "40.000"
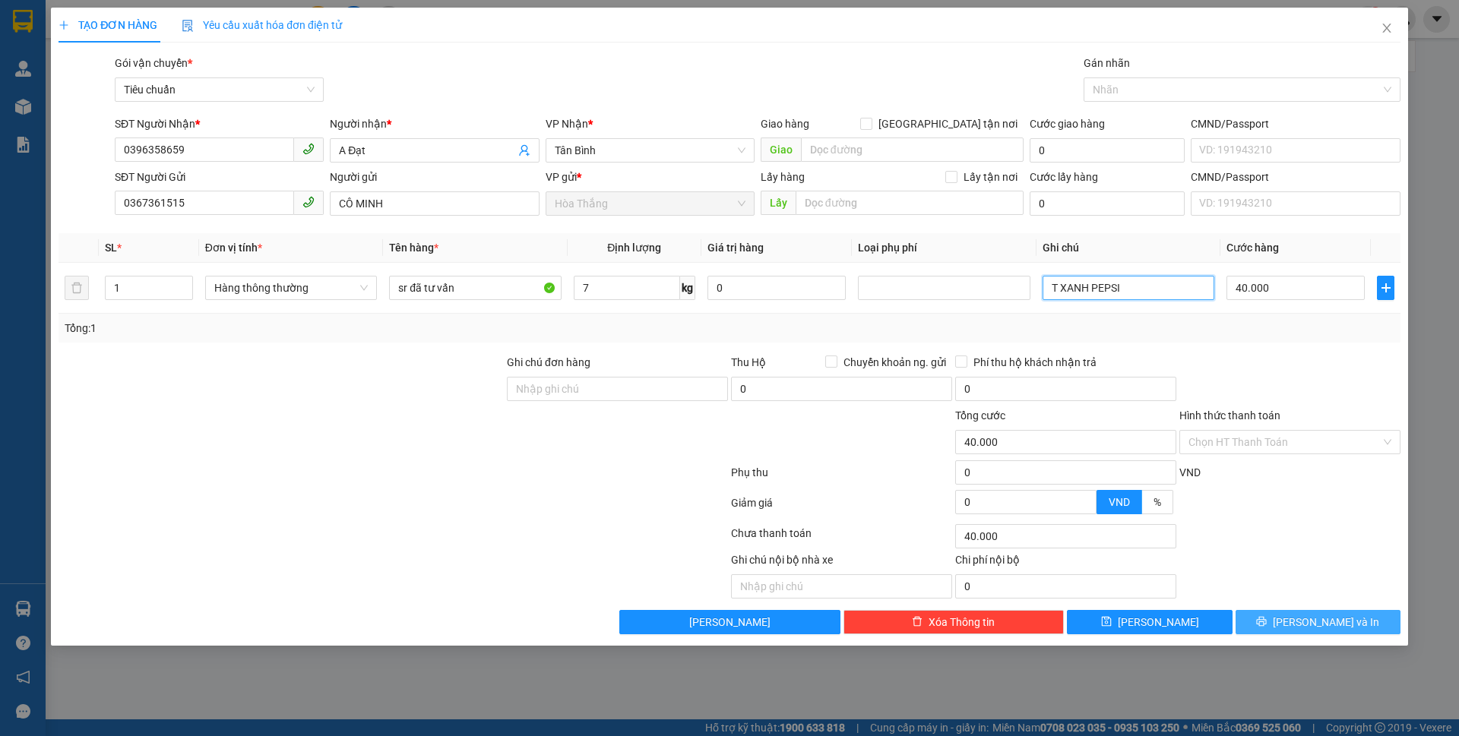
type input "T XANH PEPSI"
click at [1267, 624] on icon "printer" at bounding box center [1261, 621] width 11 height 11
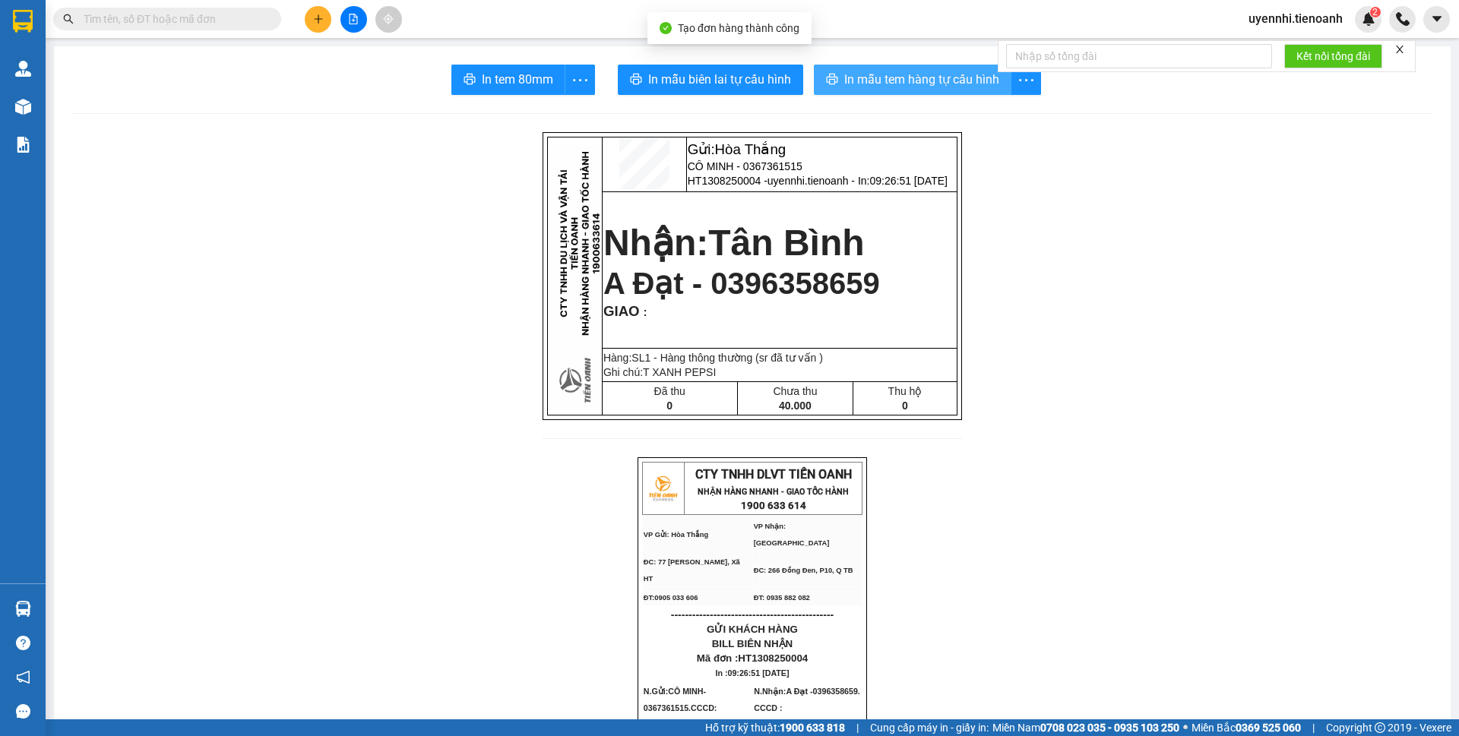
click at [864, 84] on span "In mẫu tem hàng tự cấu hình" at bounding box center [921, 79] width 155 height 19
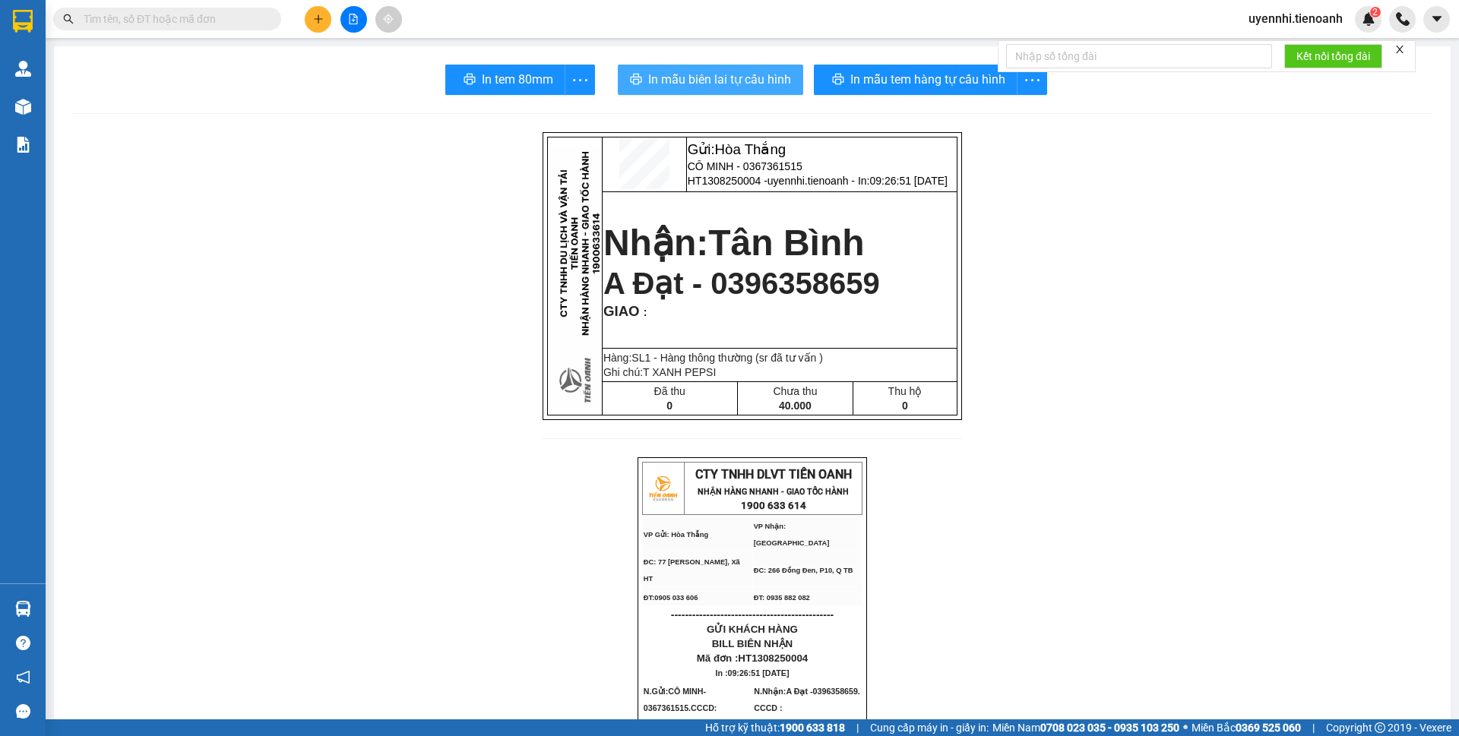
click at [770, 70] on span "In mẫu biên lai tự cấu hình" at bounding box center [719, 79] width 143 height 19
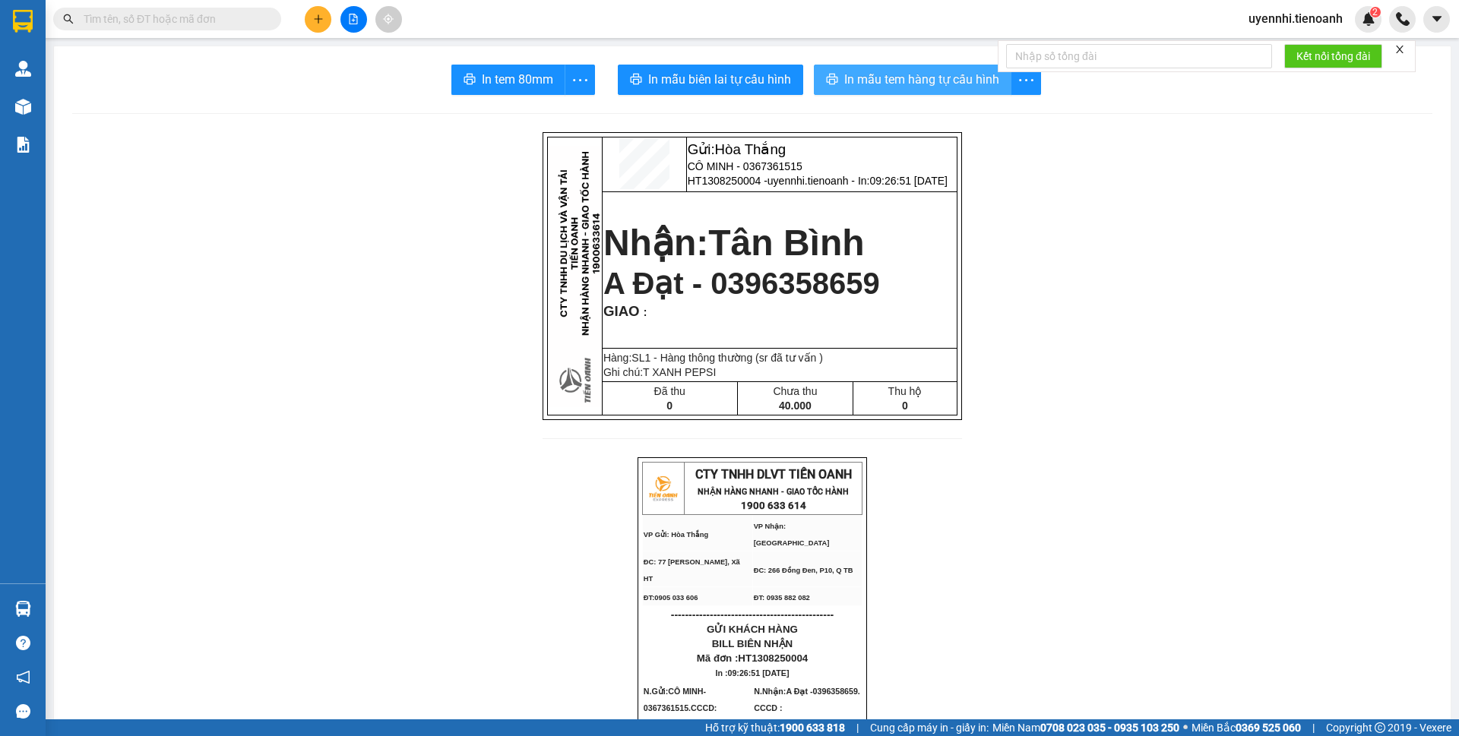
click at [915, 86] on span "In mẫu tem hàng tự cấu hình" at bounding box center [921, 79] width 155 height 19
click at [318, 21] on icon "plus" at bounding box center [318, 19] width 11 height 11
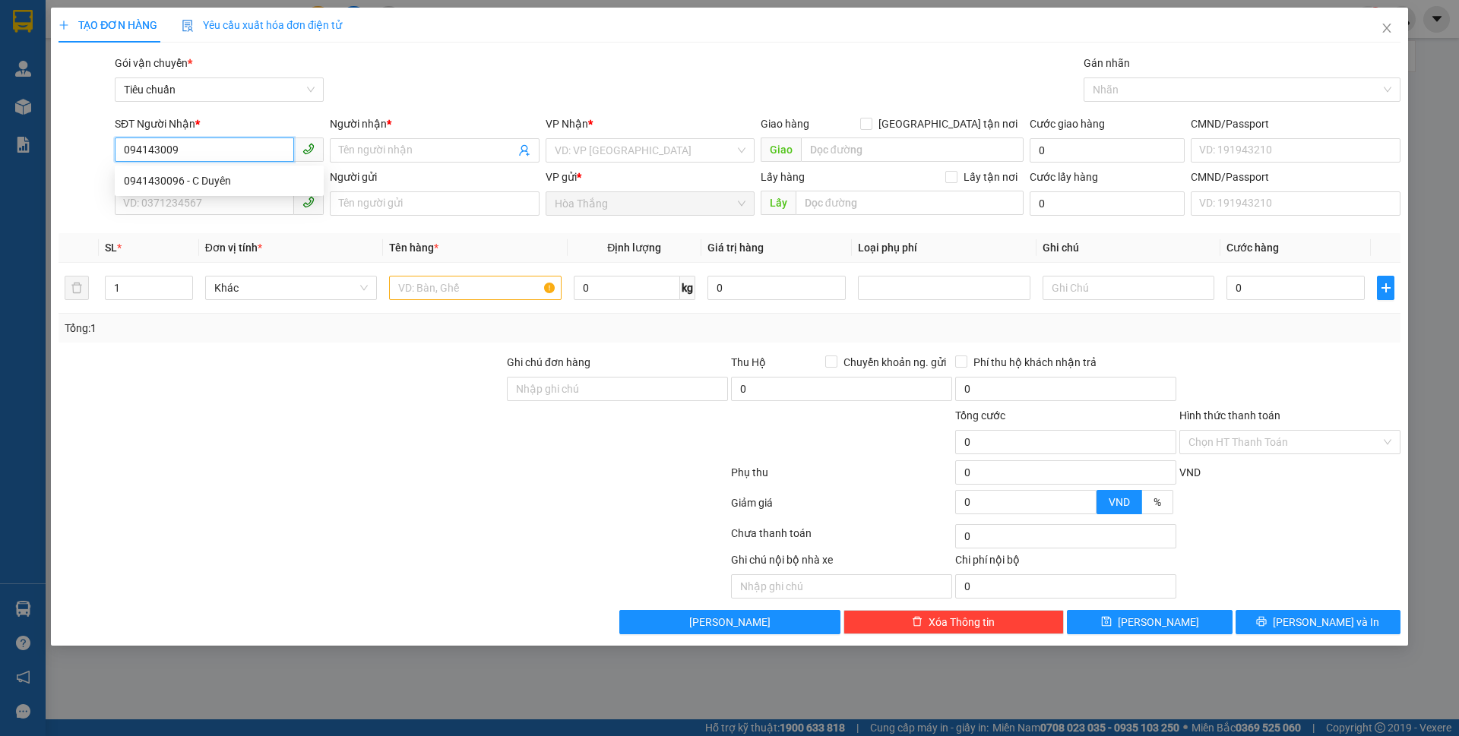
type input "0941430096"
click at [226, 177] on div "0941430096 - C Duyên" at bounding box center [219, 181] width 191 height 17
type input "C Duyên"
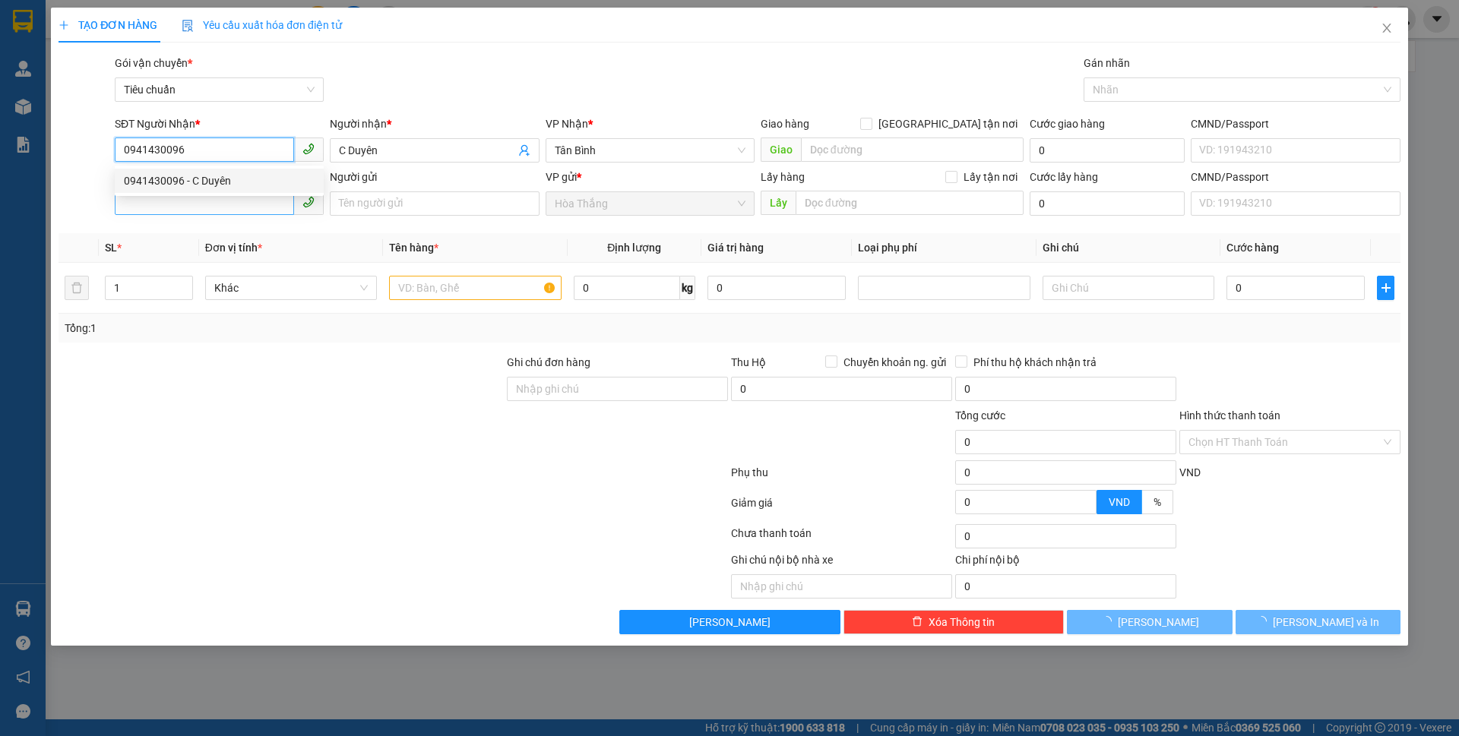
type input "40.000"
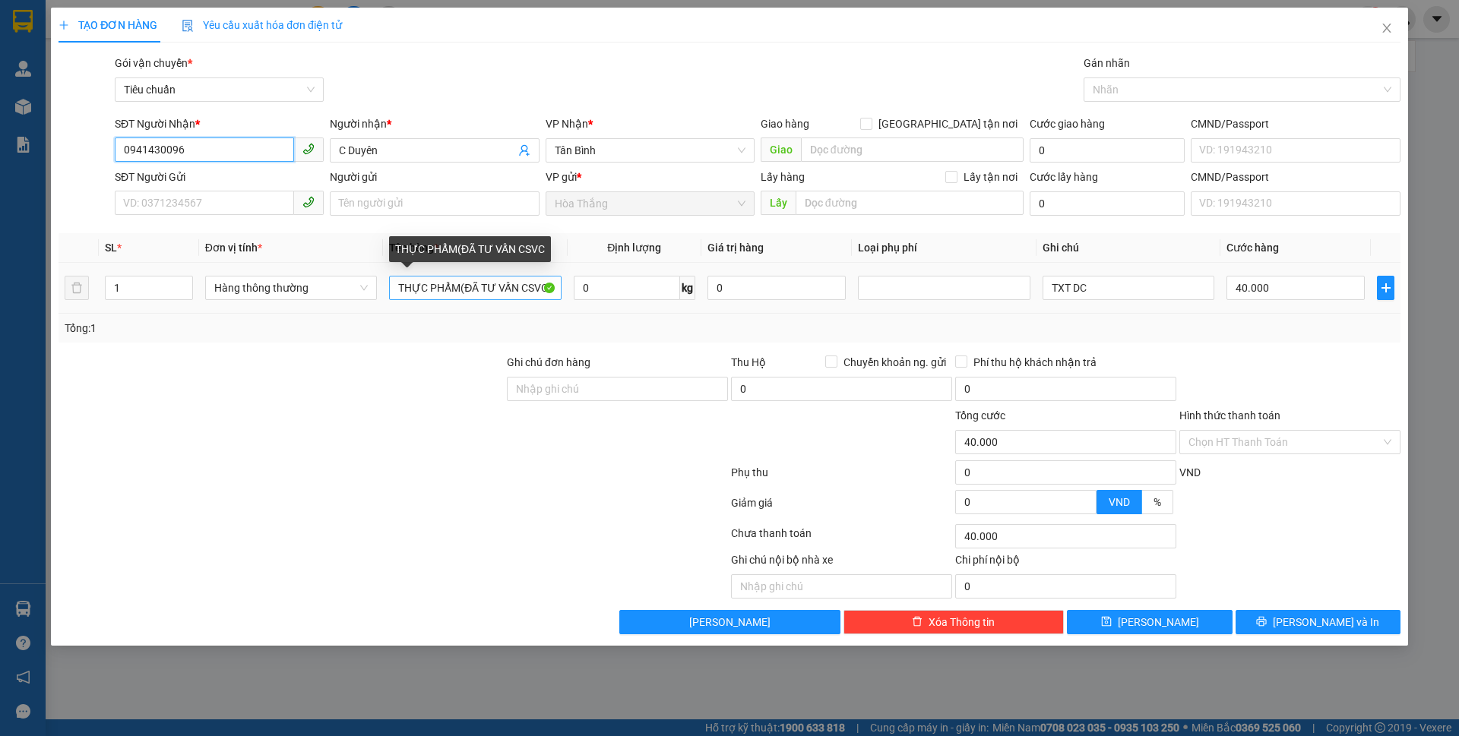
type input "0941430096"
drag, startPoint x: 459, startPoint y: 287, endPoint x: 328, endPoint y: 284, distance: 131.5
click at [328, 284] on tr "1 Hàng thông thường THỰC PHẨM(ĐÃ TƯ VẤN CSVC 0 kg 0 TXT DC 40.000" at bounding box center [730, 288] width 1342 height 51
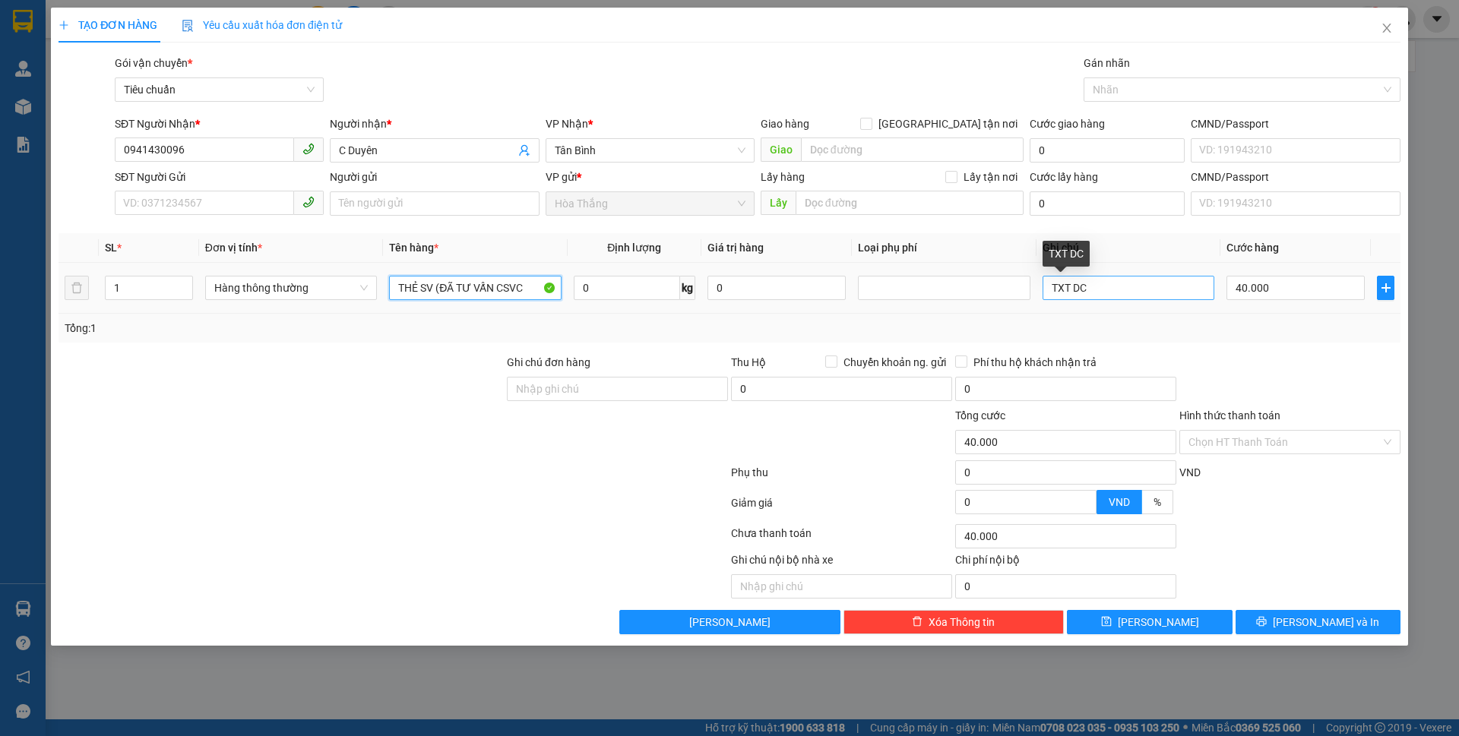
type input "THẺ SV (ĐÃ TƯ VẤN CSVC"
drag, startPoint x: 1105, startPoint y: 293, endPoint x: 1045, endPoint y: 293, distance: 60.0
click at [1045, 293] on input "TXT DC" at bounding box center [1129, 288] width 172 height 24
type input "BÌ THƯ T,O"
click at [1325, 300] on div "40.000" at bounding box center [1296, 288] width 138 height 30
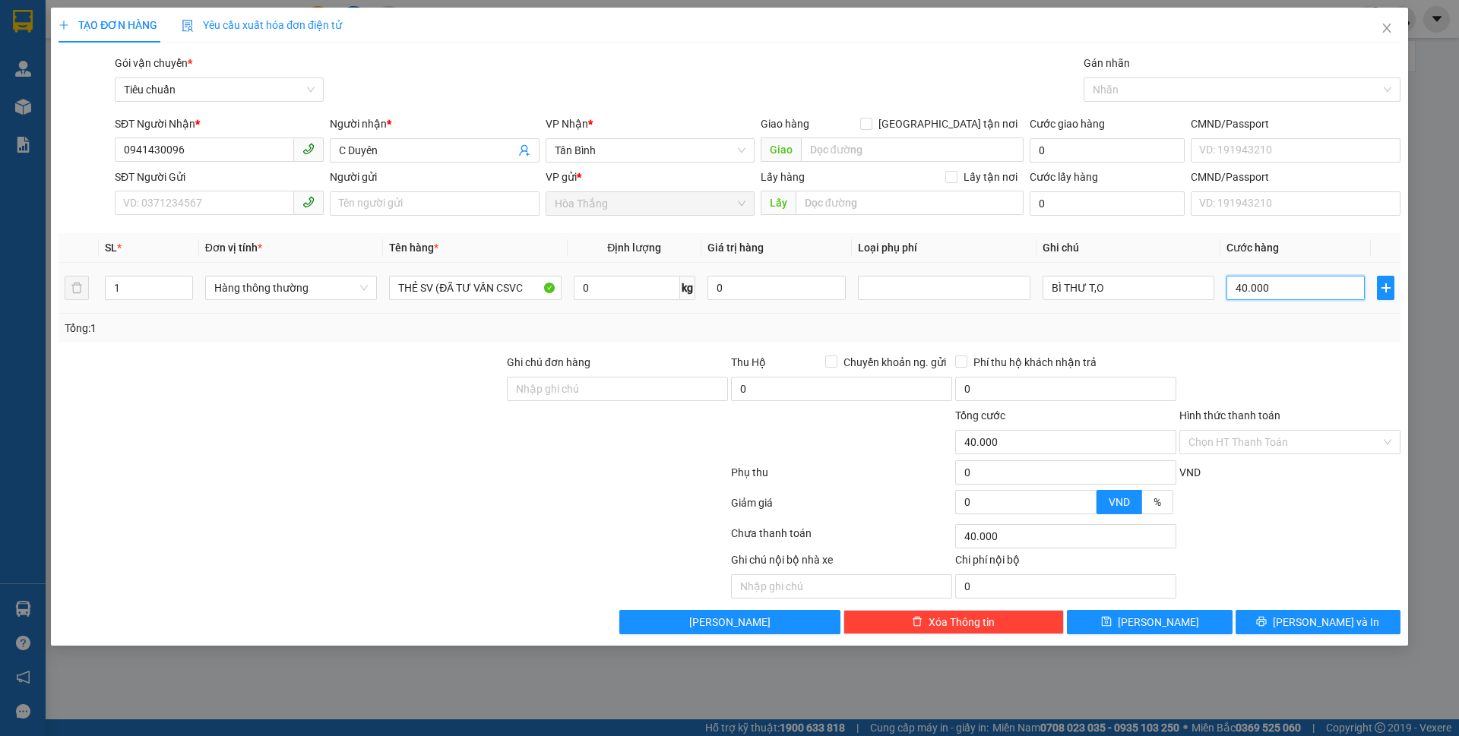
click at [1302, 292] on input "40.000" at bounding box center [1296, 288] width 138 height 24
type input "3"
type input "30"
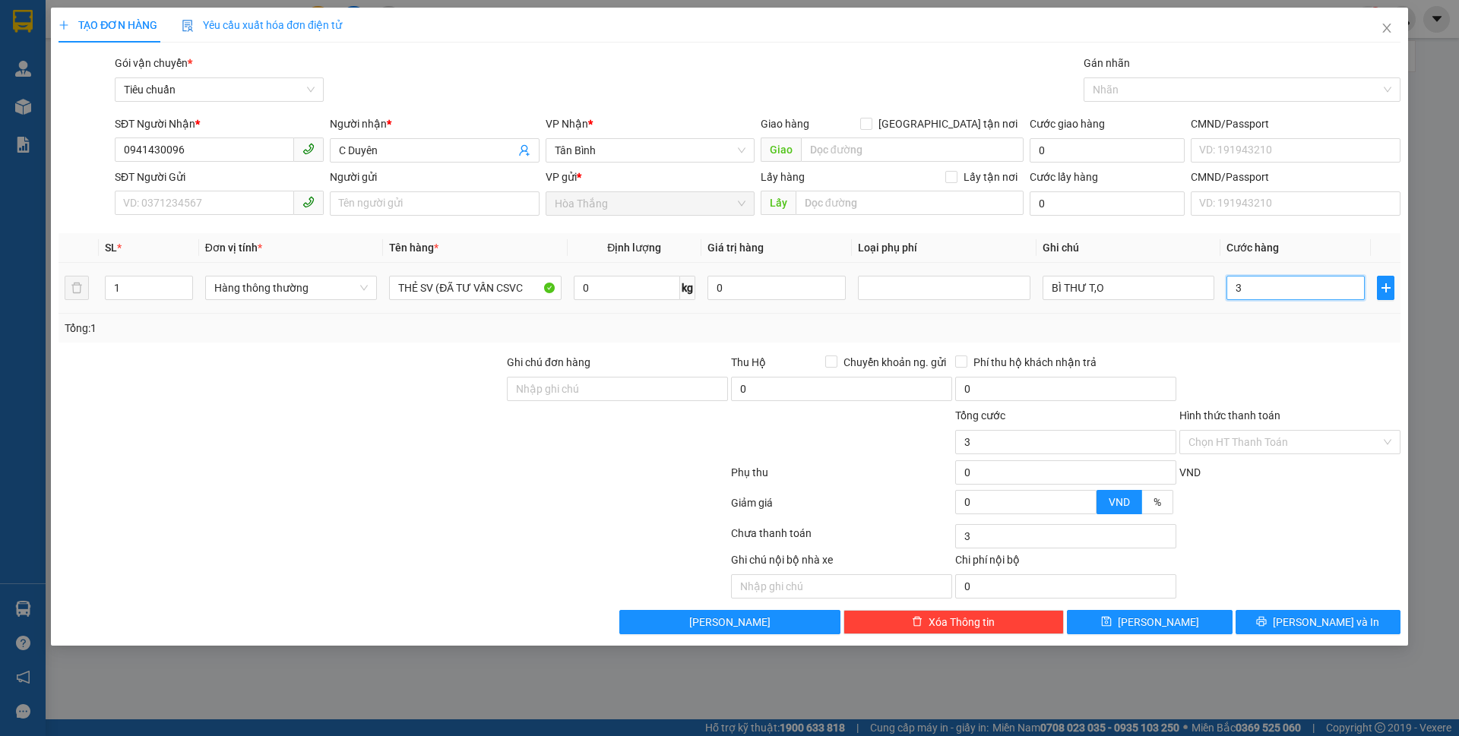
type input "30"
click at [1242, 441] on input "Hình thức thanh toán" at bounding box center [1285, 442] width 192 height 23
type input "30.000"
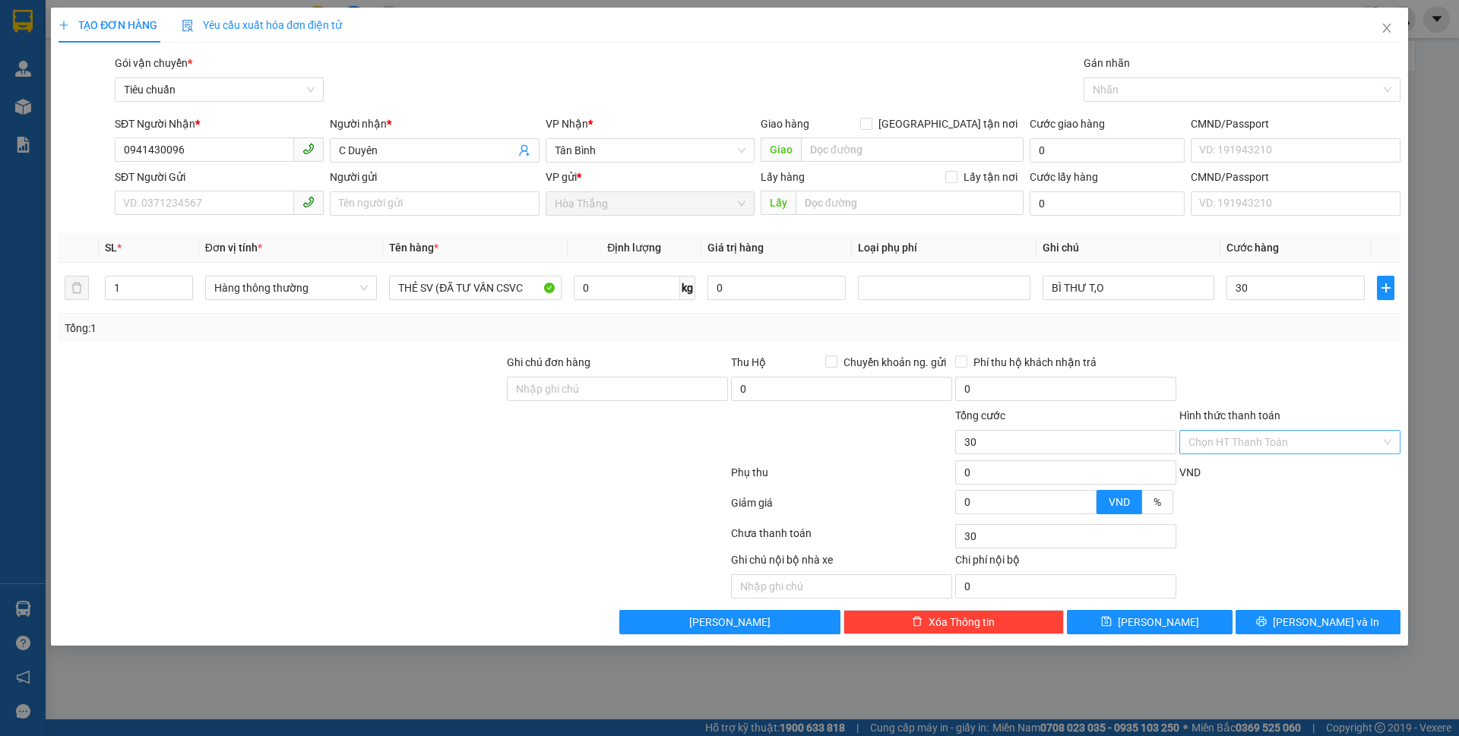
type input "30.000"
click at [1227, 473] on div "Tại văn phòng" at bounding box center [1290, 472] width 203 height 17
type input "0"
click at [1281, 616] on button "Lưu và In" at bounding box center [1318, 622] width 165 height 24
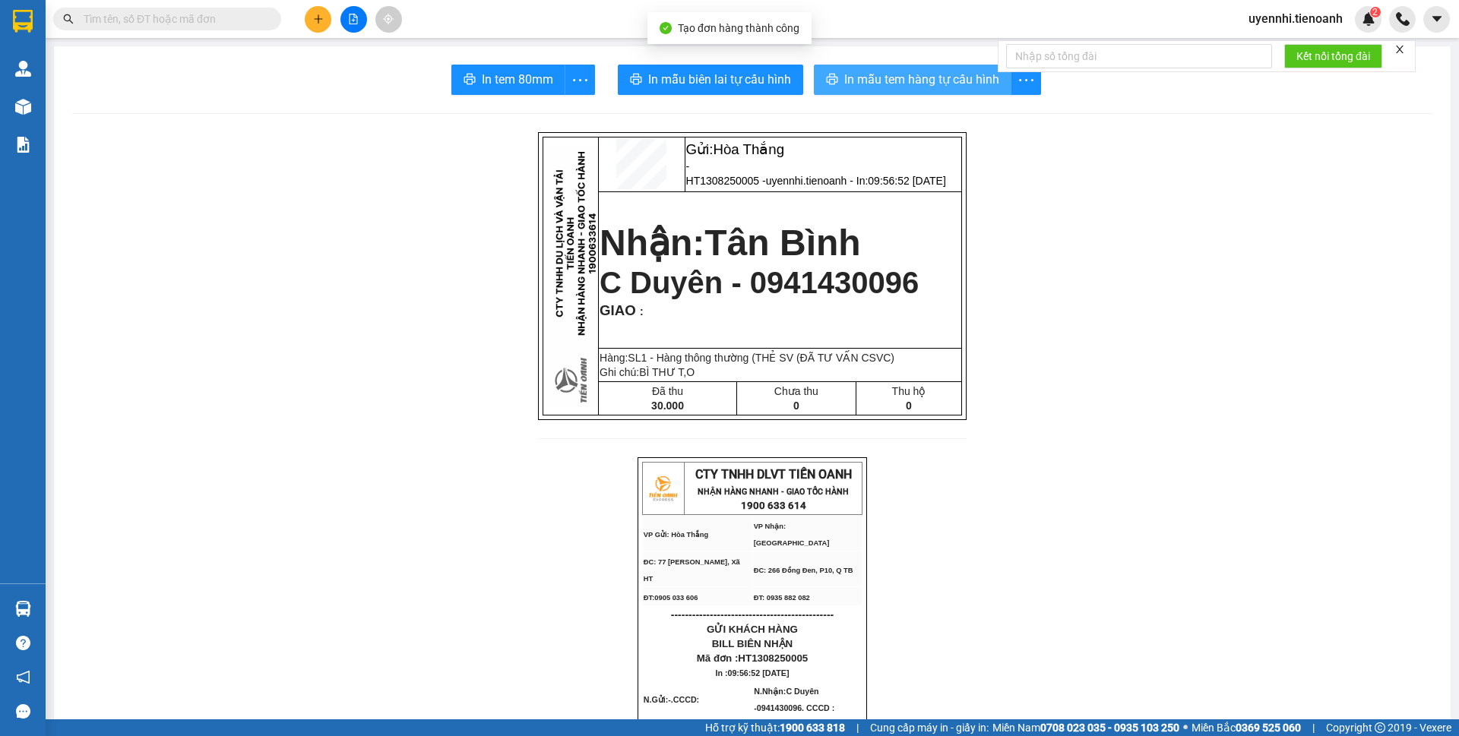
click at [882, 83] on span "In mẫu tem hàng tự cấu hình" at bounding box center [921, 79] width 155 height 19
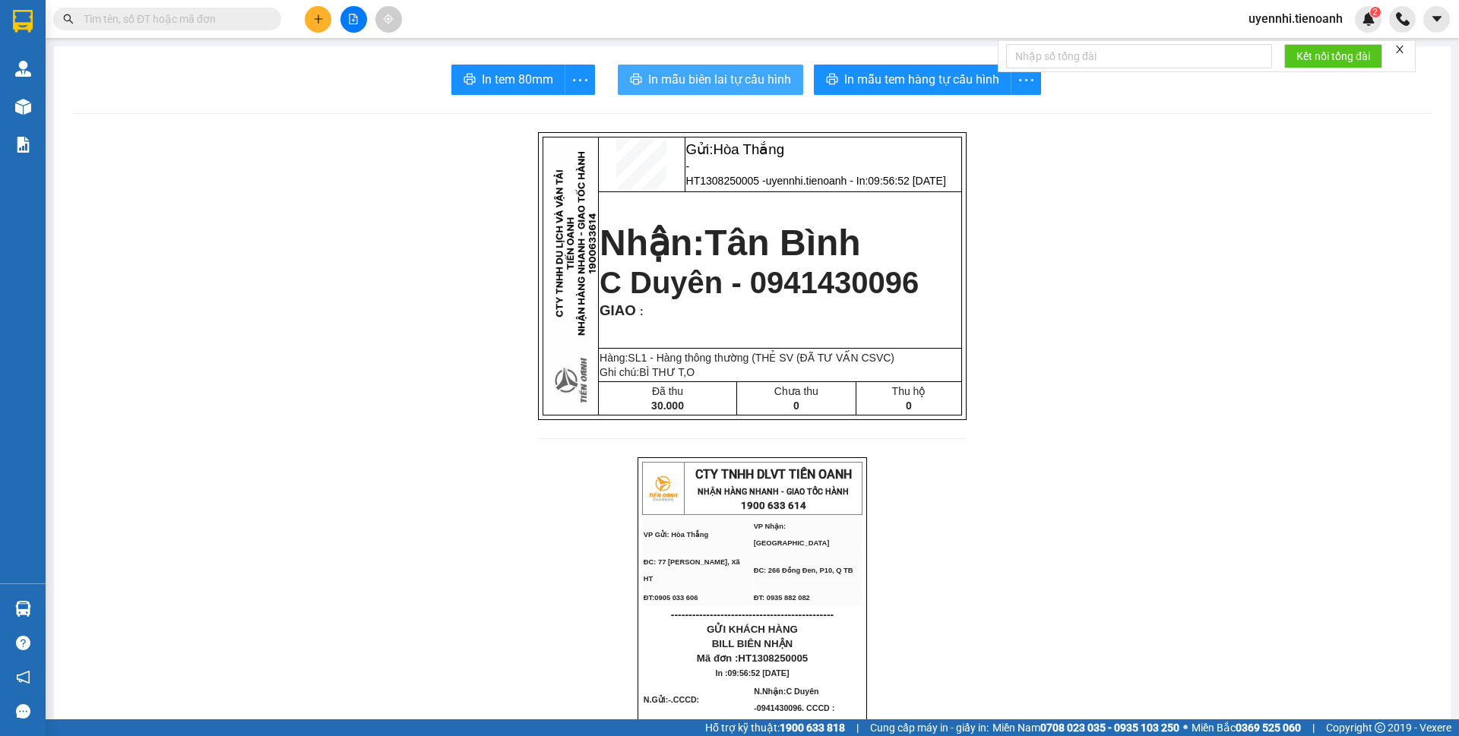
click at [721, 73] on span "In mẫu biên lai tự cấu hình" at bounding box center [719, 79] width 143 height 19
click at [742, 221] on td "Nhận: Tân Bình C Duyên - 0941430096 GIAO :" at bounding box center [780, 270] width 363 height 157
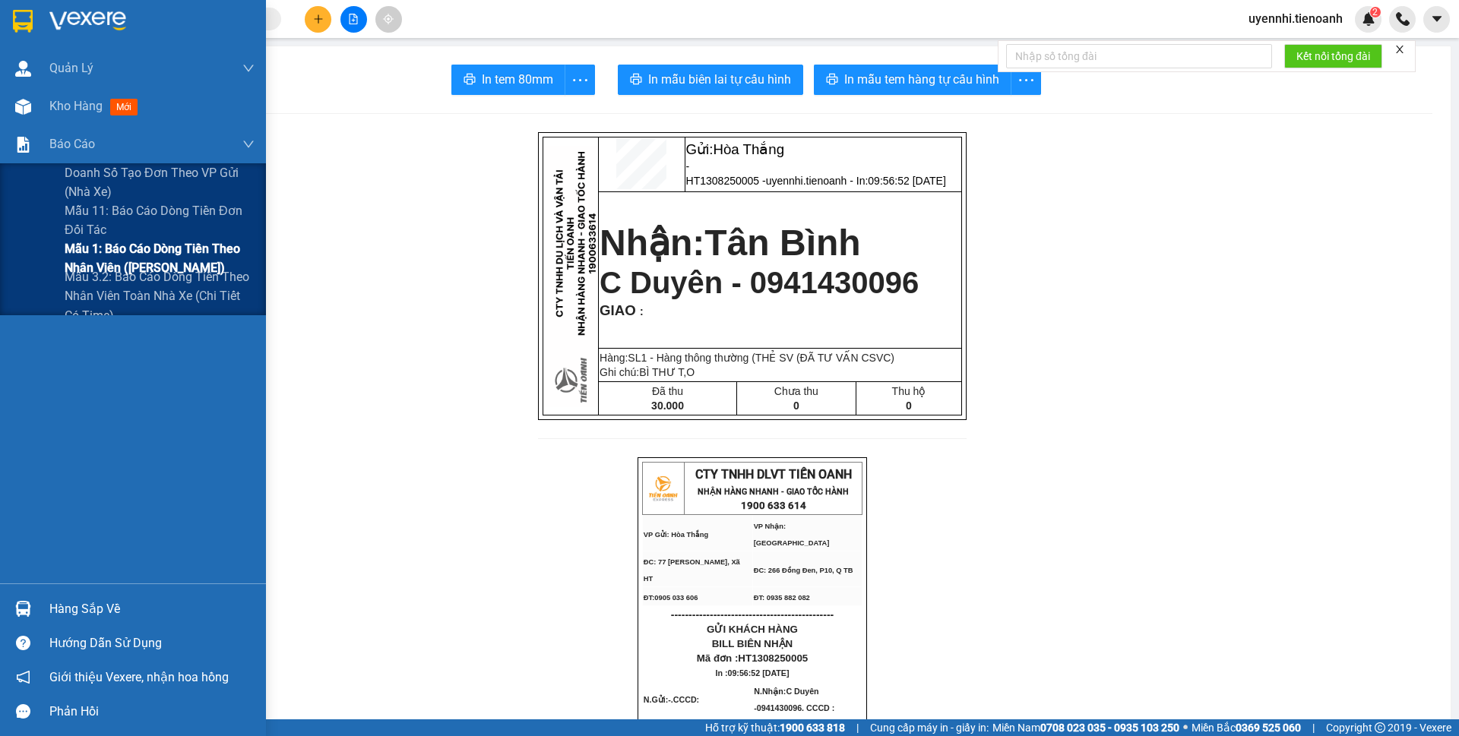
click at [108, 261] on span "Mẫu 1: Báo cáo dòng tiền theo nhân viên ([PERSON_NAME])" at bounding box center [160, 258] width 190 height 38
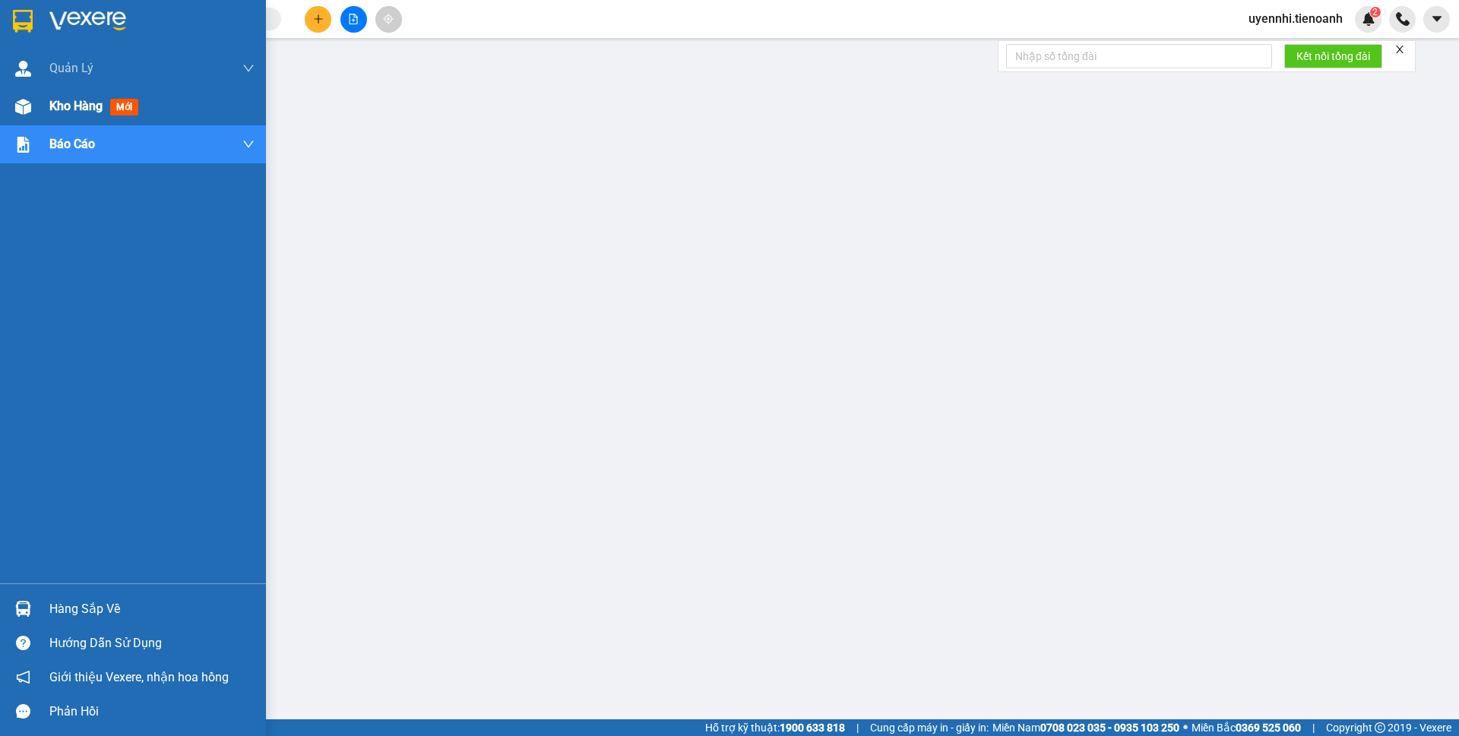
click at [73, 99] on span "Kho hàng" at bounding box center [75, 106] width 53 height 14
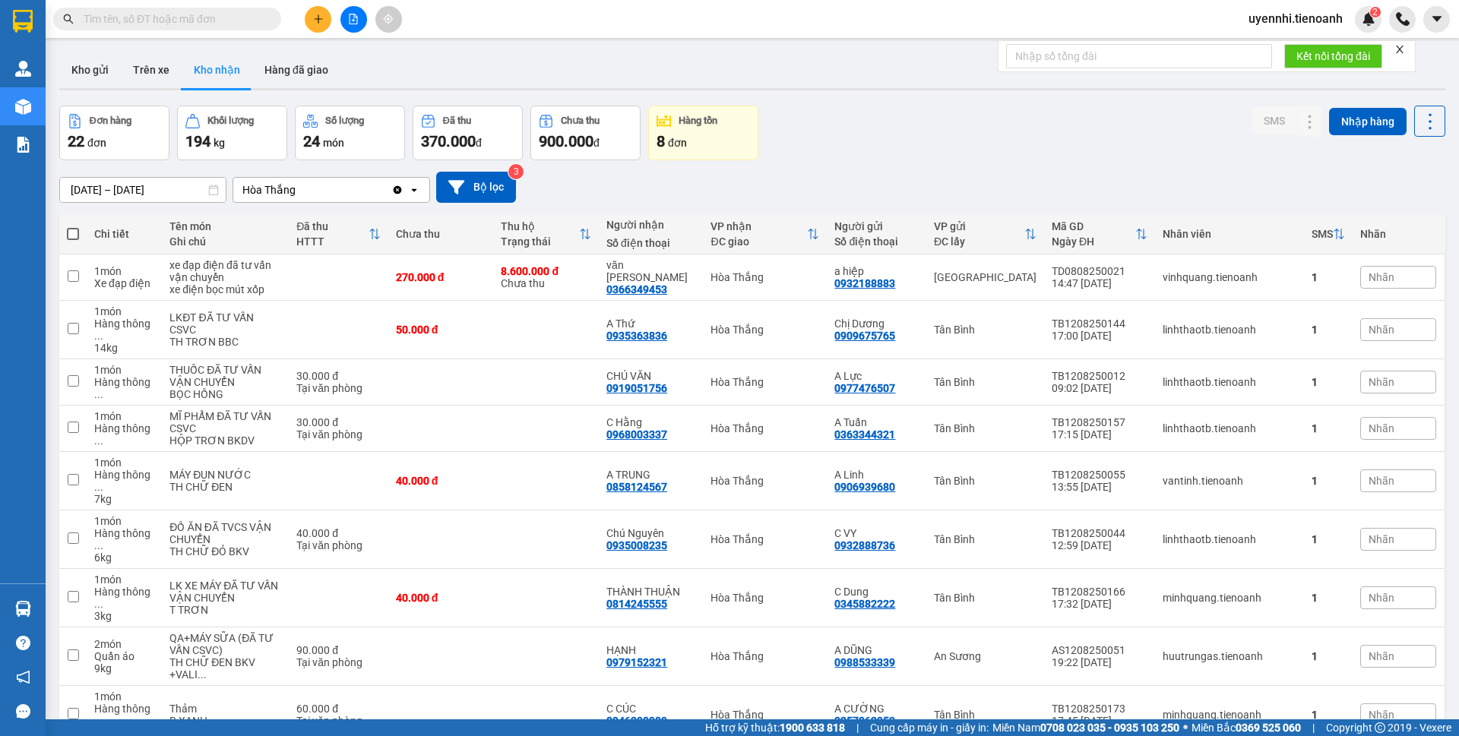
click at [318, 19] on icon "plus" at bounding box center [318, 18] width 8 height 1
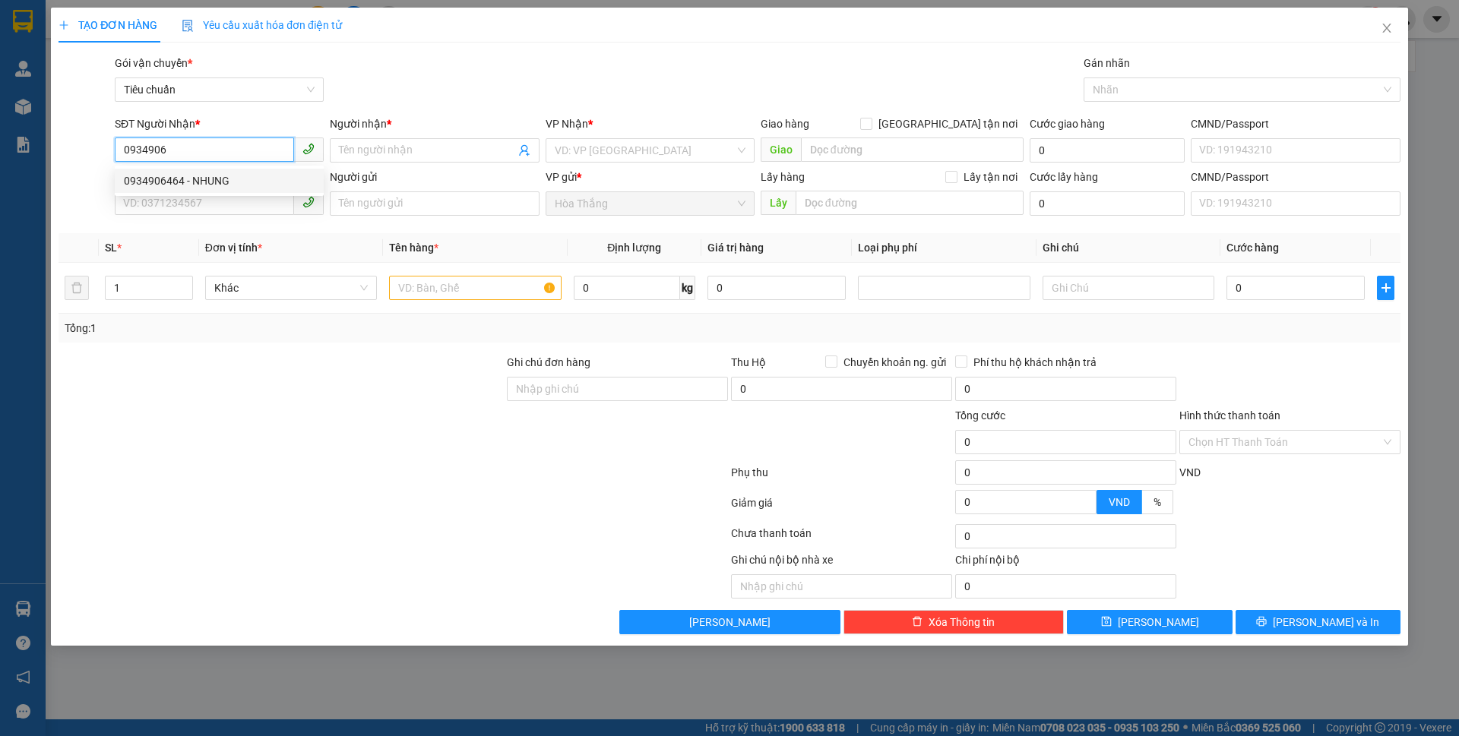
click at [195, 182] on div "0934906464 - NHUNG" at bounding box center [219, 181] width 191 height 17
type input "0934906464"
type input "NHUNG"
type input "06618901785"
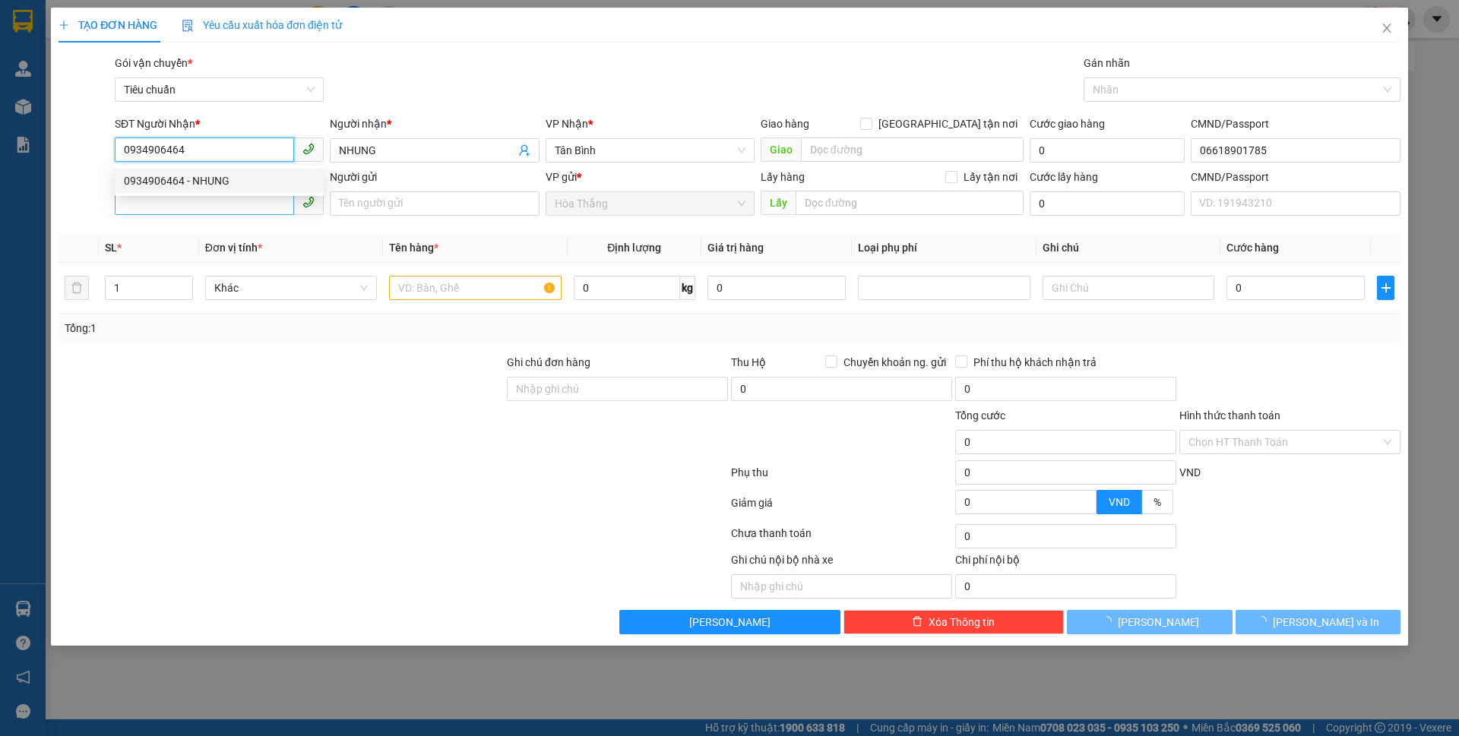
type input "0934906464"
type input "40.000"
click at [185, 192] on input "SĐT Người Gửi" at bounding box center [204, 203] width 179 height 24
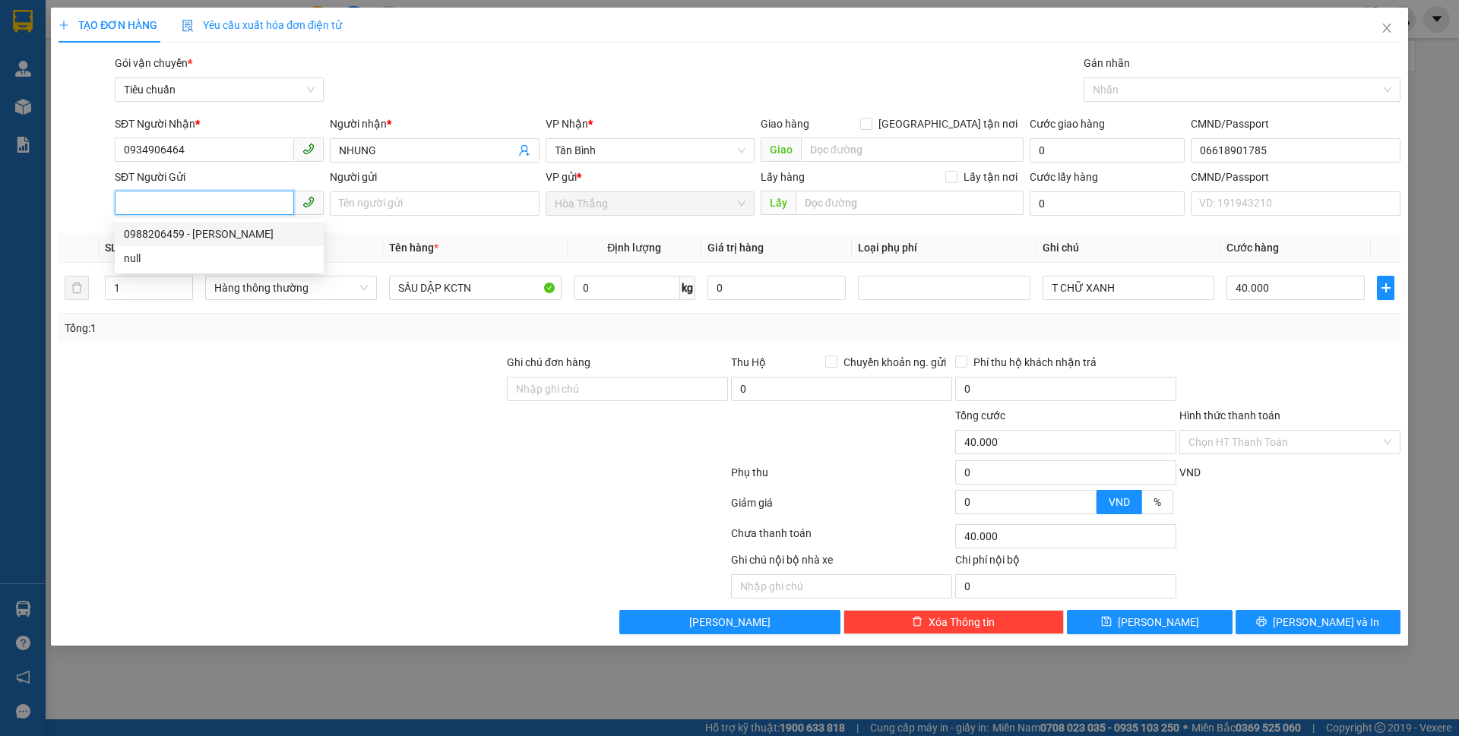
click at [210, 236] on div "0988206459 - HUYỀN" at bounding box center [219, 234] width 191 height 17
type input "0988206459"
type input "HUYỀN"
type input "034184017394"
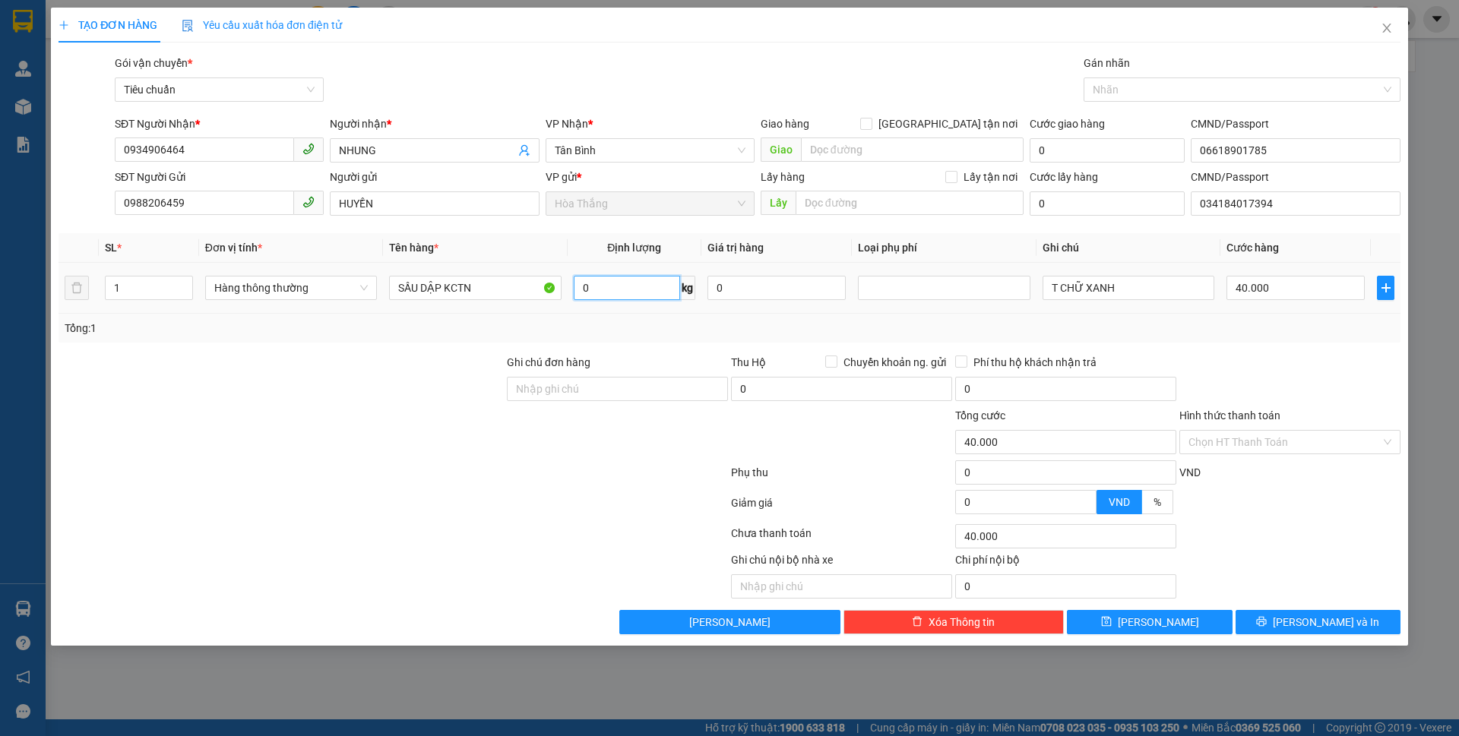
click at [613, 283] on input "0" at bounding box center [627, 288] width 106 height 24
type input "25"
drag, startPoint x: 423, startPoint y: 284, endPoint x: 590, endPoint y: 305, distance: 167.7
click at [590, 305] on tr "1 Hàng thông thường SẦU DẬP KCTN 25 kg 0 T CHỮ XANH 40.000" at bounding box center [730, 288] width 1342 height 51
type input "60.000"
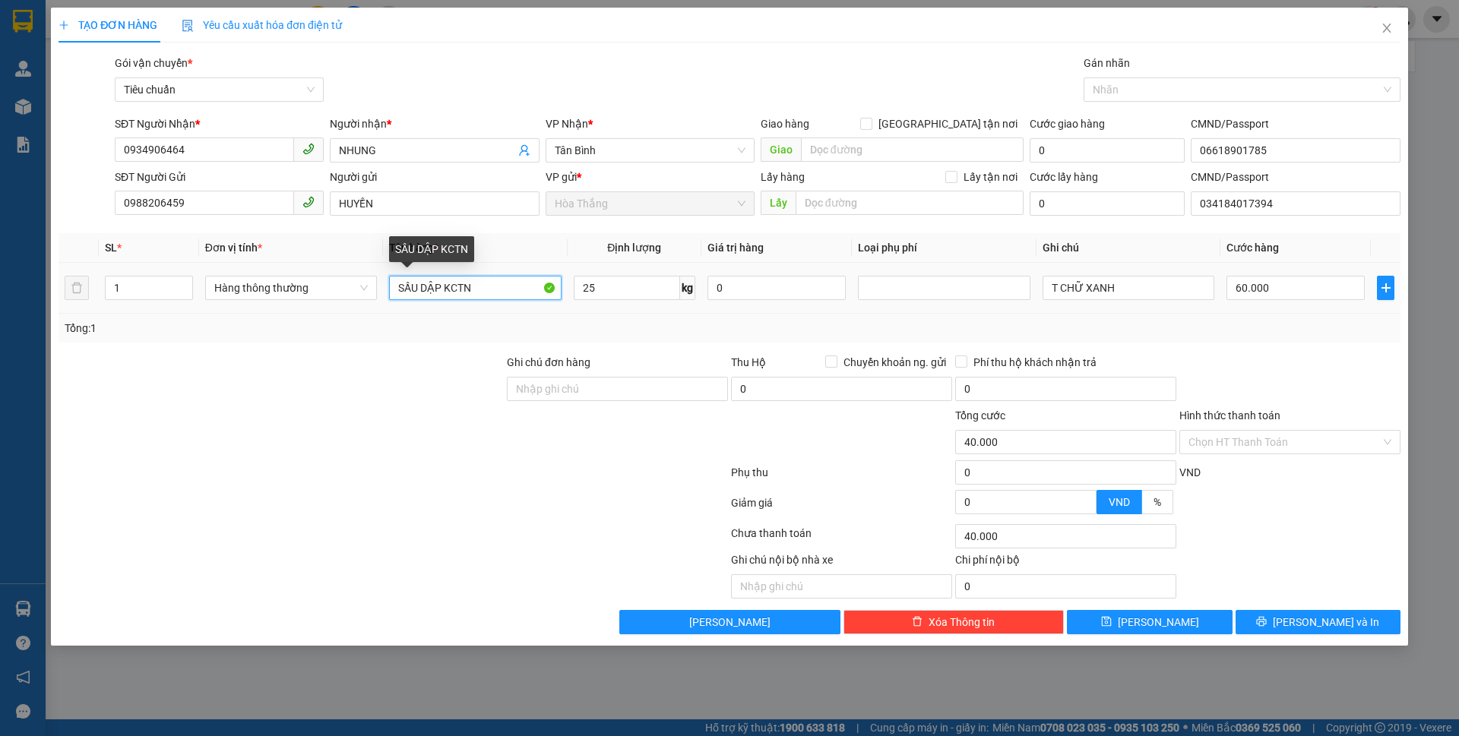
type input "60.000"
type input "SẦU đã tư vấn csvc"
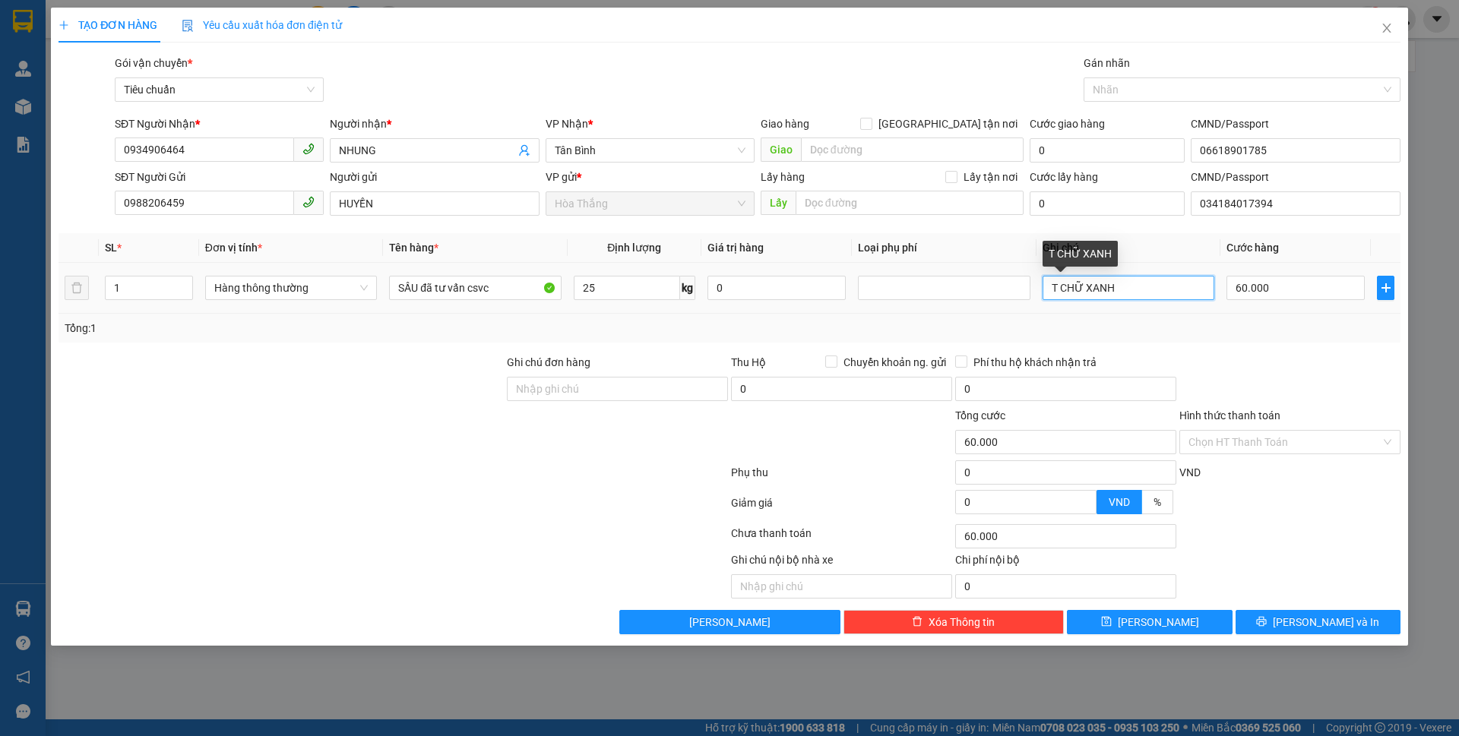
drag, startPoint x: 1088, startPoint y: 287, endPoint x: 1144, endPoint y: 287, distance: 56.2
click at [1144, 287] on input "T CHỮ XANH" at bounding box center [1129, 288] width 172 height 24
type input "T CHỮ ĐỎ"
click at [1255, 438] on input "Hình thức thanh toán" at bounding box center [1285, 442] width 192 height 23
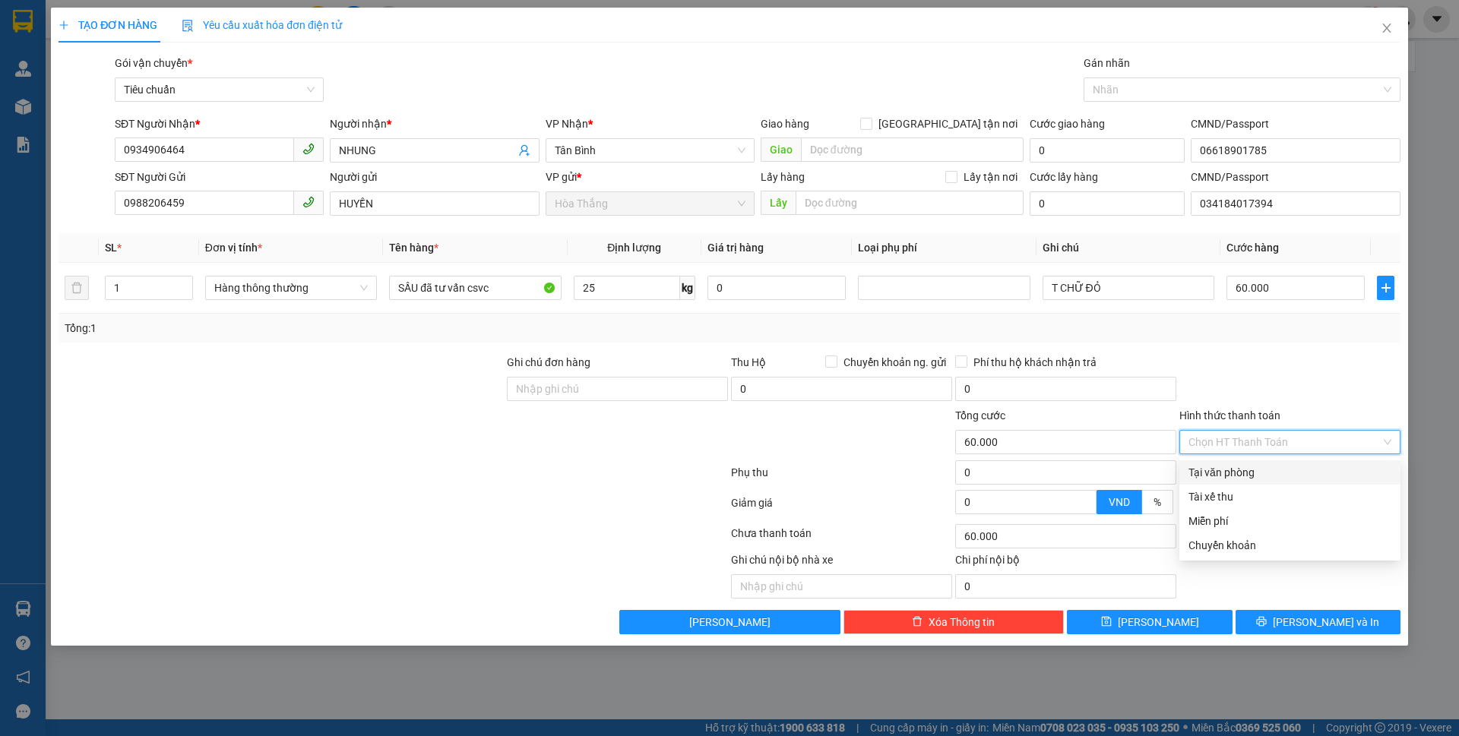
click at [1251, 468] on div "Tại văn phòng" at bounding box center [1290, 472] width 203 height 17
type input "0"
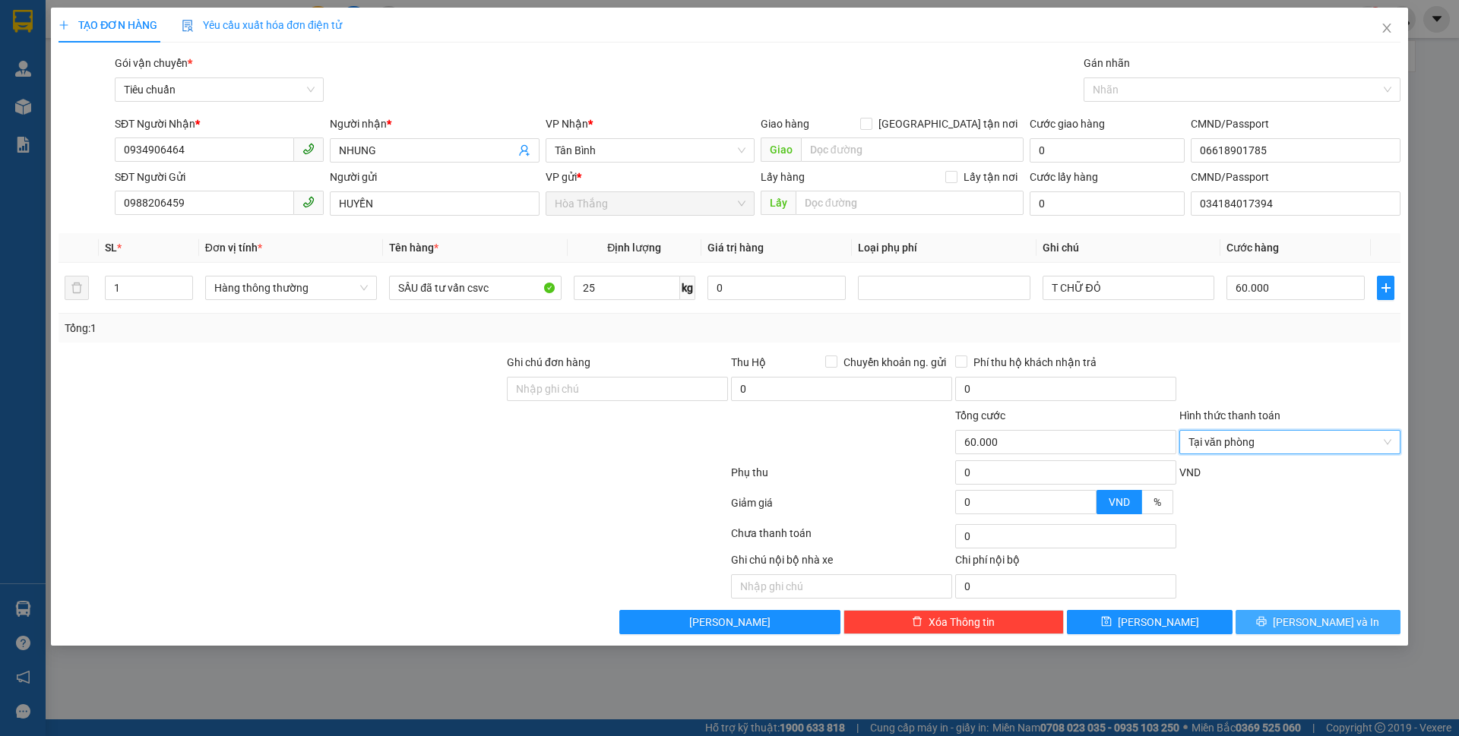
click at [1286, 616] on button "Lưu và In" at bounding box center [1318, 622] width 165 height 24
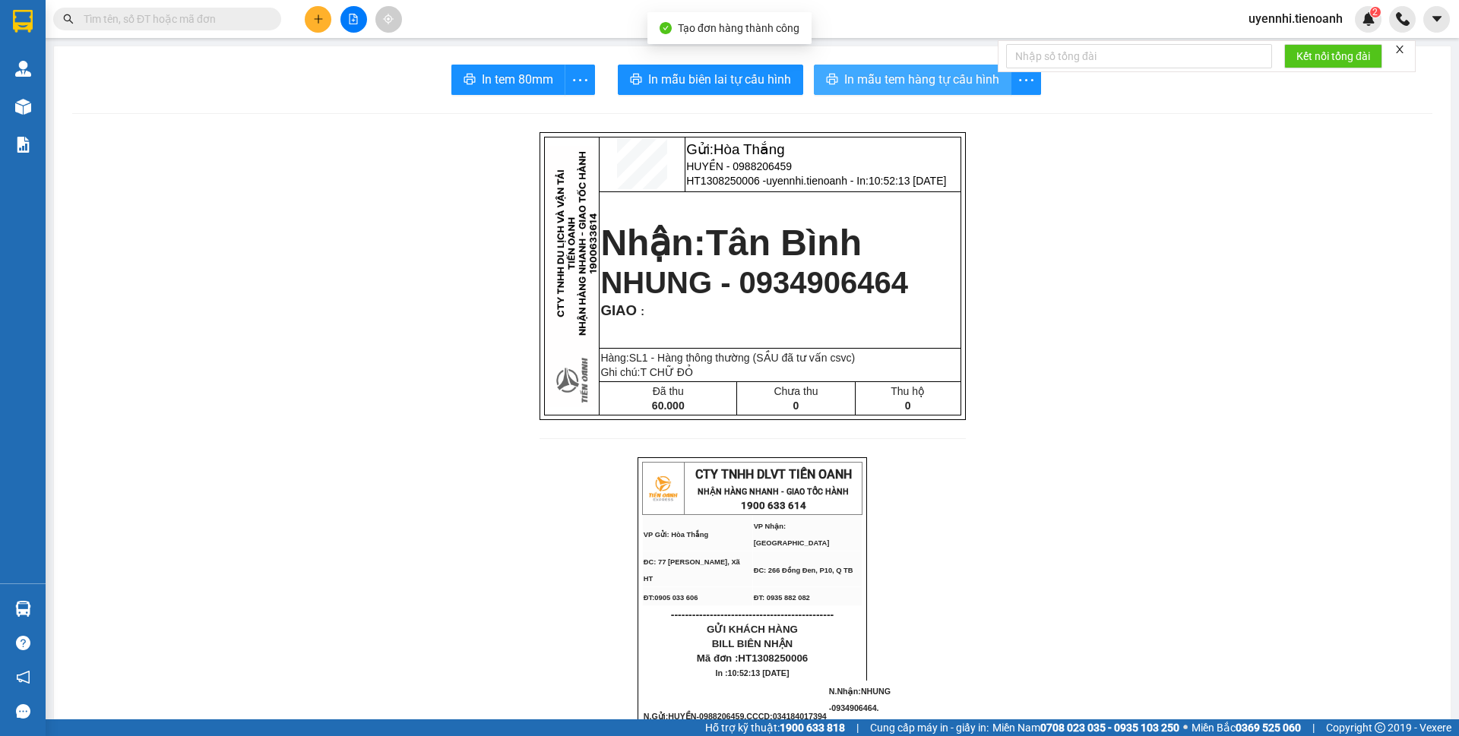
click at [916, 81] on span "In mẫu tem hàng tự cấu hình" at bounding box center [921, 79] width 155 height 19
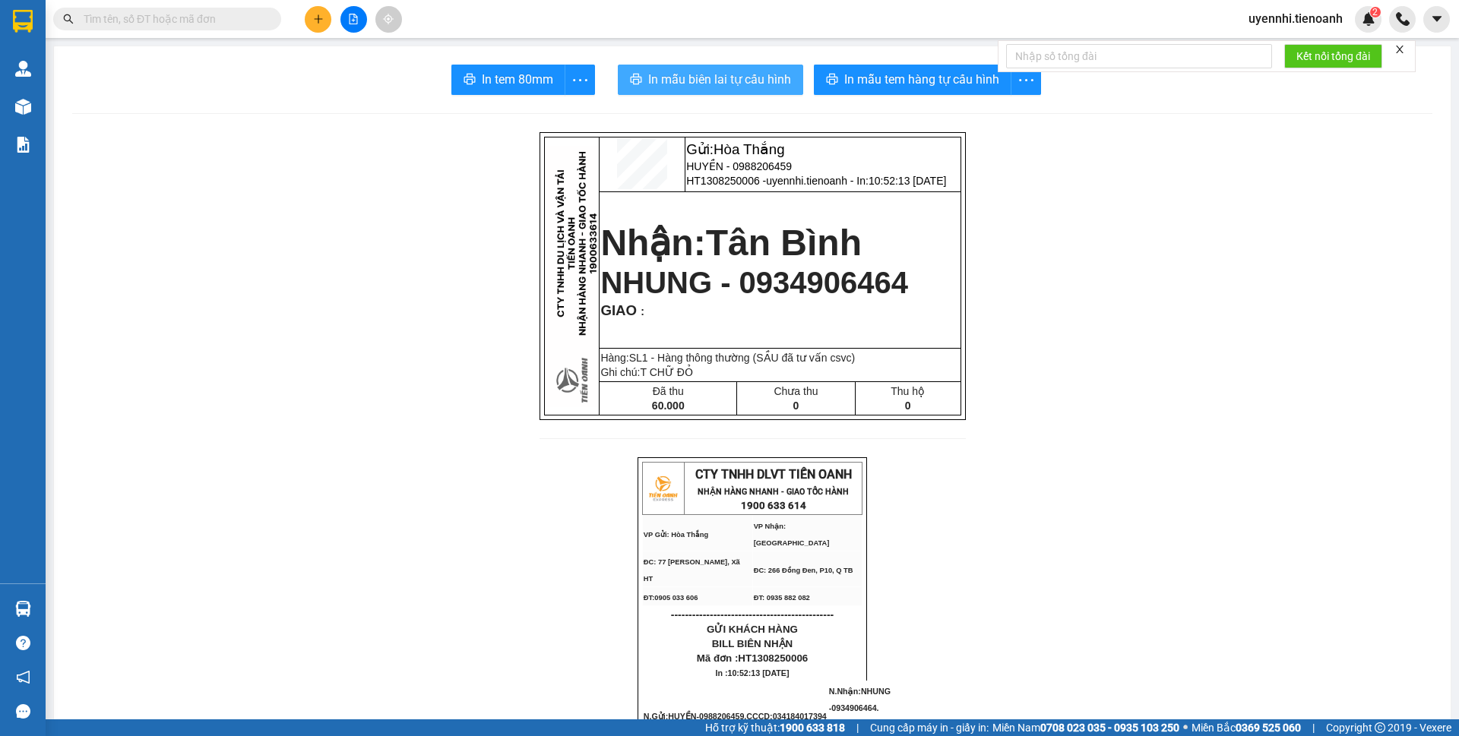
click at [754, 76] on span "In mẫu biên lai tự cấu hình" at bounding box center [719, 79] width 143 height 19
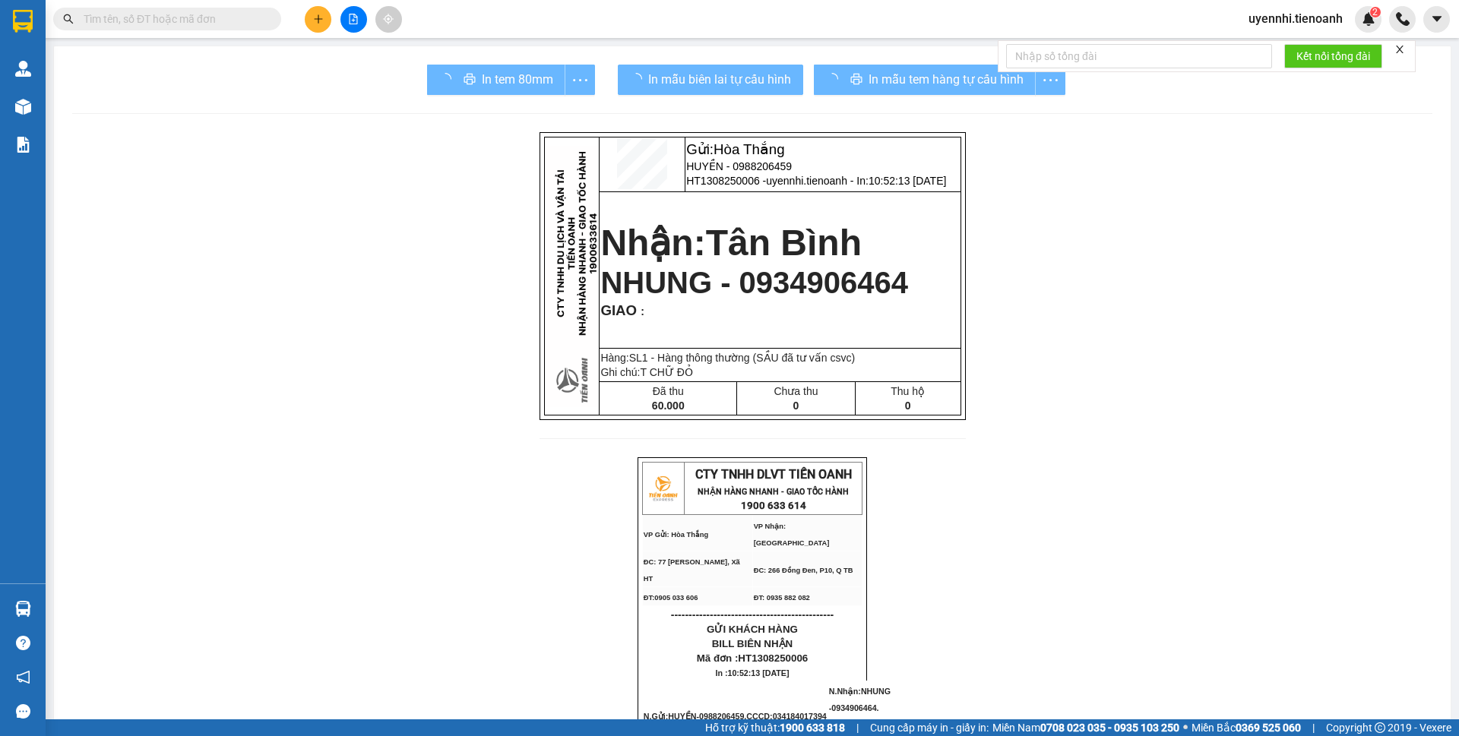
click at [885, 82] on span "In mẫu tem hàng tự cấu hình" at bounding box center [946, 79] width 155 height 19
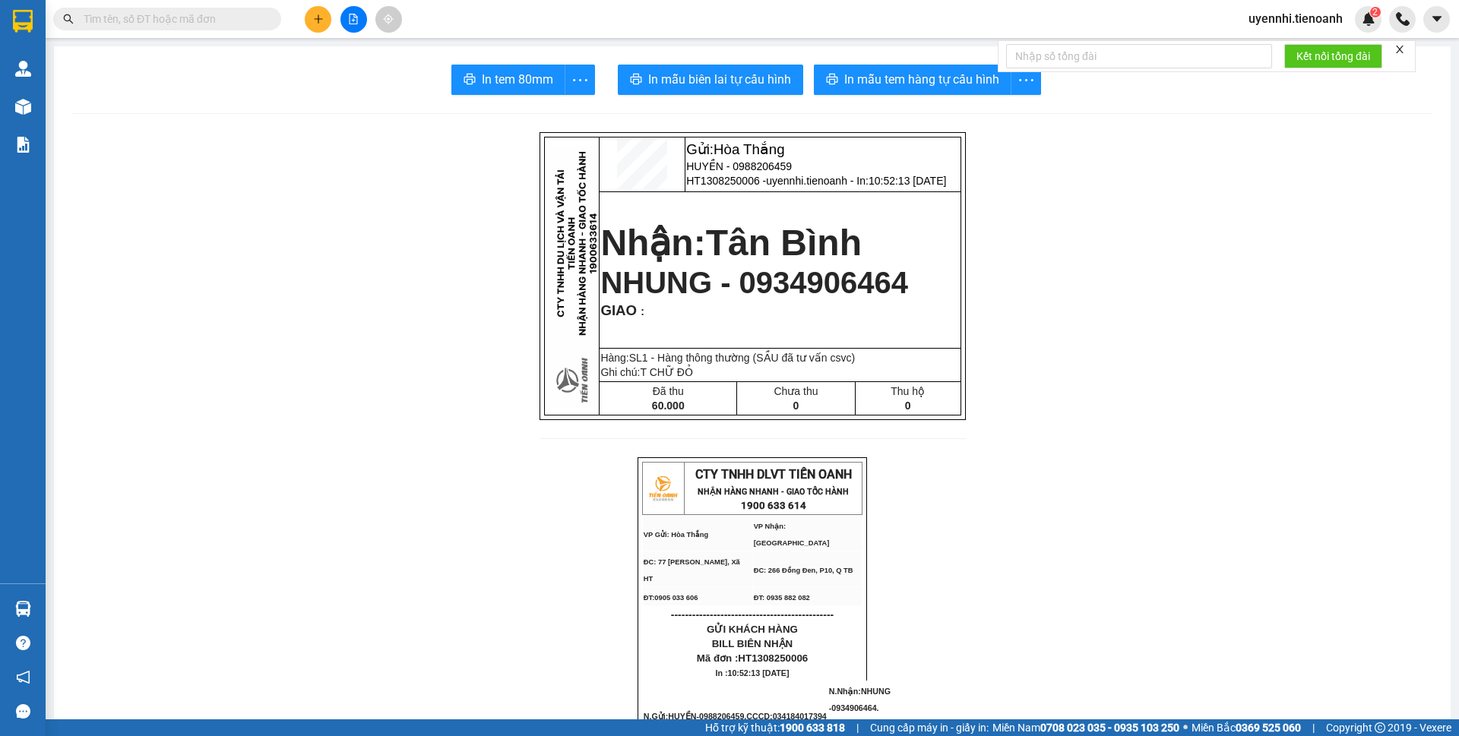
click at [885, 82] on span "In mẫu tem hàng tự cấu hình" at bounding box center [921, 79] width 155 height 19
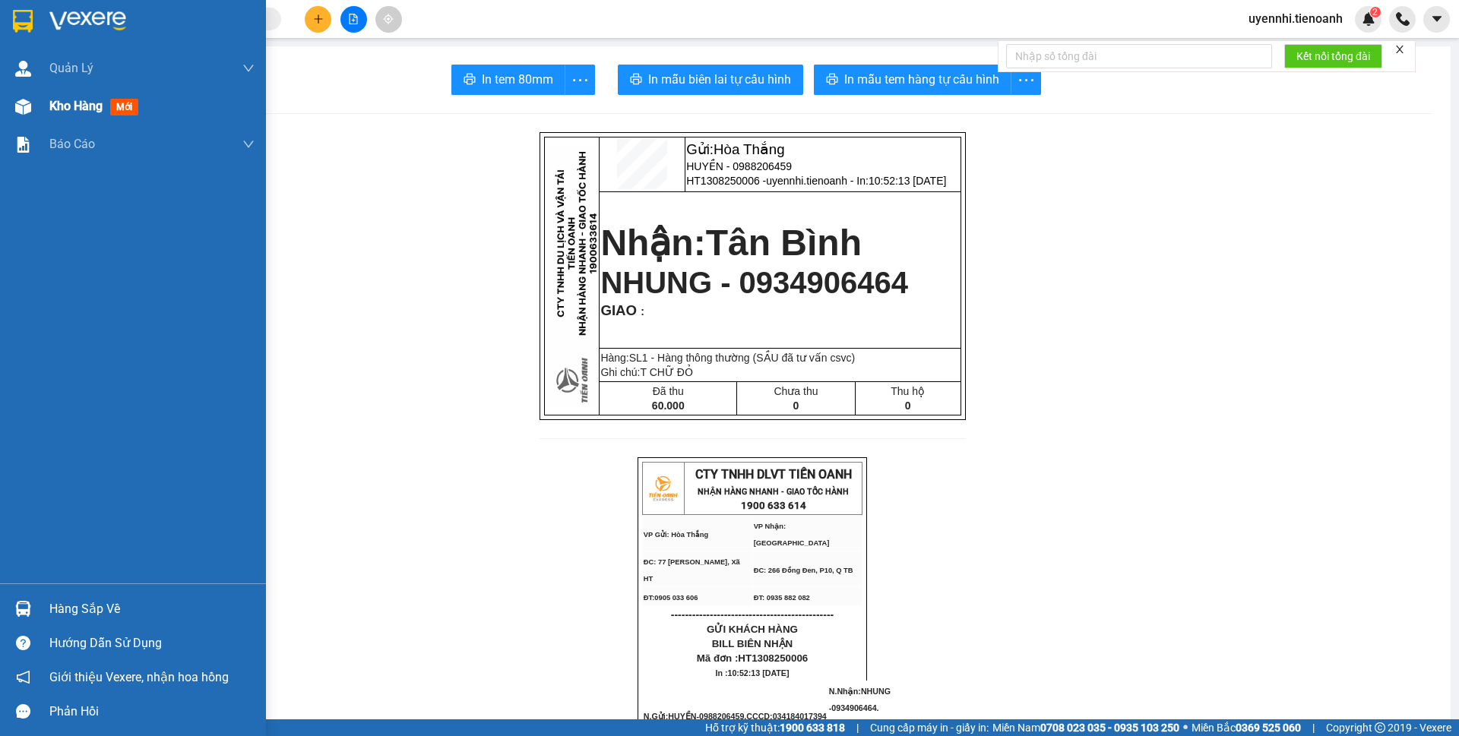
click at [19, 107] on img at bounding box center [23, 107] width 16 height 16
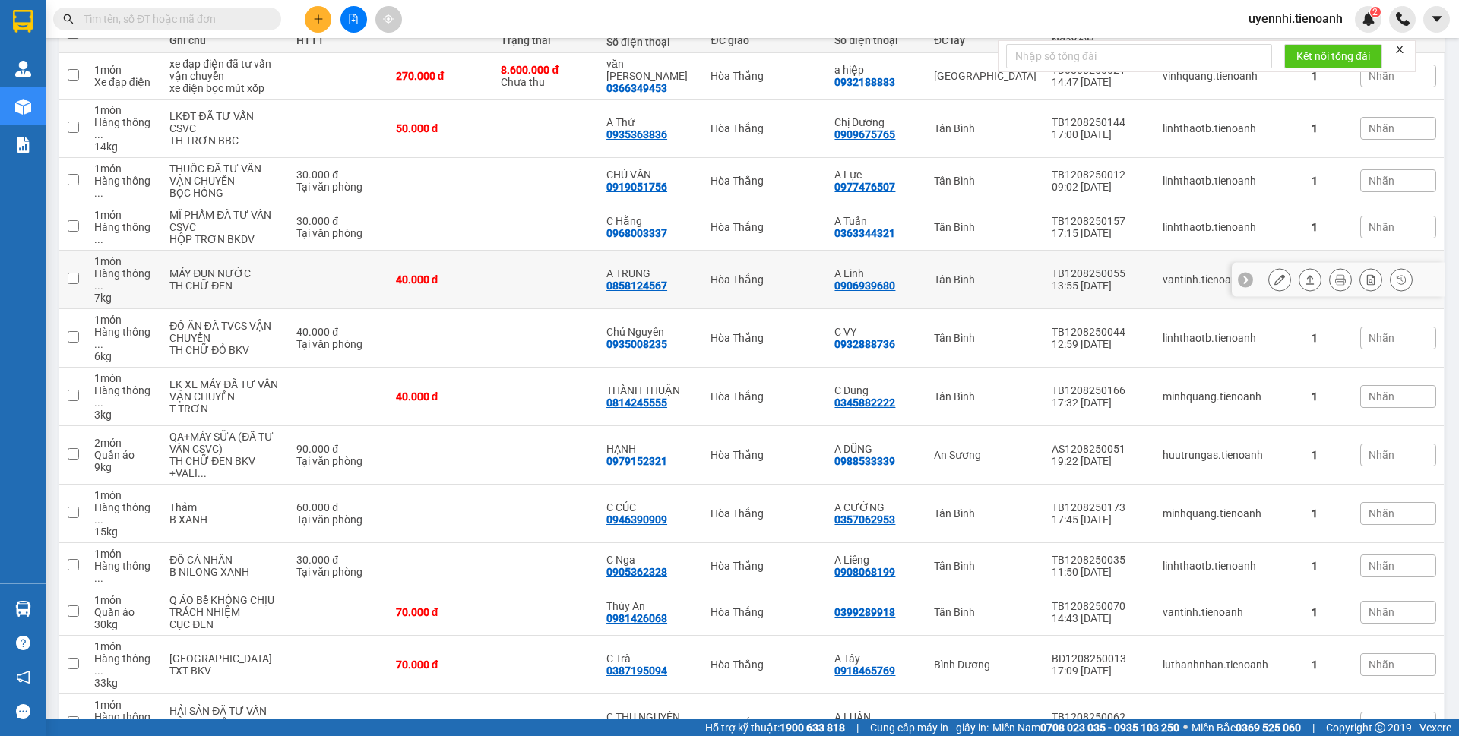
scroll to position [228, 0]
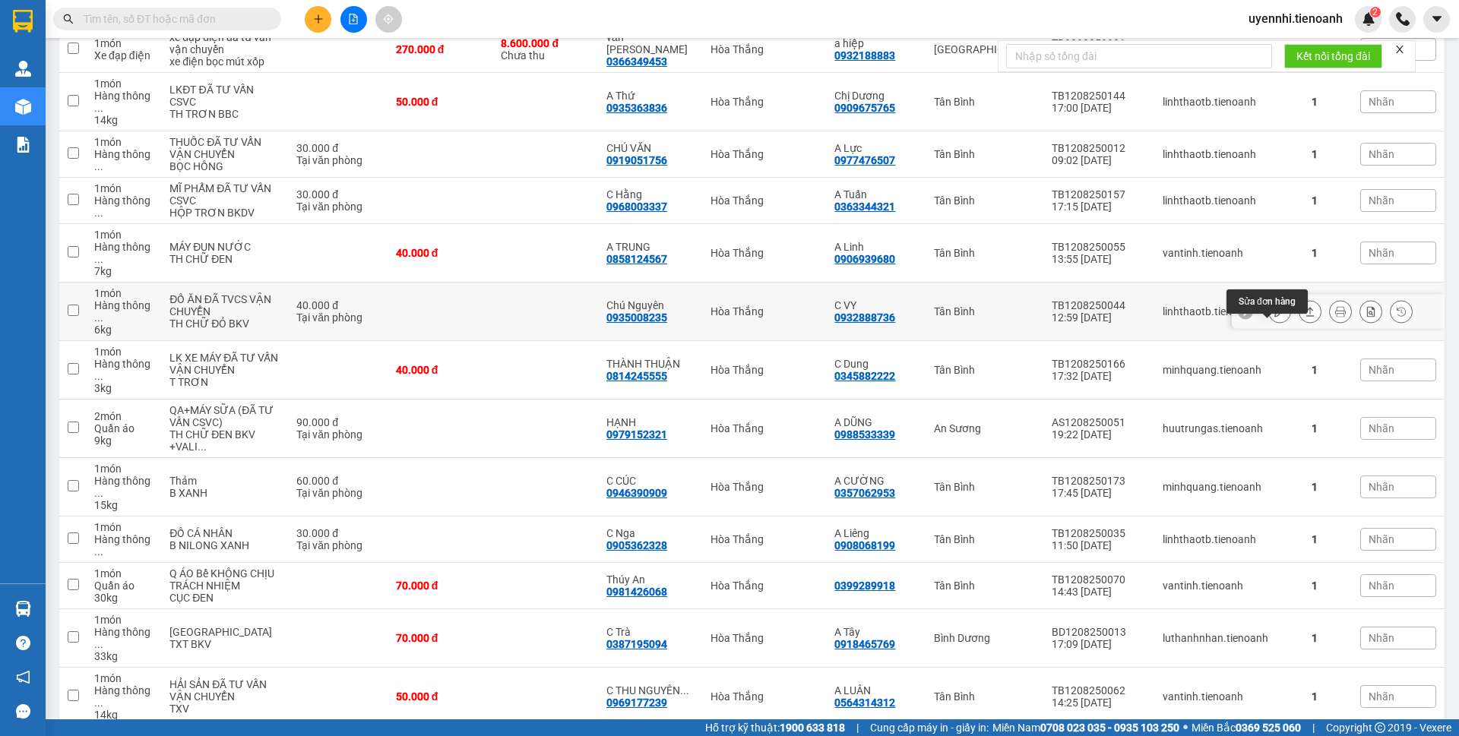
click at [1269, 325] on button at bounding box center [1279, 312] width 21 height 27
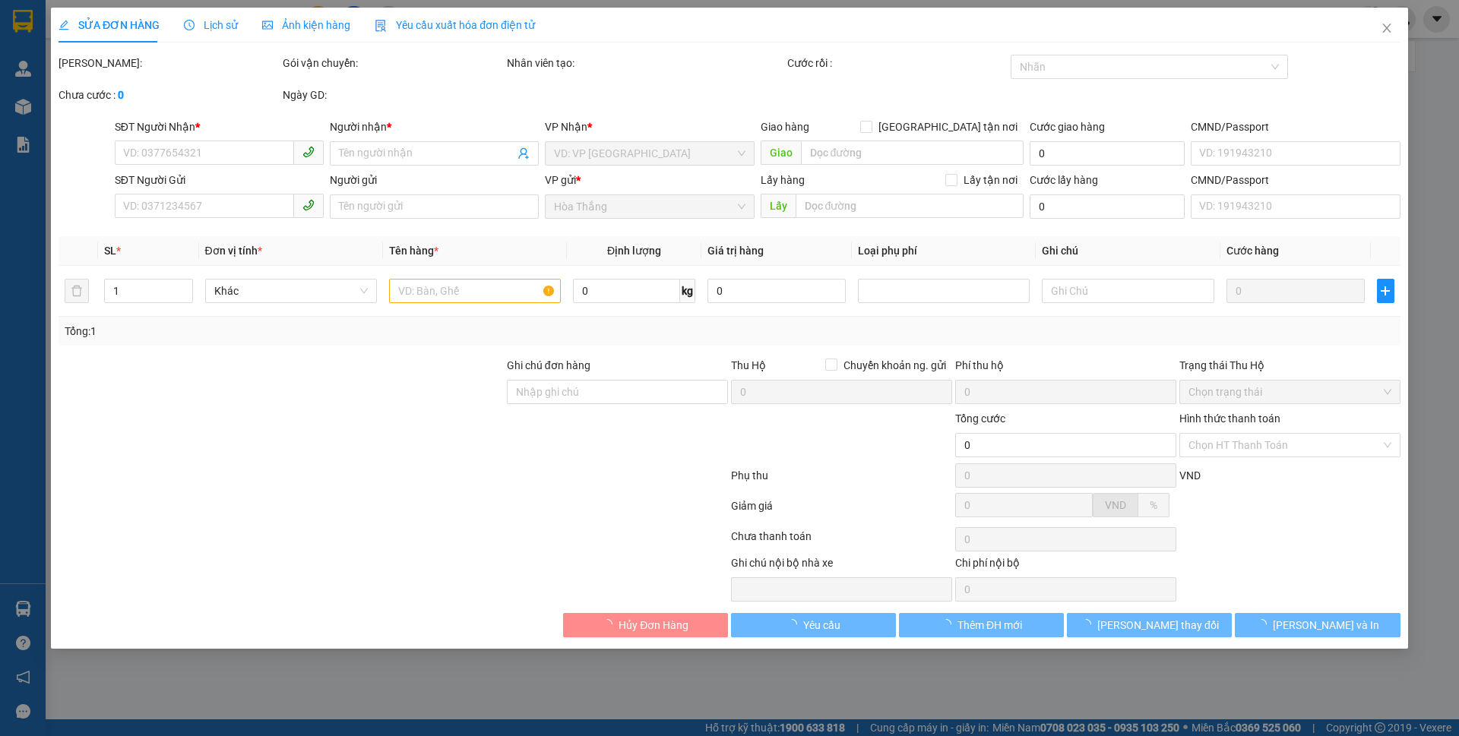
type input "0935008235"
type input "Chú Nguyên"
type input "0932888736"
type input "C VY"
type input "066190019499"
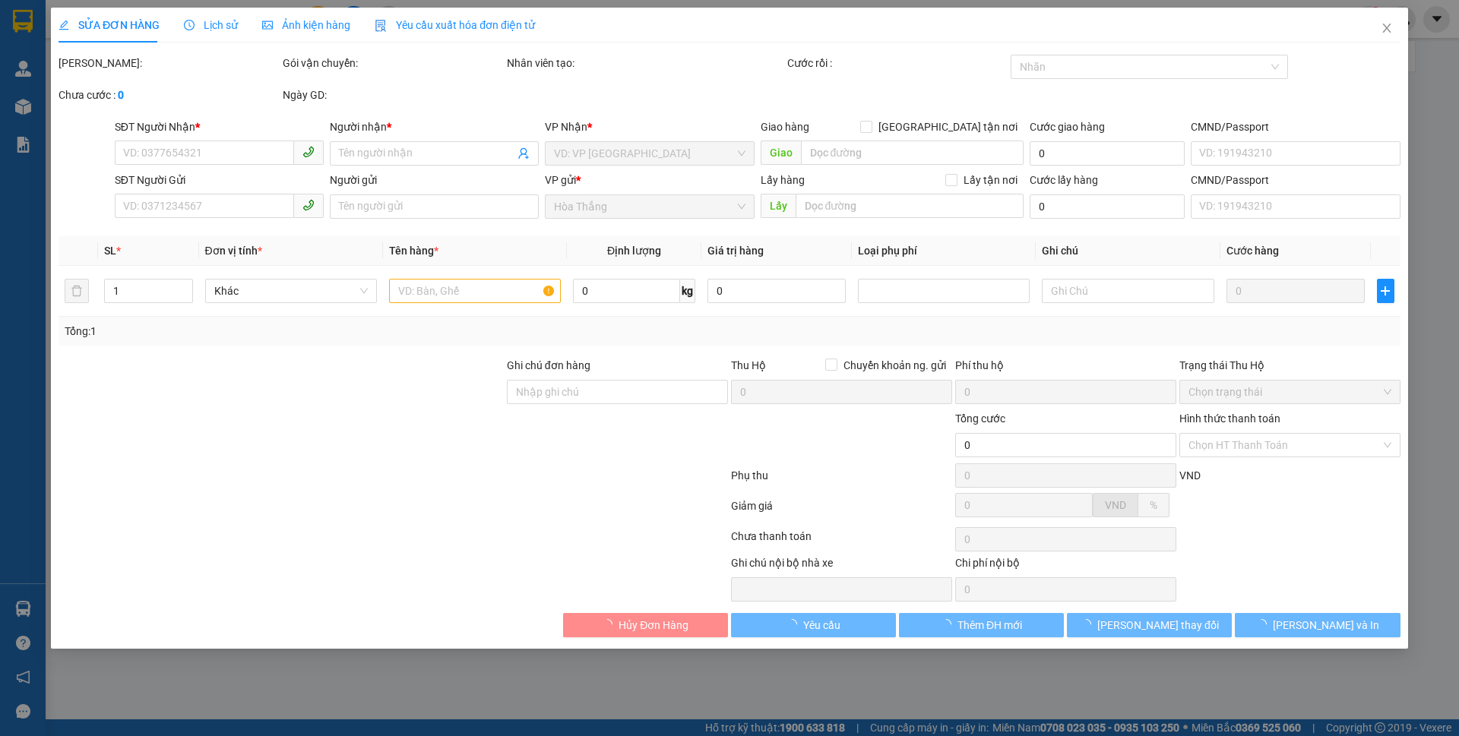
type input "40.000"
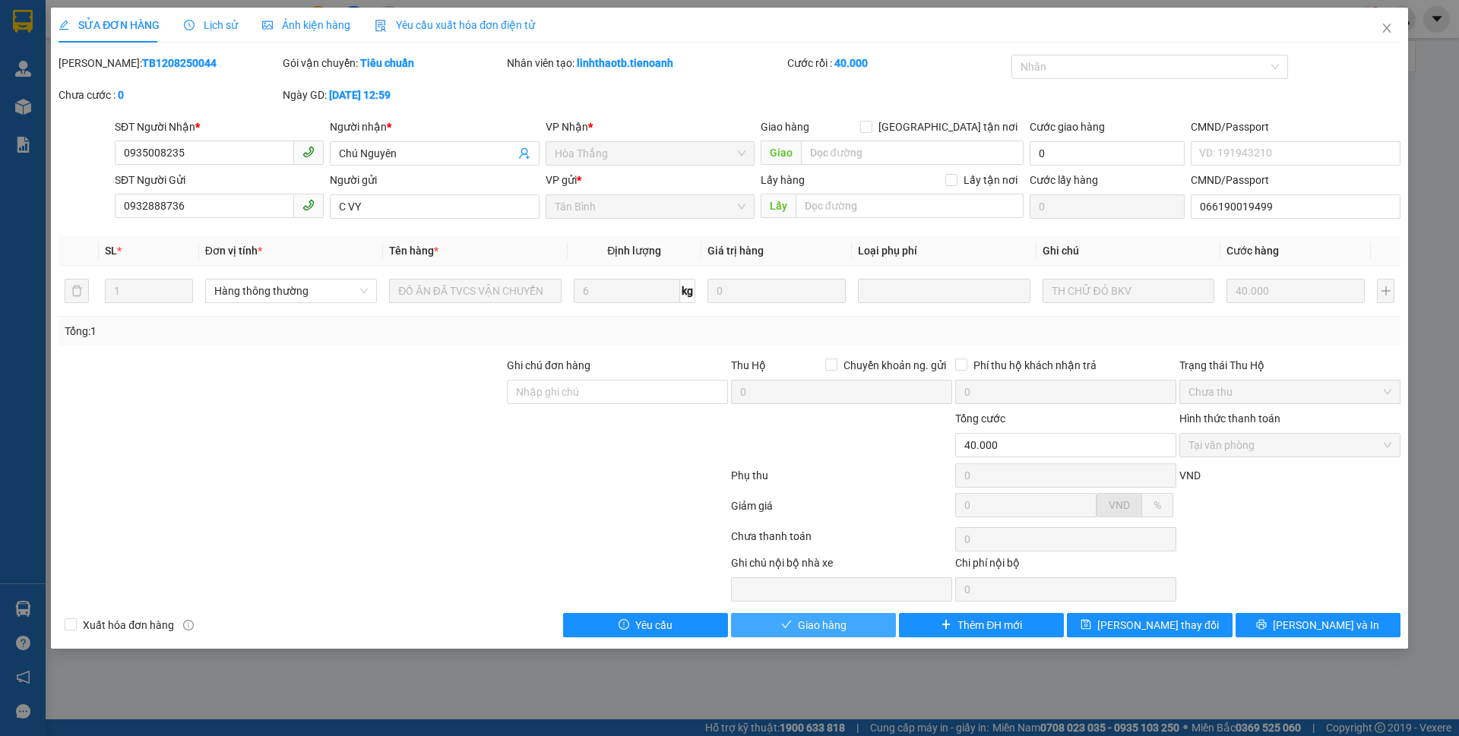
click at [863, 626] on button "Giao hàng" at bounding box center [813, 625] width 165 height 24
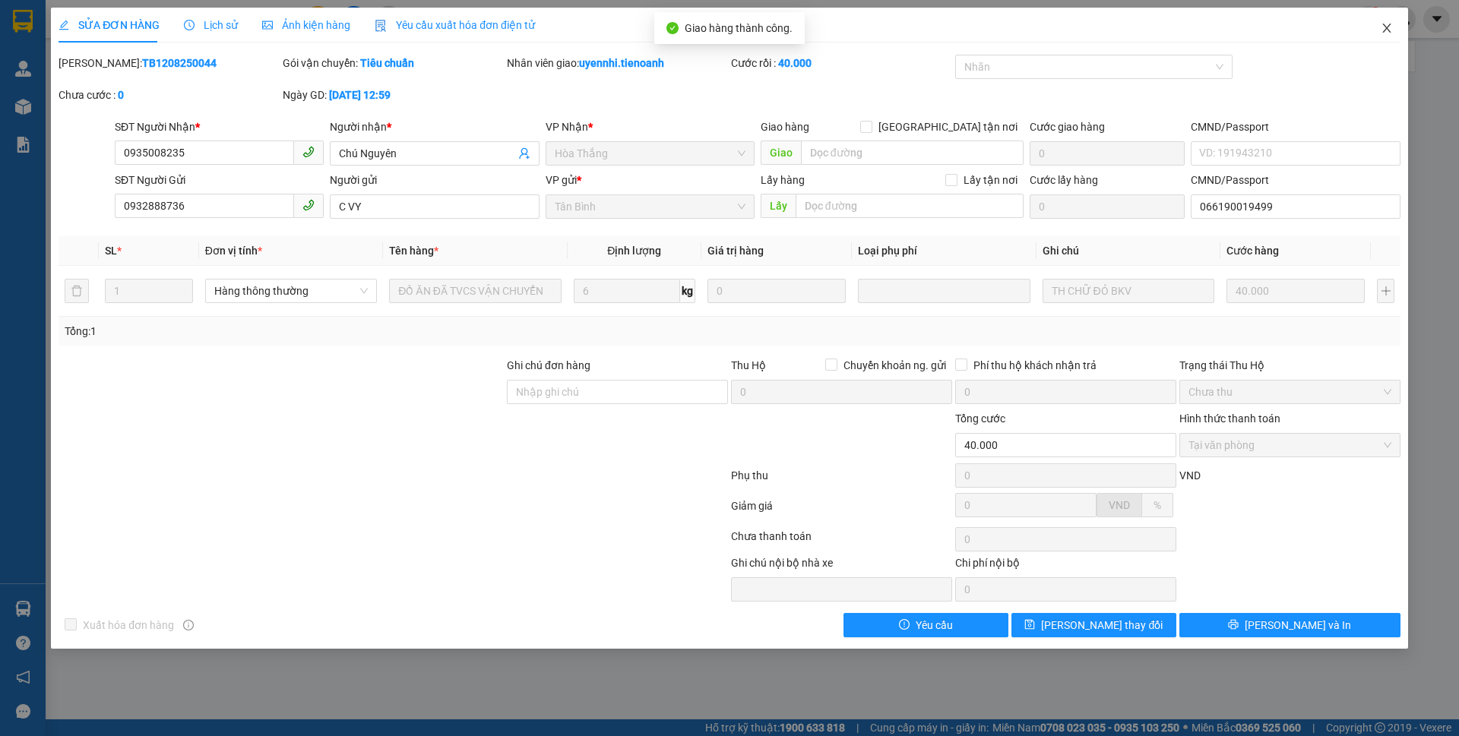
click at [1392, 26] on icon "close" at bounding box center [1387, 28] width 12 height 12
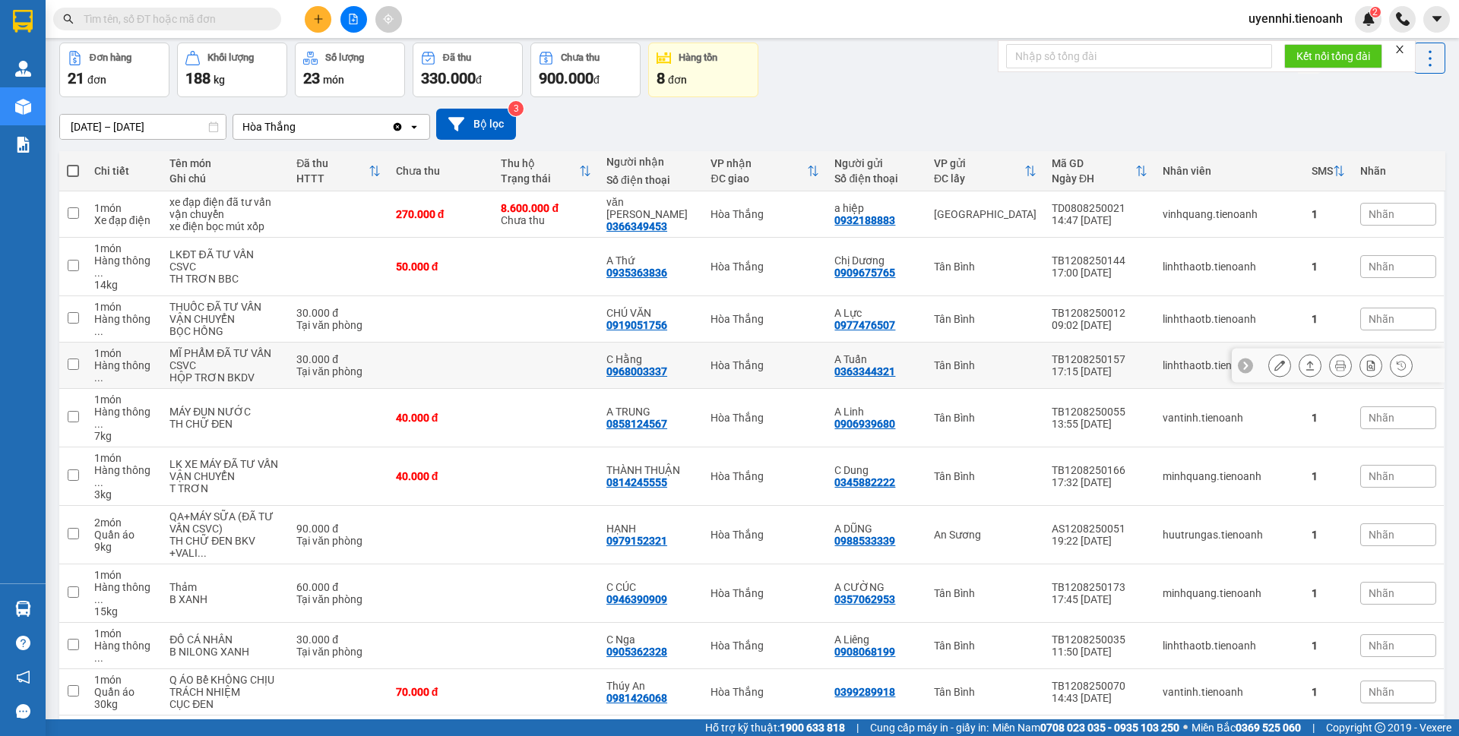
scroll to position [152, 0]
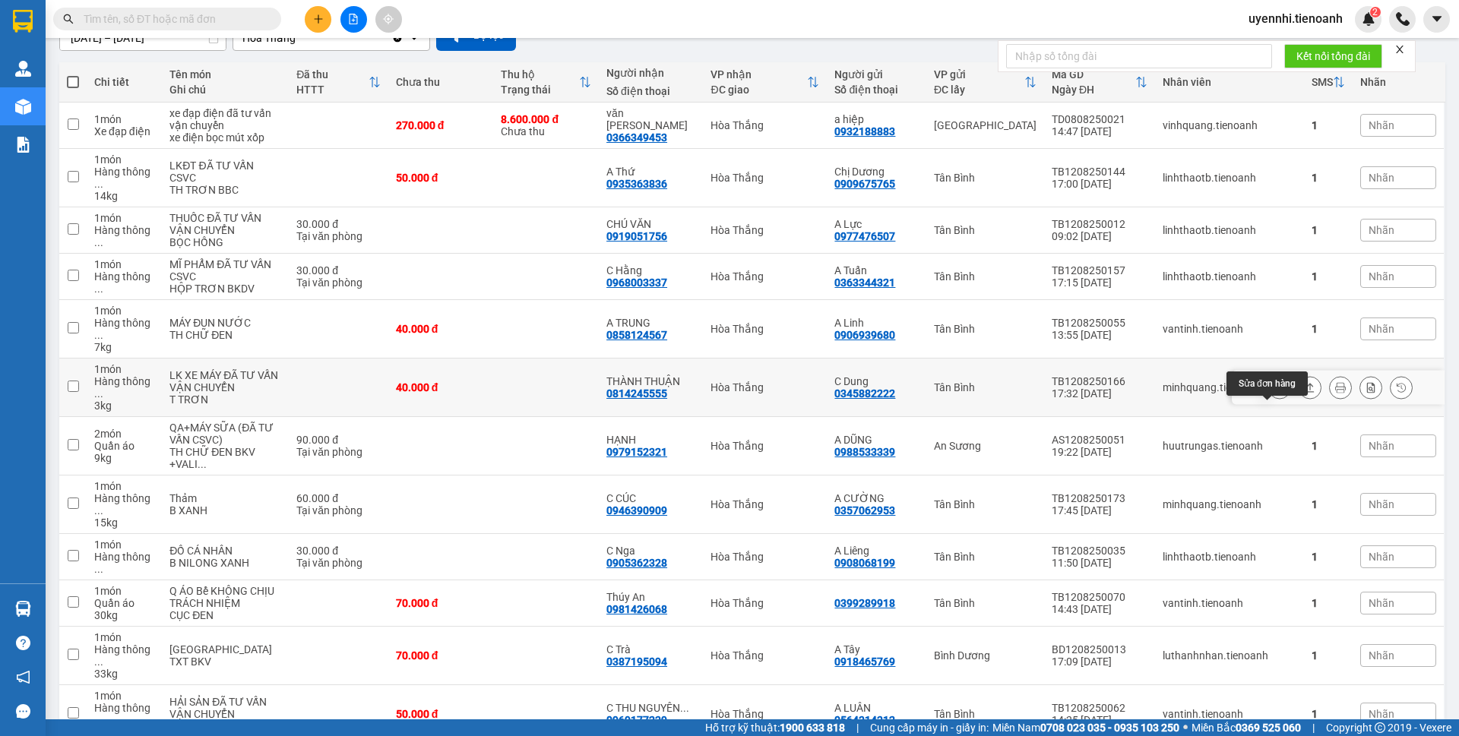
click at [1269, 401] on button at bounding box center [1279, 388] width 21 height 27
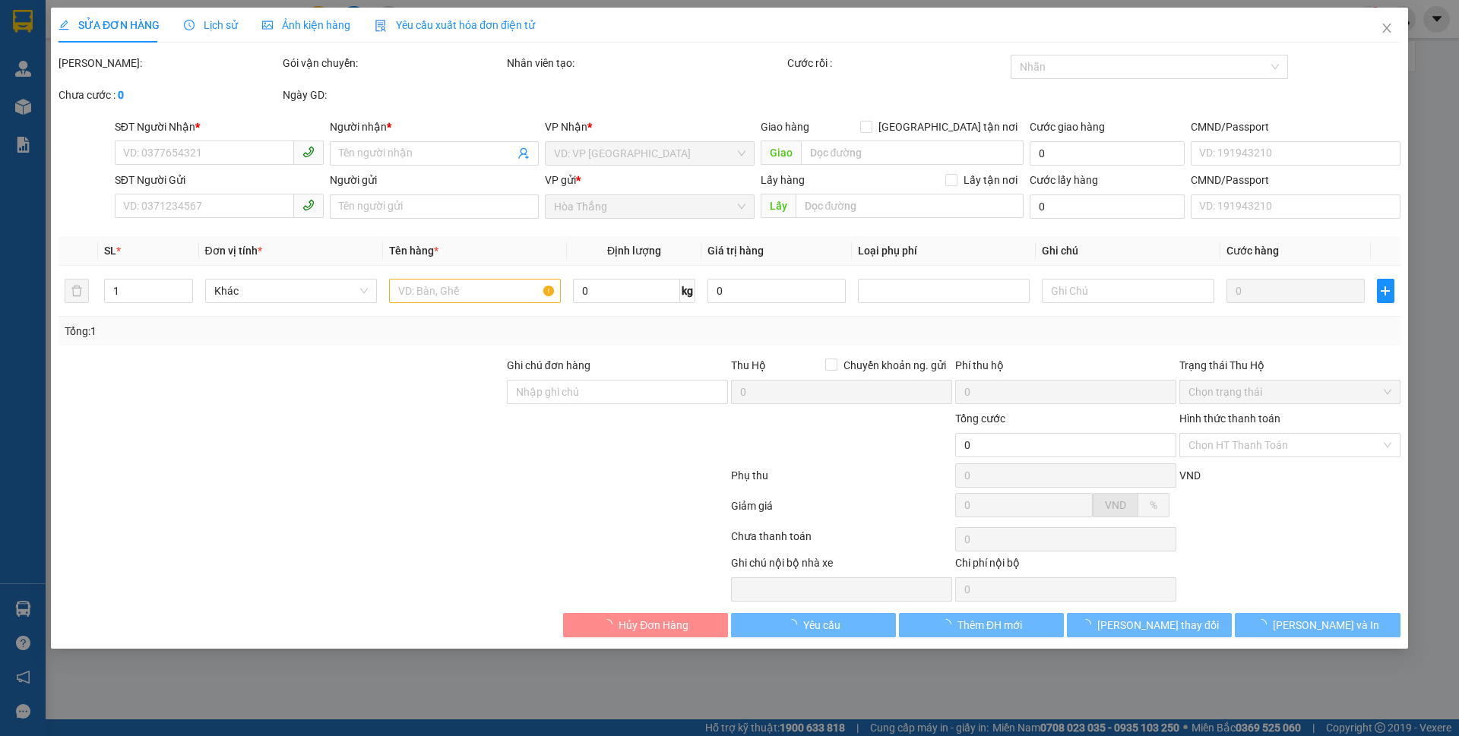
type input "0814245555"
type input "THÀNH THUẬN"
type input "0345882222"
type input "C Dung"
type input "40.000"
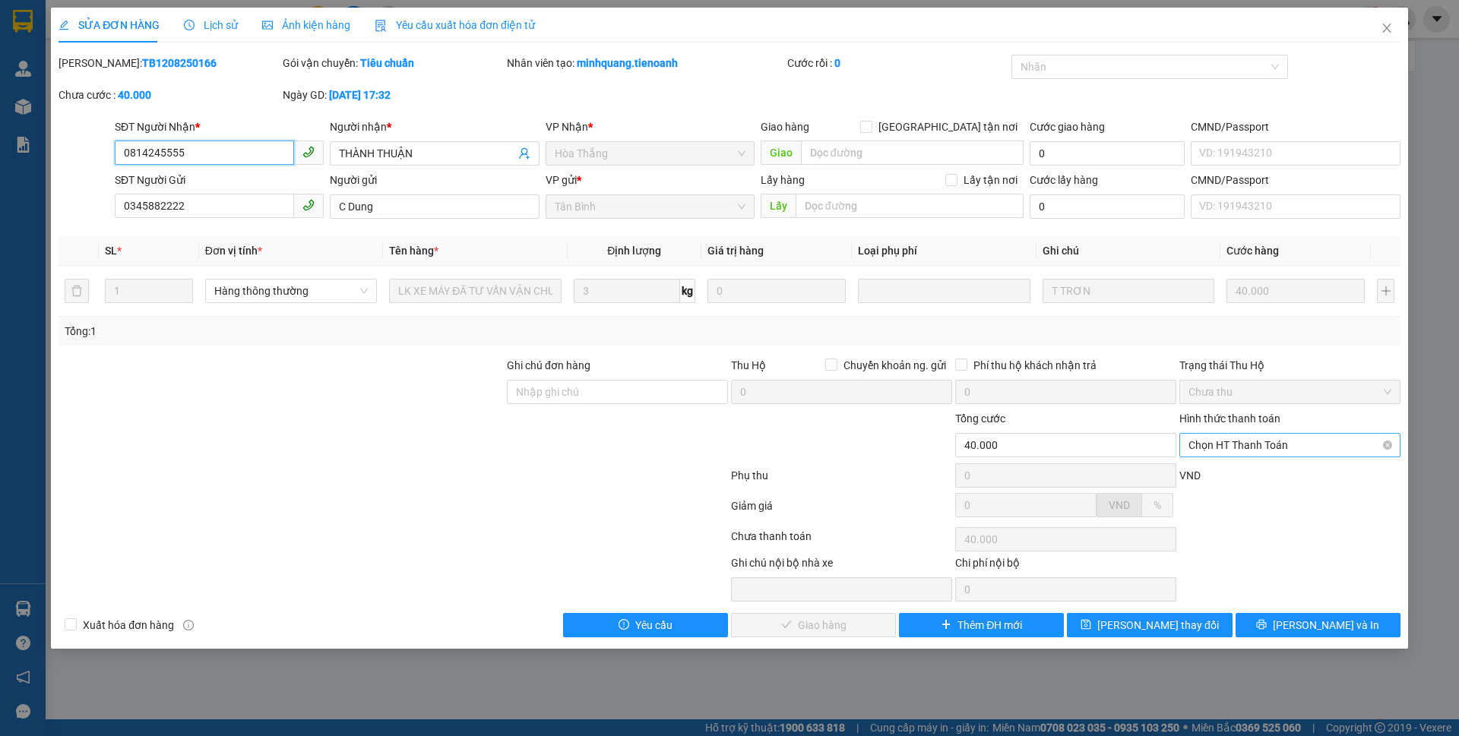
click at [1283, 445] on span "Chọn HT Thanh Toán" at bounding box center [1290, 445] width 203 height 23
click at [1223, 470] on div "Tại văn phòng" at bounding box center [1290, 475] width 203 height 17
type input "0"
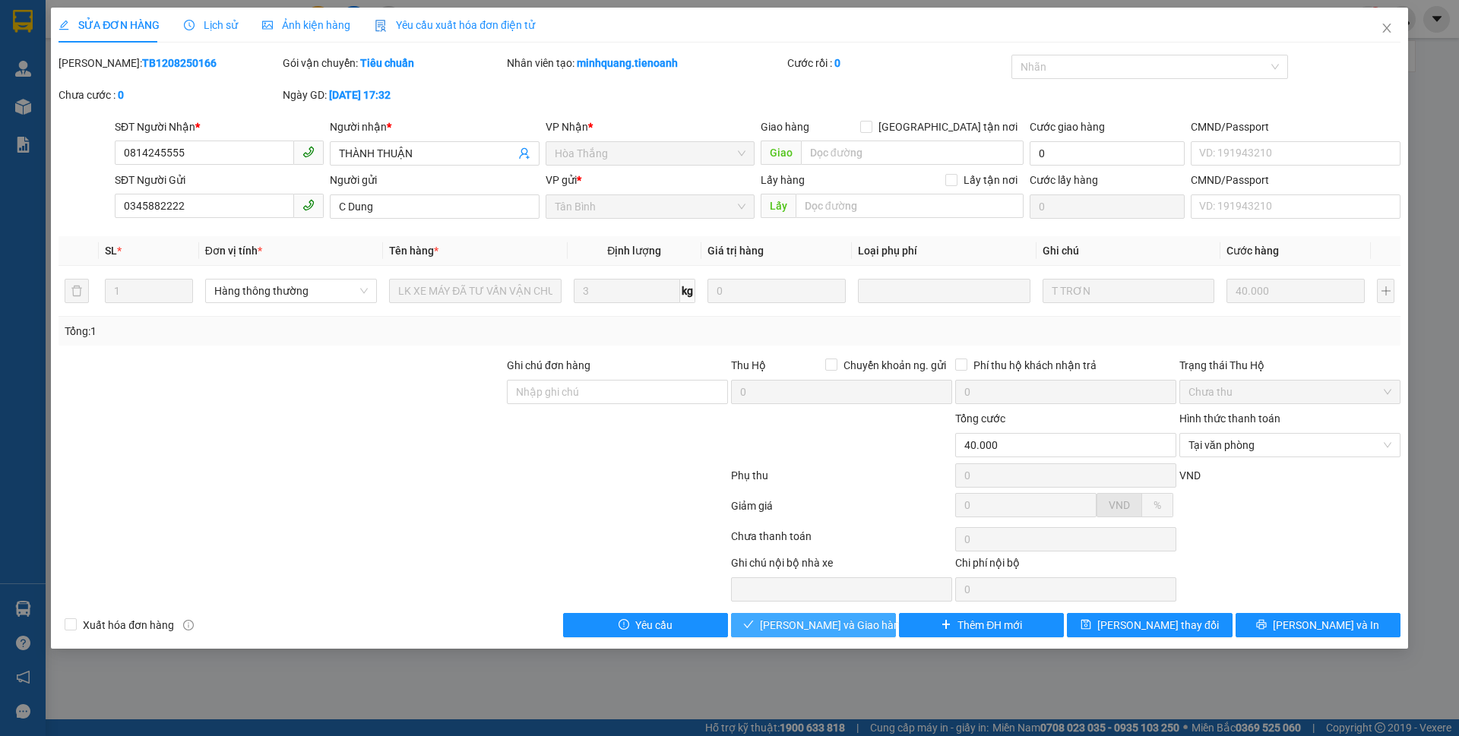
click at [817, 622] on span "Lưu và Giao hàng" at bounding box center [833, 625] width 146 height 17
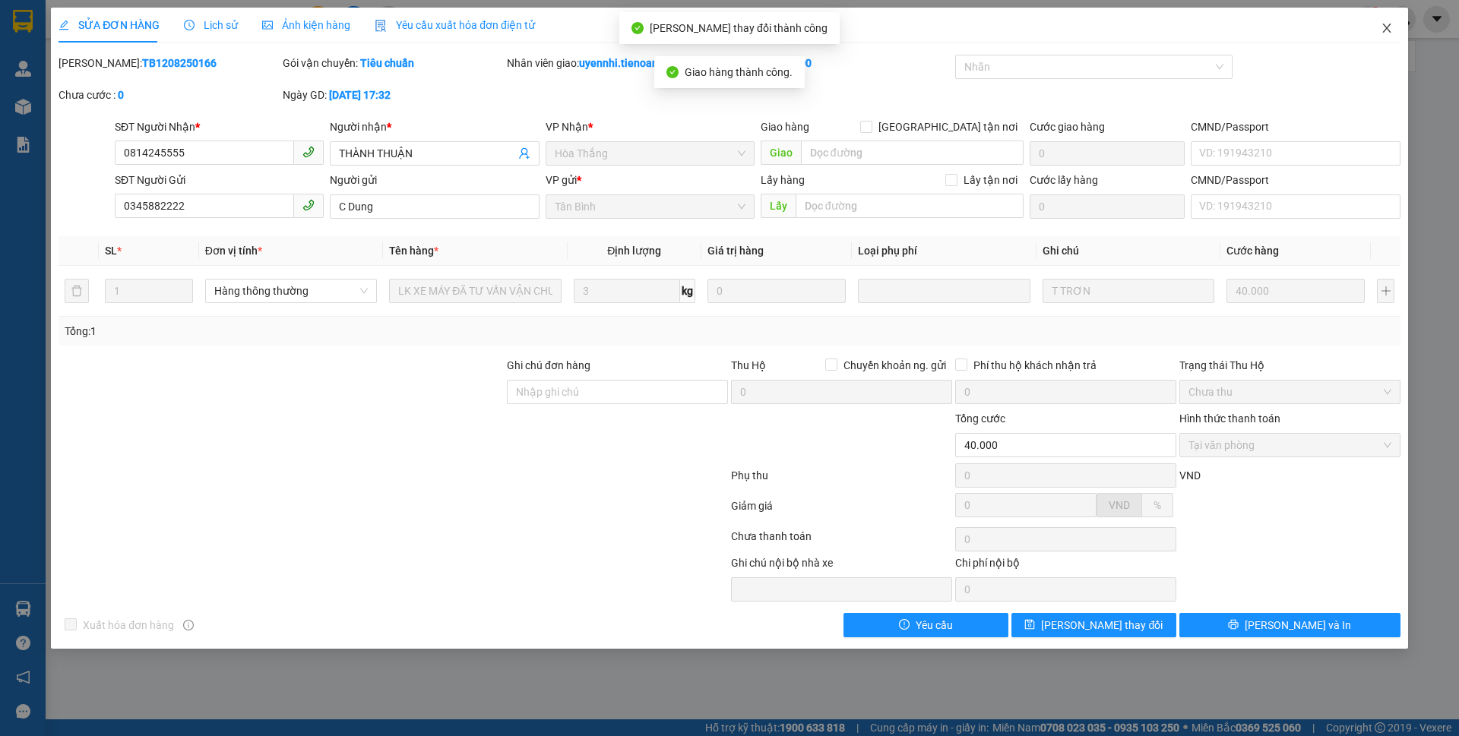
click at [1387, 28] on icon "close" at bounding box center [1387, 28] width 8 height 9
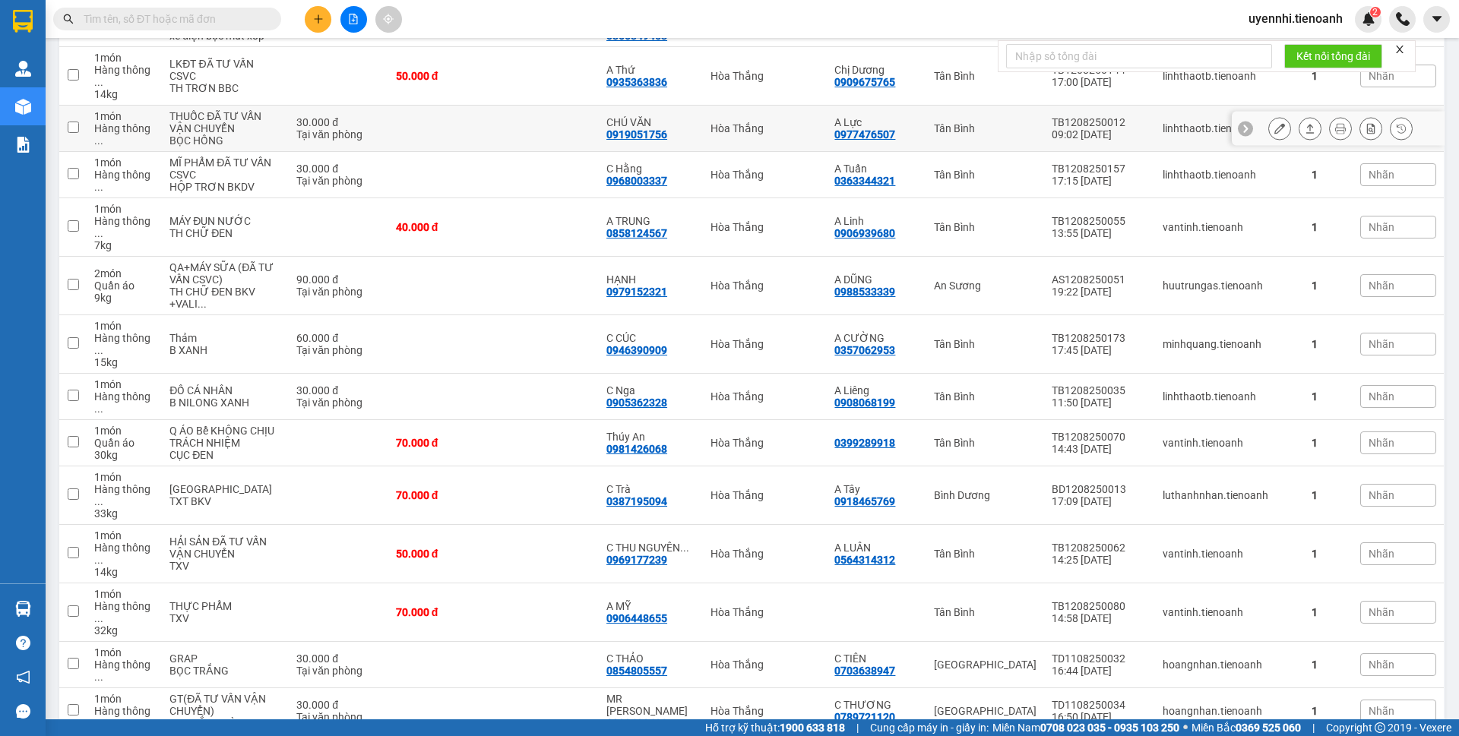
scroll to position [380, 0]
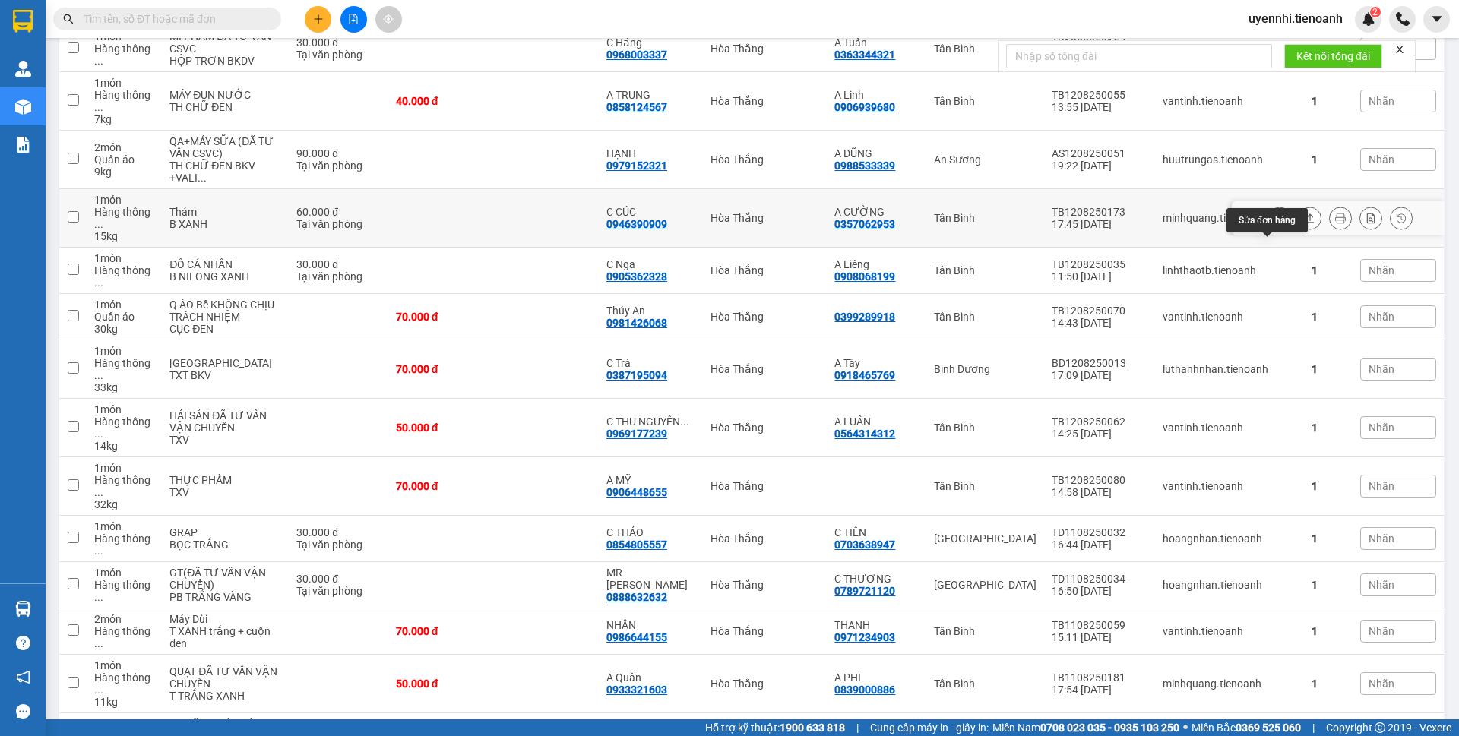
click at [1275, 223] on icon at bounding box center [1280, 218] width 11 height 11
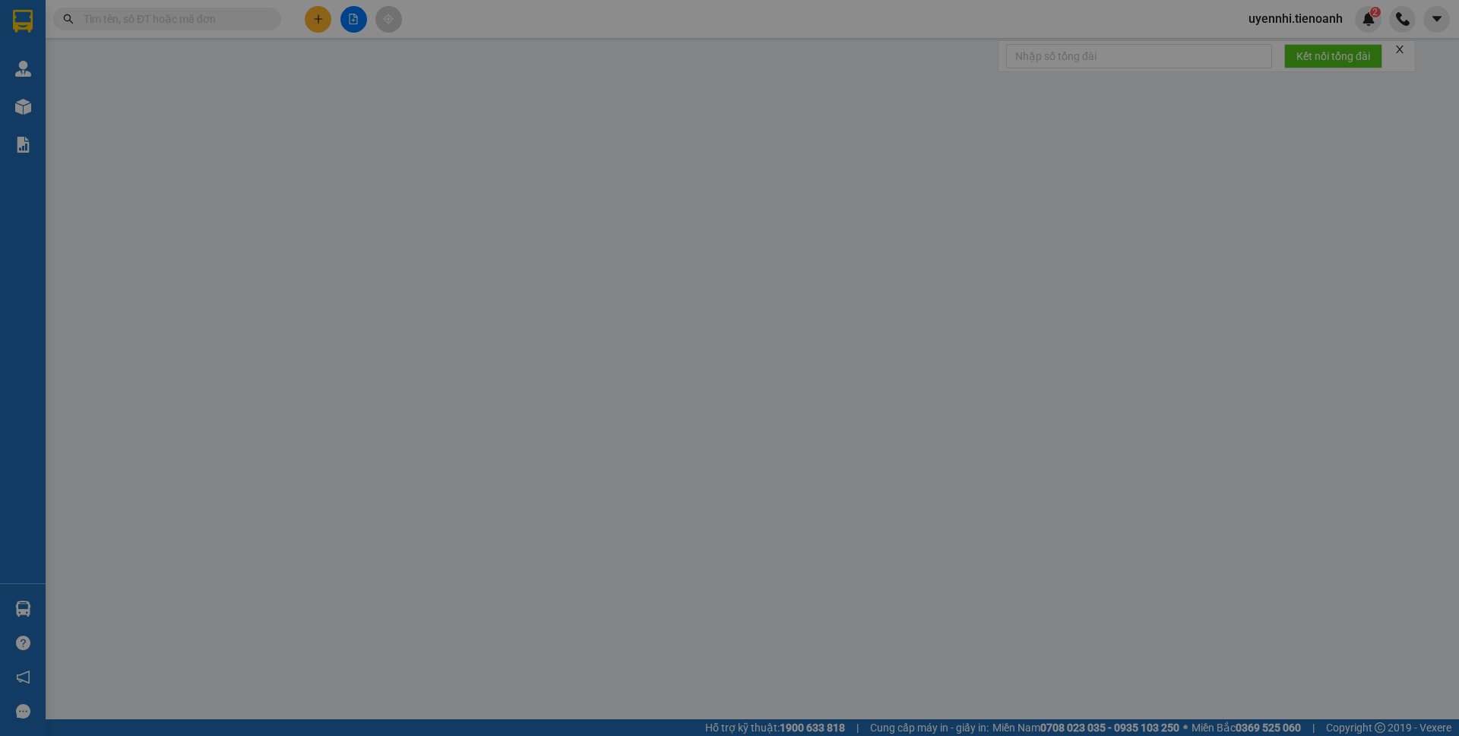
type input "0946390909"
type input "C CÚC"
type input "0357062953"
type input "A CƯỜNG"
type input "60.000"
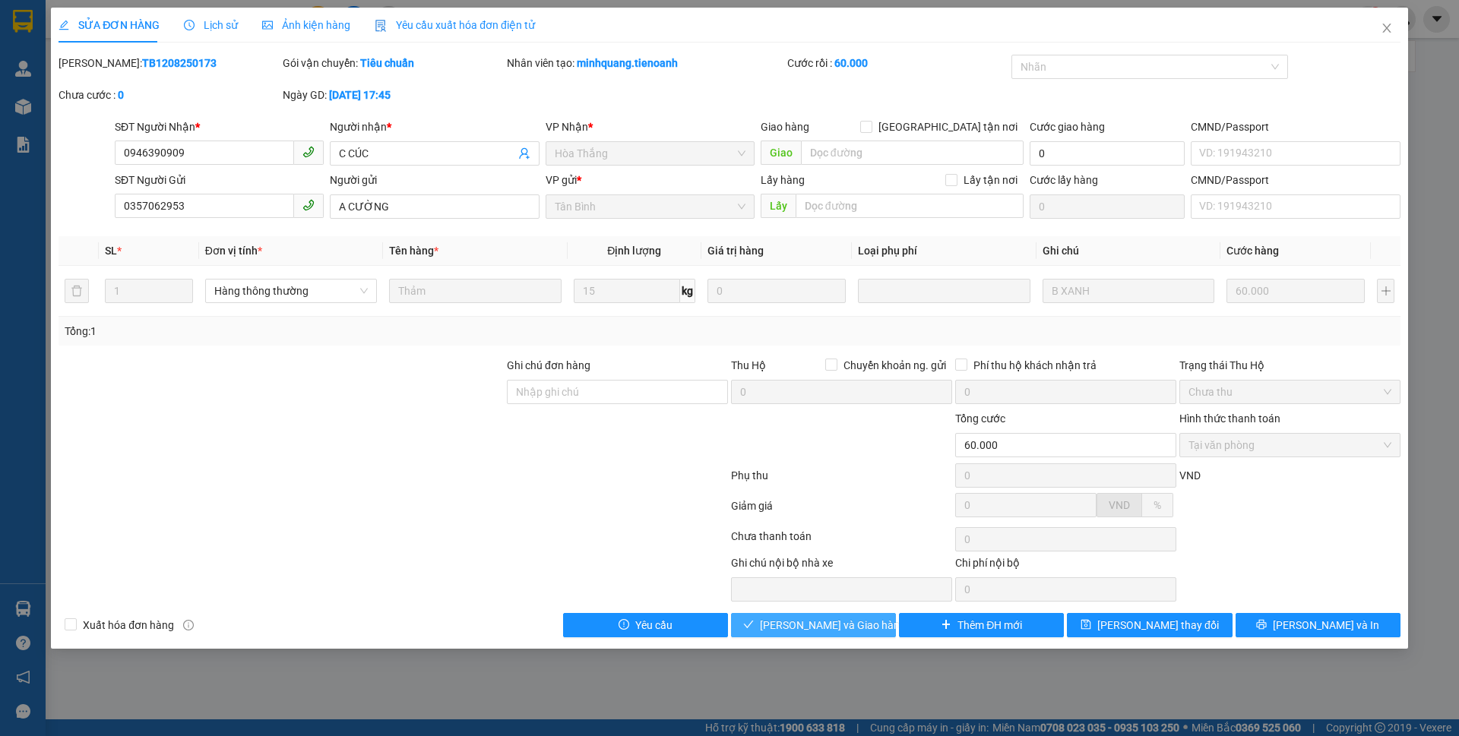
click at [832, 616] on button "Lưu và Giao hàng" at bounding box center [813, 625] width 165 height 24
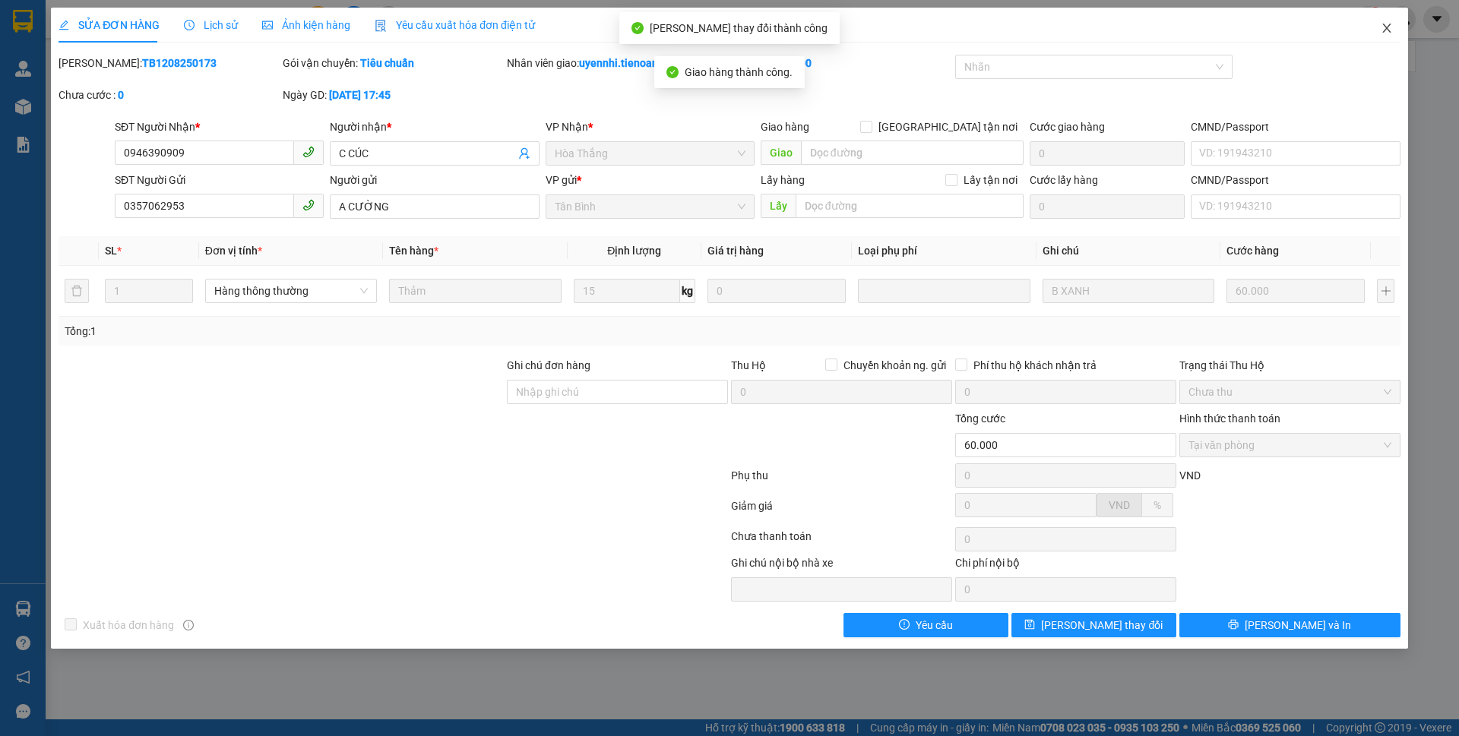
click at [1390, 30] on icon "close" at bounding box center [1387, 28] width 12 height 12
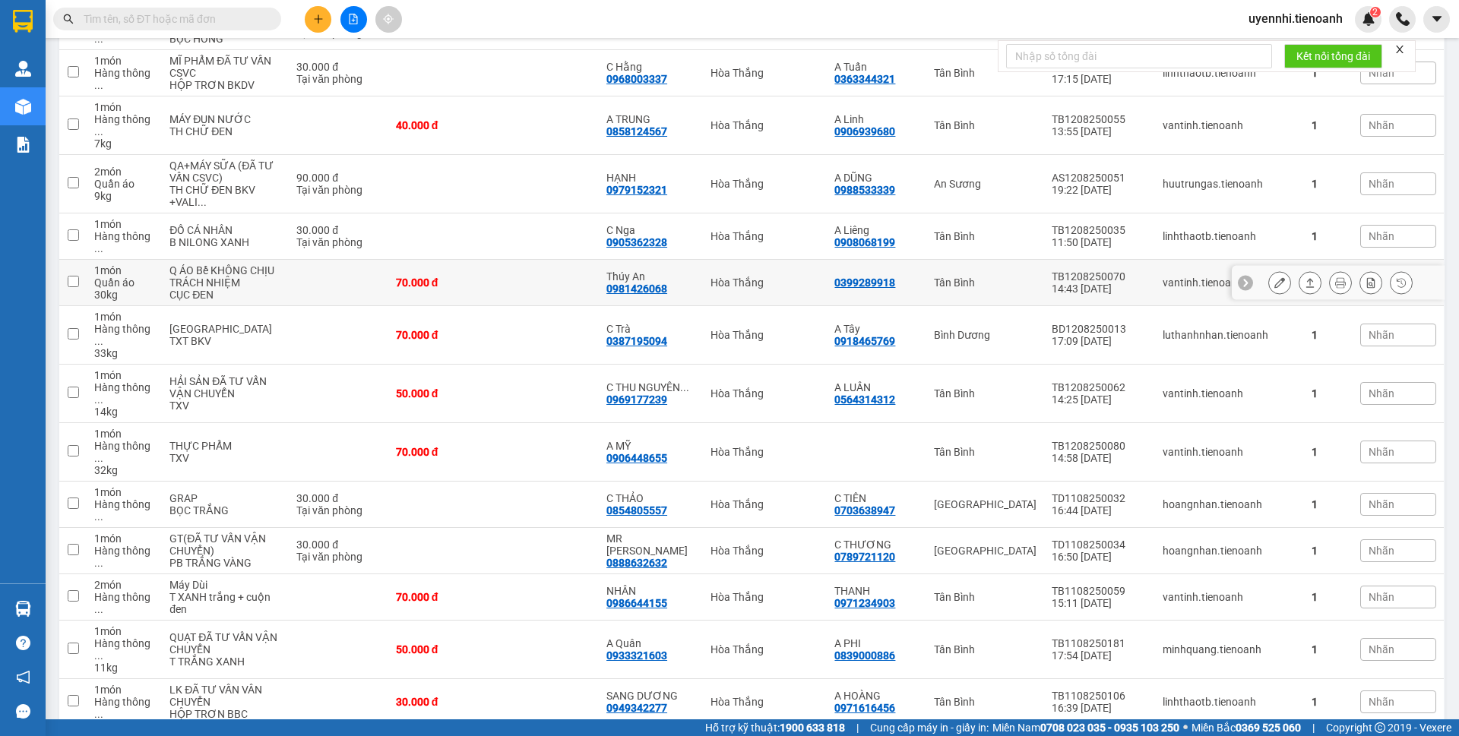
scroll to position [380, 0]
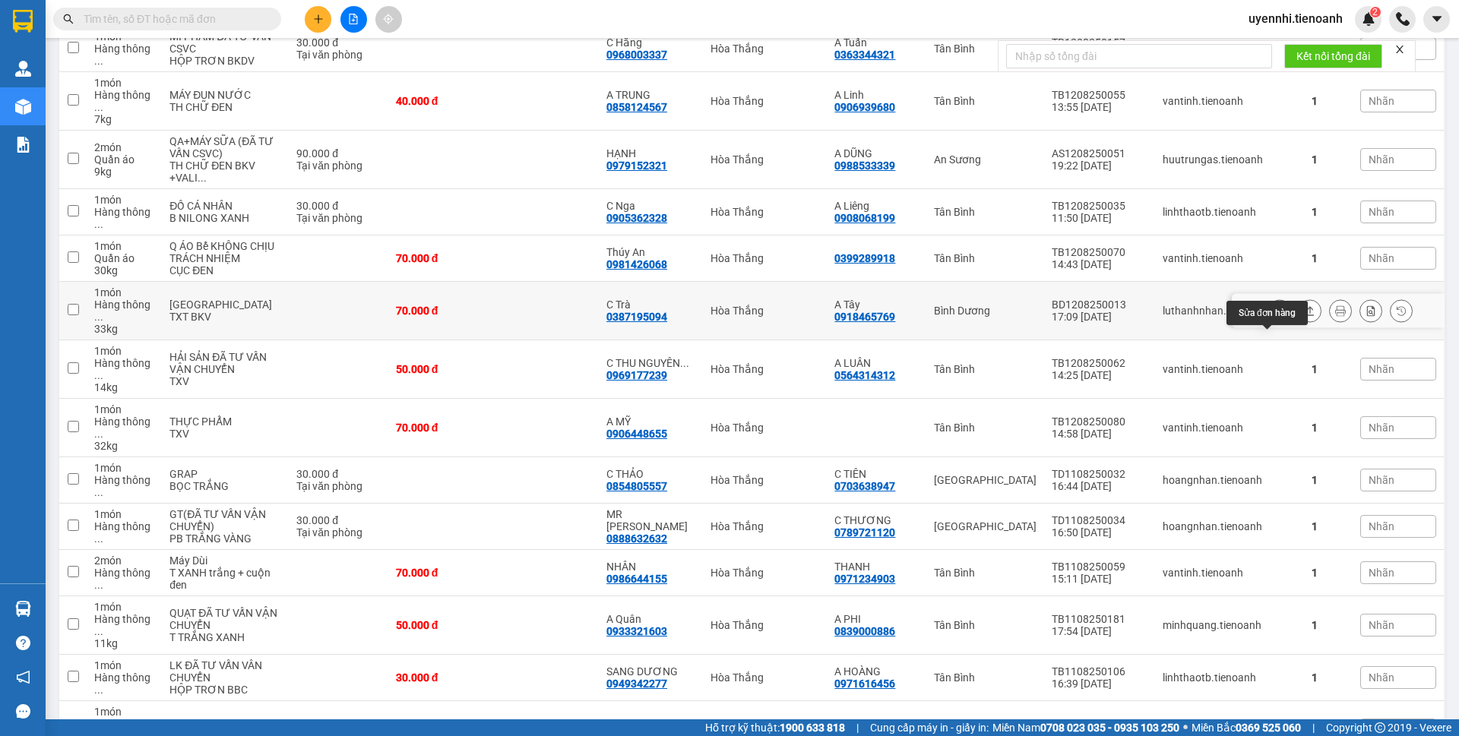
click at [1275, 316] on icon at bounding box center [1280, 311] width 11 height 11
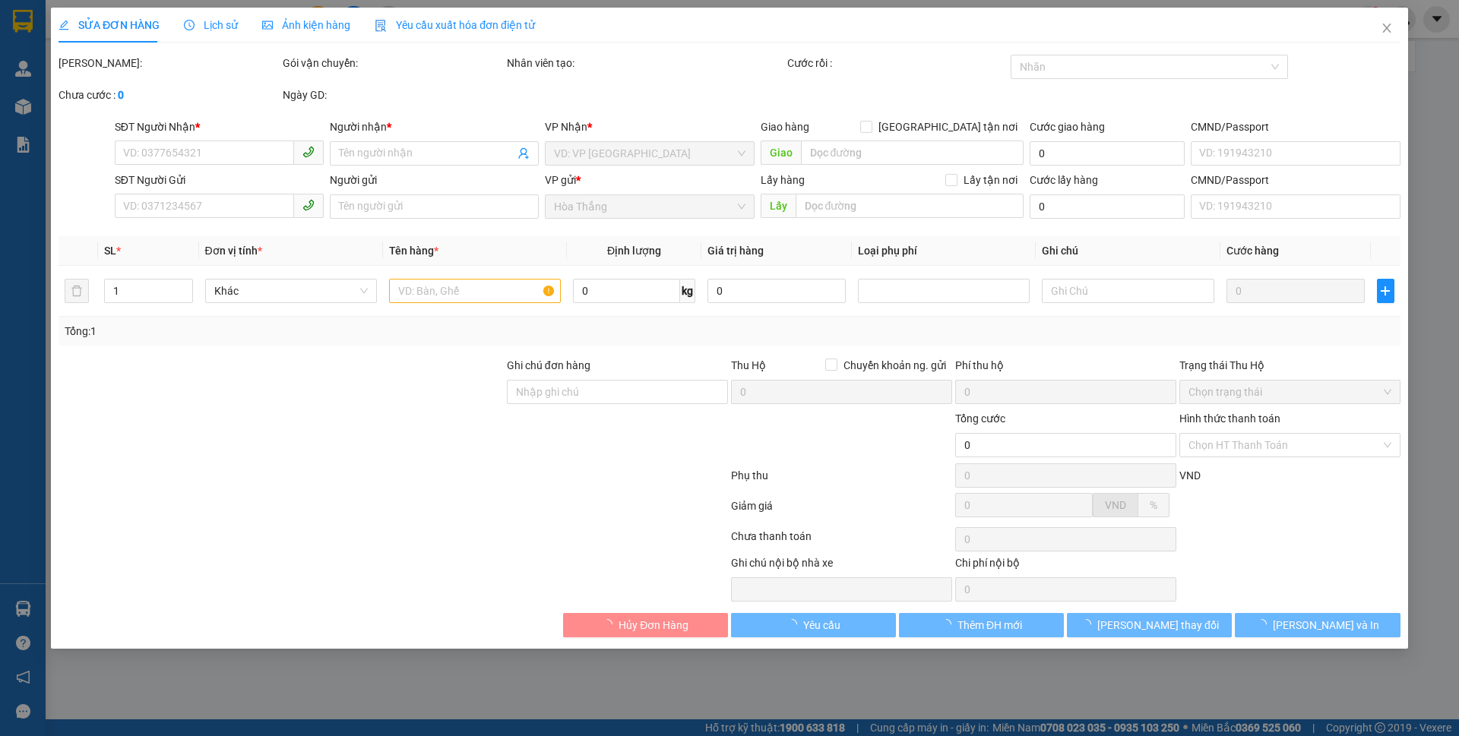
type input "0387195094"
type input "C Trà"
type input "0918465769"
type input "A Tây"
type input "70.000"
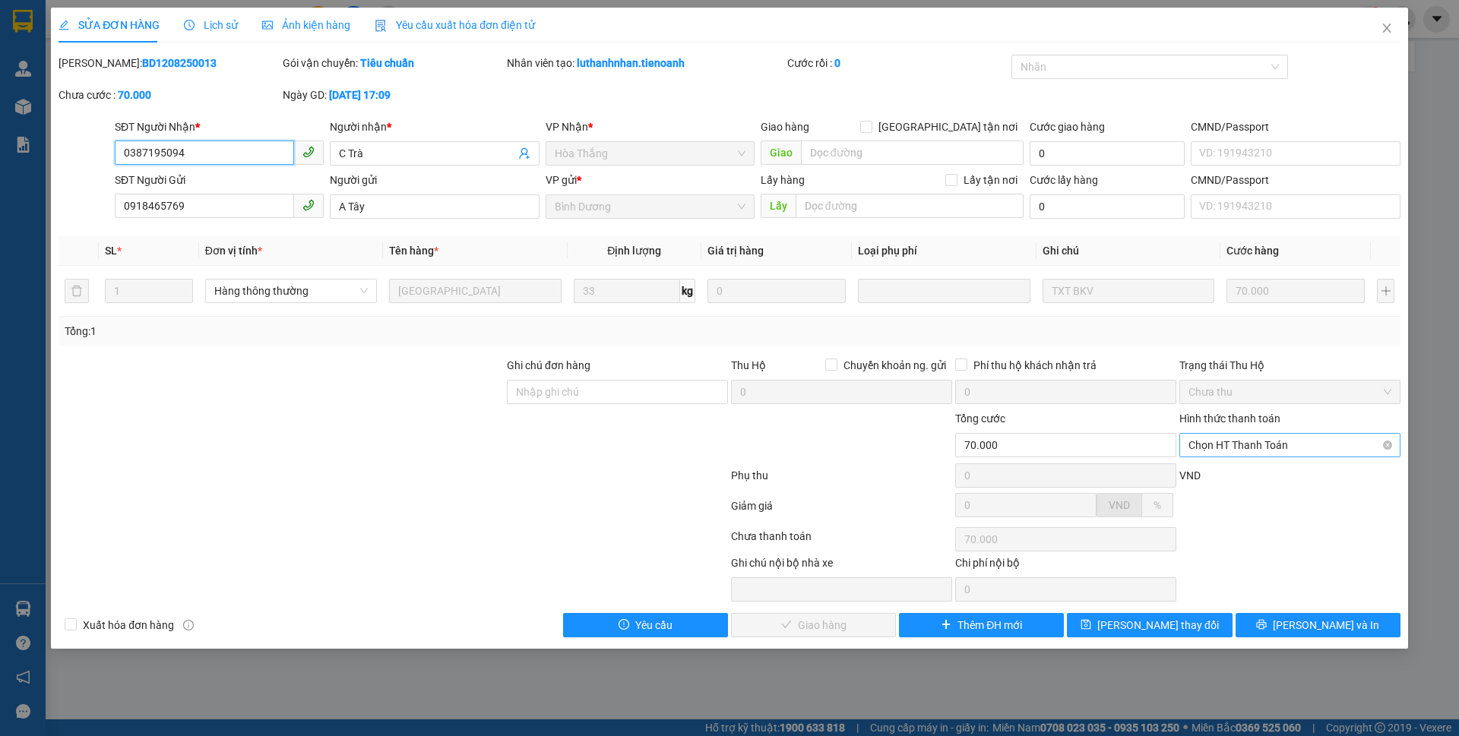
click at [1220, 443] on span "Chọn HT Thanh Toán" at bounding box center [1290, 445] width 203 height 23
drag, startPoint x: 1208, startPoint y: 474, endPoint x: 1025, endPoint y: 468, distance: 183.3
click at [1193, 474] on div "Tại văn phòng" at bounding box center [1290, 475] width 203 height 17
type input "0"
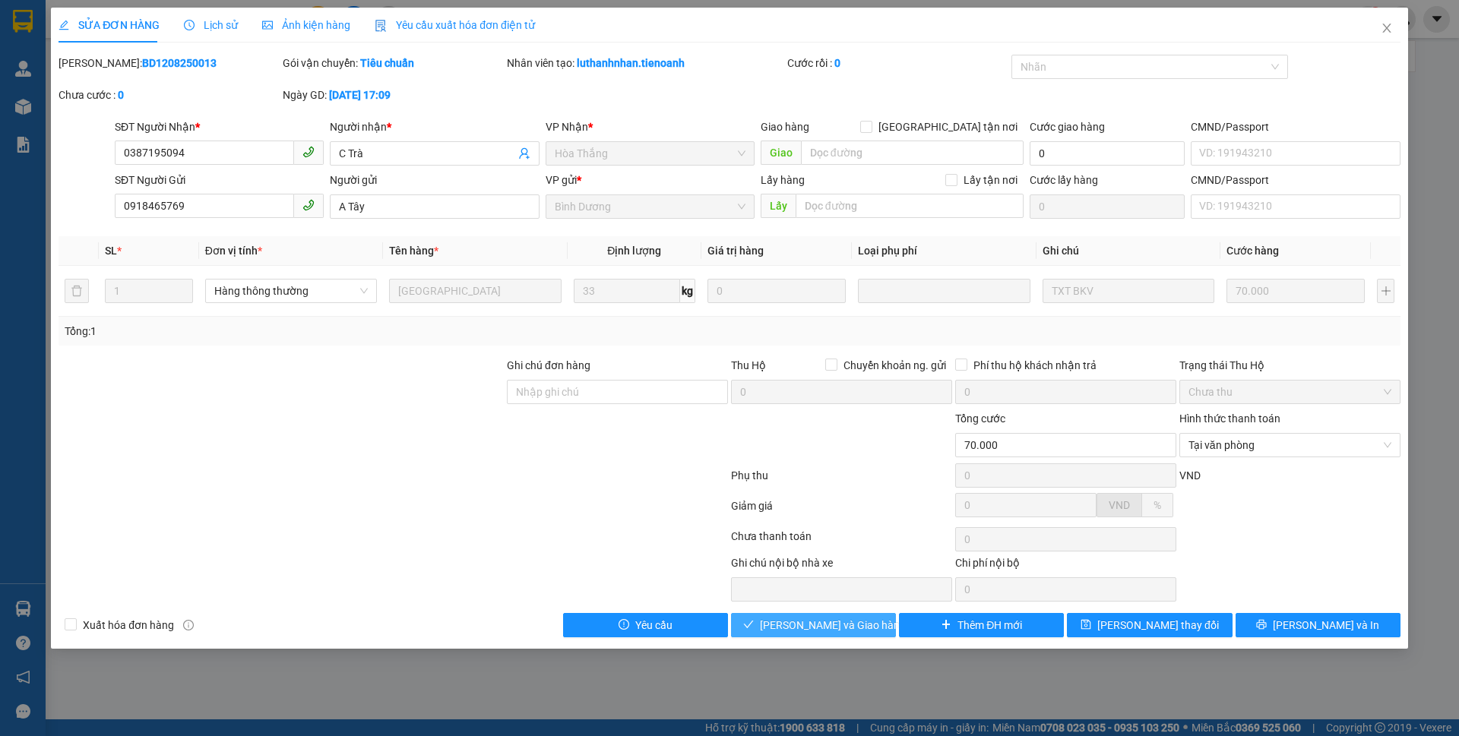
drag, startPoint x: 849, startPoint y: 623, endPoint x: 876, endPoint y: 563, distance: 65.7
click at [847, 623] on span "Lưu và Giao hàng" at bounding box center [833, 625] width 146 height 17
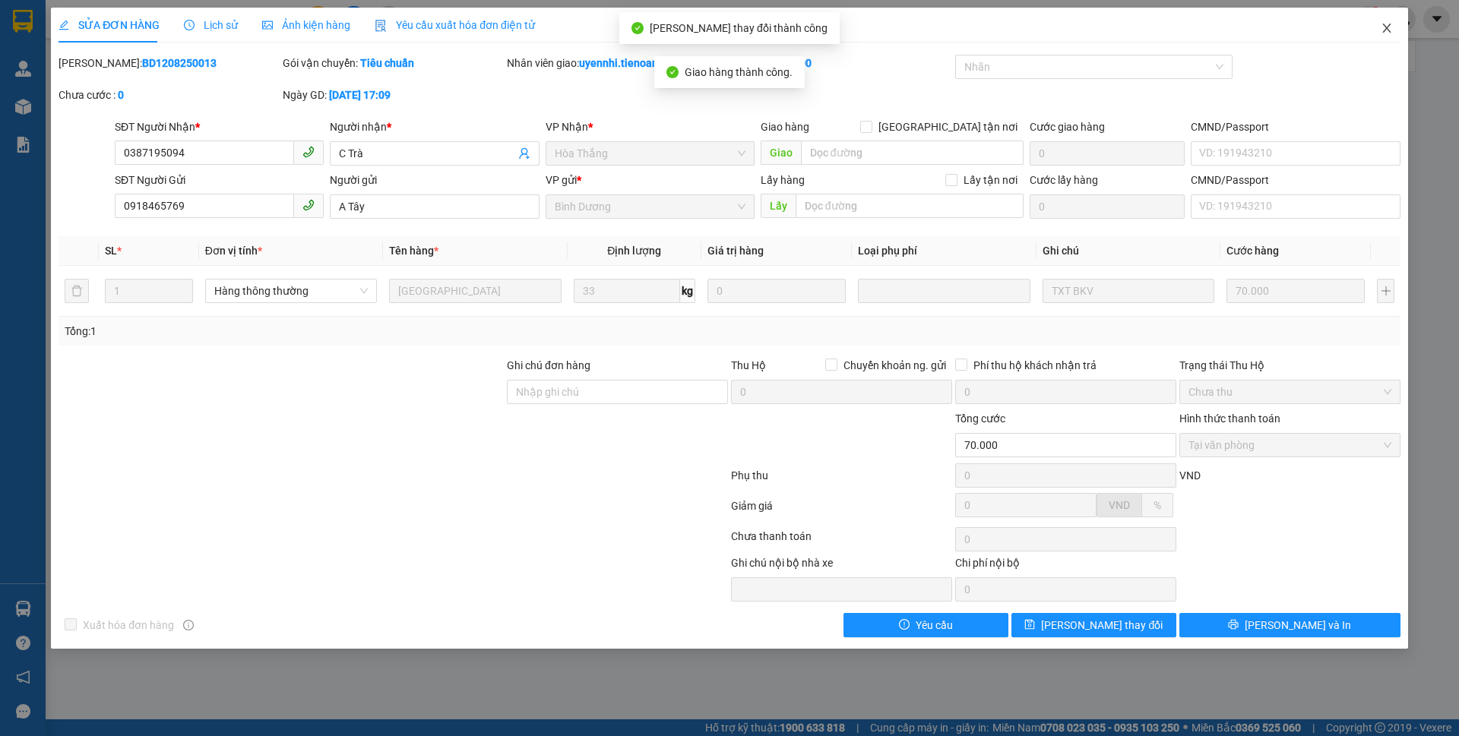
click at [1386, 25] on icon "close" at bounding box center [1387, 28] width 12 height 12
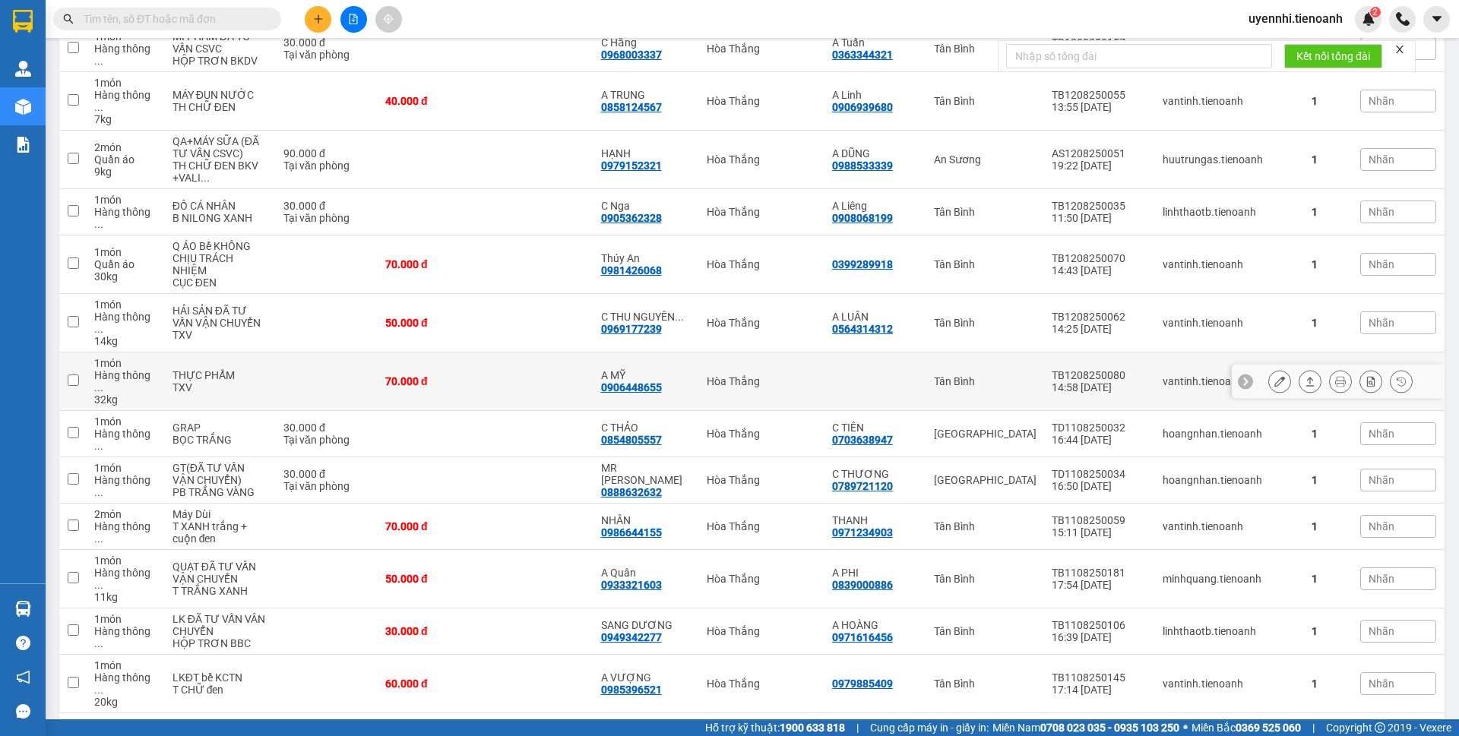
scroll to position [493, 0]
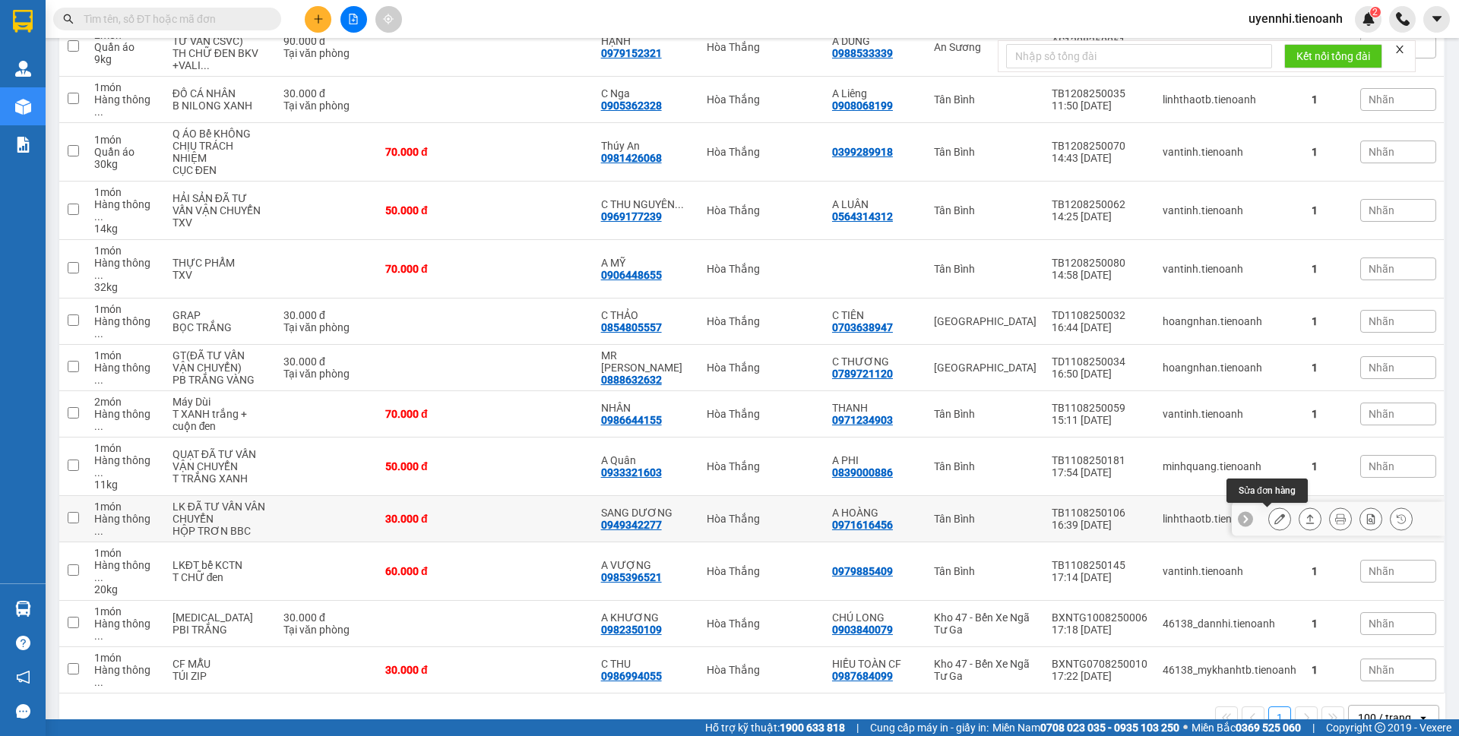
click at [1269, 513] on button at bounding box center [1279, 519] width 21 height 27
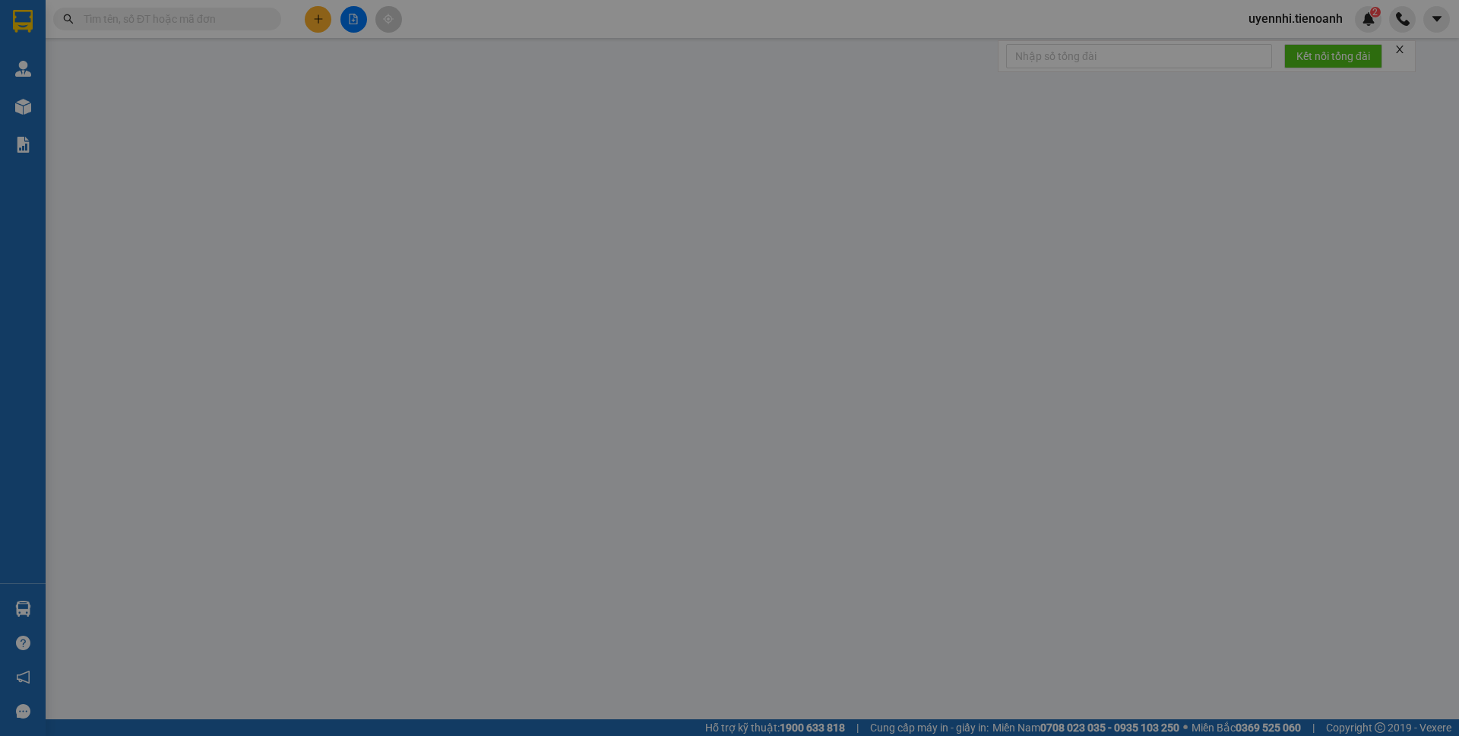
type input "0949342277"
type input "SANG DƯƠNG"
type input "123456798"
type input "0971616456"
type input "A HOÀNG"
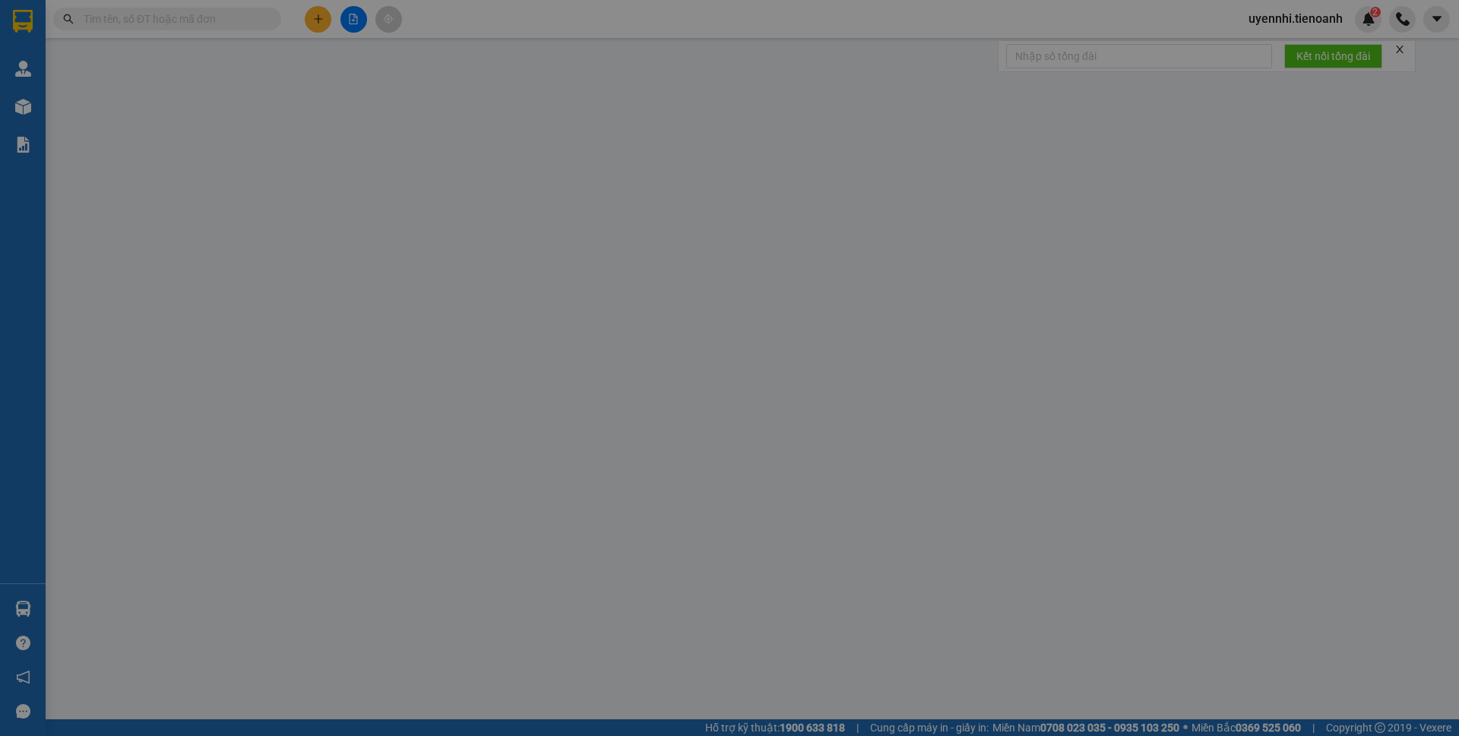
type input "30.000"
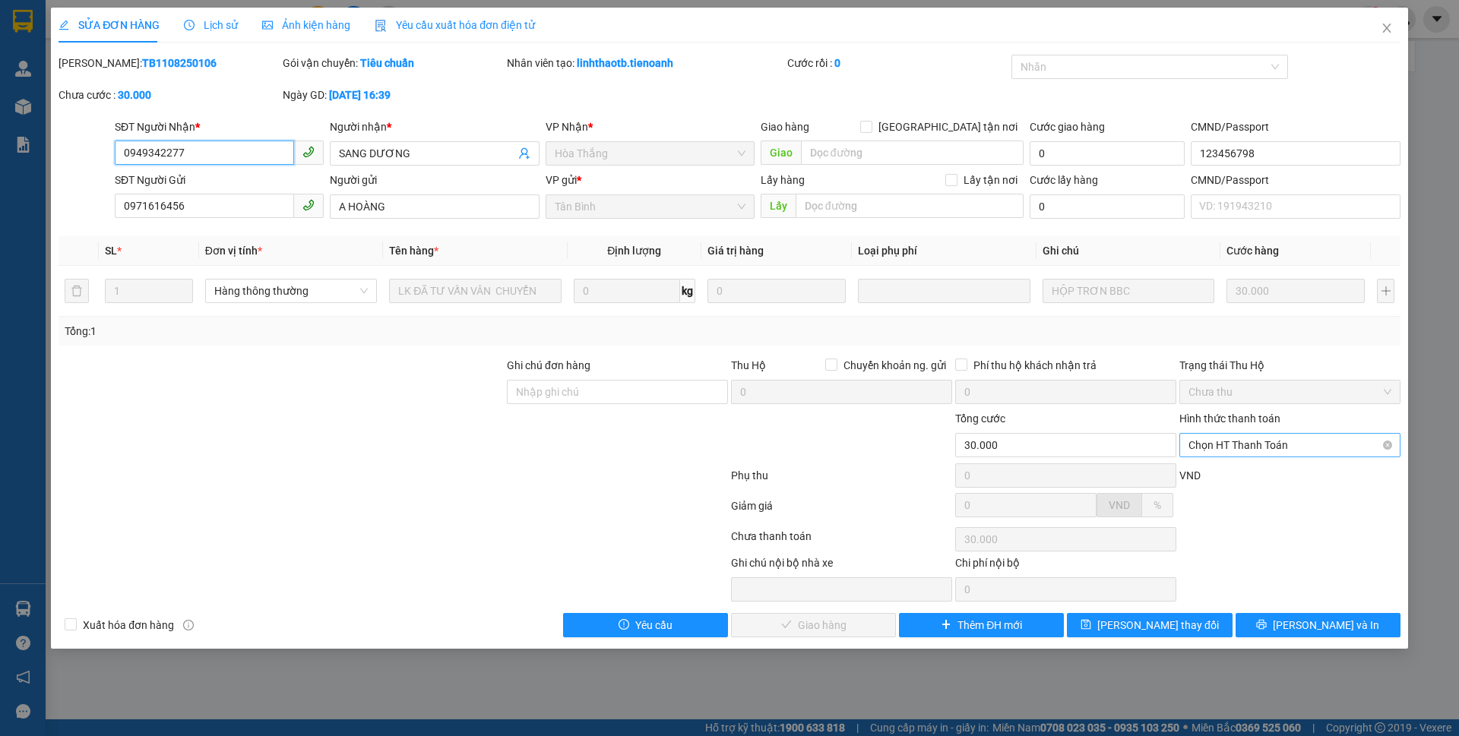
click at [1280, 446] on span "Chọn HT Thanh Toán" at bounding box center [1290, 445] width 203 height 23
click at [1238, 468] on div "Tại văn phòng" at bounding box center [1290, 475] width 203 height 17
type input "0"
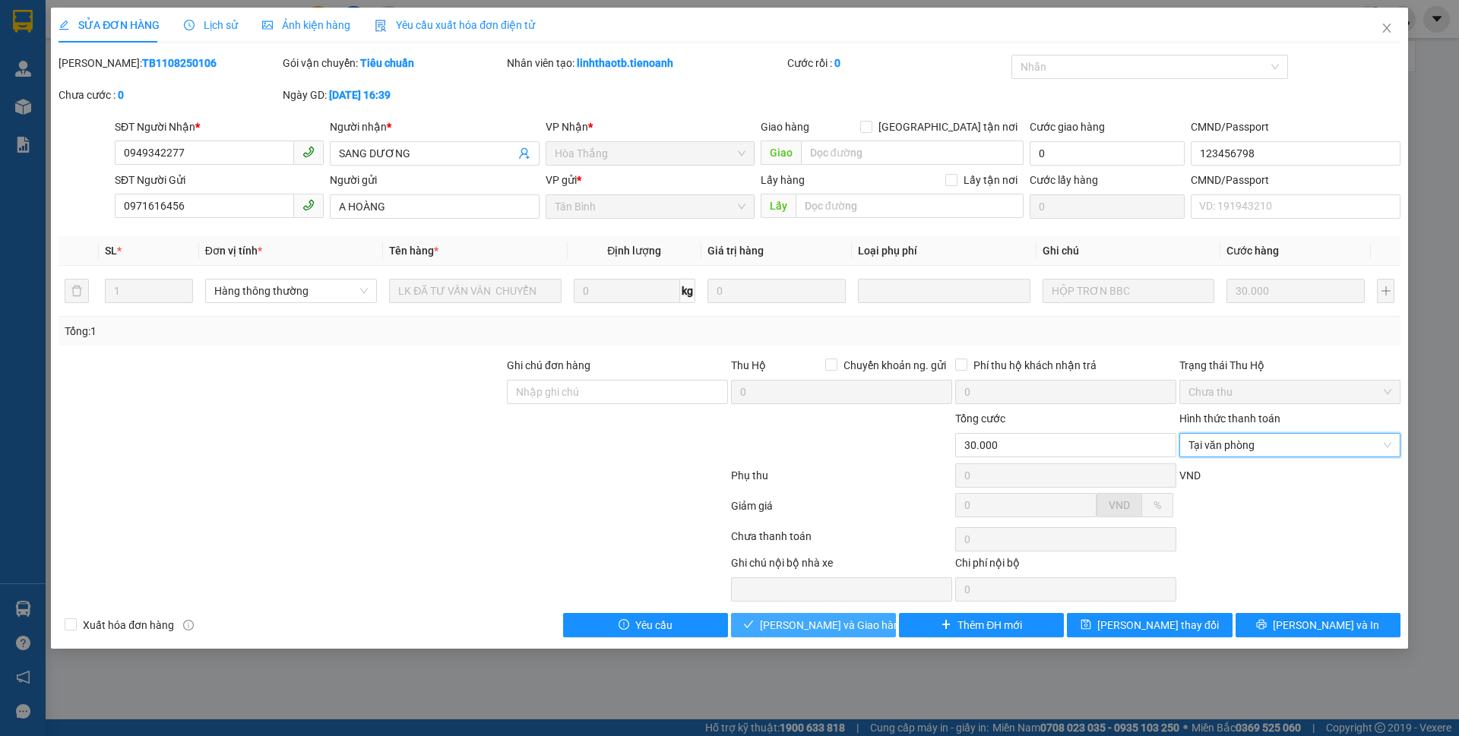
click at [832, 624] on span "Lưu và Giao hàng" at bounding box center [833, 625] width 146 height 17
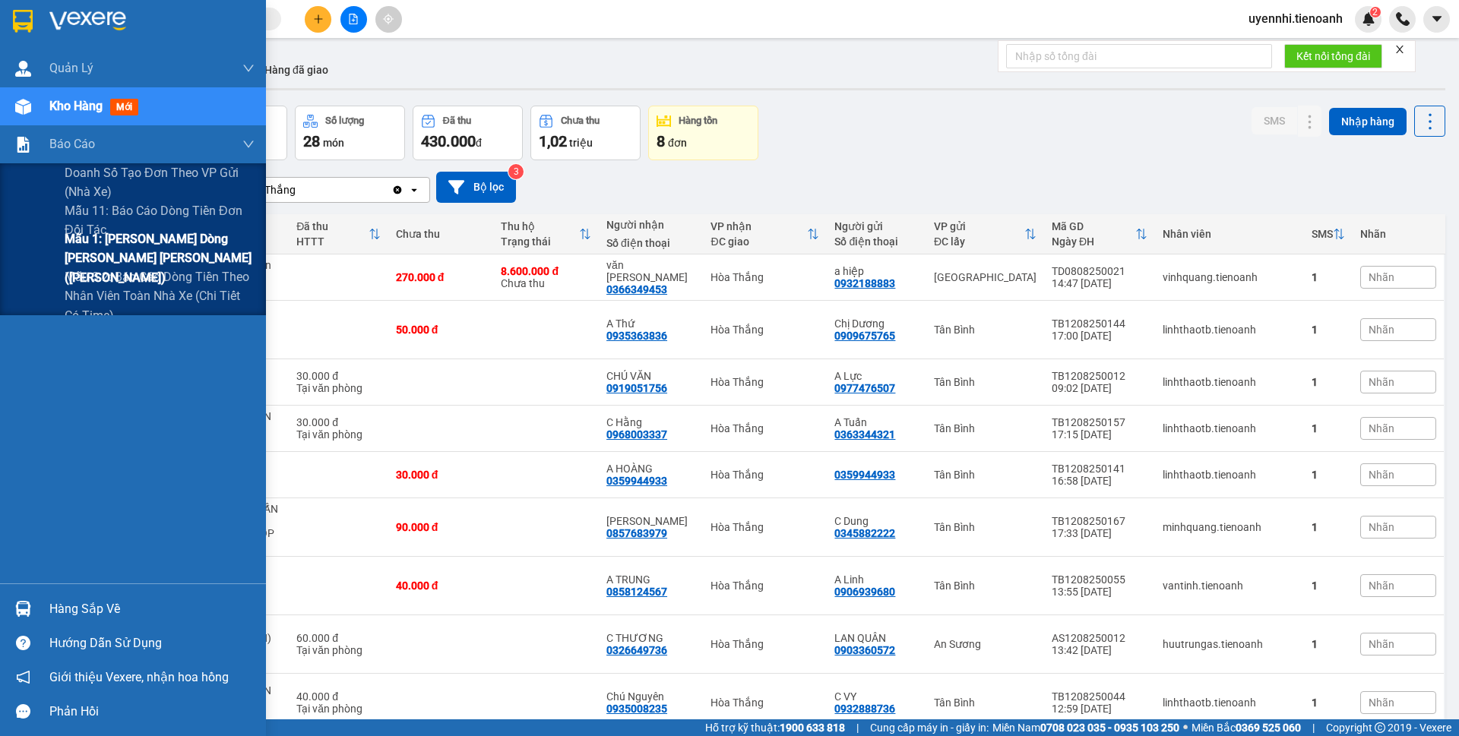
click at [127, 257] on span "Mẫu 1: [PERSON_NAME] dòng [PERSON_NAME] [PERSON_NAME] ([PERSON_NAME])" at bounding box center [160, 258] width 190 height 57
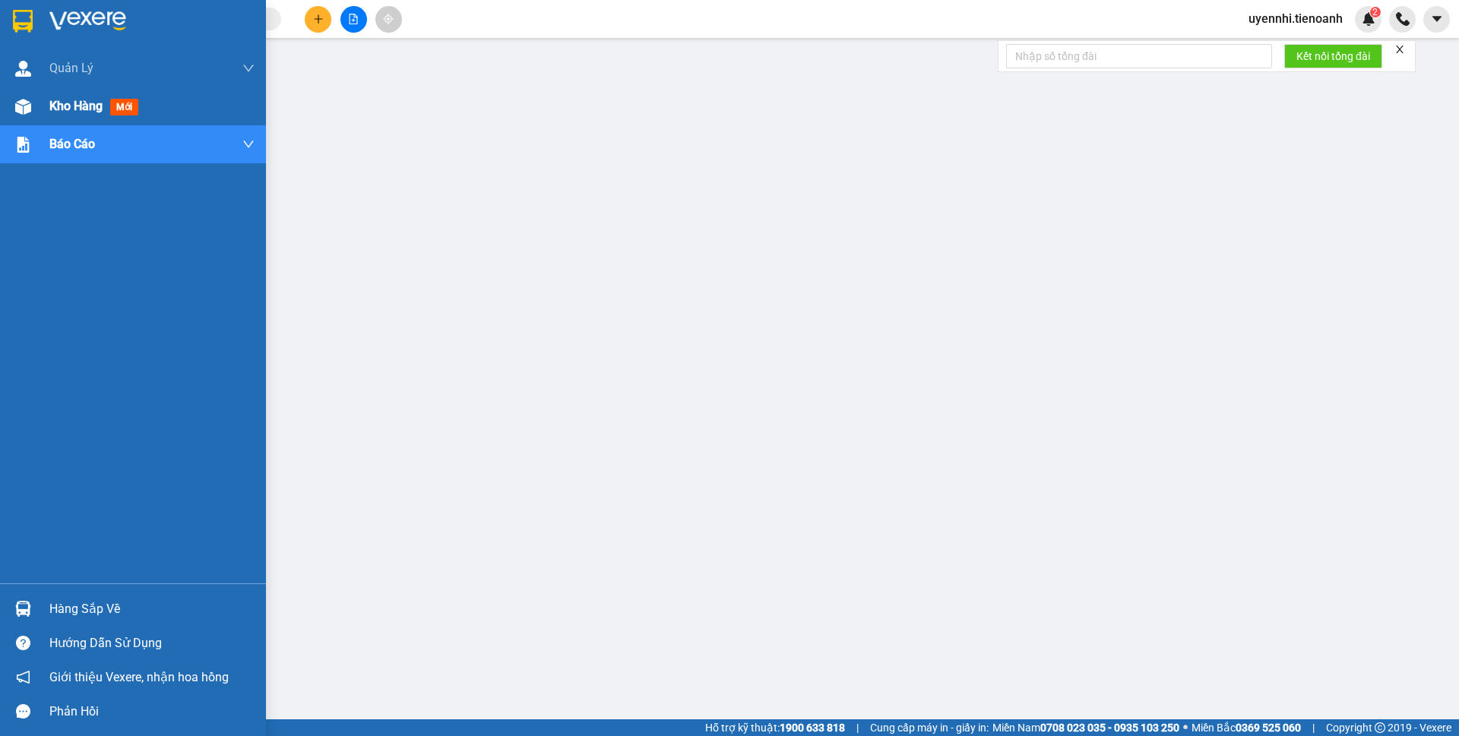
click at [76, 112] on span "Kho hàng" at bounding box center [75, 106] width 53 height 14
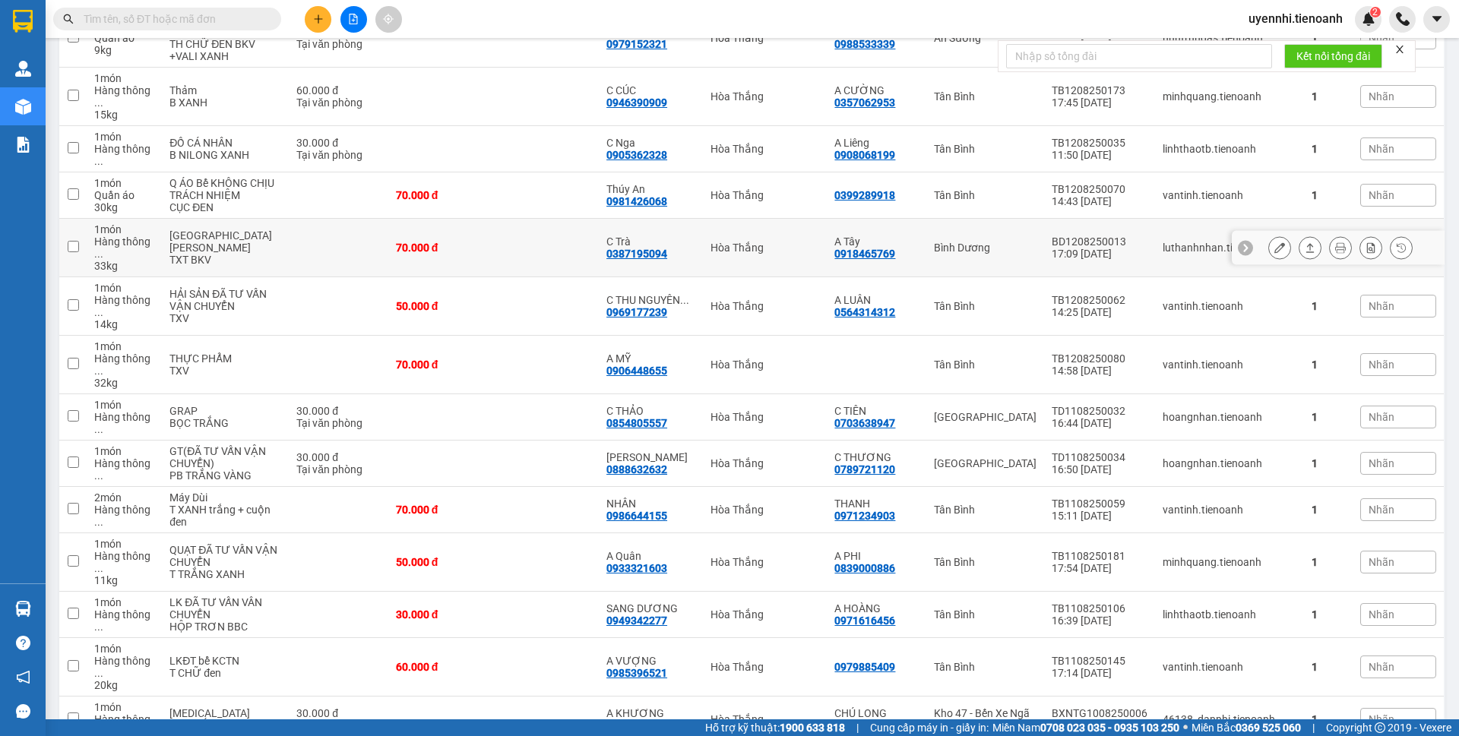
scroll to position [793, 0]
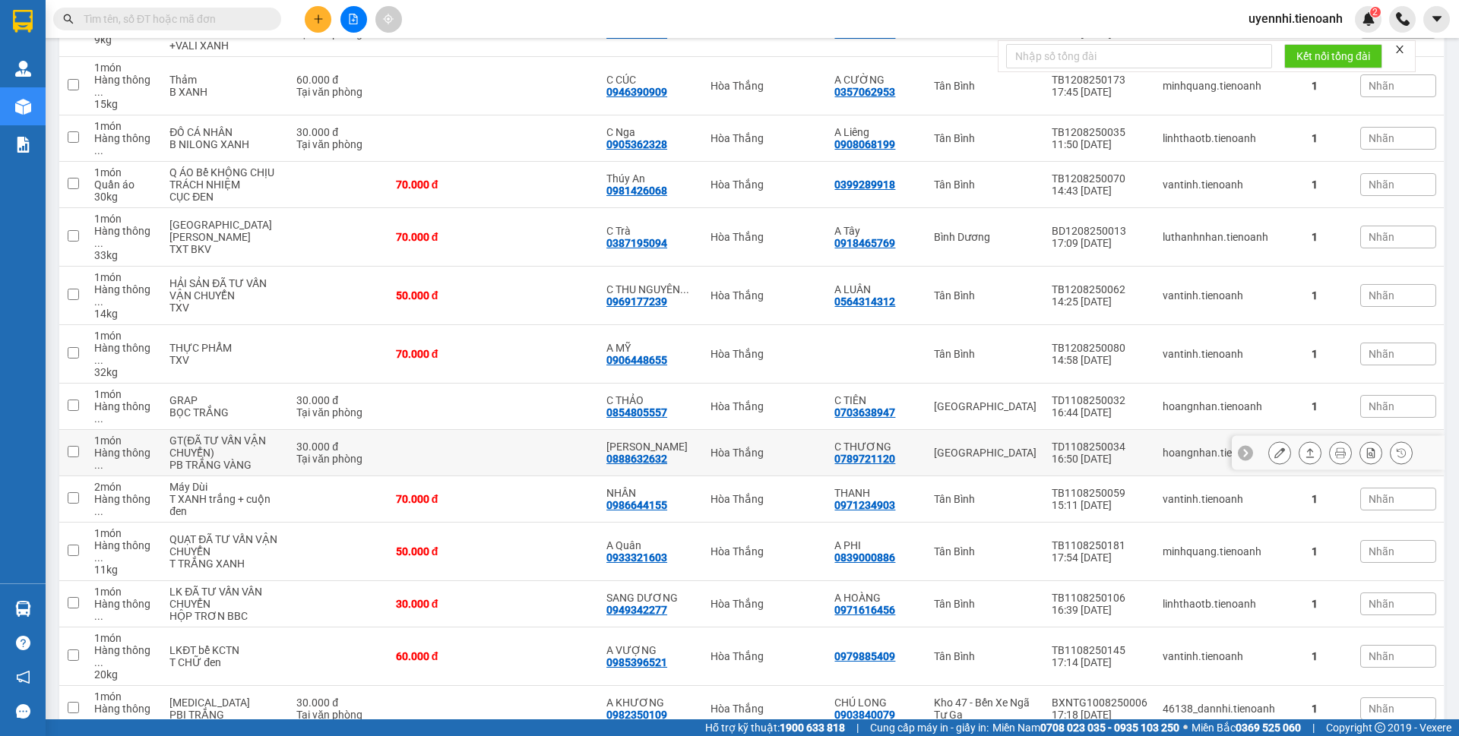
click at [503, 477] on td at bounding box center [546, 500] width 106 height 46
checkbox input "true"
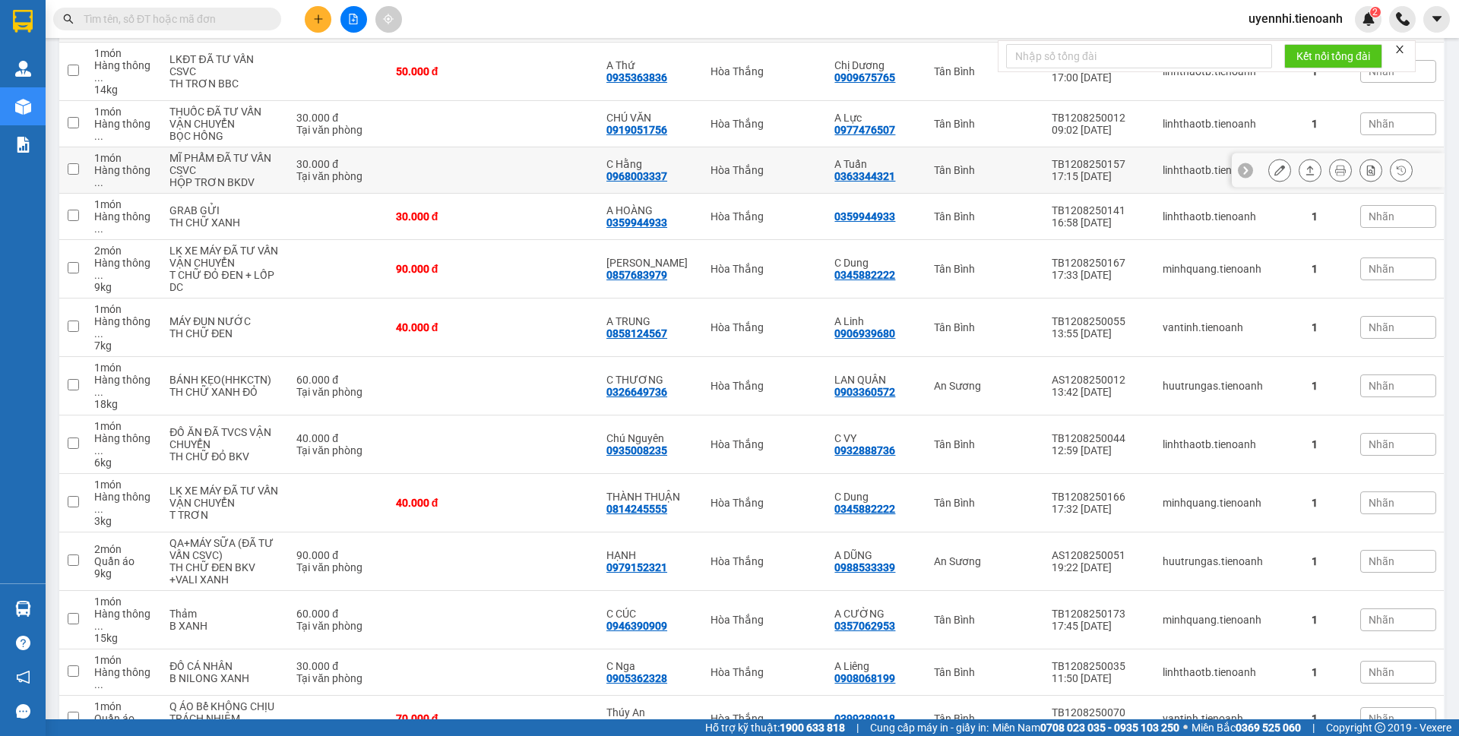
scroll to position [337, 0]
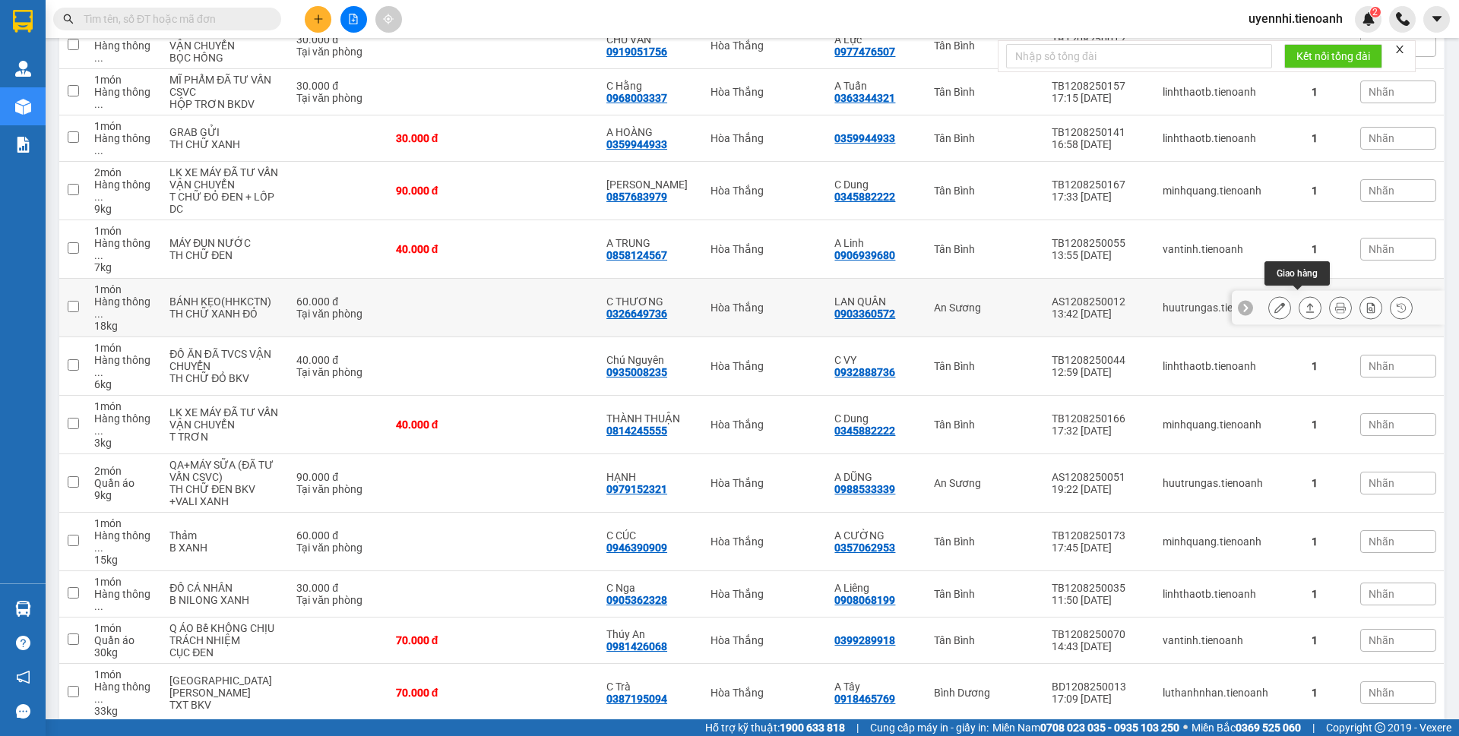
click at [1305, 303] on icon at bounding box center [1310, 308] width 11 height 11
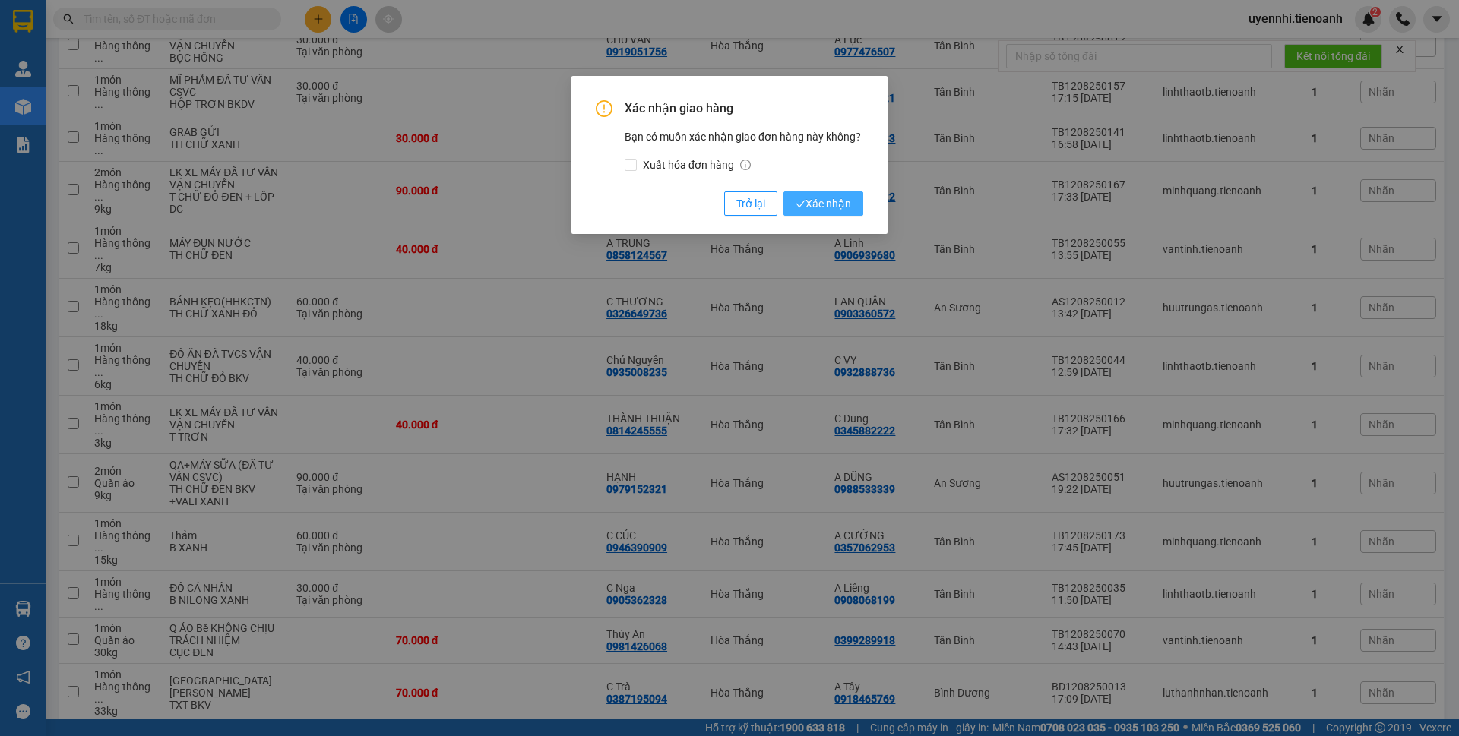
click at [823, 207] on span "Xác nhận" at bounding box center [823, 203] width 55 height 17
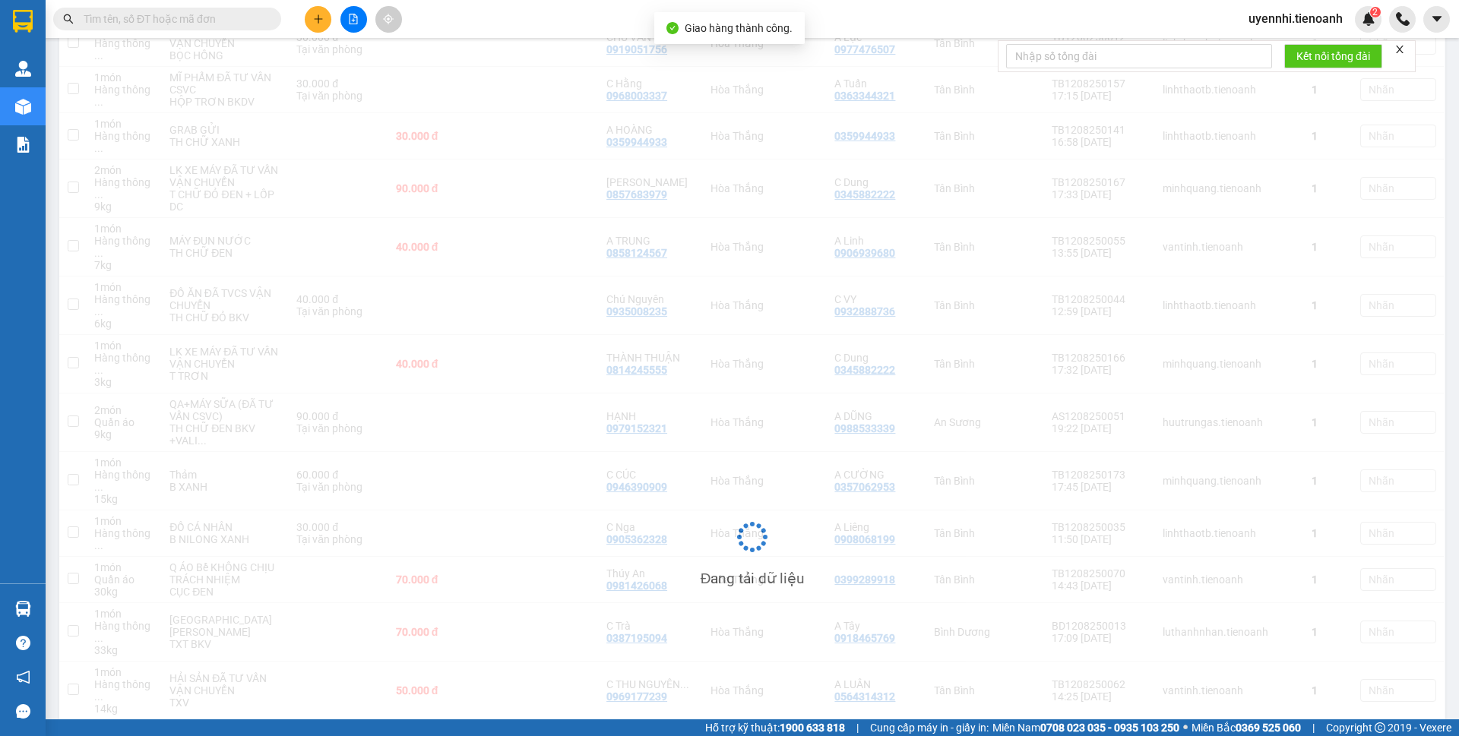
checkbox input "true"
checkbox input "false"
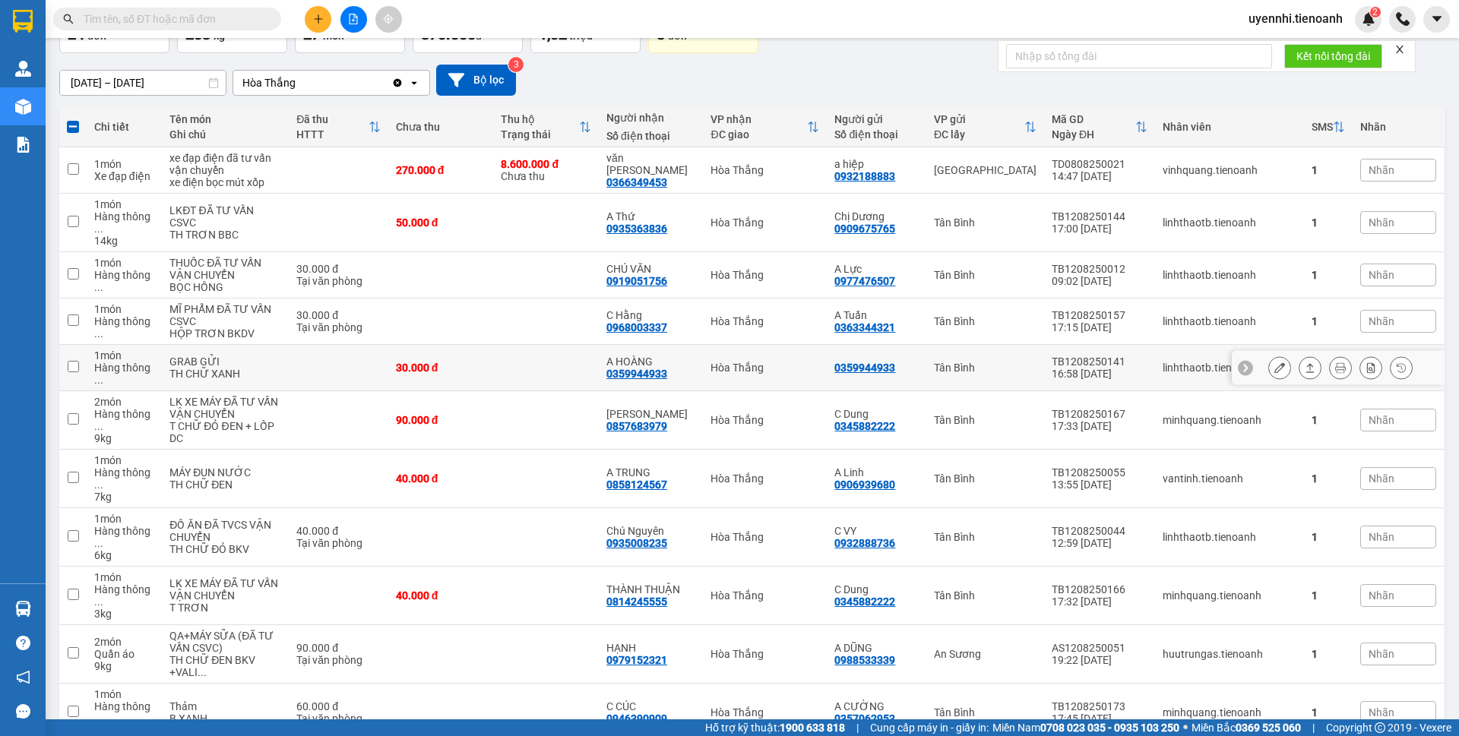
scroll to position [0, 0]
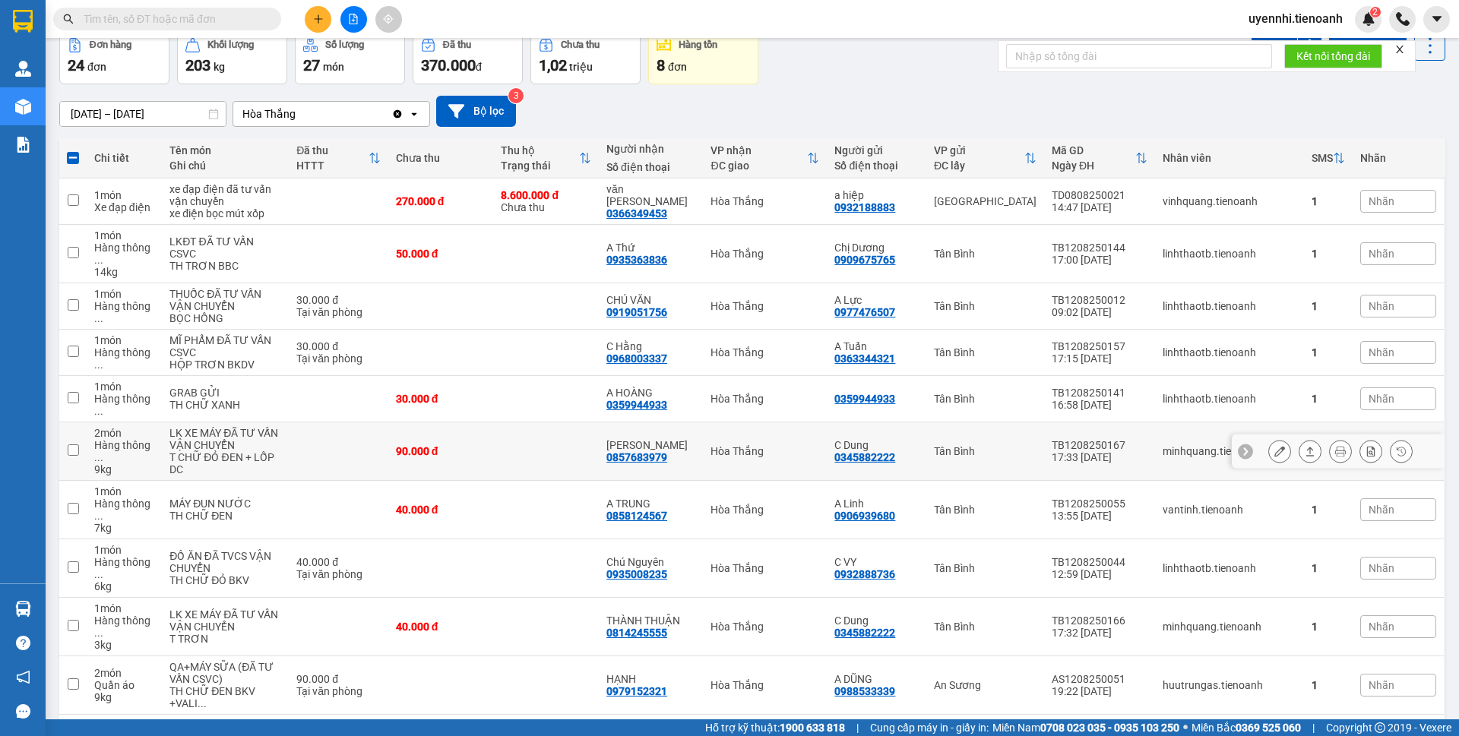
scroll to position [152, 0]
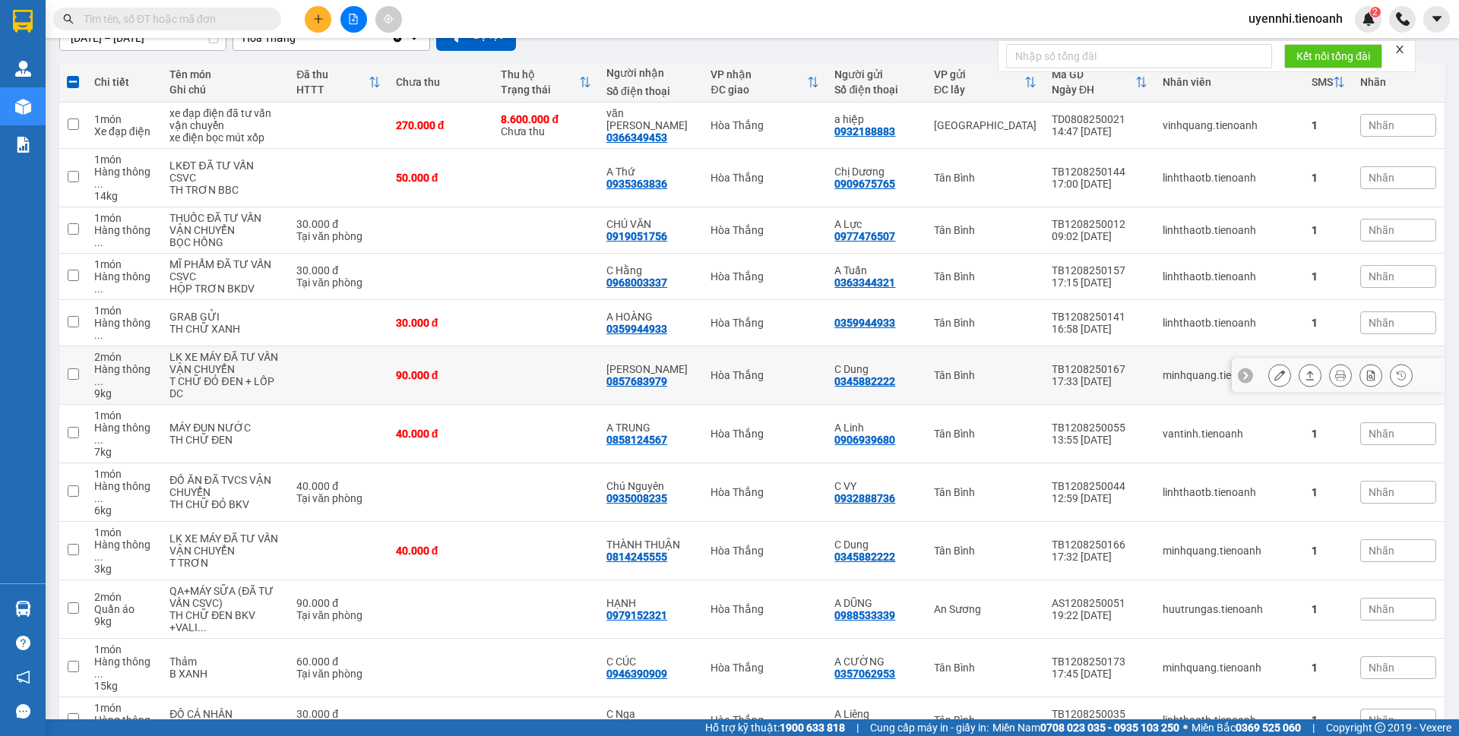
click at [1304, 389] on button at bounding box center [1310, 376] width 21 height 27
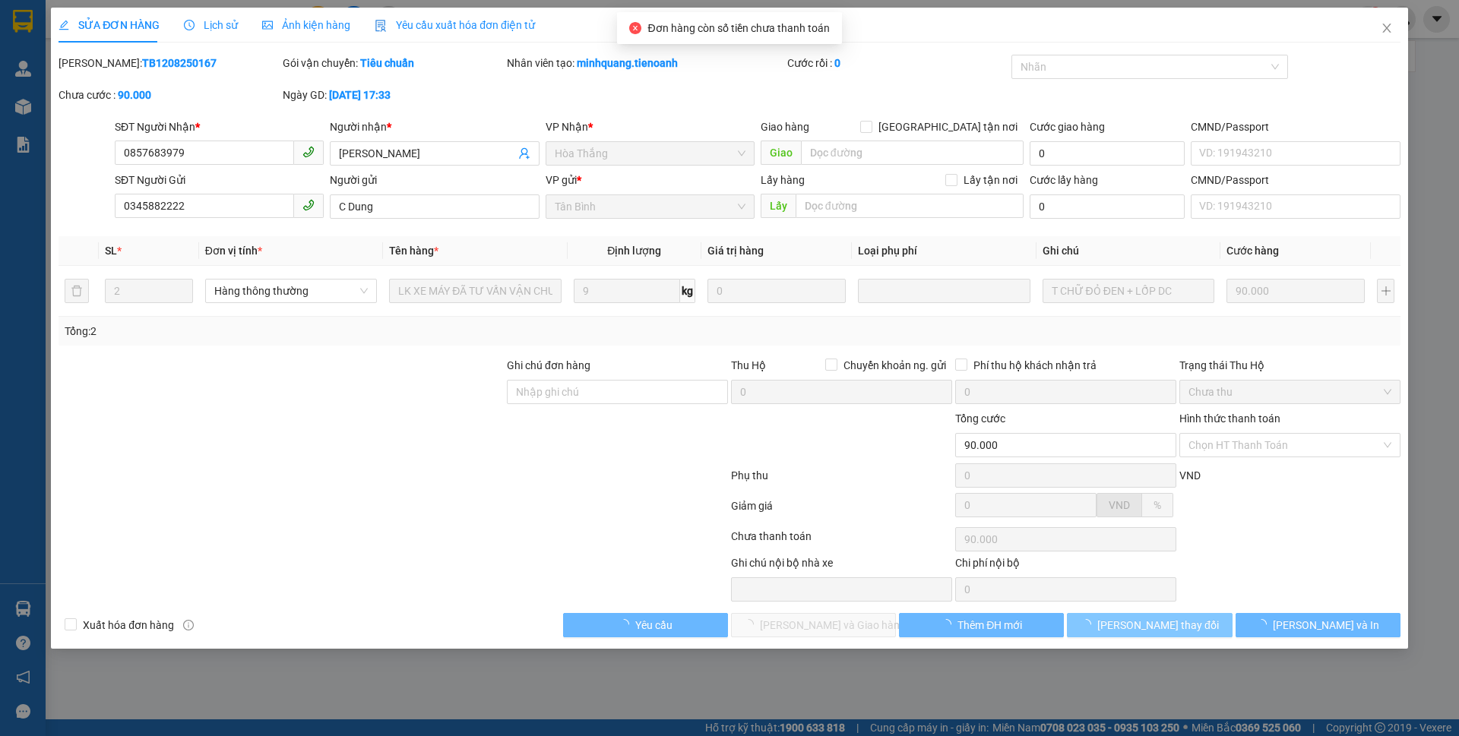
type input "0857683979"
type input "[PERSON_NAME]"
type input "0345882222"
type input "C Dung"
type input "90.000"
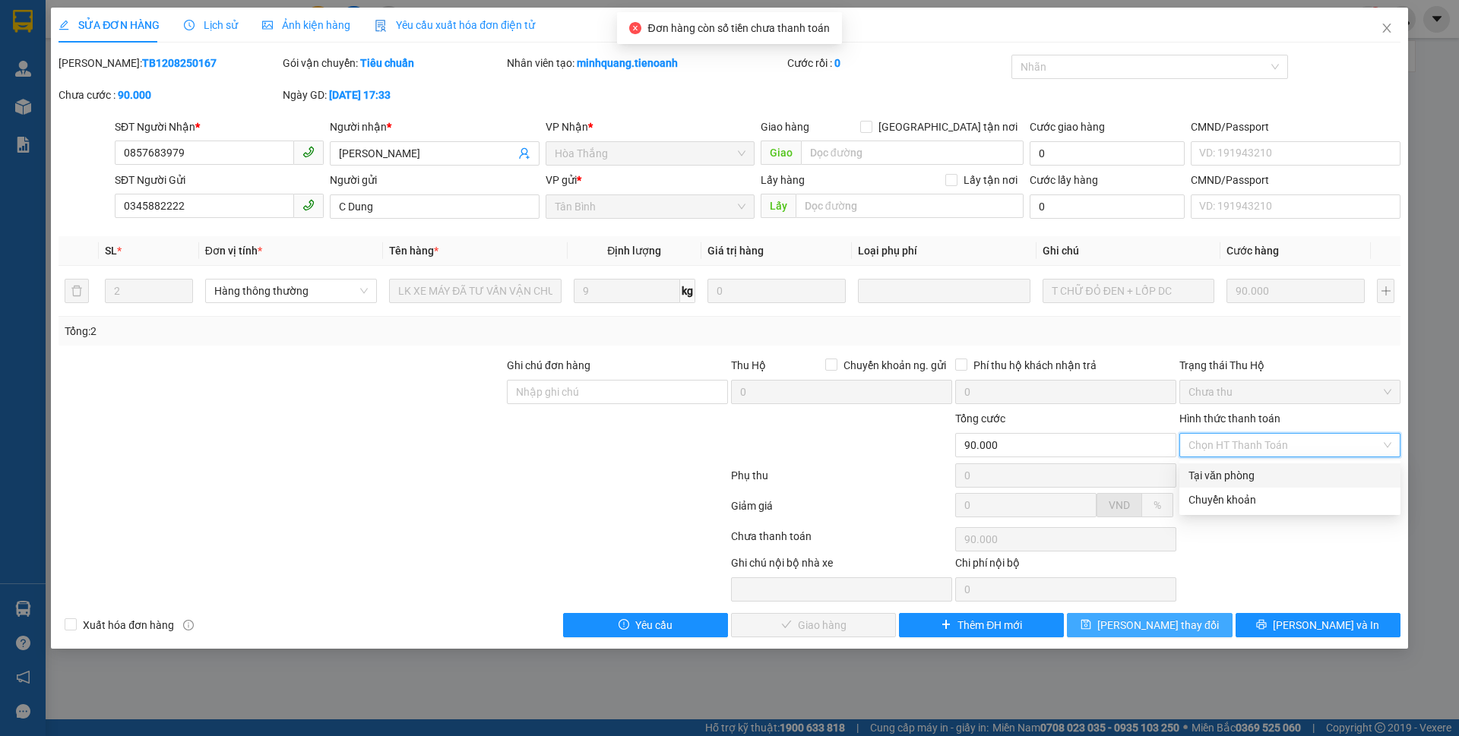
click at [1224, 473] on div "Tại văn phòng" at bounding box center [1290, 475] width 203 height 17
type input "0"
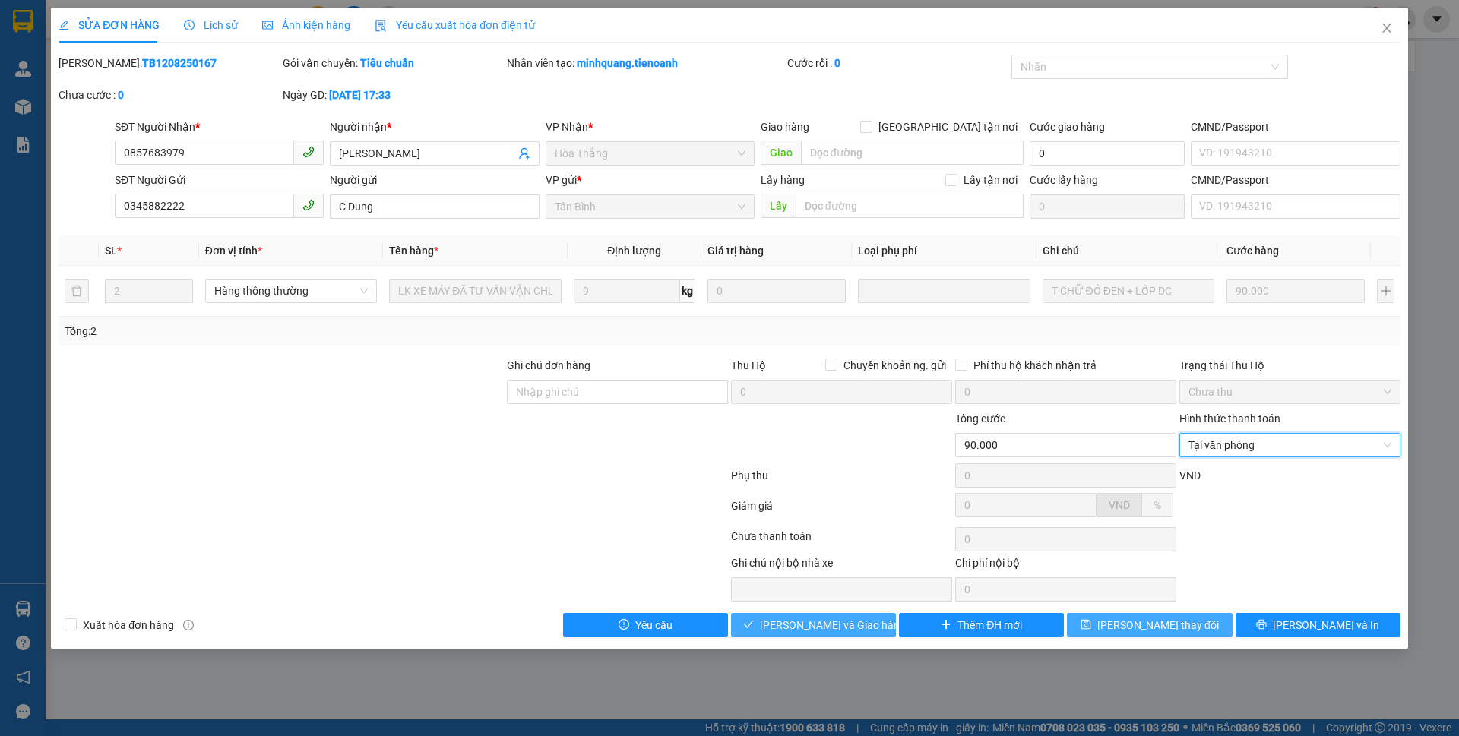
click at [874, 626] on button "[PERSON_NAME] và Giao hàng" at bounding box center [813, 625] width 165 height 24
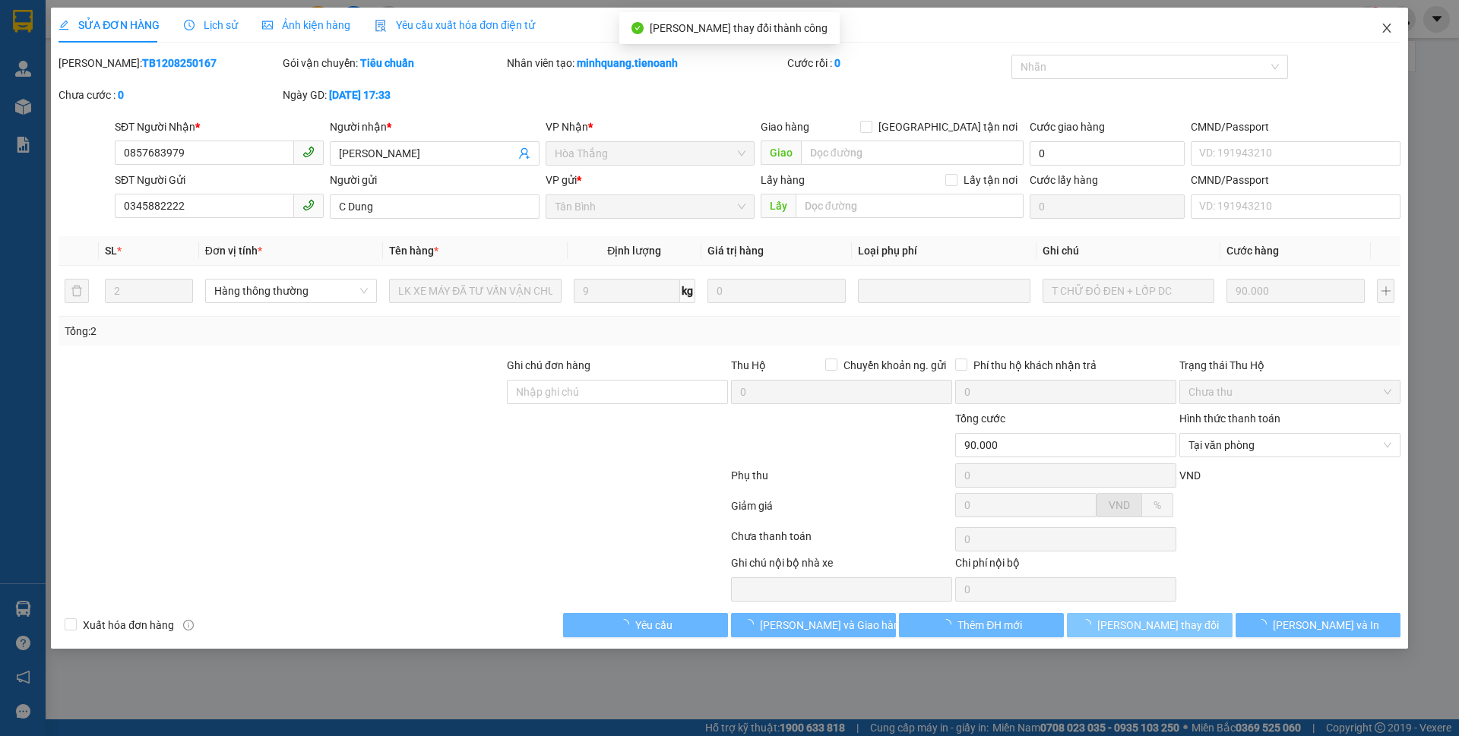
click at [1390, 33] on icon "close" at bounding box center [1387, 28] width 8 height 9
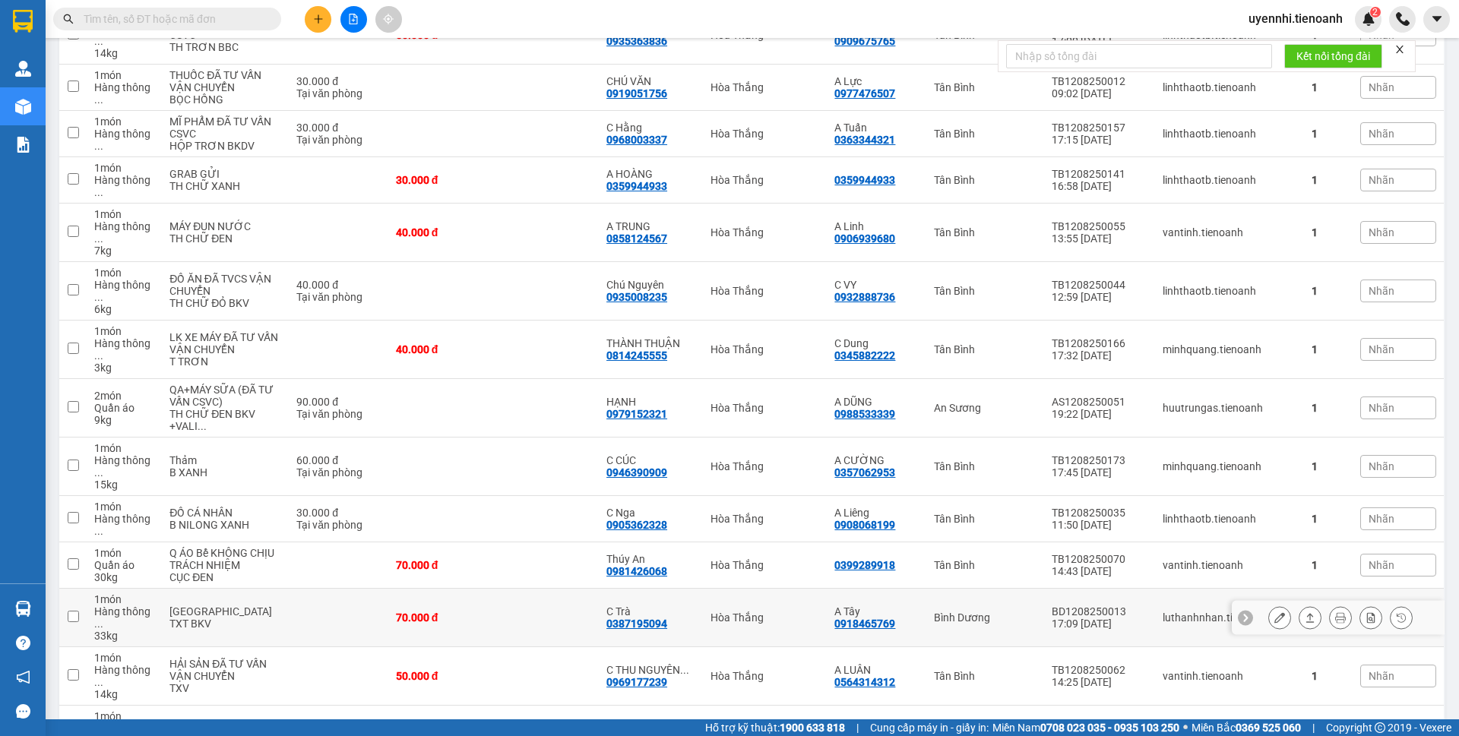
scroll to position [268, 0]
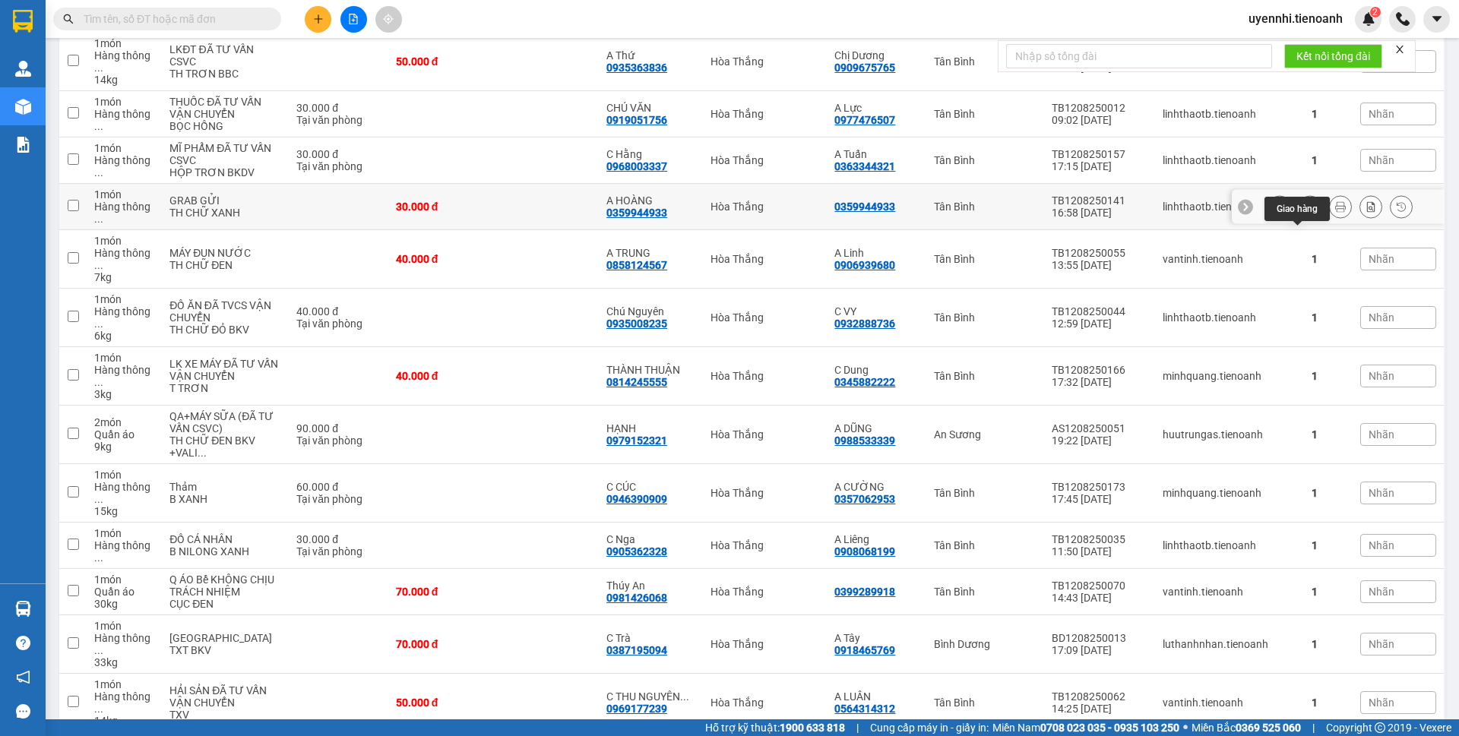
click at [1307, 211] on icon at bounding box center [1311, 206] width 8 height 9
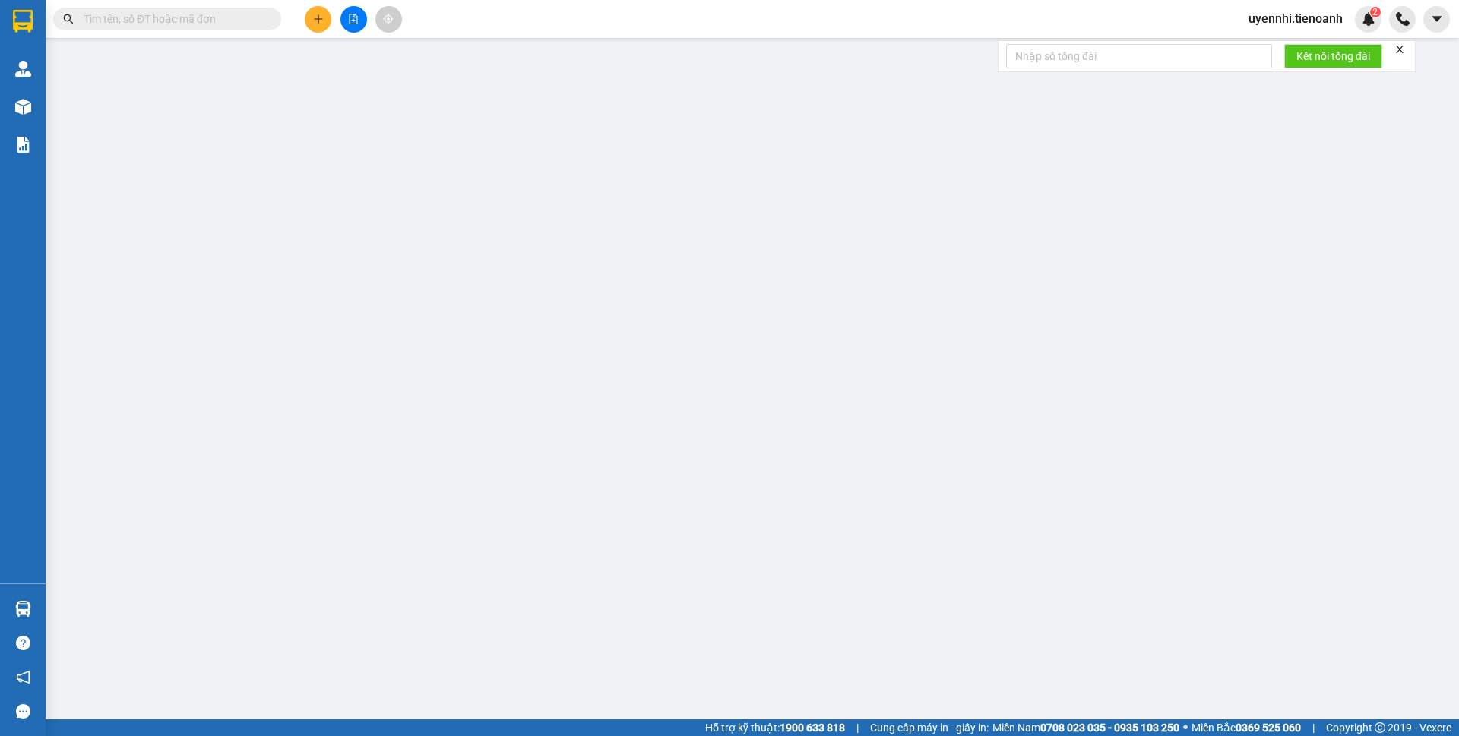
type input "0359944933"
type input "A HOÀNG"
type input "0359944933"
type input "30.000"
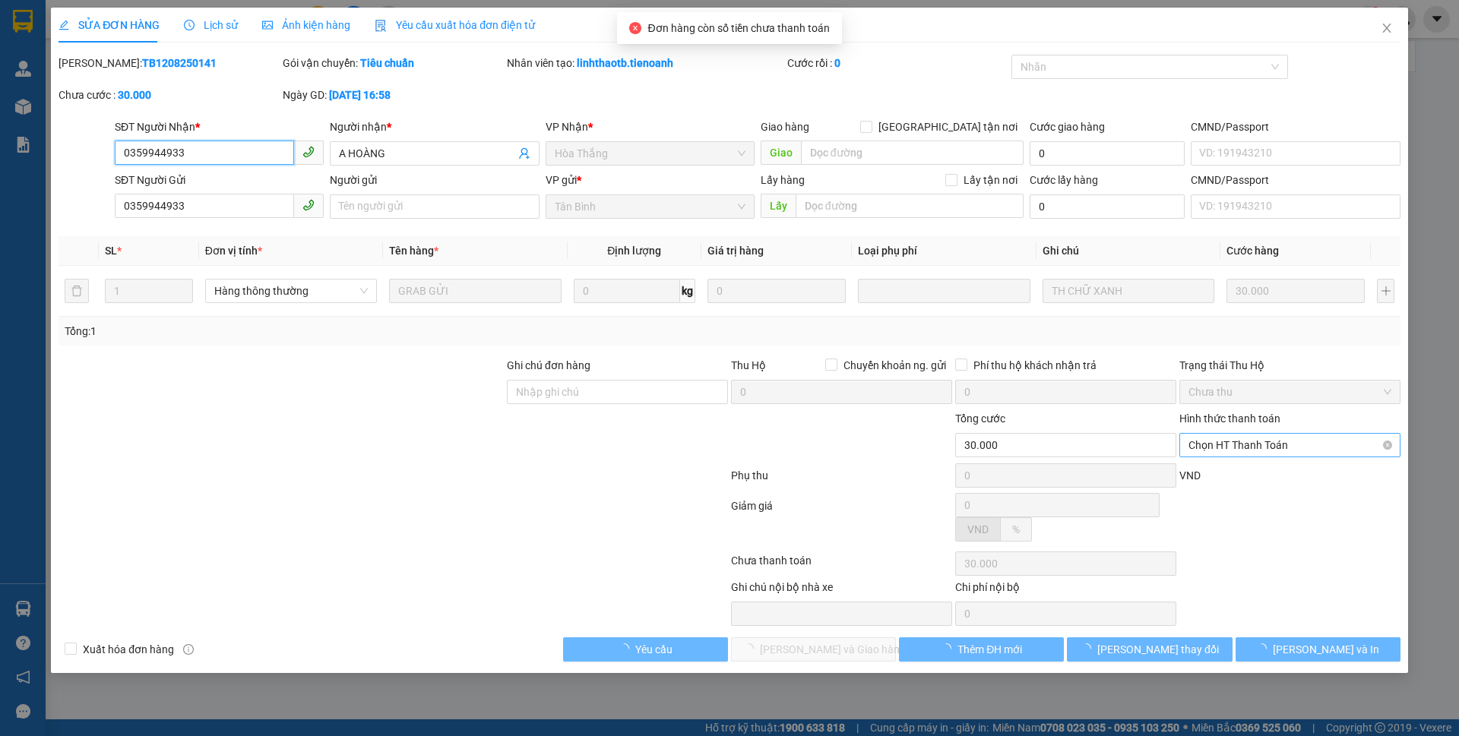
click at [1240, 445] on span "Chọn HT Thanh Toán" at bounding box center [1290, 445] width 203 height 23
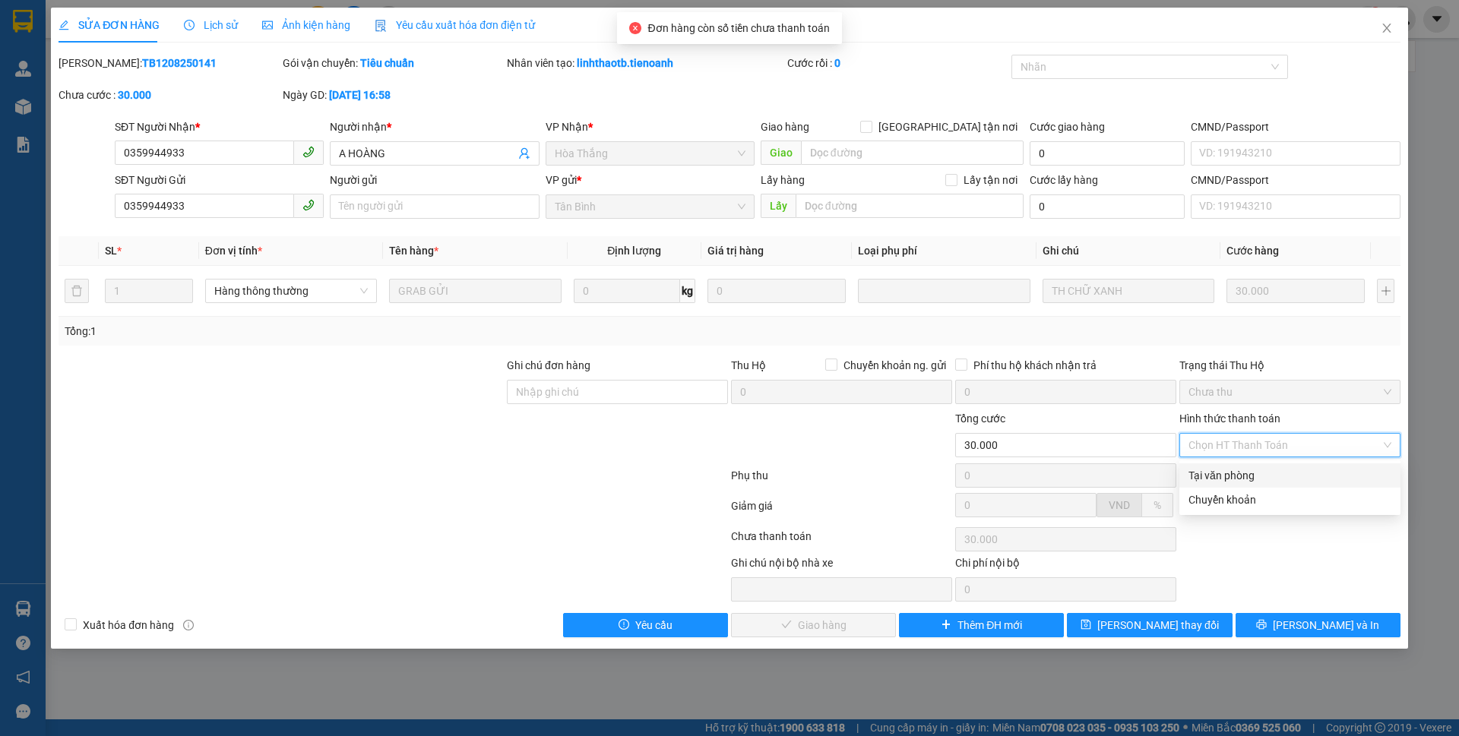
click at [1227, 474] on div "Tại văn phòng" at bounding box center [1290, 475] width 203 height 17
type input "0"
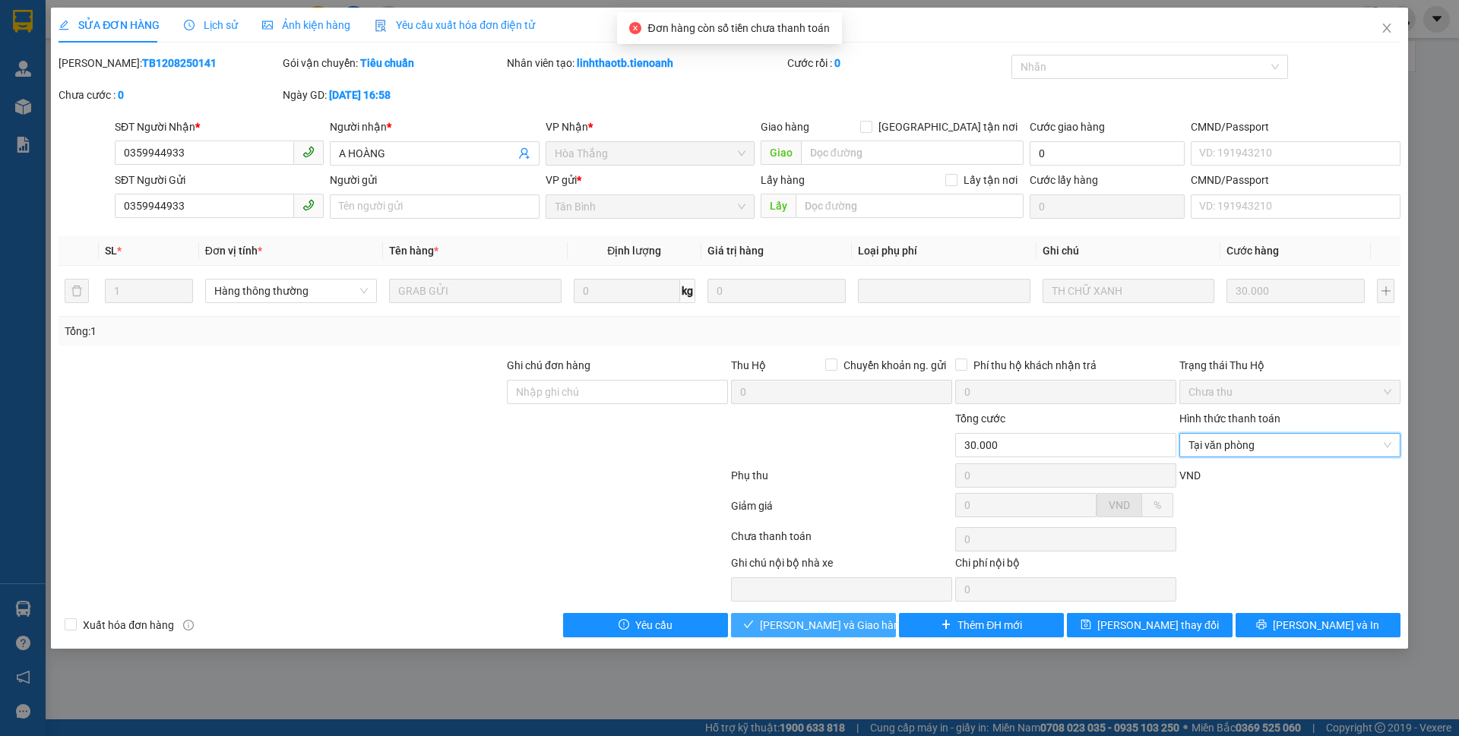
click at [844, 619] on span "[PERSON_NAME] và Giao hàng" at bounding box center [833, 625] width 146 height 17
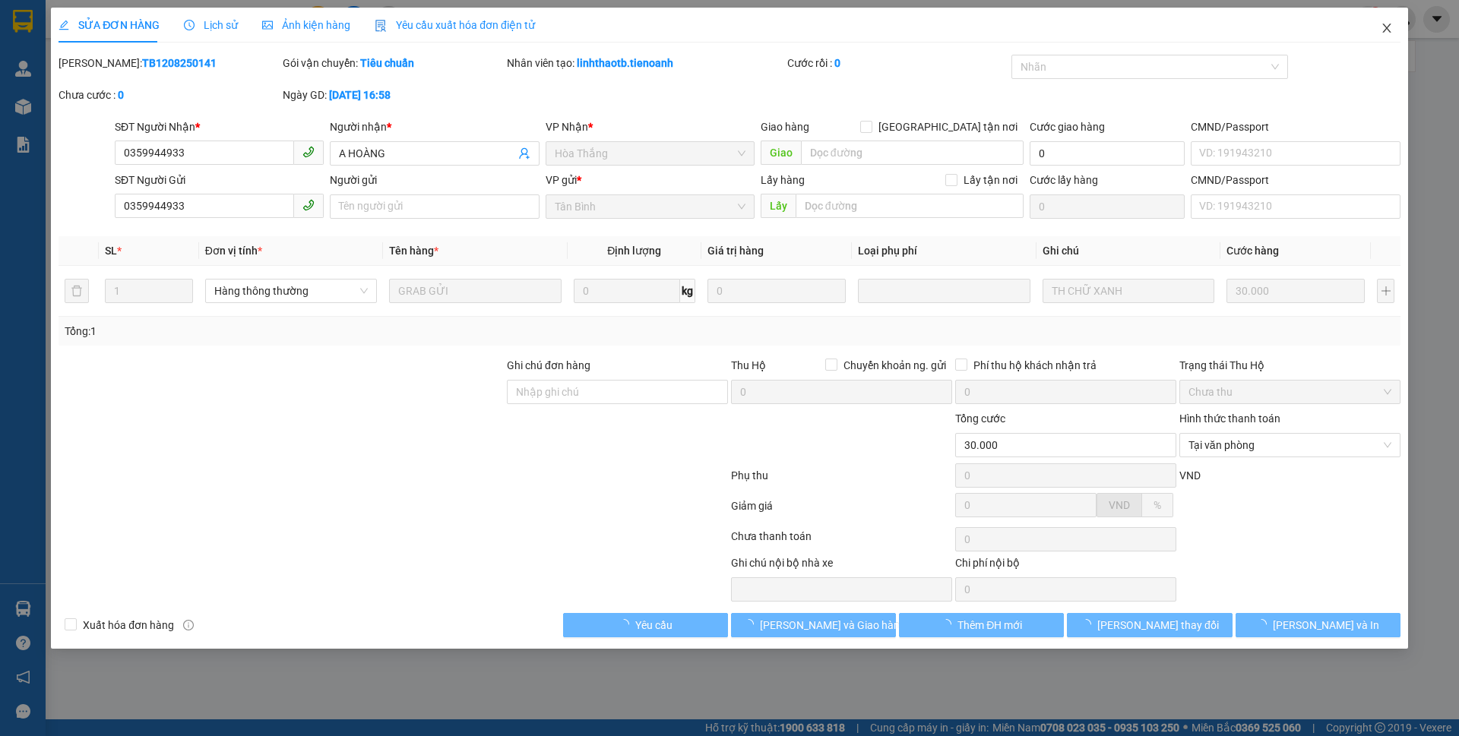
click at [1382, 34] on span "Close" at bounding box center [1387, 29] width 43 height 43
